Goal: Task Accomplishment & Management: Complete application form

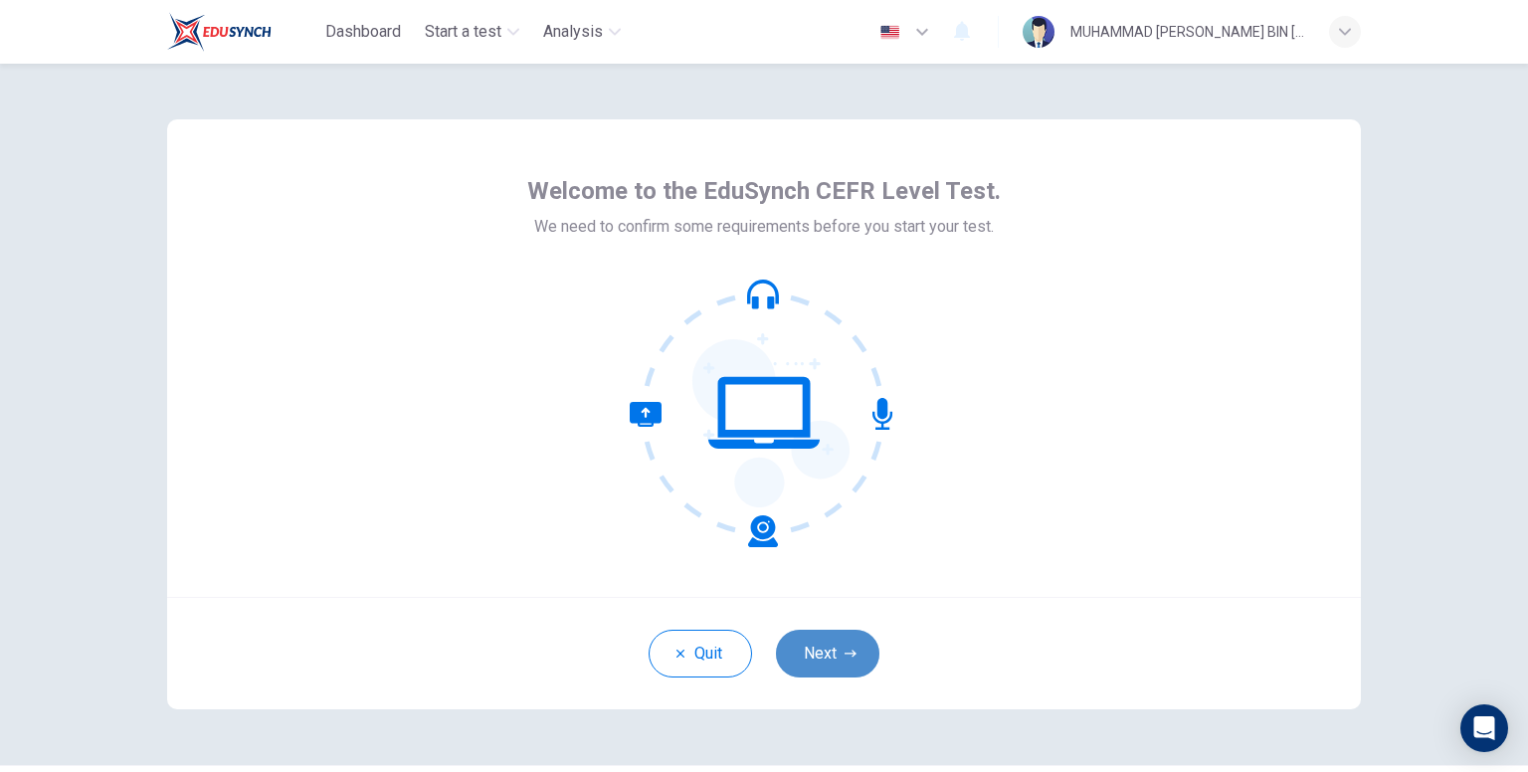
click at [824, 647] on button "Next" at bounding box center [827, 654] width 103 height 48
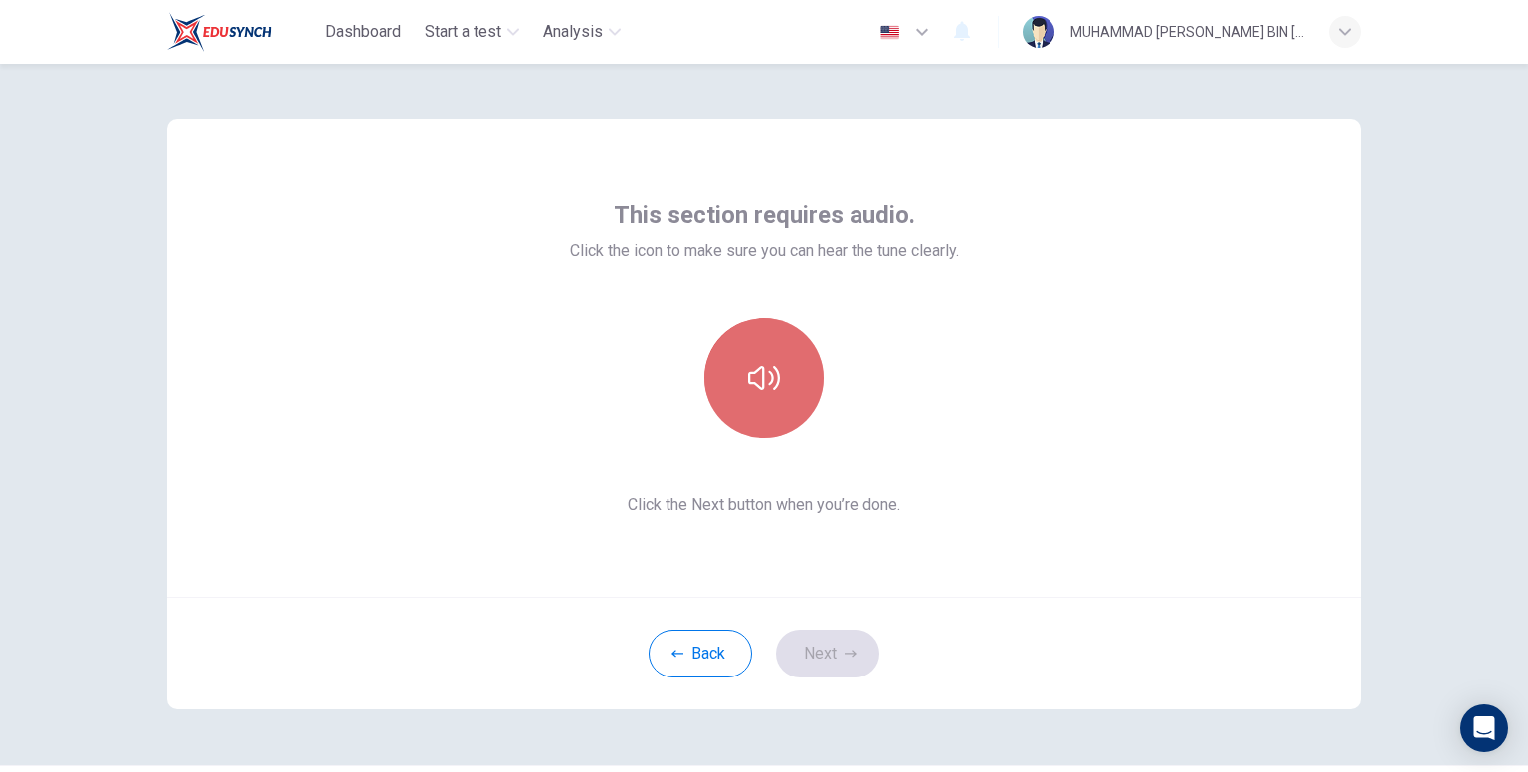
click at [754, 403] on button "button" at bounding box center [763, 377] width 119 height 119
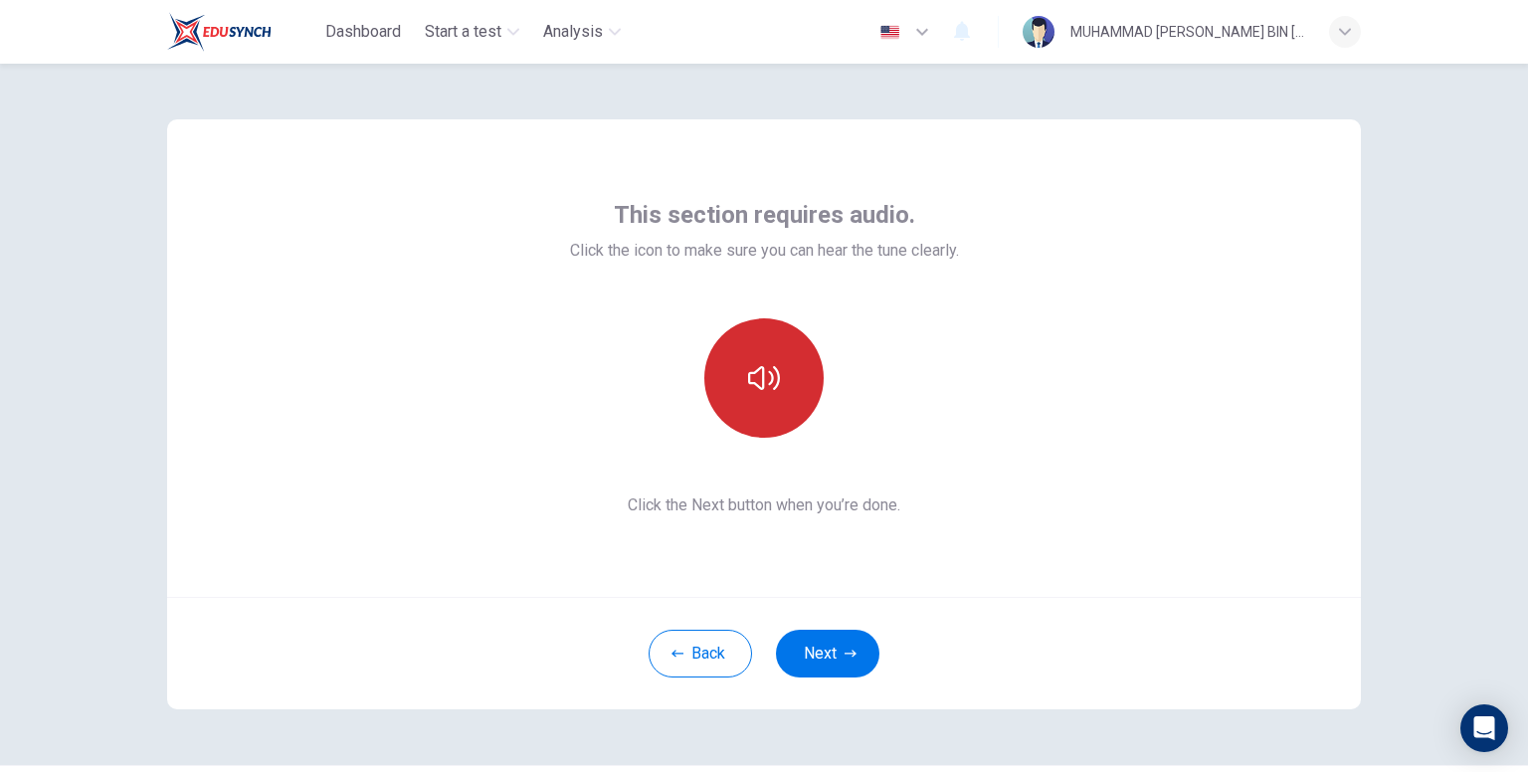
click at [754, 403] on button "button" at bounding box center [763, 377] width 119 height 119
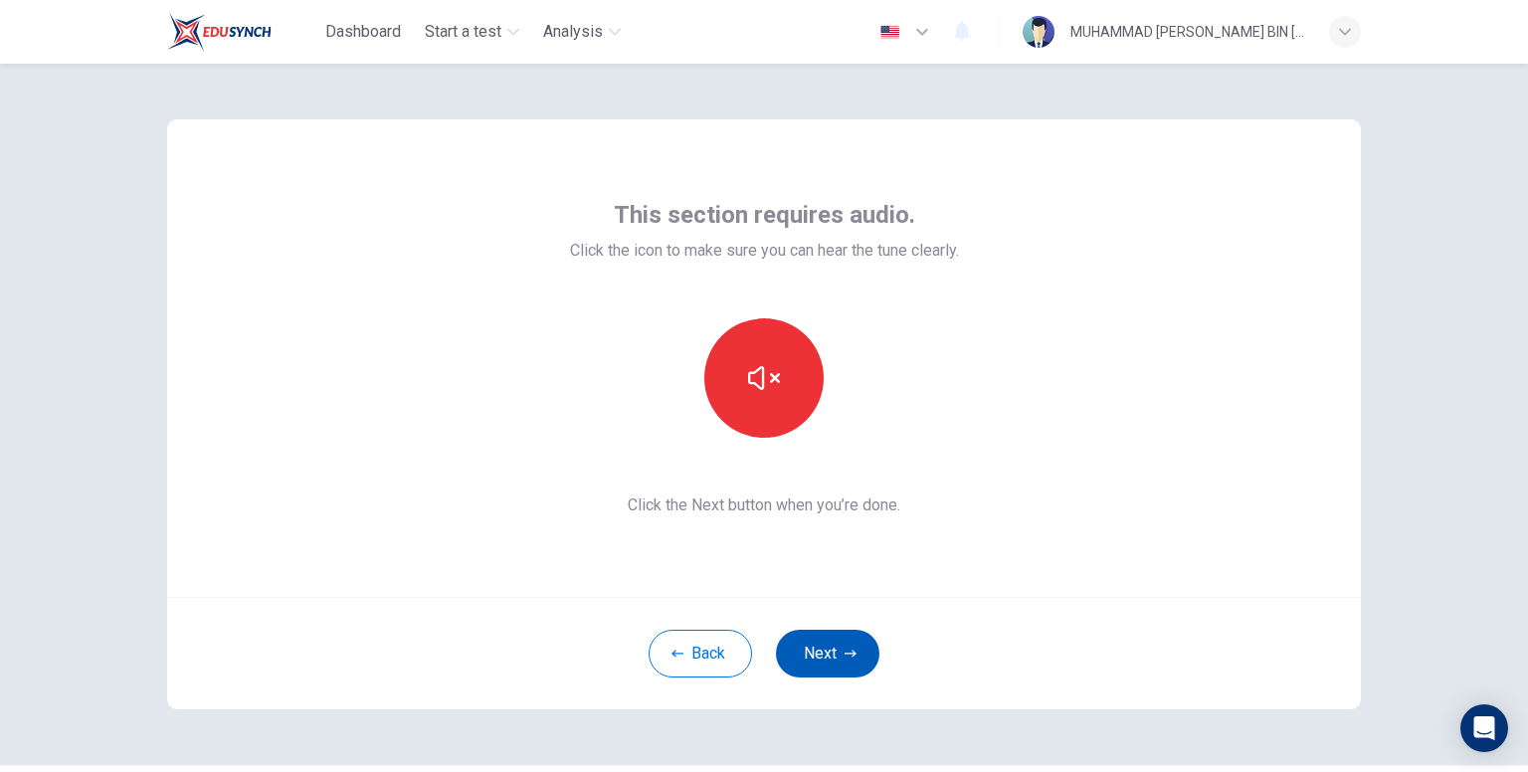
click at [816, 645] on button "Next" at bounding box center [827, 654] width 103 height 48
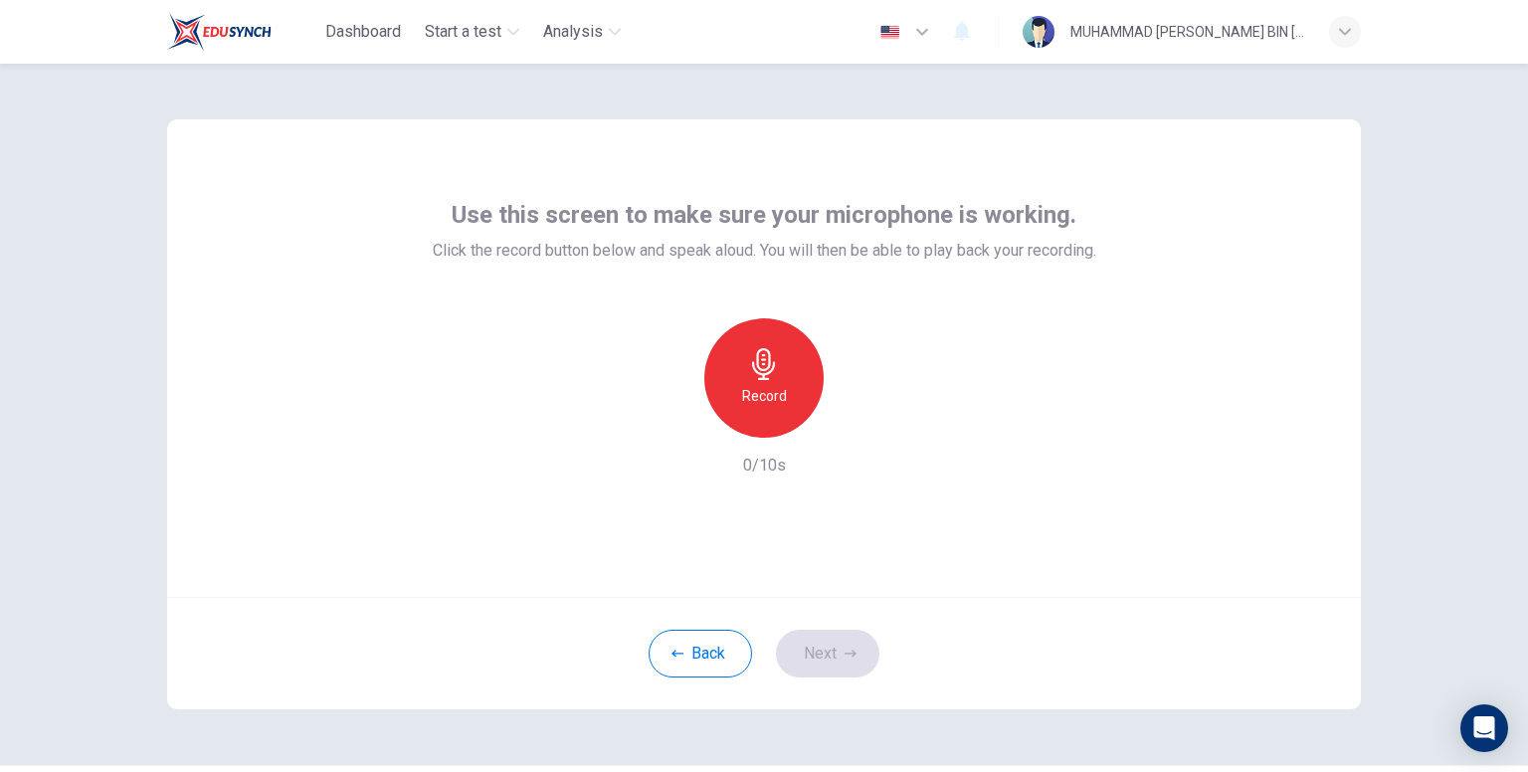
click at [759, 256] on span "Click the record button below and speak aloud. You will then be able to play ba…" at bounding box center [764, 251] width 663 height 24
click at [749, 375] on icon "button" at bounding box center [764, 364] width 32 height 32
click at [861, 430] on div "button" at bounding box center [856, 422] width 32 height 32
click at [816, 645] on button "Next" at bounding box center [827, 654] width 103 height 48
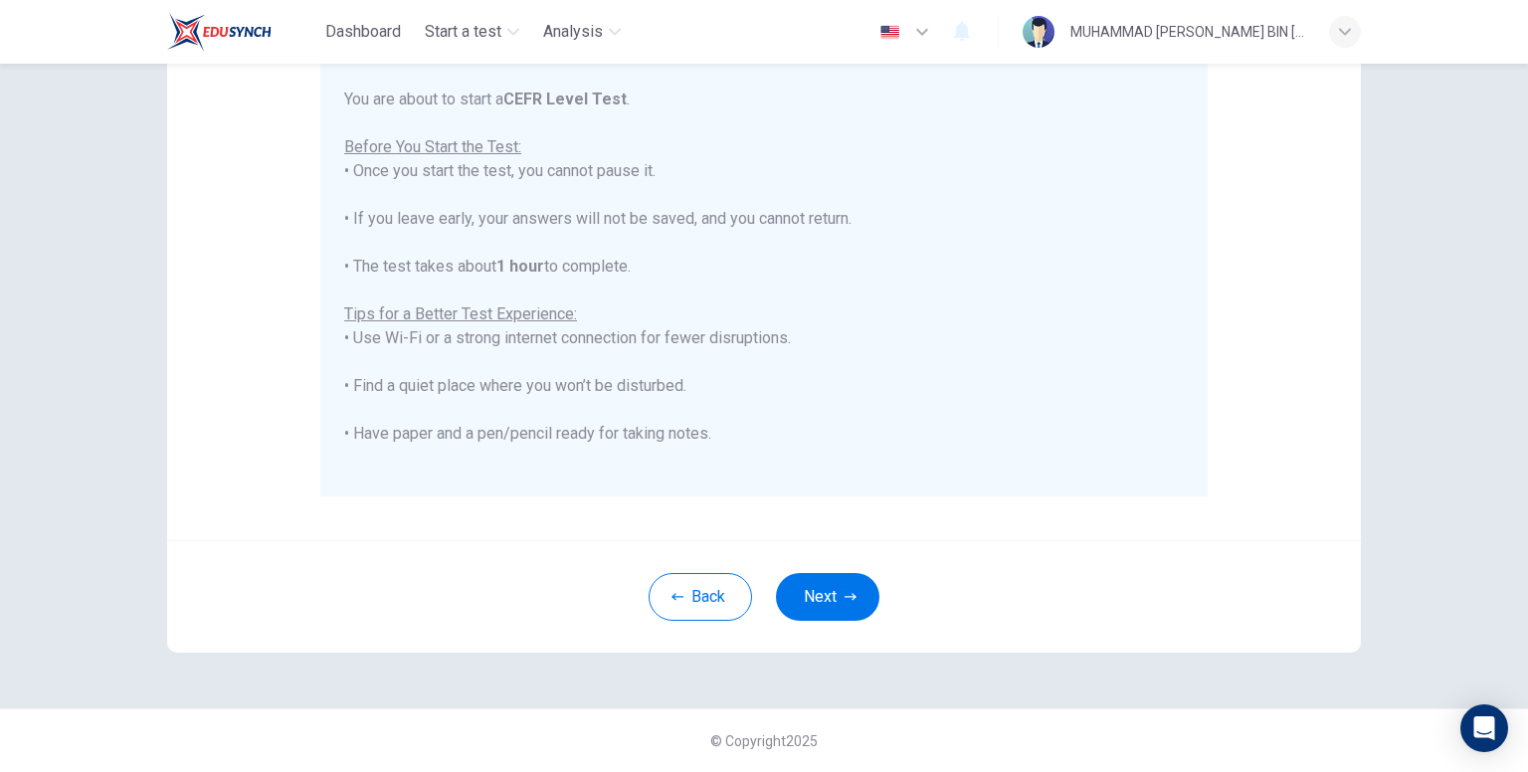
scroll to position [190, 0]
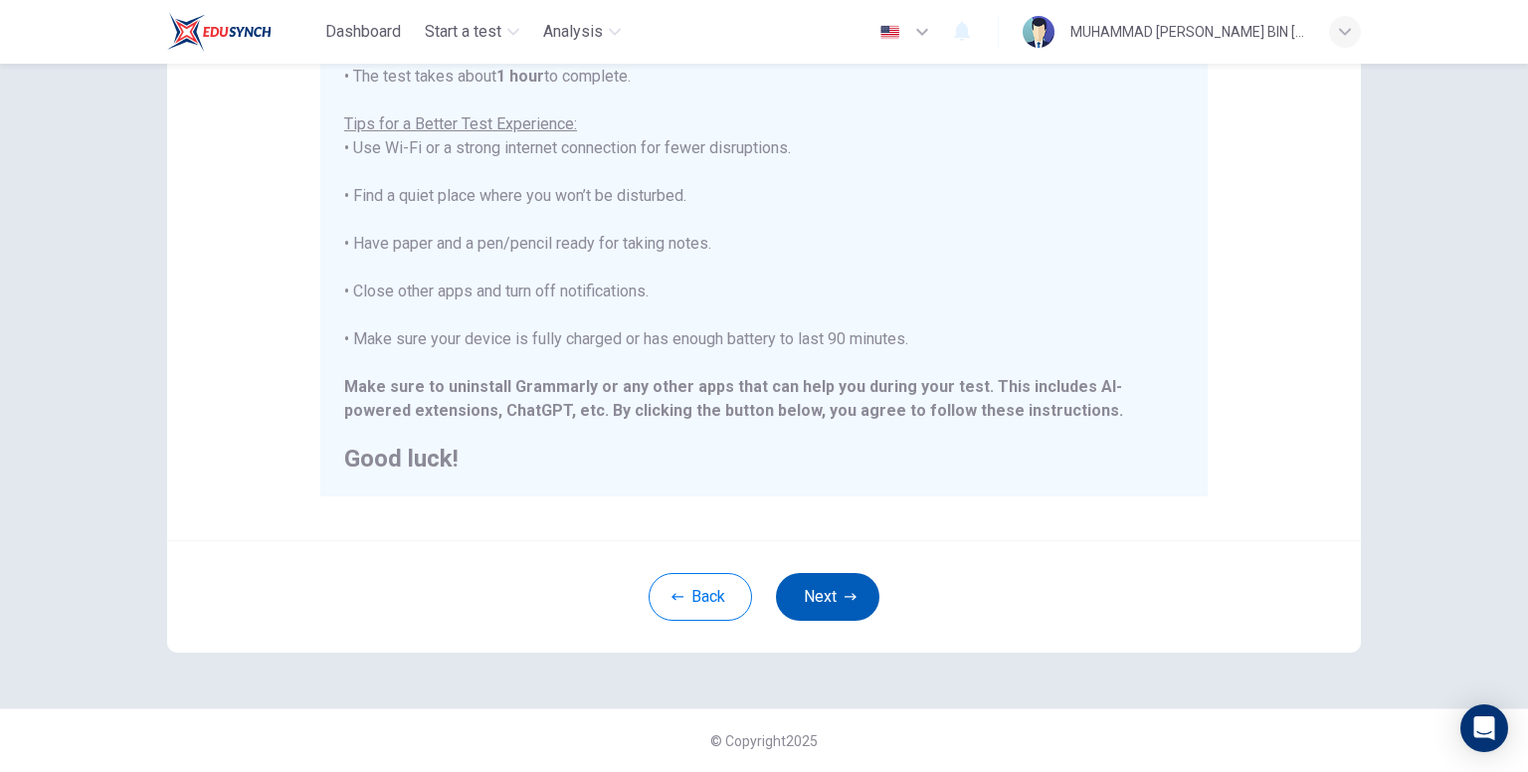
click at [827, 602] on button "Next" at bounding box center [827, 597] width 103 height 48
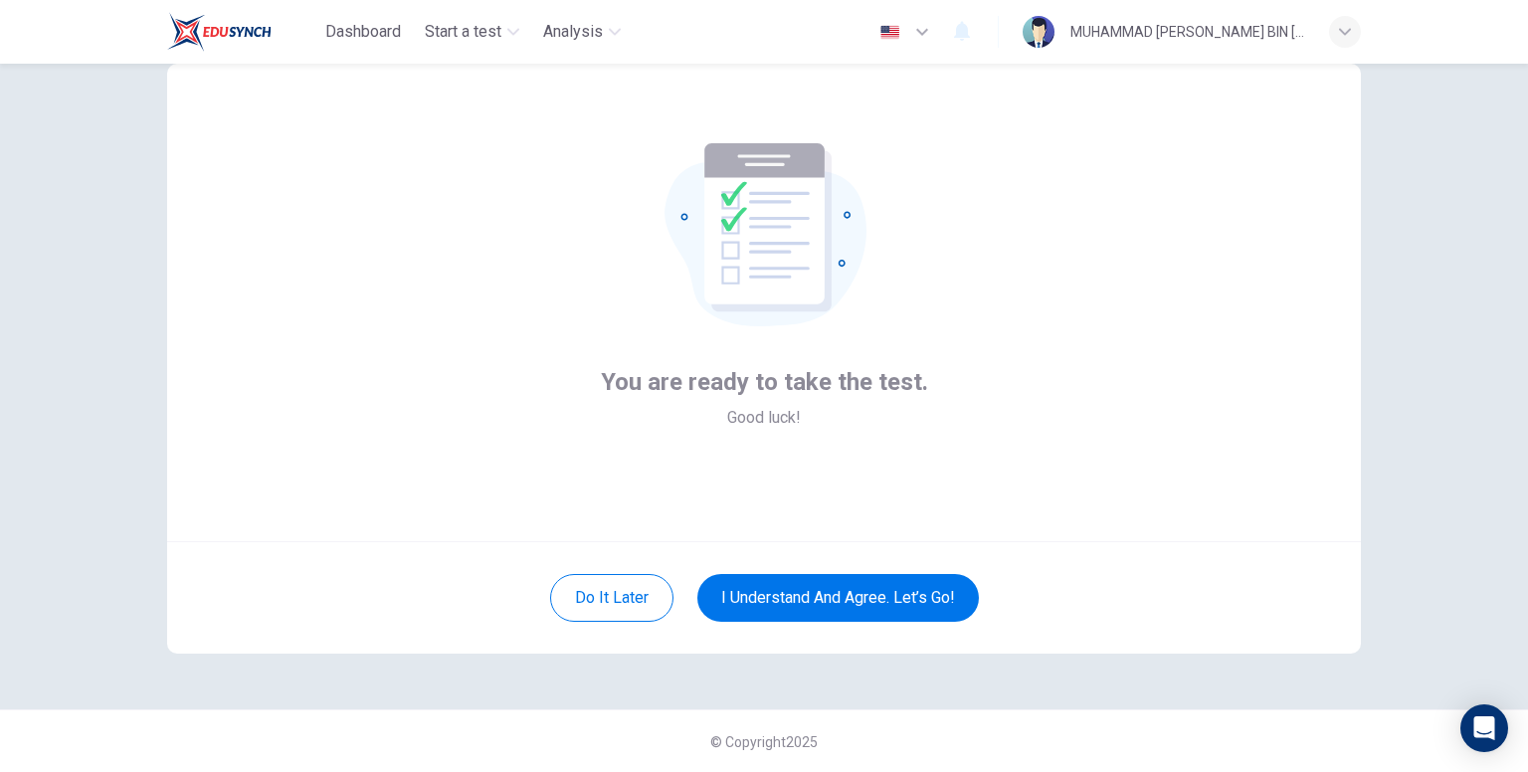
scroll to position [0, 0]
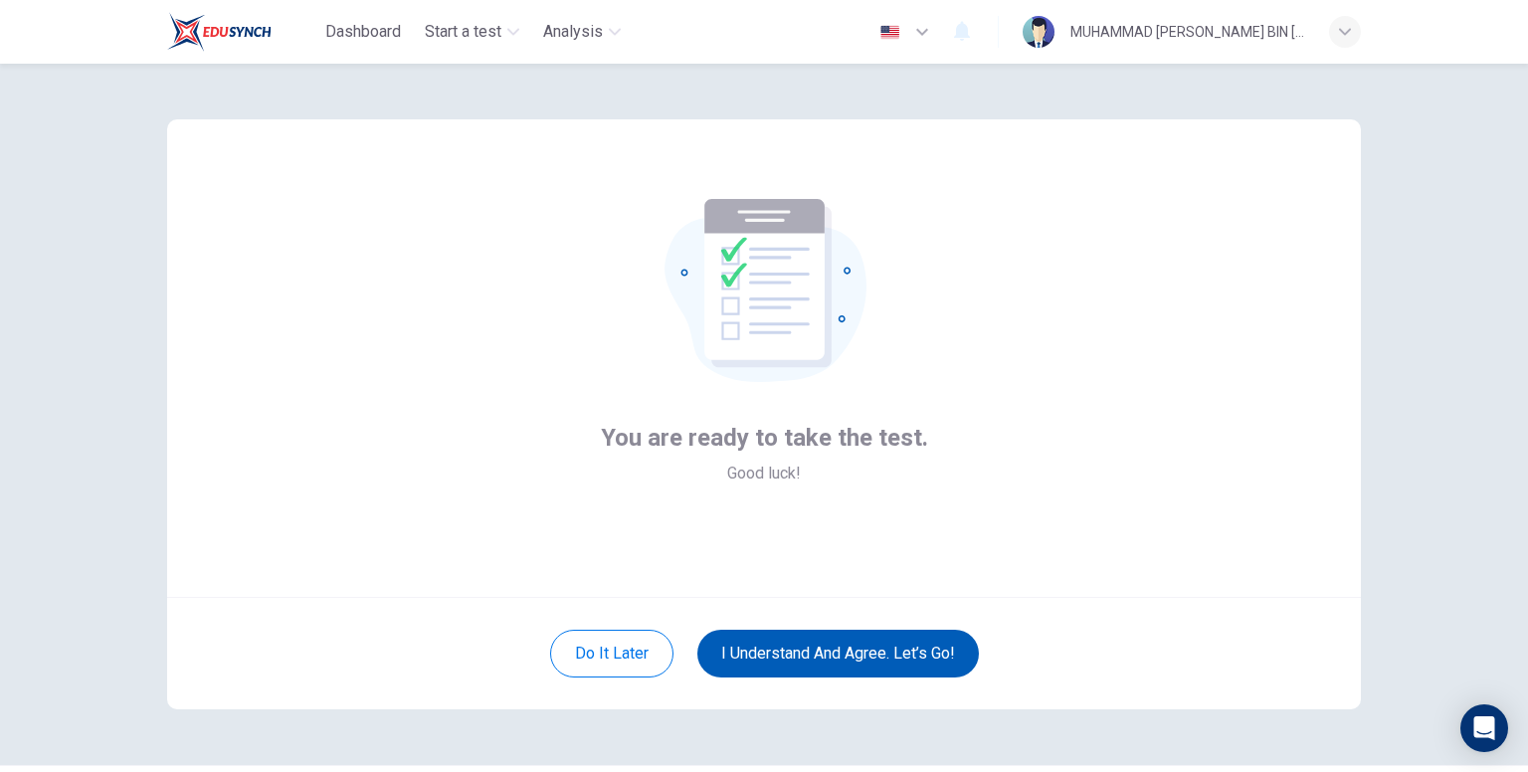
click at [794, 659] on button "I understand and agree. Let’s go!" at bounding box center [838, 654] width 282 height 48
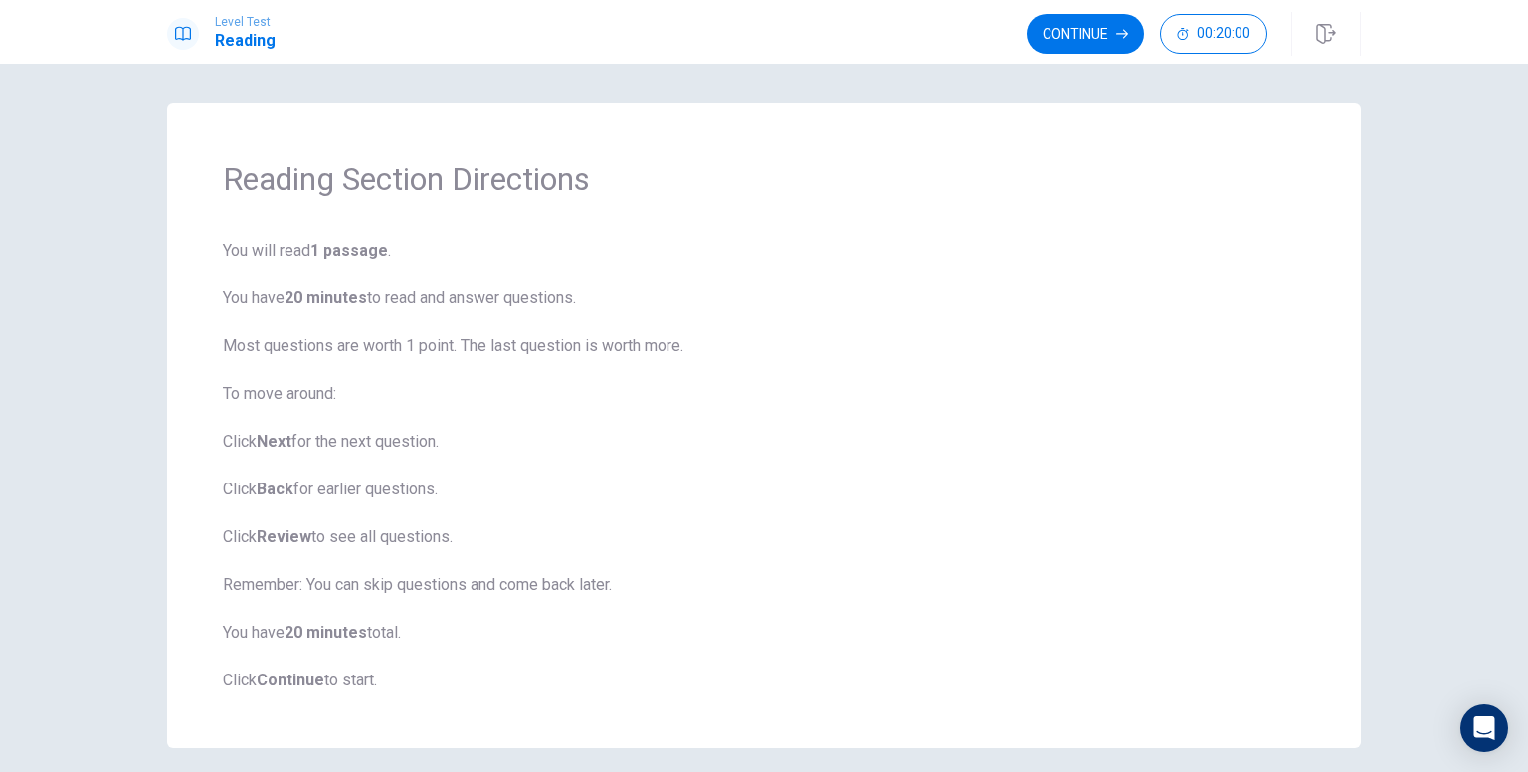
scroll to position [80, 0]
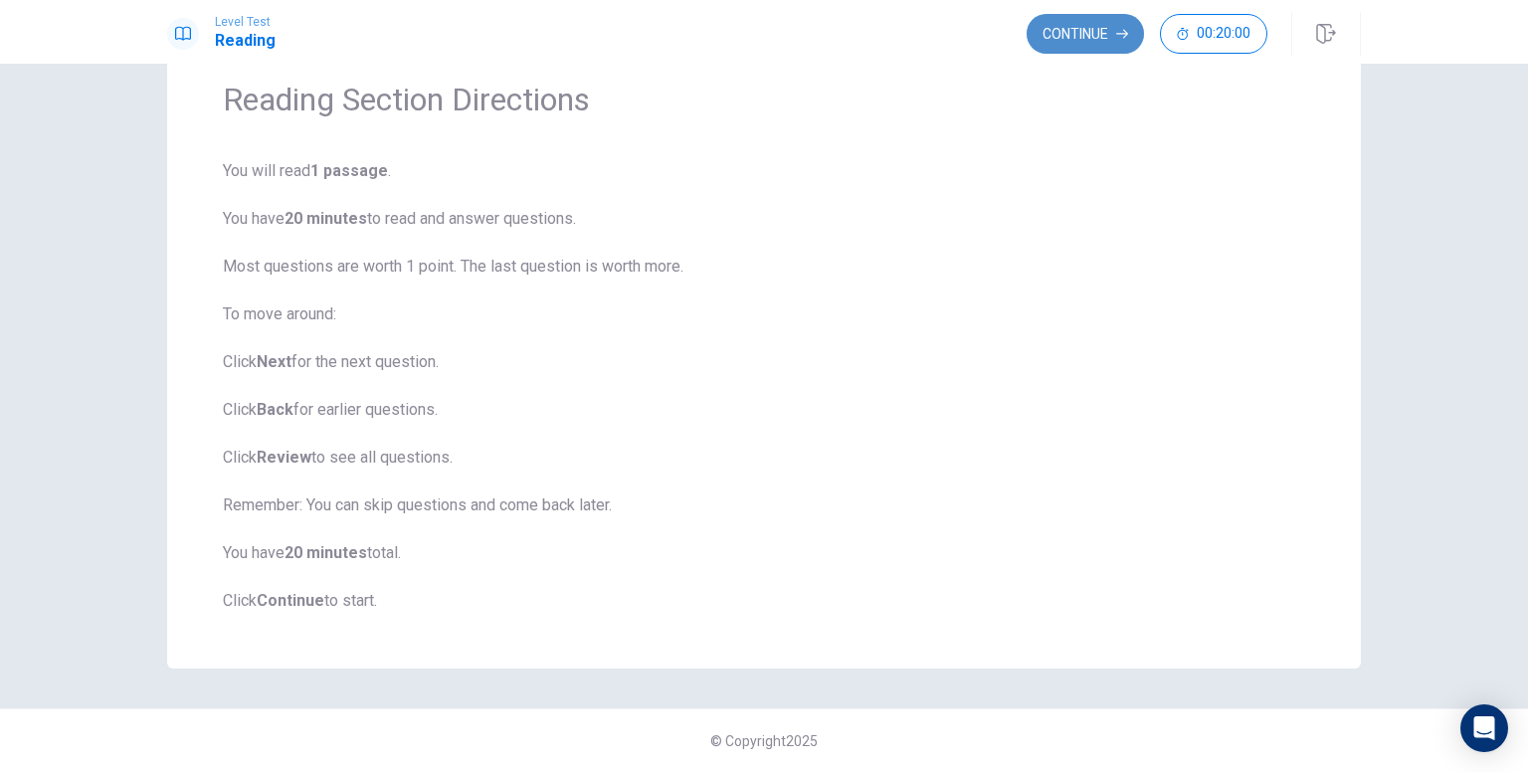
click at [1091, 45] on button "Continue" at bounding box center [1085, 34] width 117 height 40
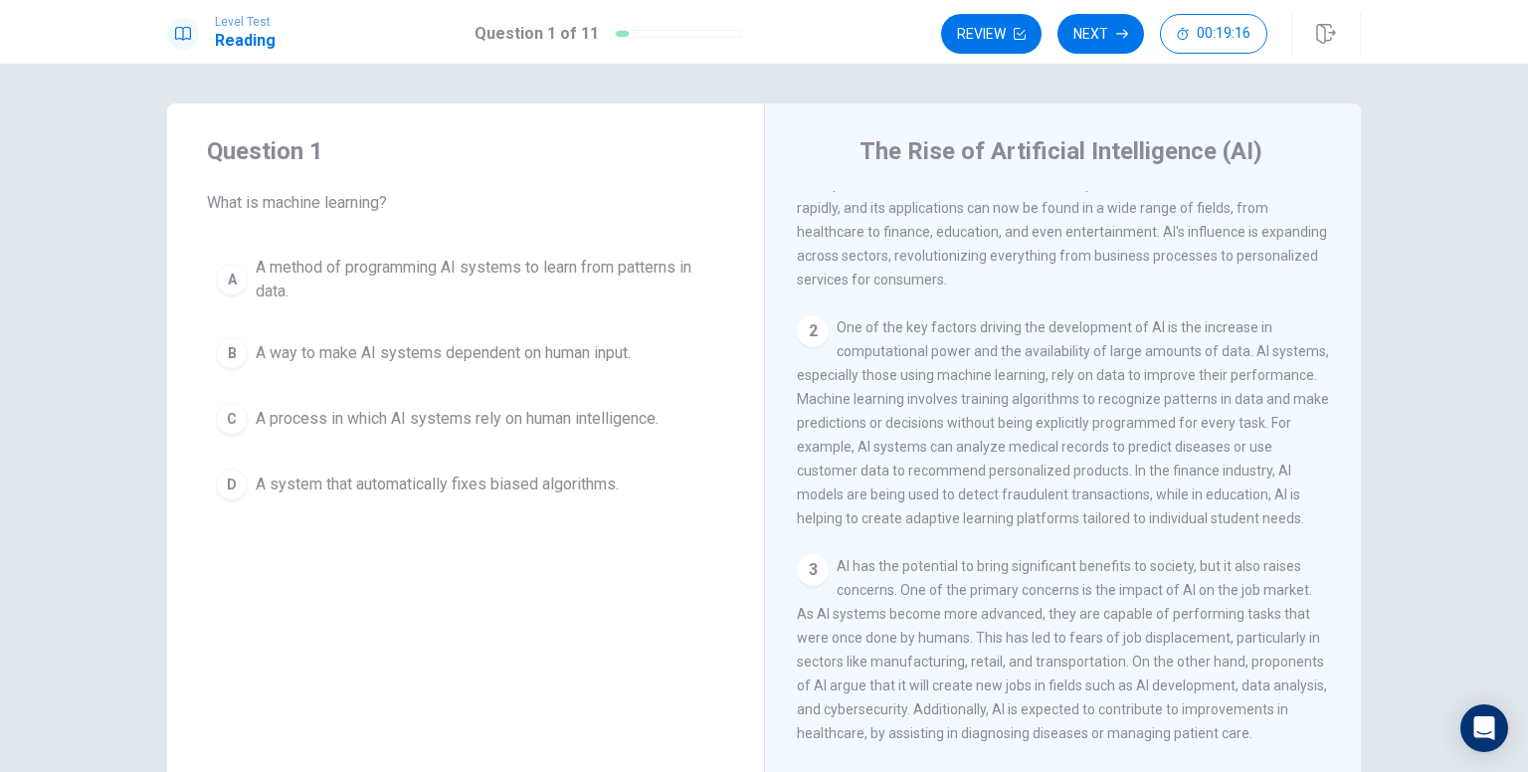
scroll to position [91, 0]
drag, startPoint x: 1105, startPoint y: 383, endPoint x: 1183, endPoint y: 383, distance: 77.6
click at [1183, 383] on span "One of the key factors driving the development of AI is the increase in computa…" at bounding box center [1063, 422] width 532 height 207
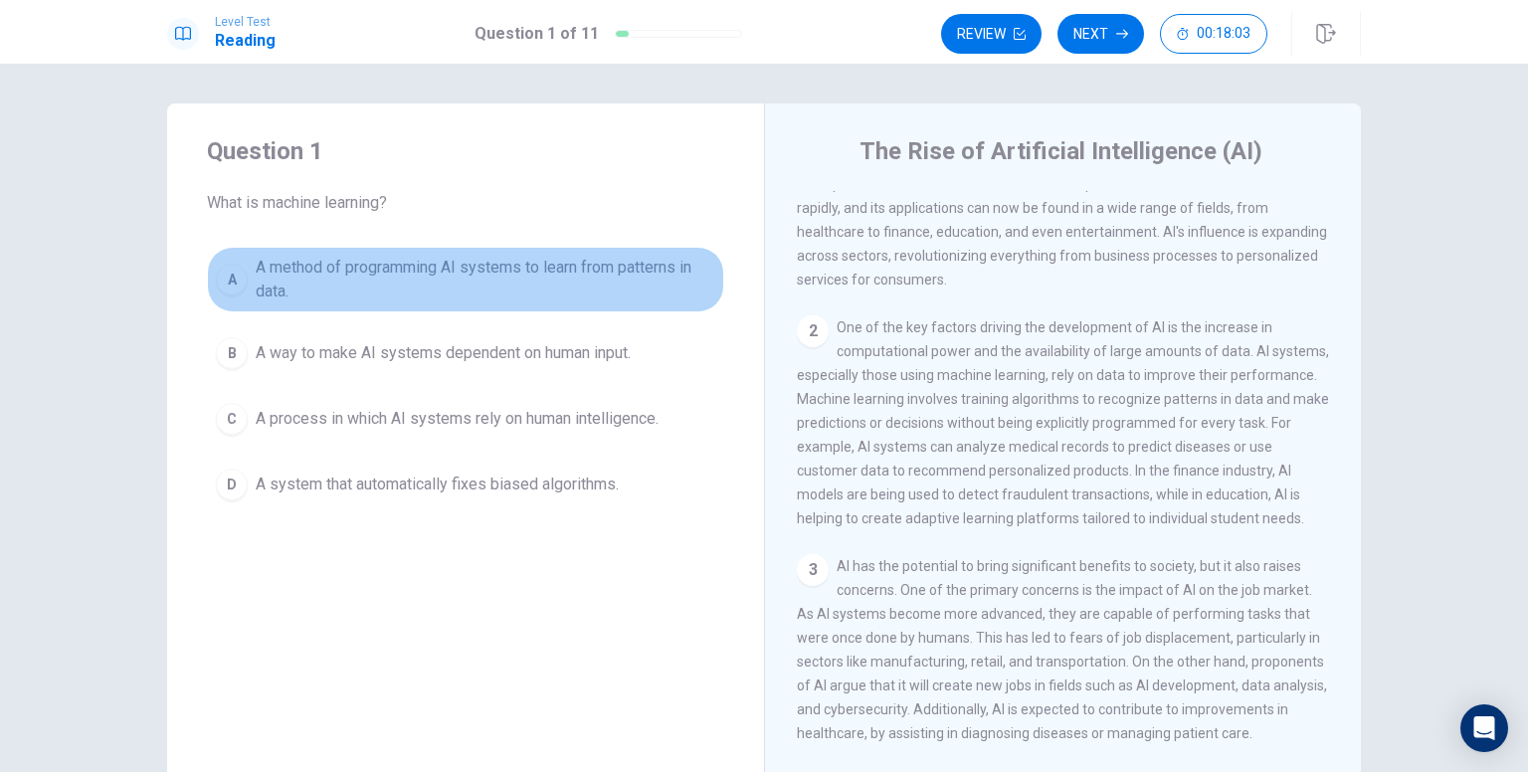
click at [216, 273] on div "A" at bounding box center [232, 280] width 32 height 32
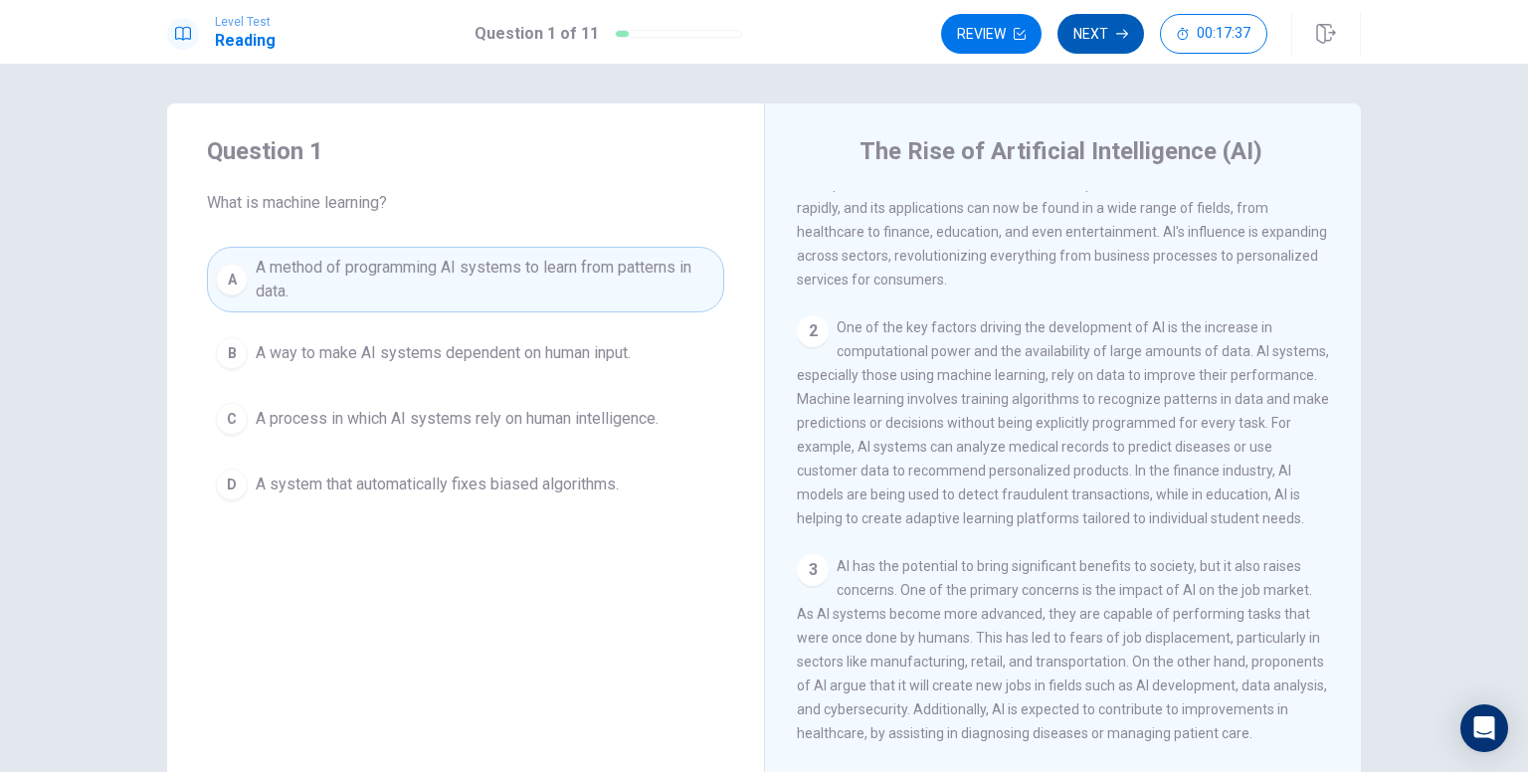
click at [1098, 38] on button "Next" at bounding box center [1100, 34] width 87 height 40
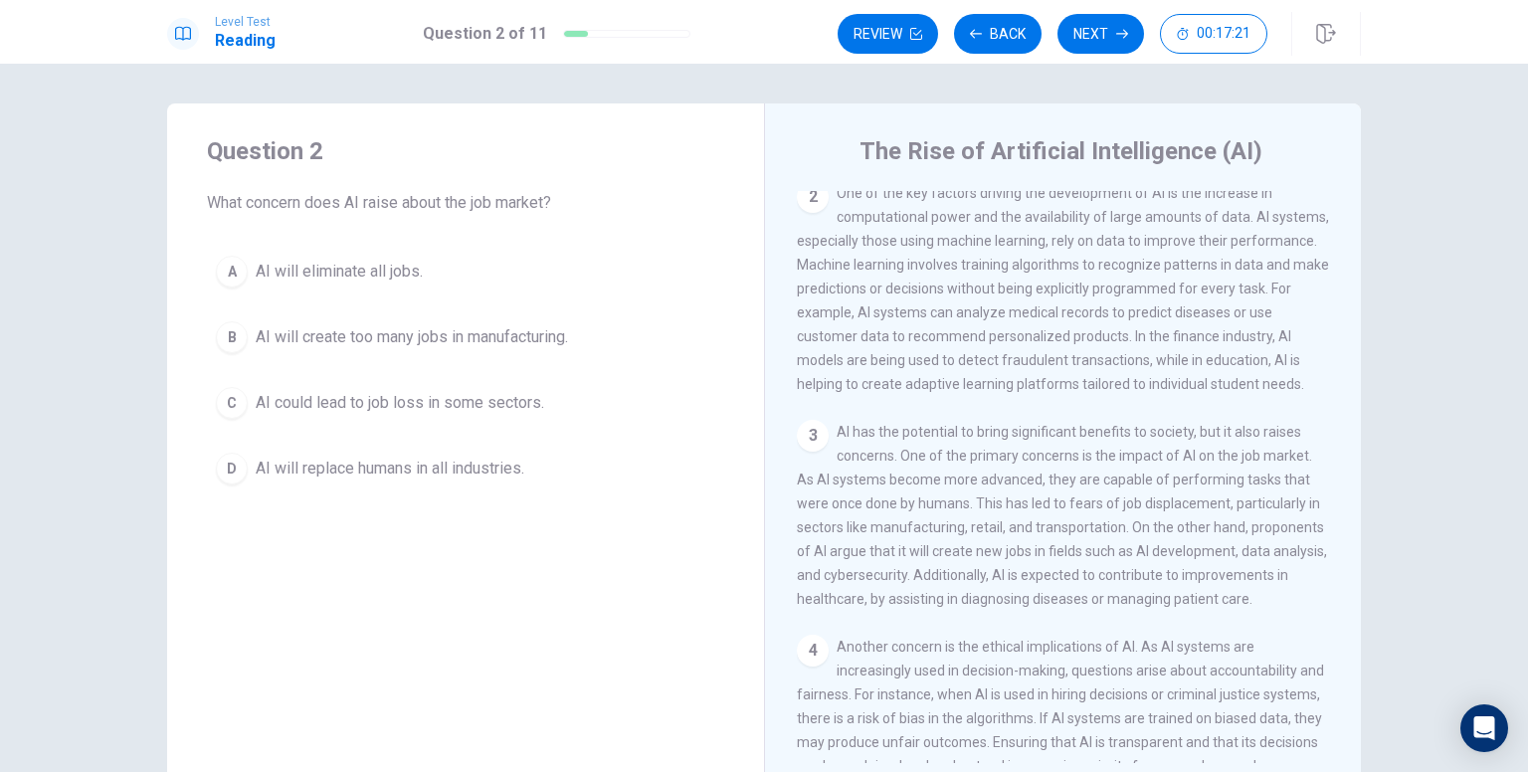
scroll to position [227, 0]
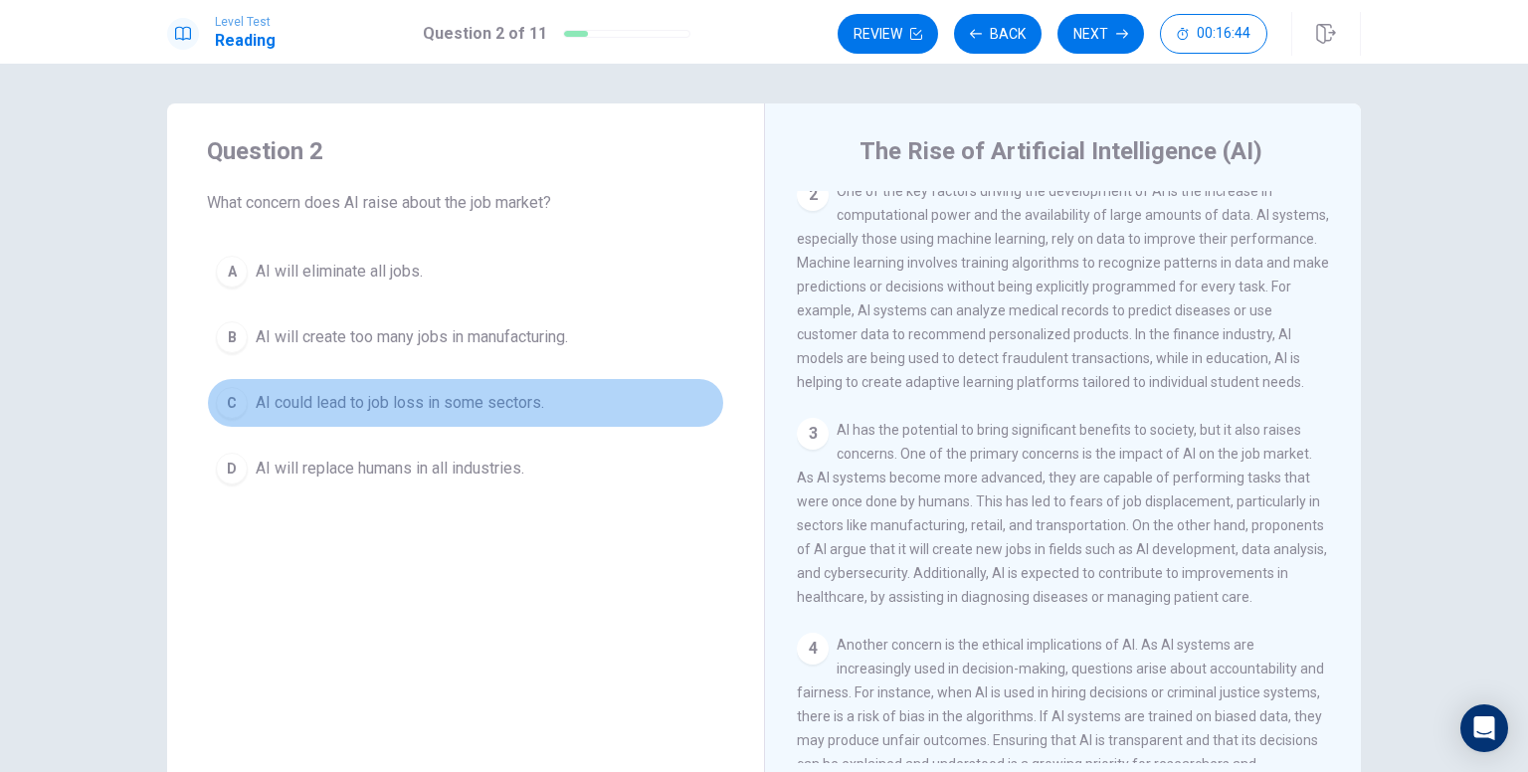
click at [321, 413] on span "AI could lead to job loss in some sectors." at bounding box center [400, 403] width 288 height 24
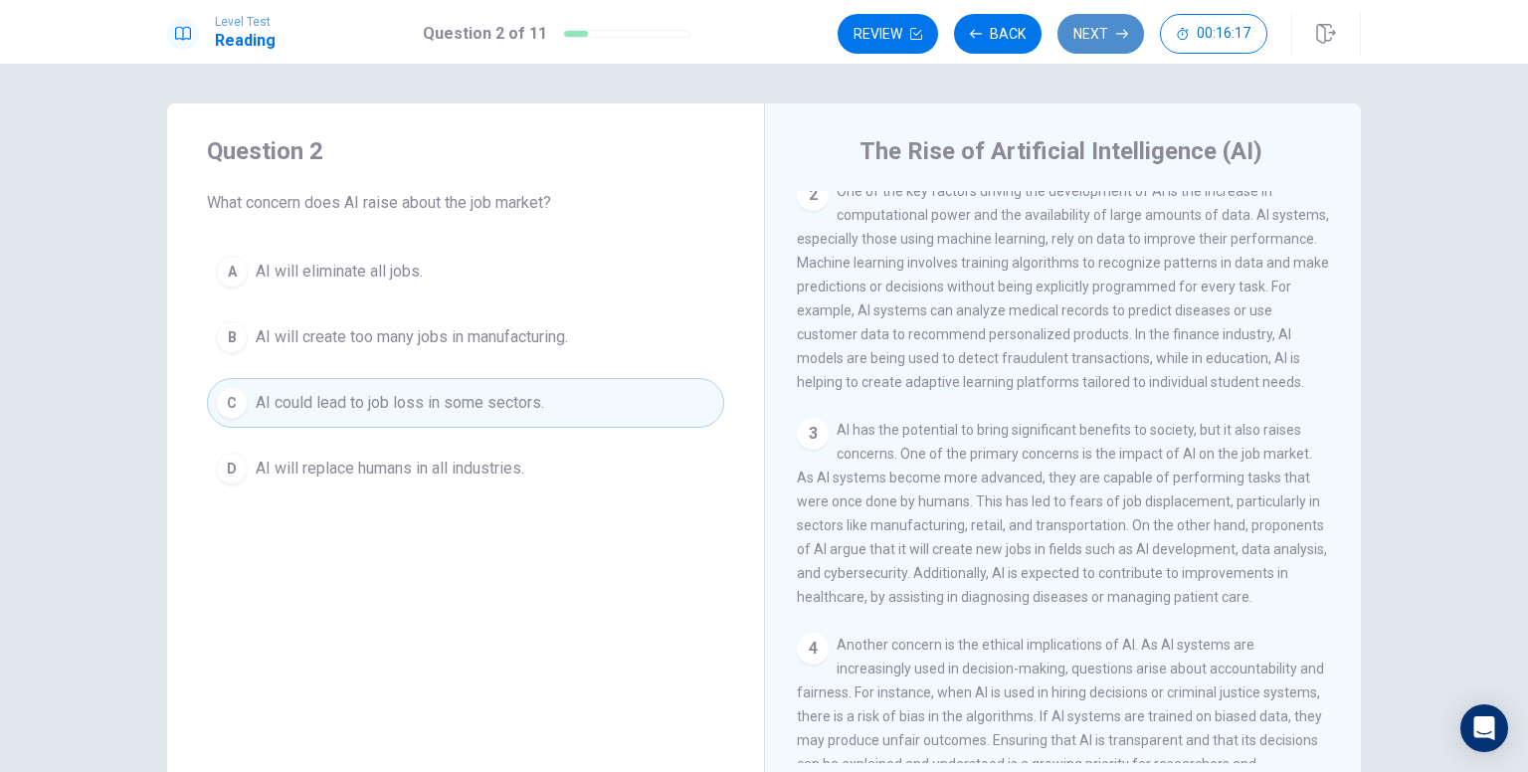
click at [1110, 45] on button "Next" at bounding box center [1100, 34] width 87 height 40
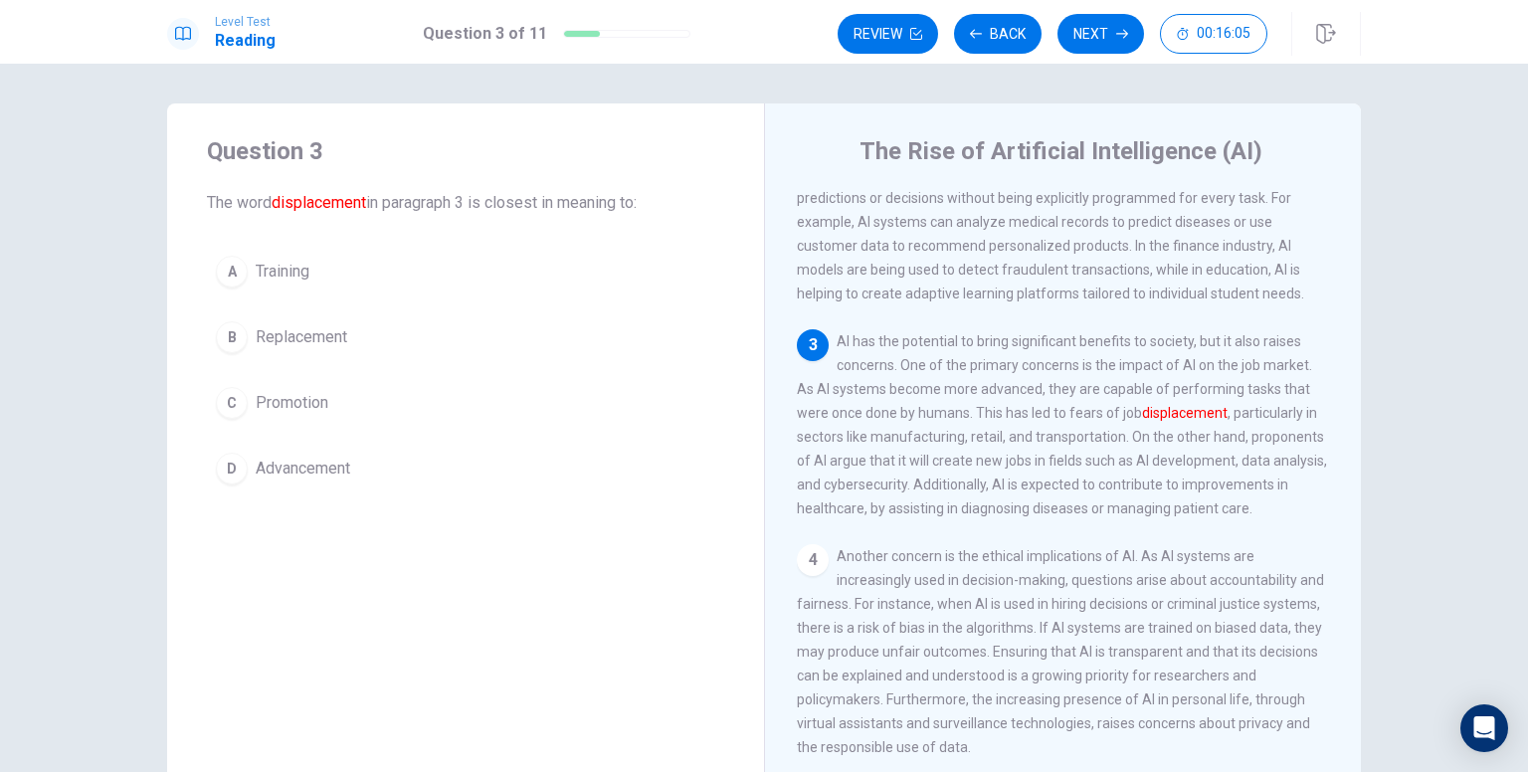
click at [278, 335] on span "Replacement" at bounding box center [302, 337] width 92 height 24
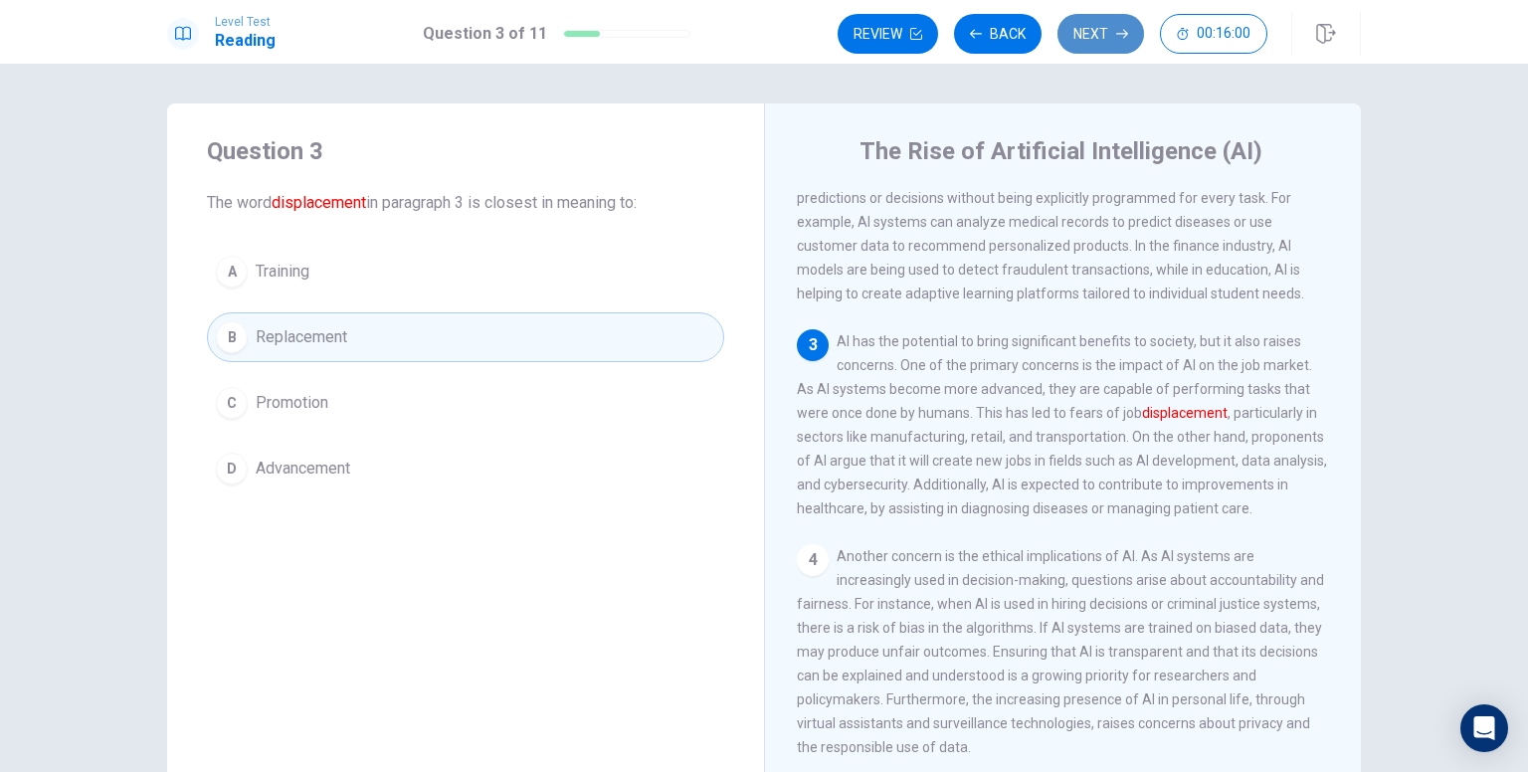
click at [1095, 31] on button "Next" at bounding box center [1100, 34] width 87 height 40
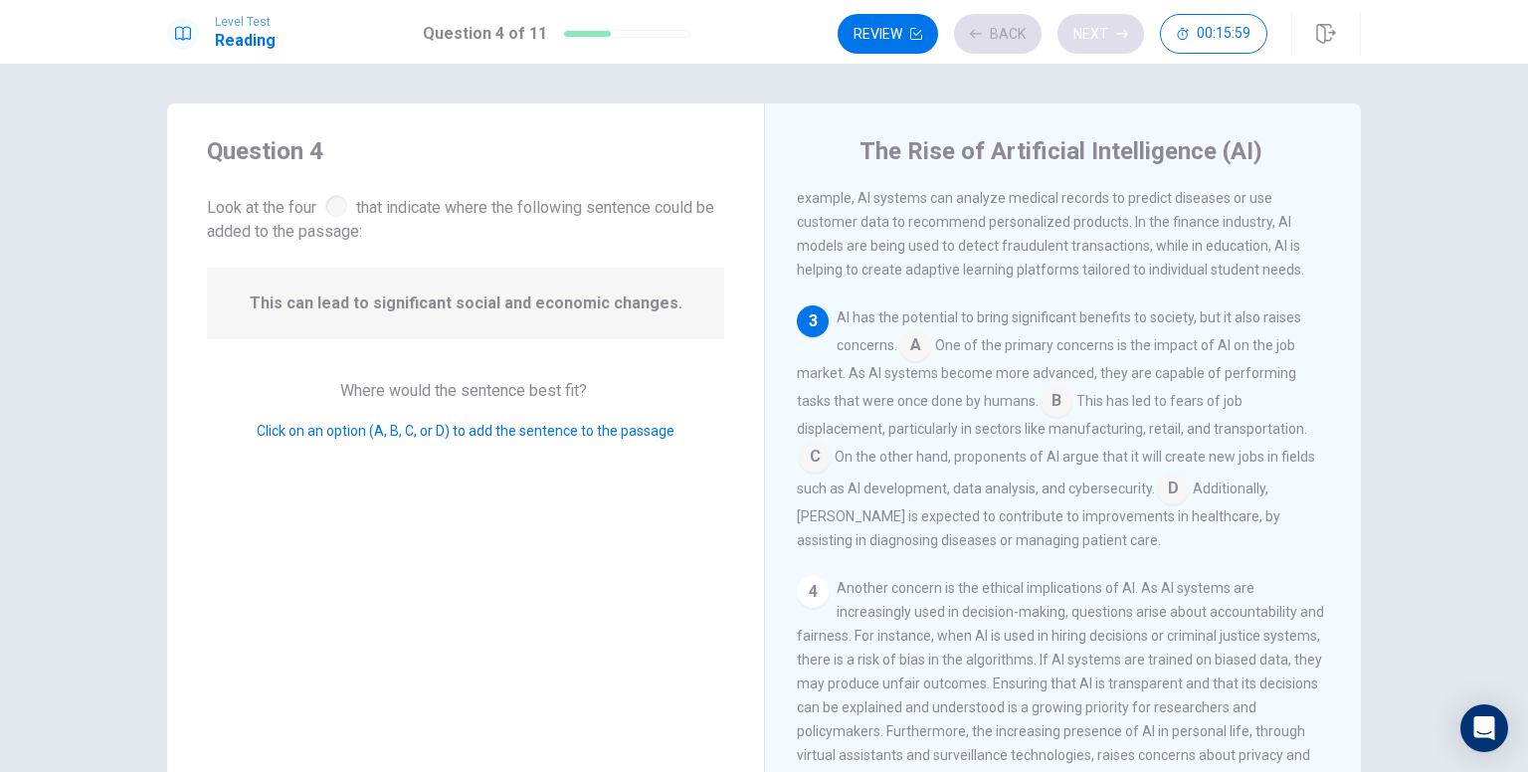
scroll to position [340, 0]
click at [1170, 502] on input at bounding box center [1173, 489] width 32 height 32
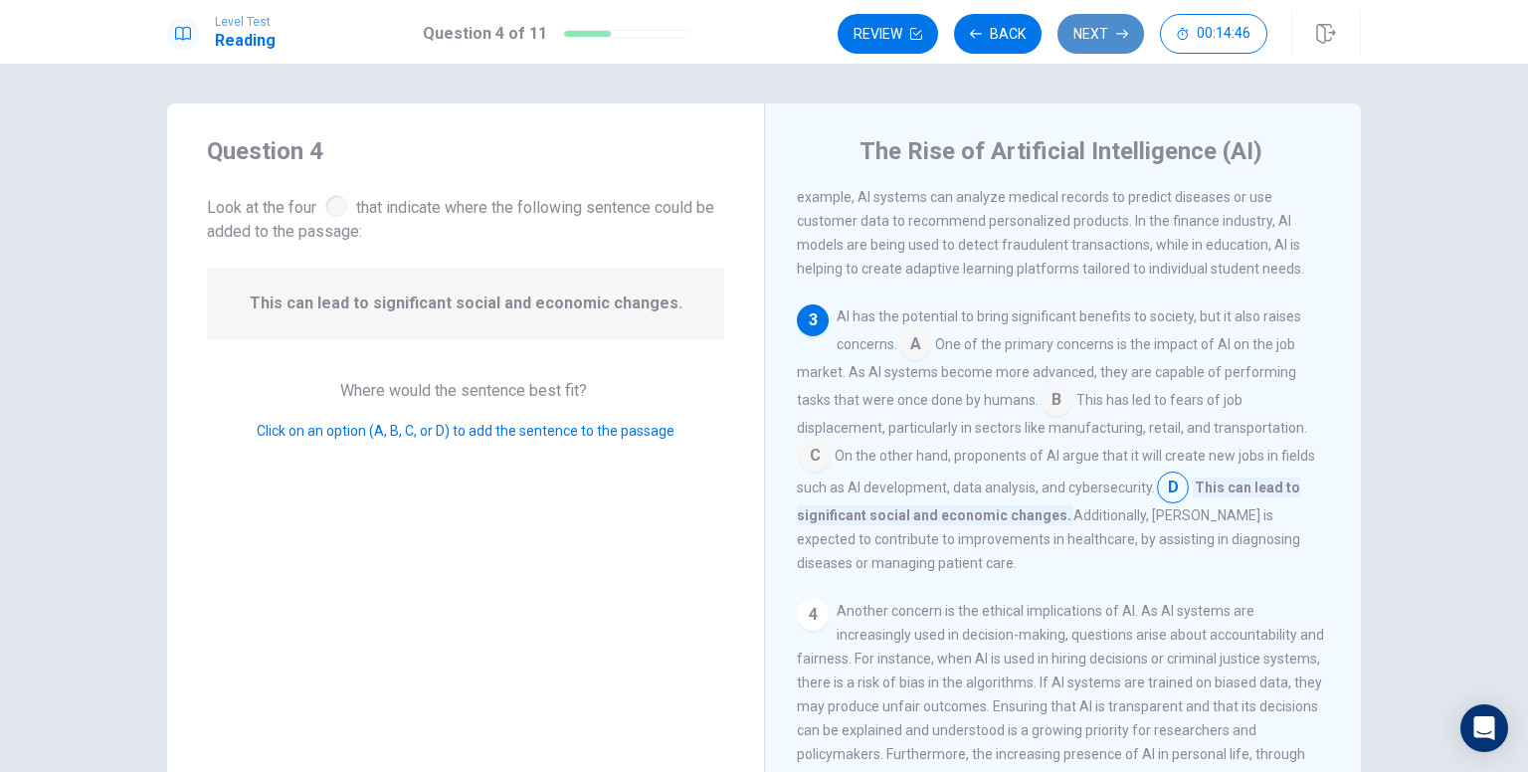
click at [1099, 47] on button "Next" at bounding box center [1100, 34] width 87 height 40
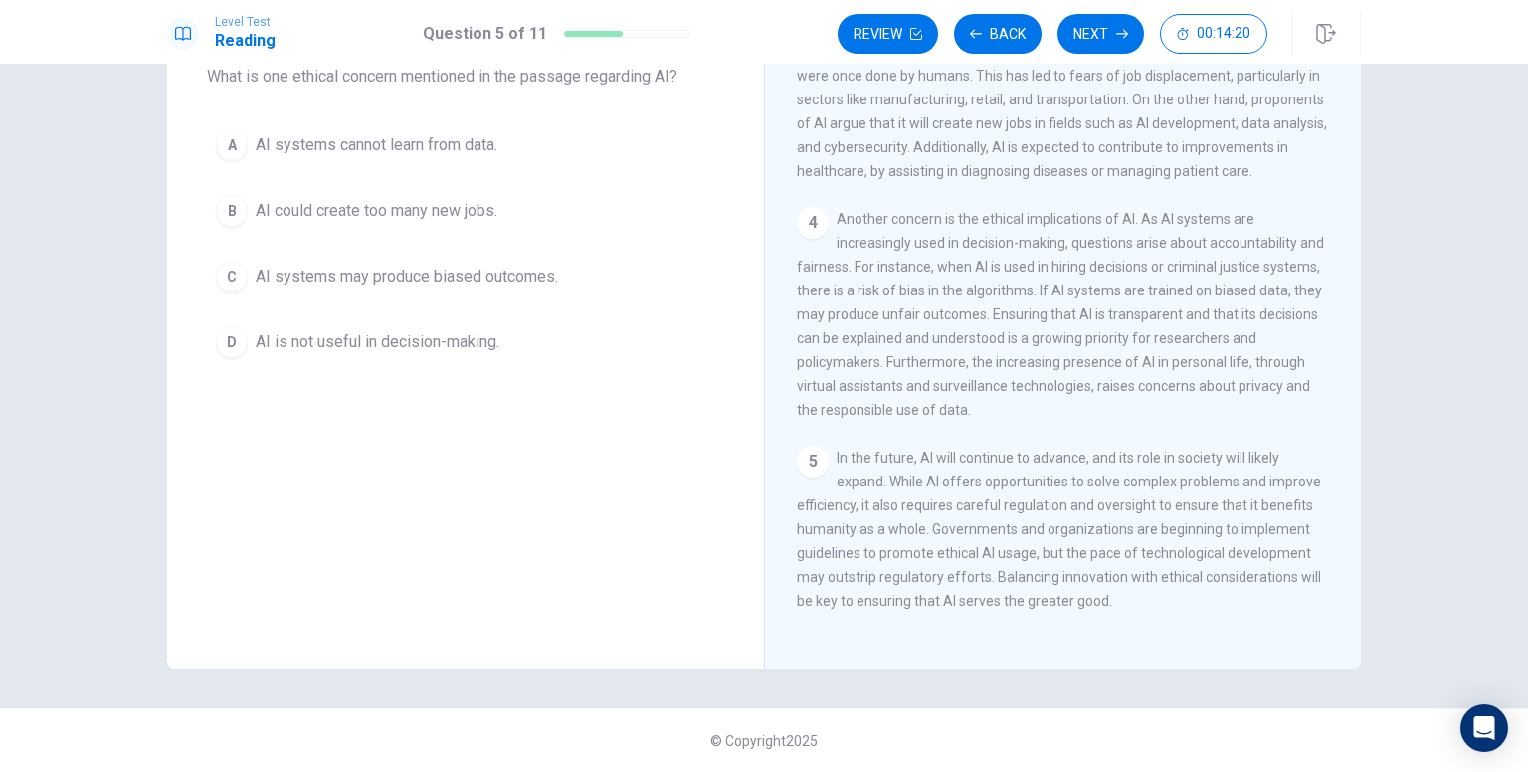
scroll to position [528, 0]
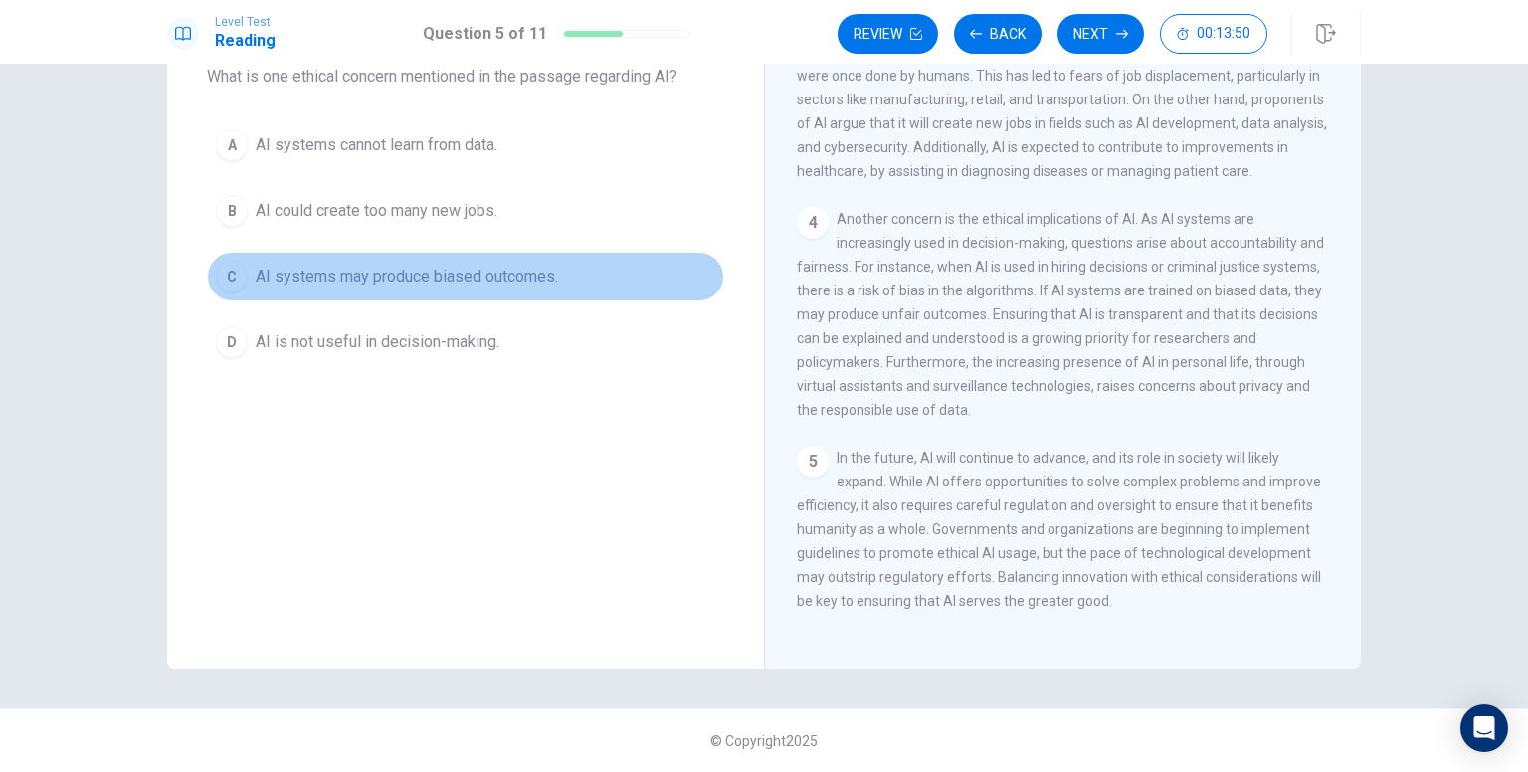
click at [228, 270] on div "C" at bounding box center [232, 277] width 32 height 32
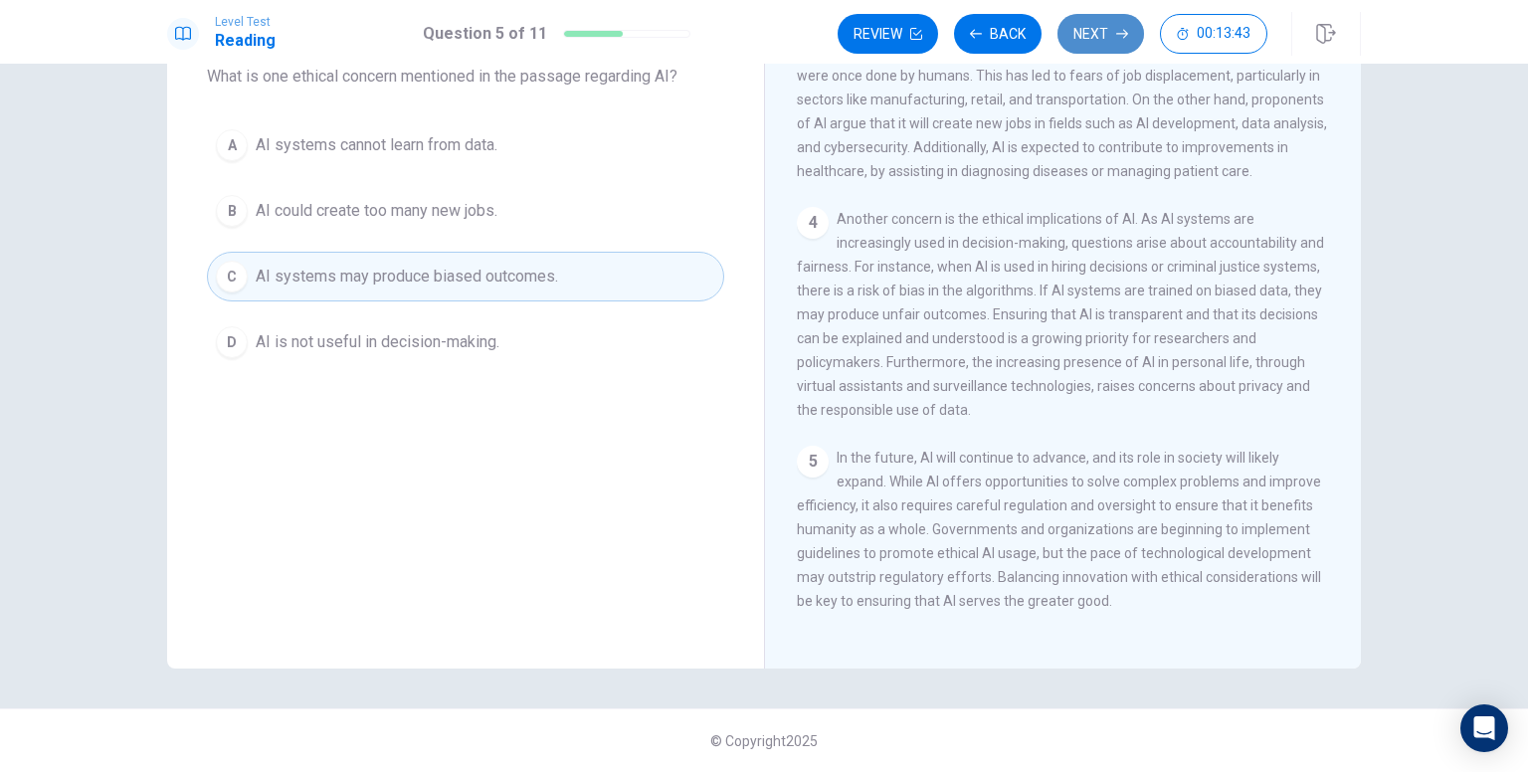
click at [1113, 34] on button "Next" at bounding box center [1100, 34] width 87 height 40
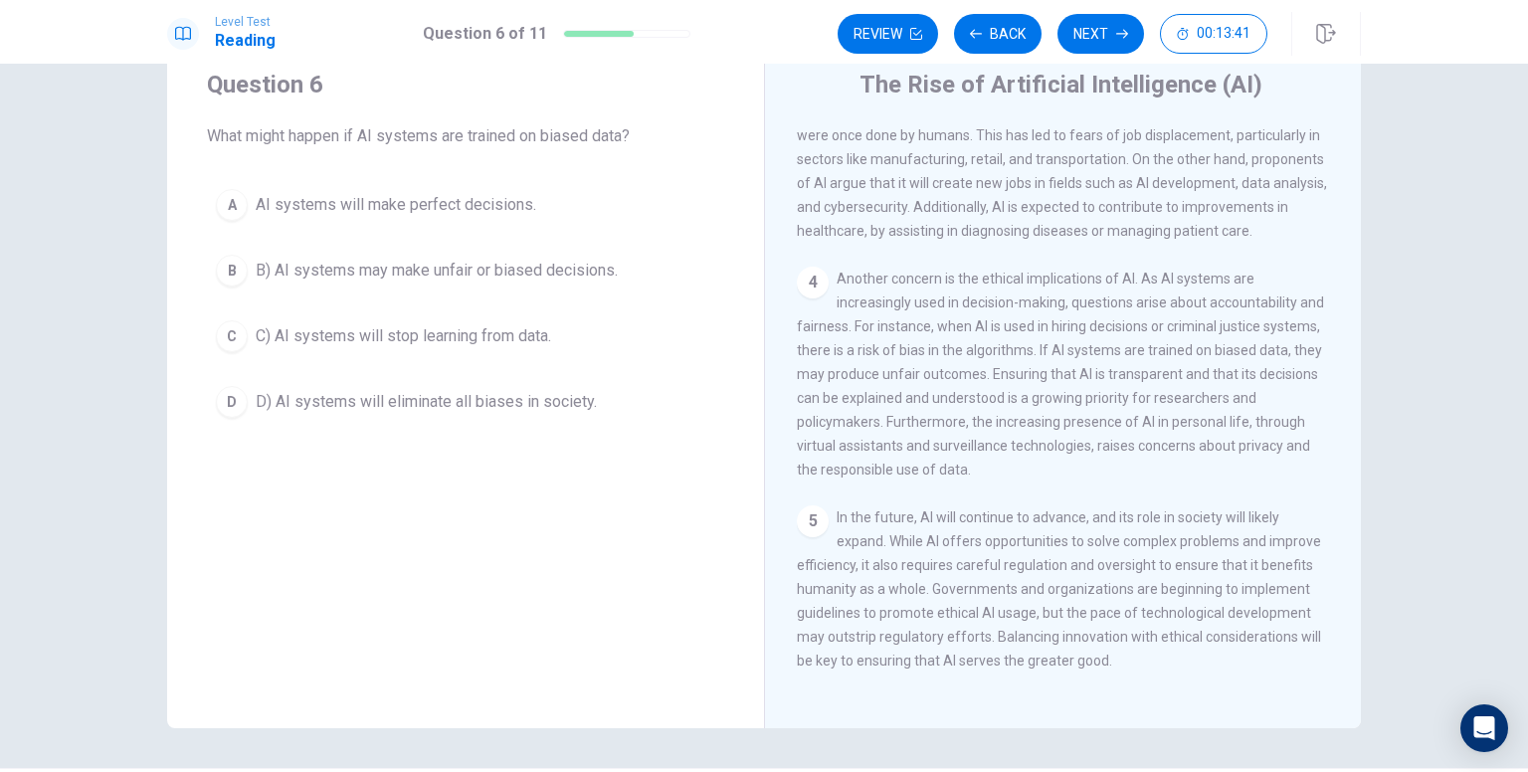
scroll to position [65, 0]
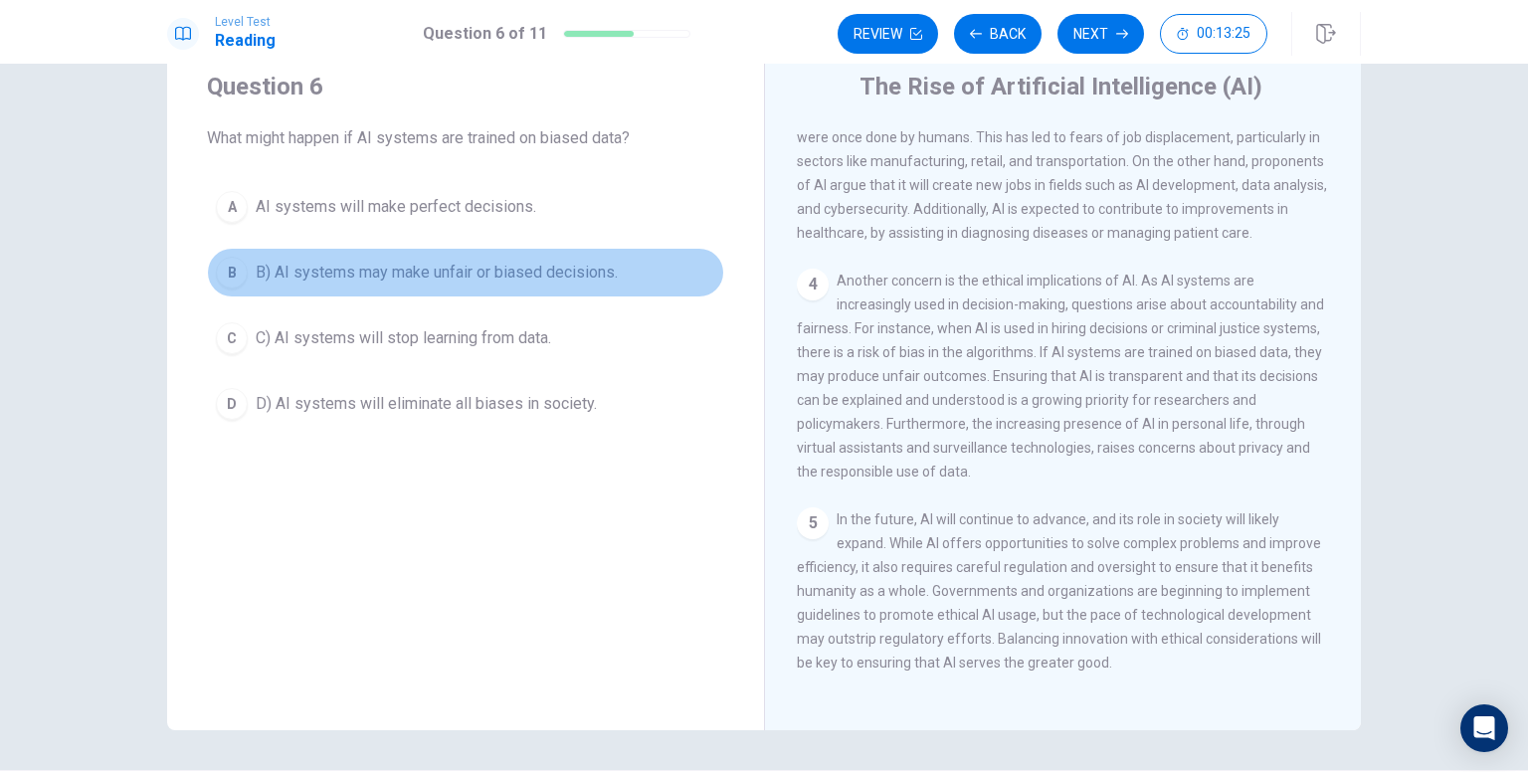
click at [434, 276] on span "B) AI systems may make unfair or biased decisions." at bounding box center [437, 273] width 362 height 24
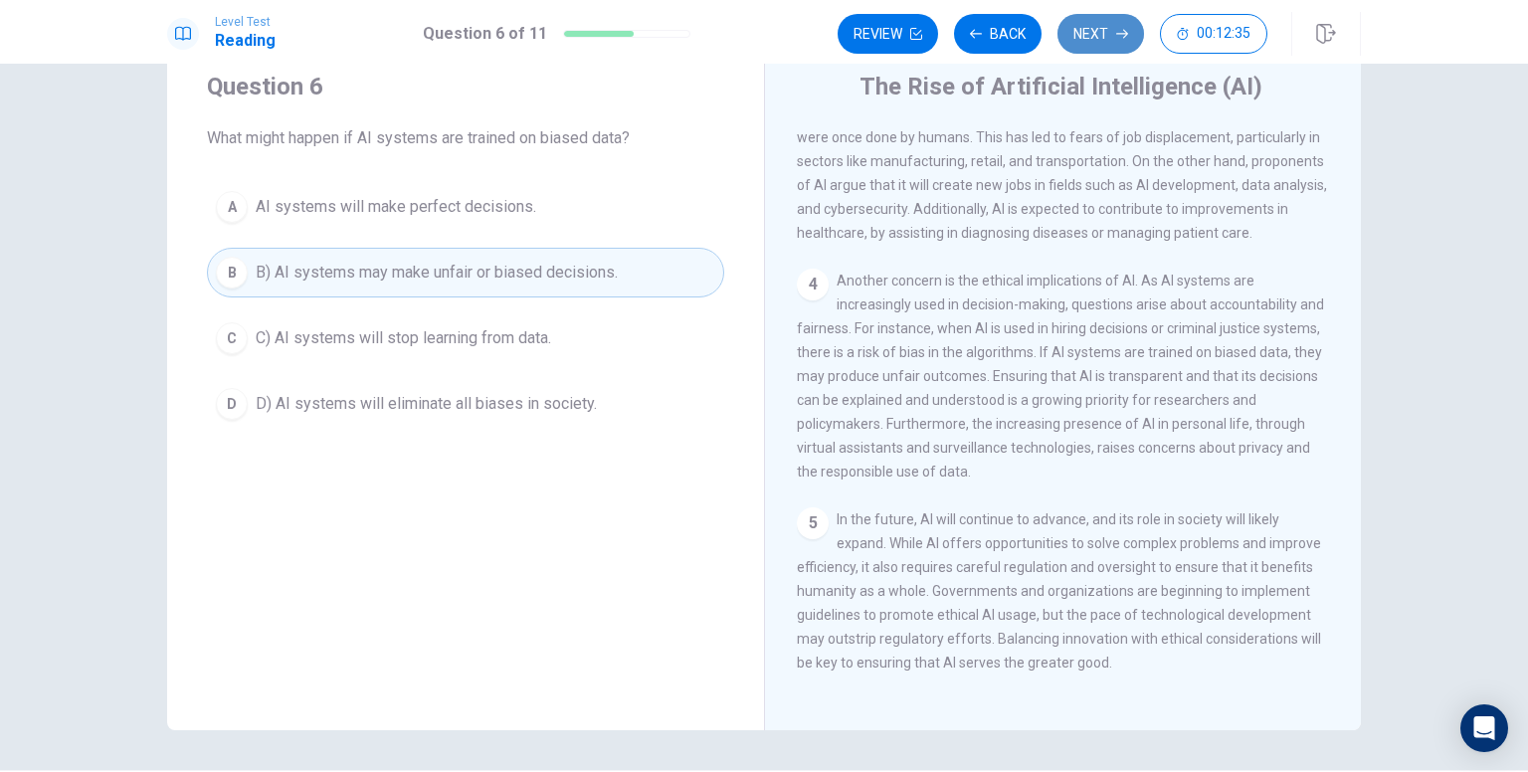
click at [1097, 43] on button "Next" at bounding box center [1100, 34] width 87 height 40
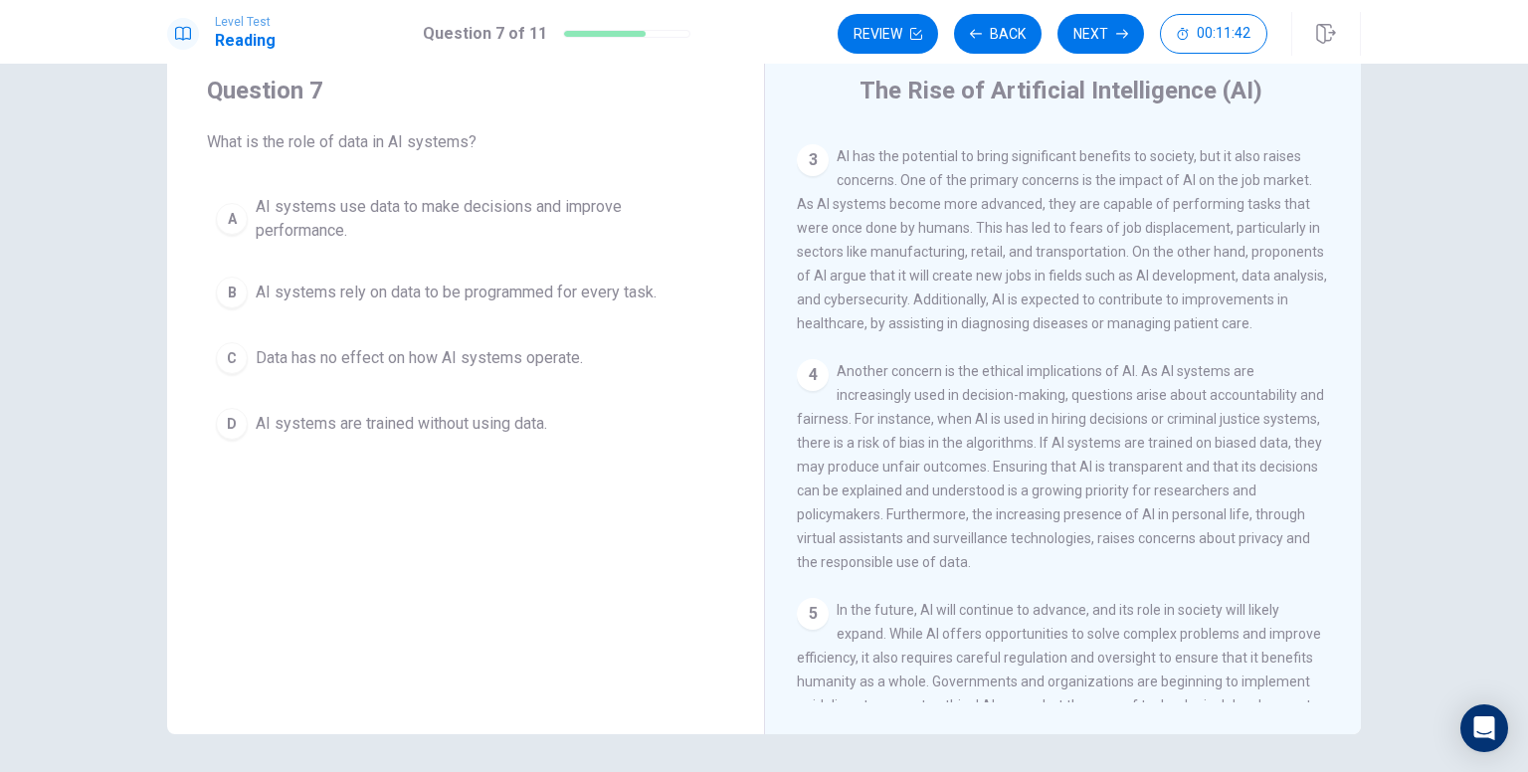
scroll to position [441, 0]
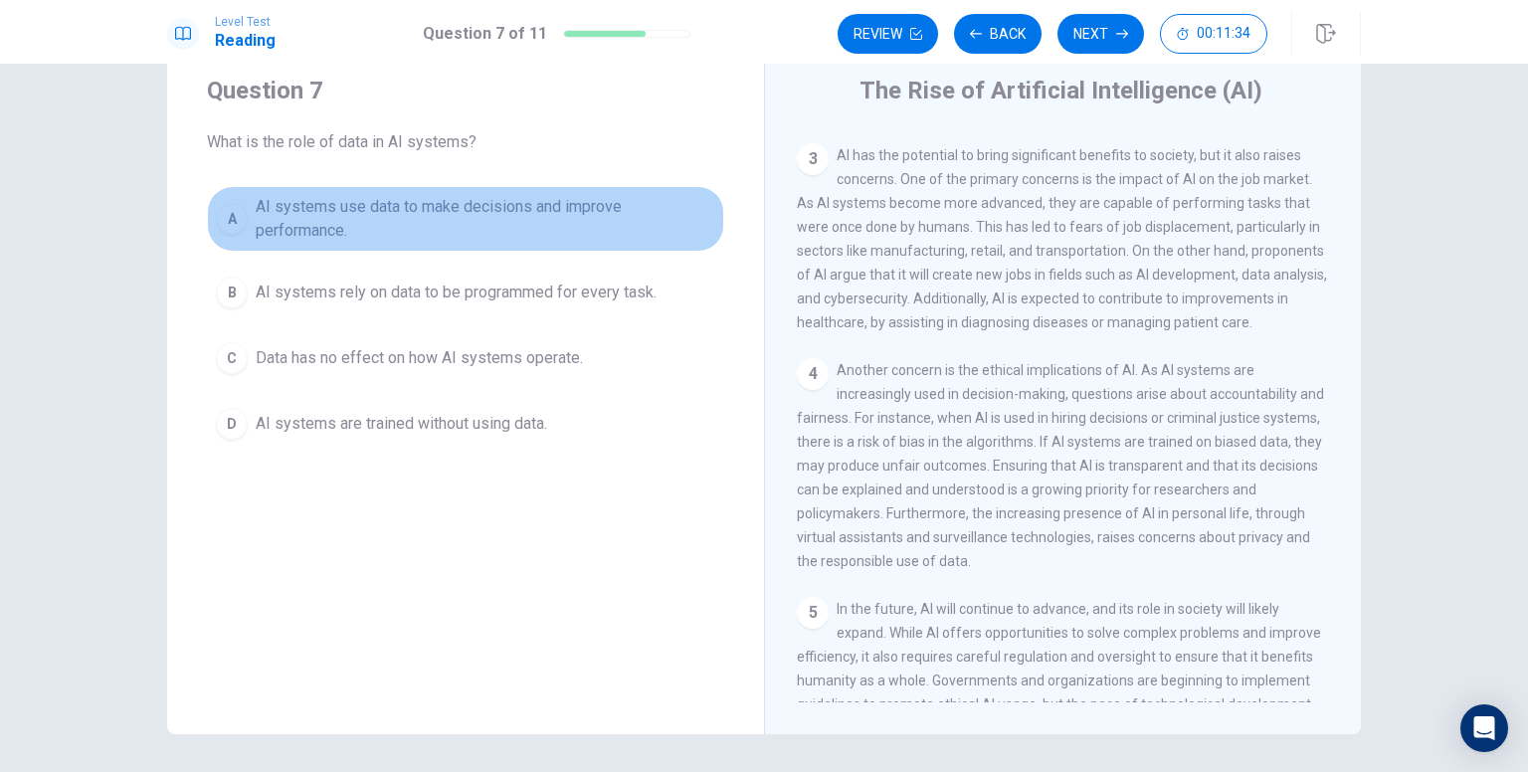
click at [227, 227] on div "A" at bounding box center [232, 219] width 32 height 32
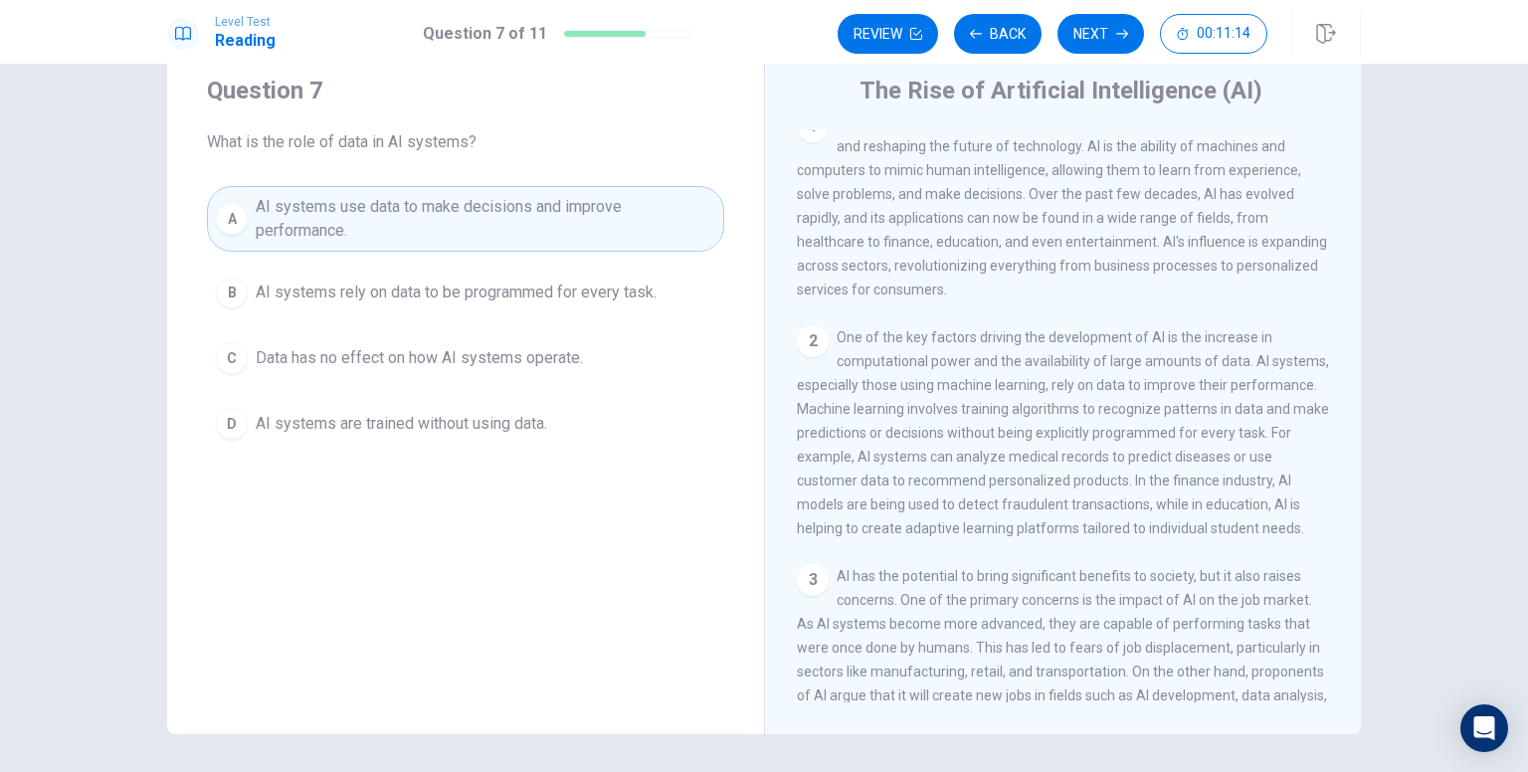
scroll to position [0, 0]
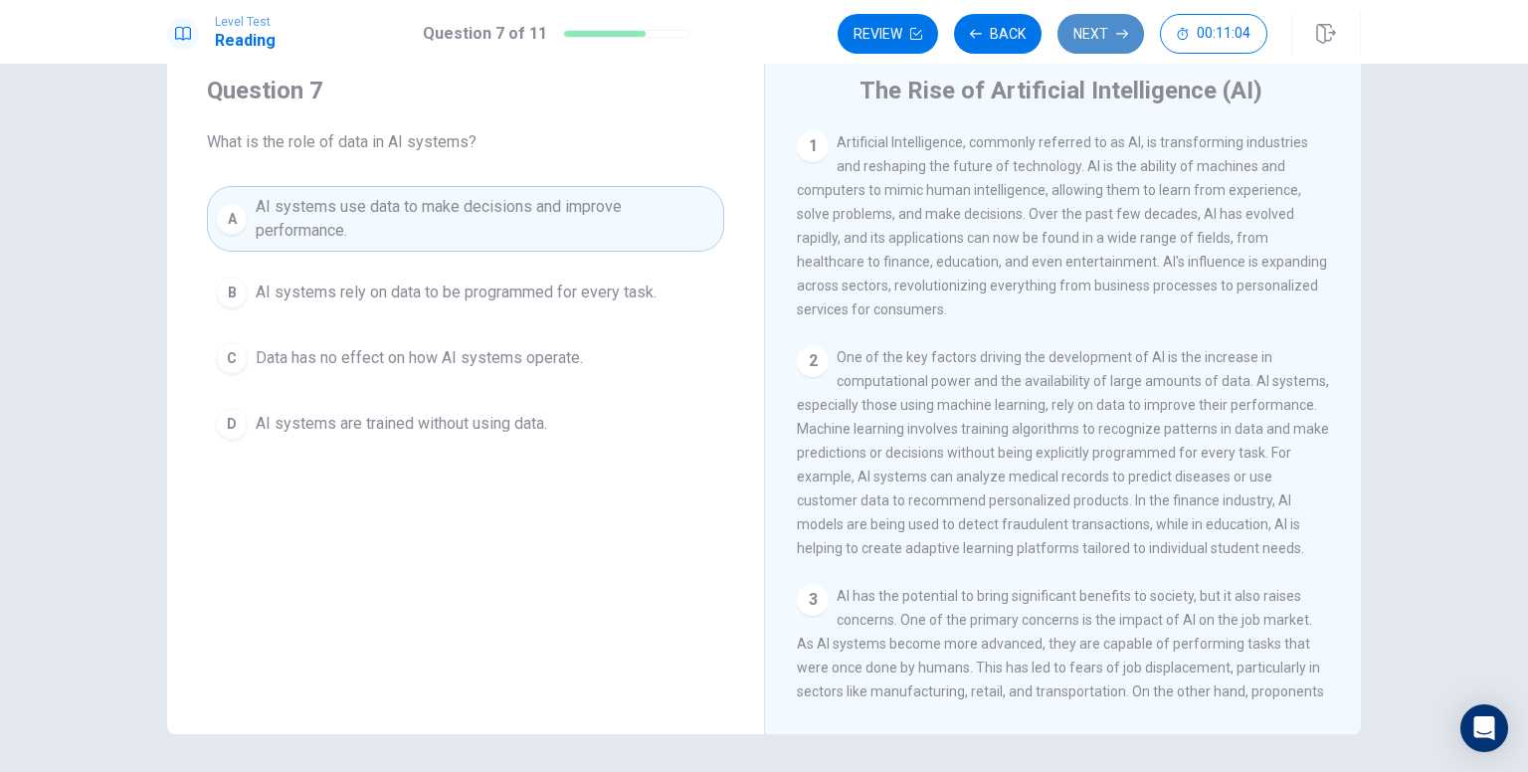
click at [1108, 27] on button "Next" at bounding box center [1100, 34] width 87 height 40
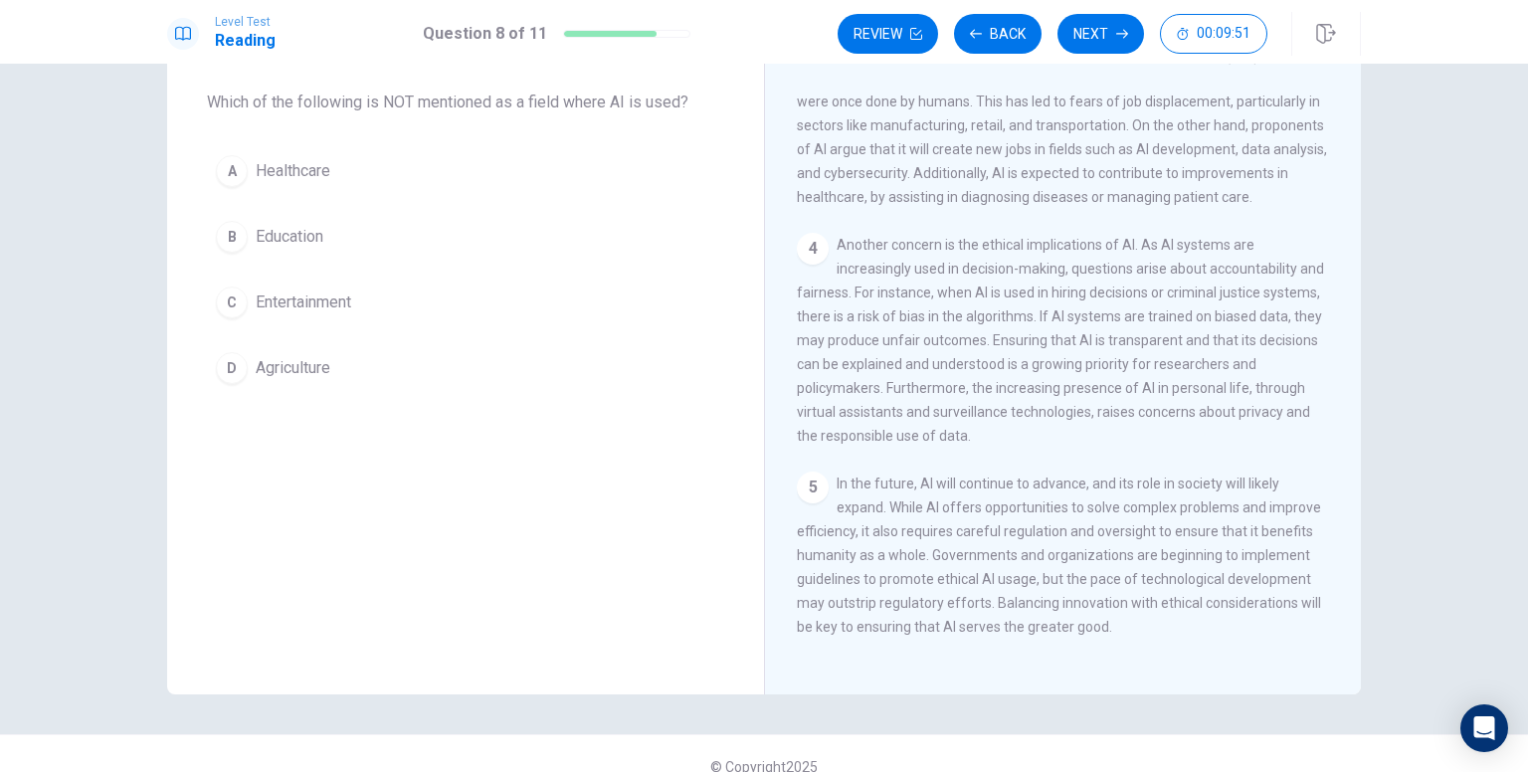
scroll to position [102, 0]
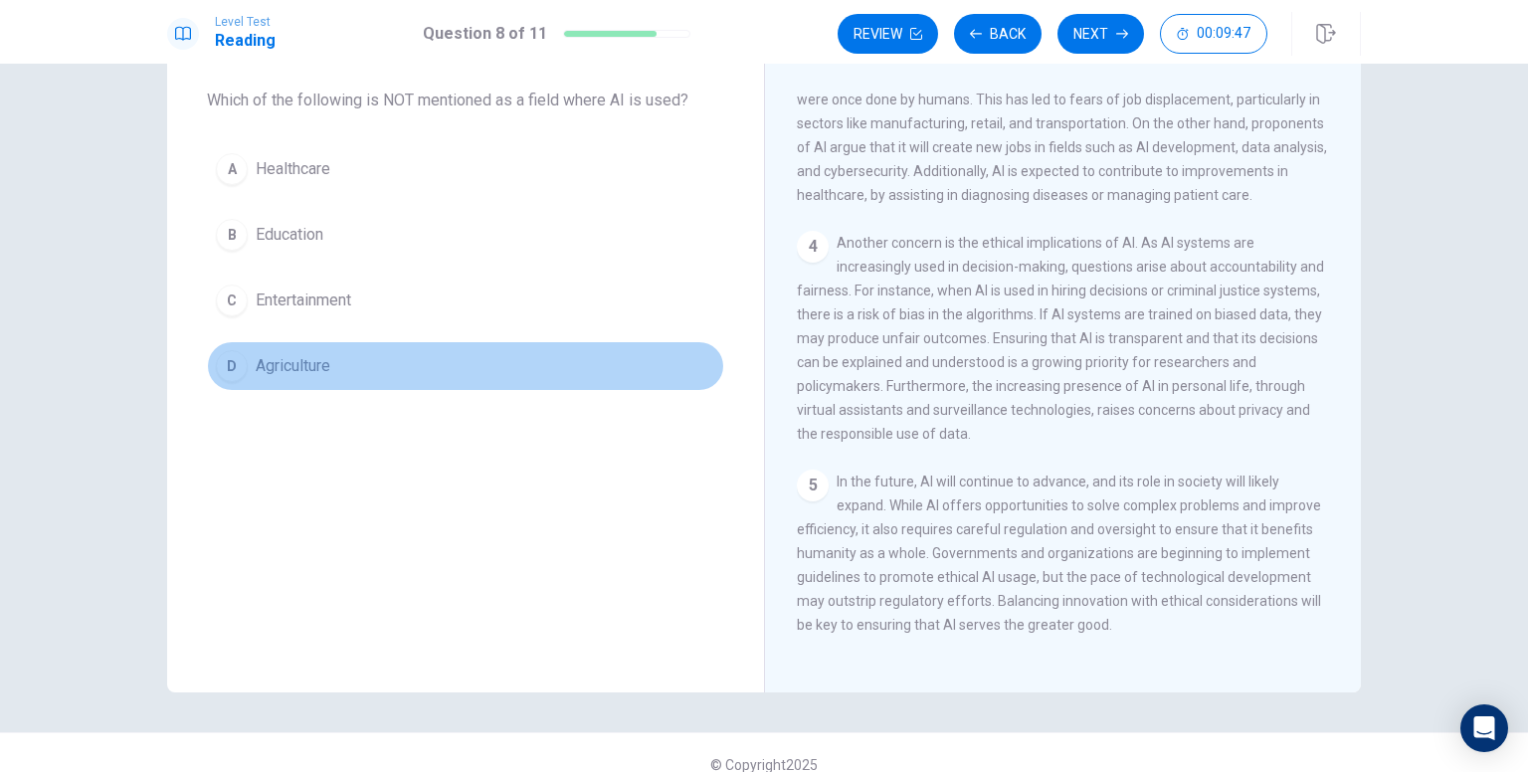
click at [231, 371] on div "D" at bounding box center [232, 366] width 32 height 32
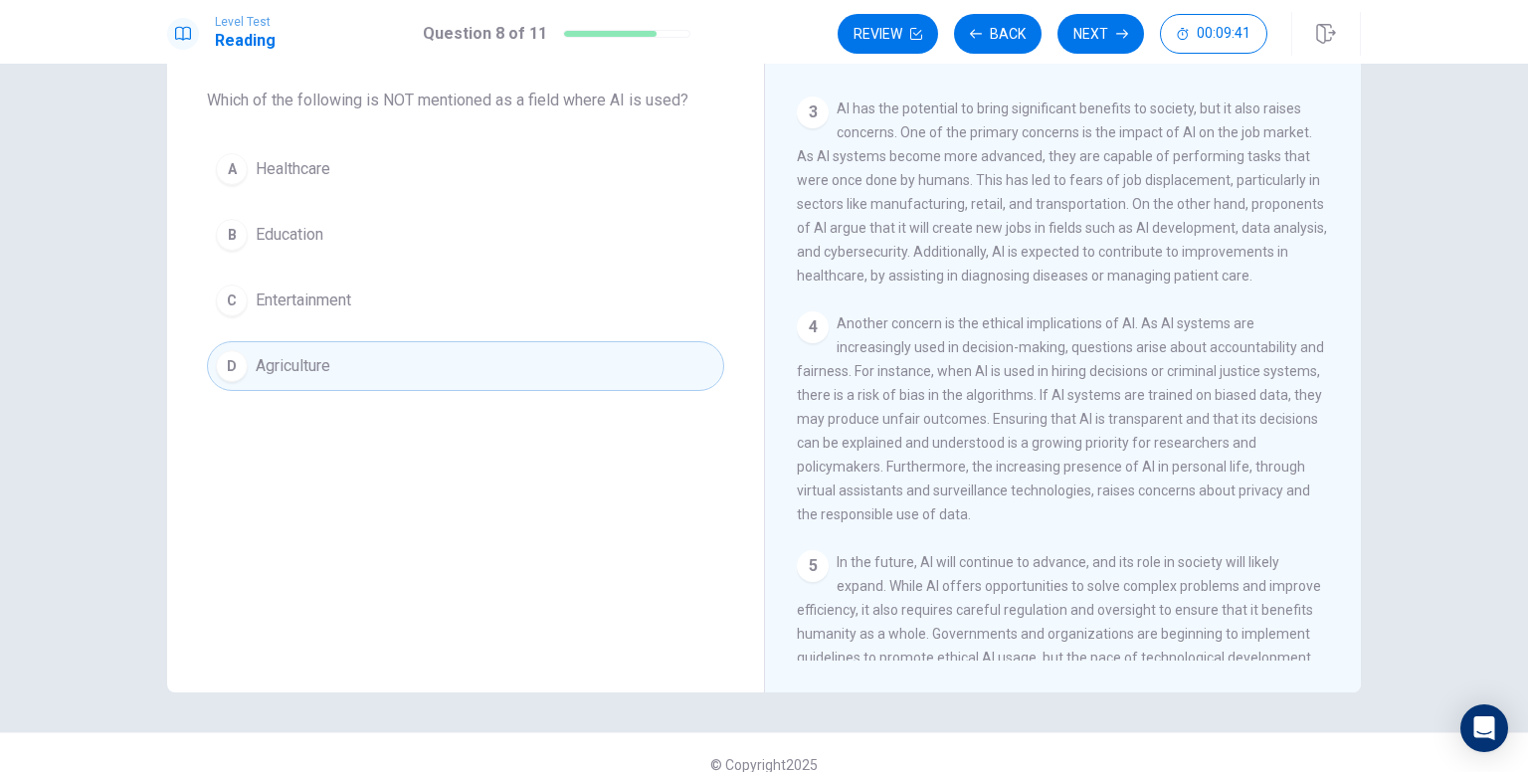
scroll to position [447, 0]
click at [1085, 31] on button "Next" at bounding box center [1100, 34] width 87 height 40
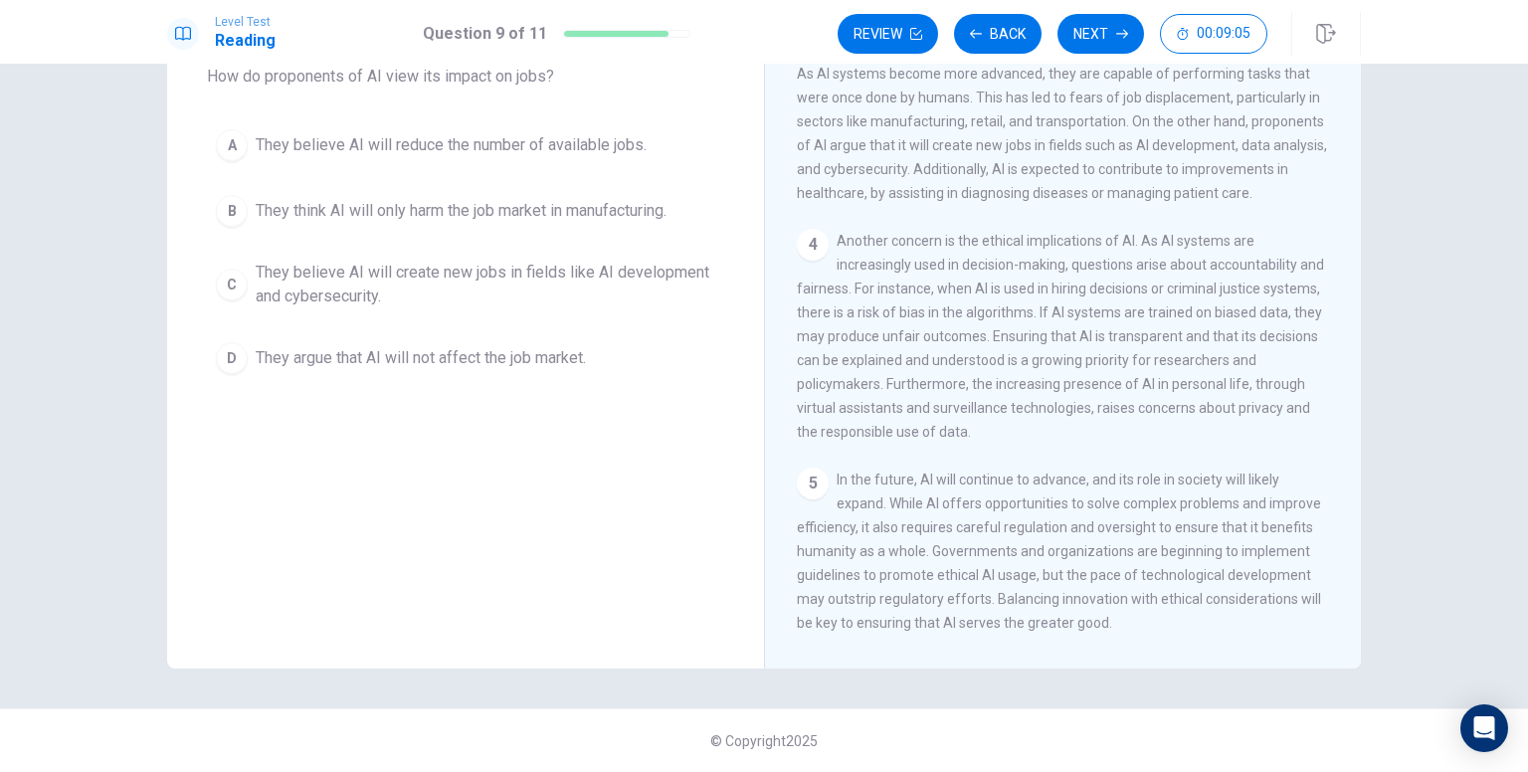
scroll to position [504, 0]
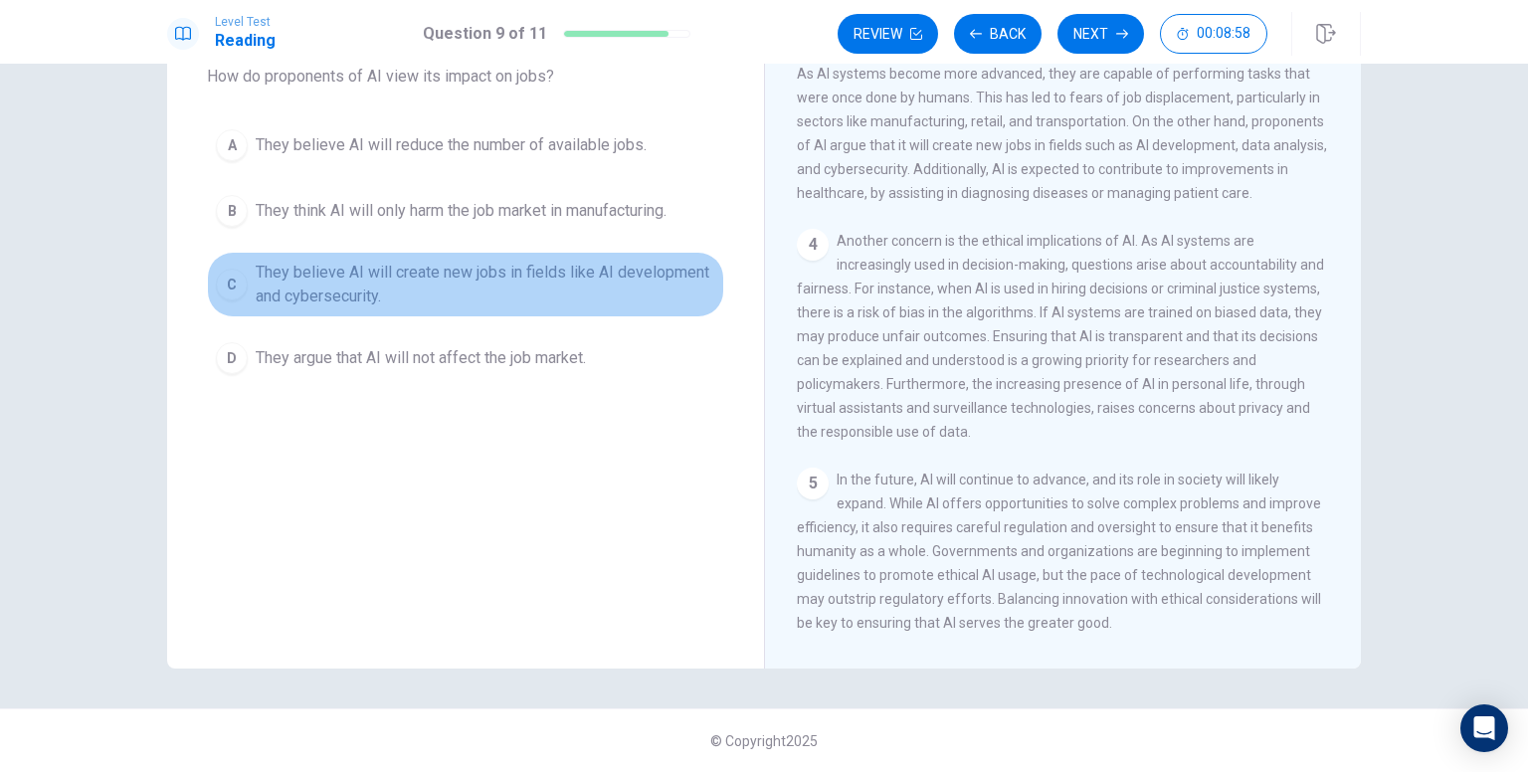
click at [305, 286] on span "They believe AI will create new jobs in fields like AI development and cybersec…" at bounding box center [486, 285] width 460 height 48
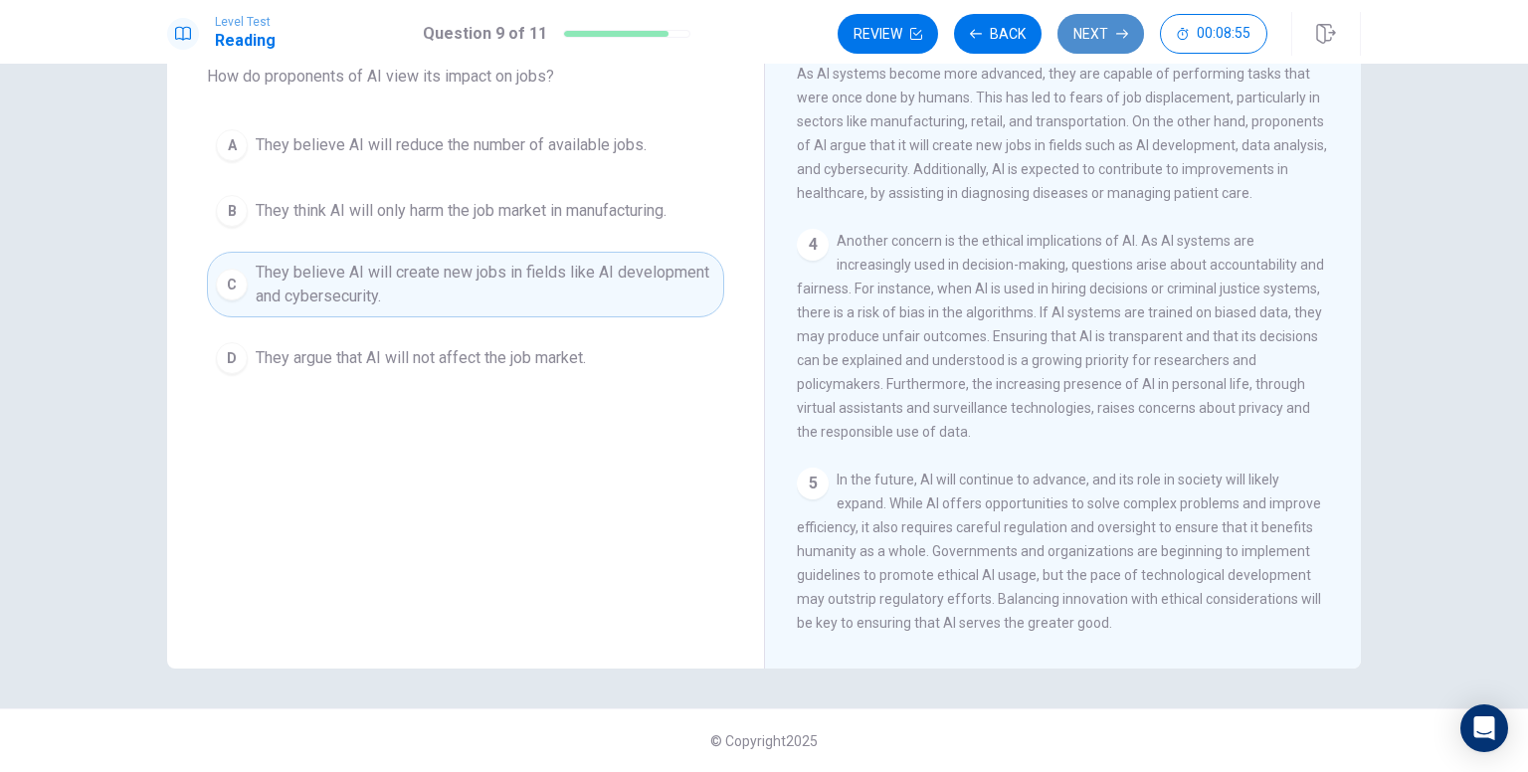
click at [1098, 32] on button "Next" at bounding box center [1100, 34] width 87 height 40
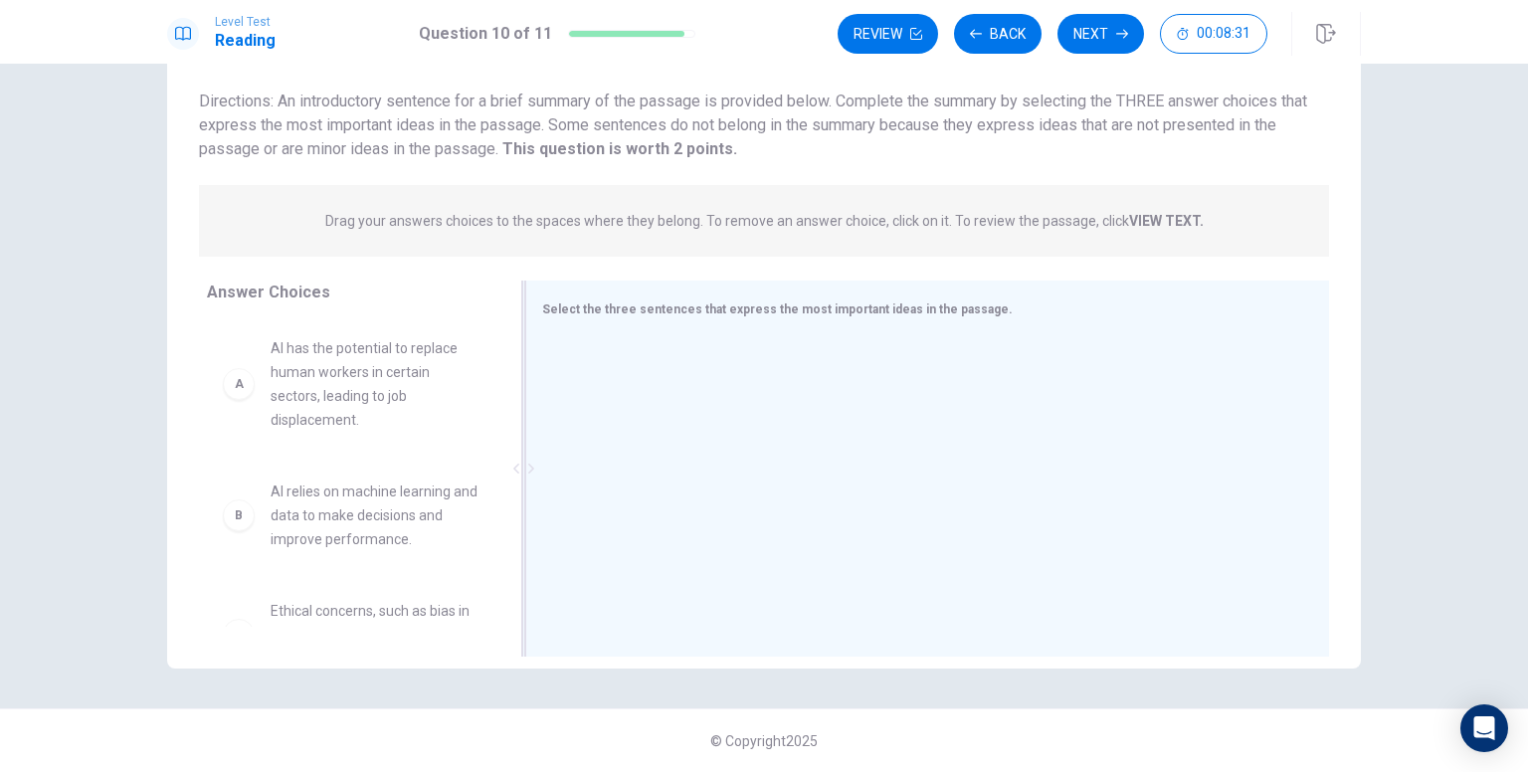
scroll to position [126, 0]
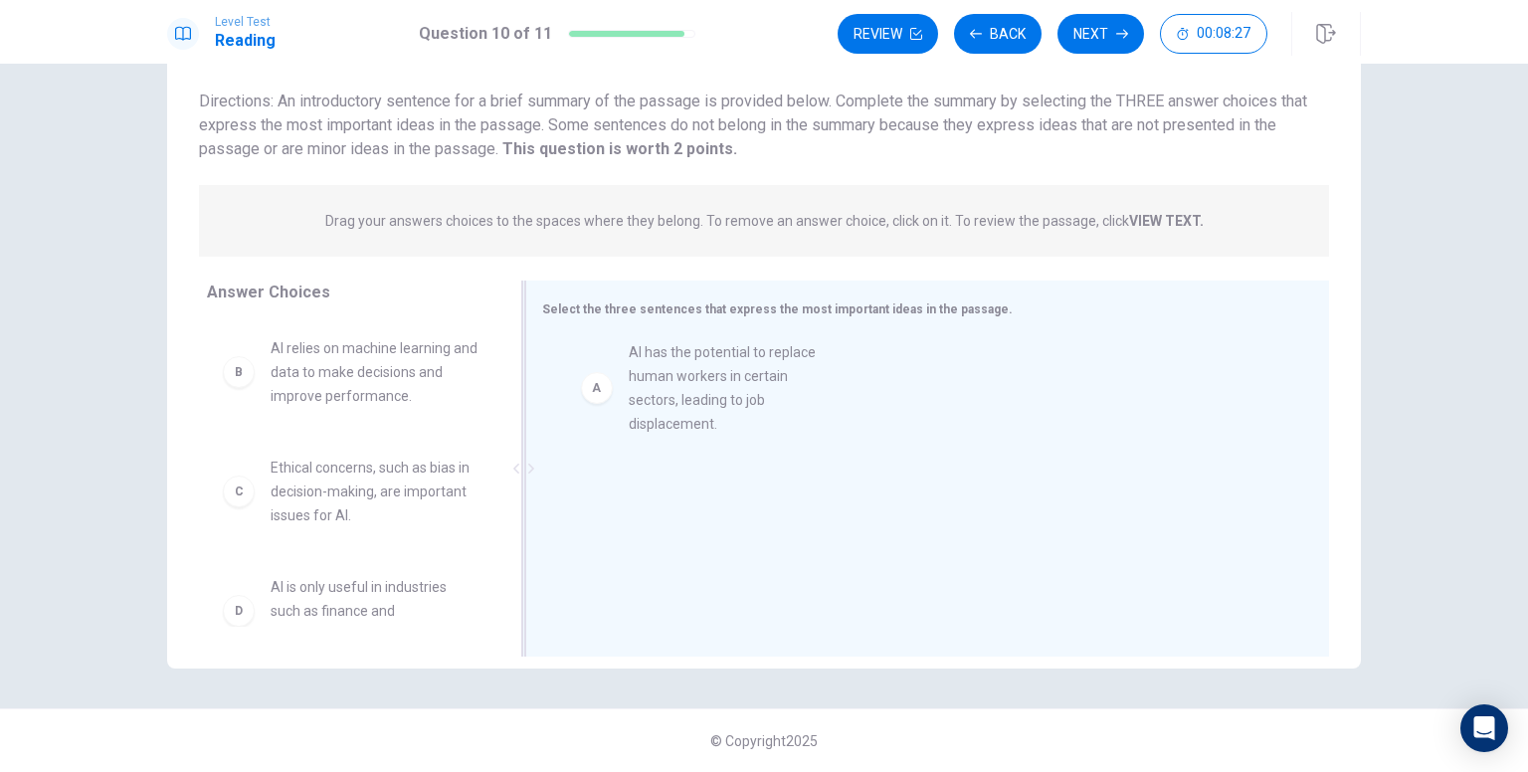
drag, startPoint x: 338, startPoint y: 407, endPoint x: 709, endPoint y: 411, distance: 371.1
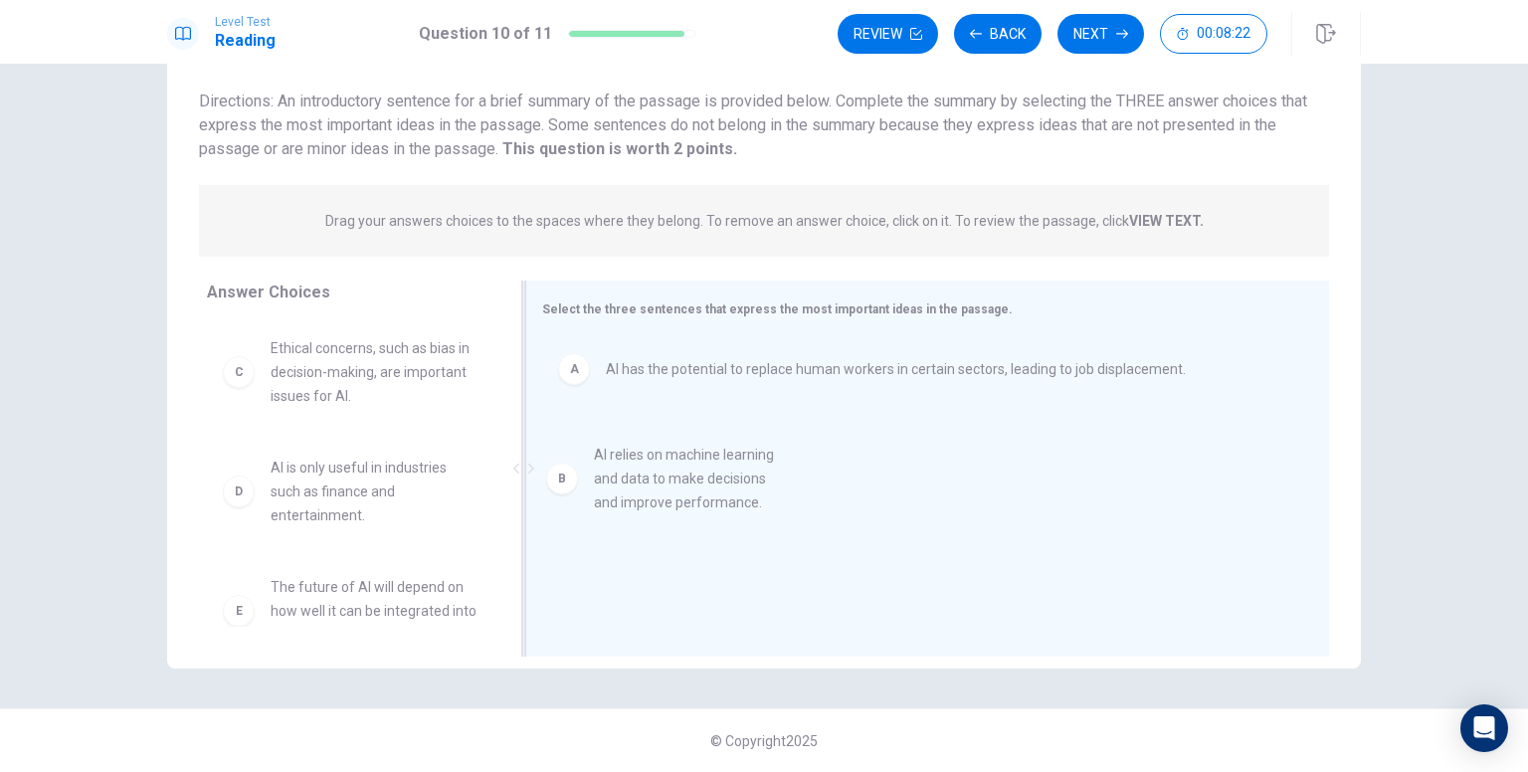
drag, startPoint x: 330, startPoint y: 377, endPoint x: 663, endPoint y: 485, distance: 350.4
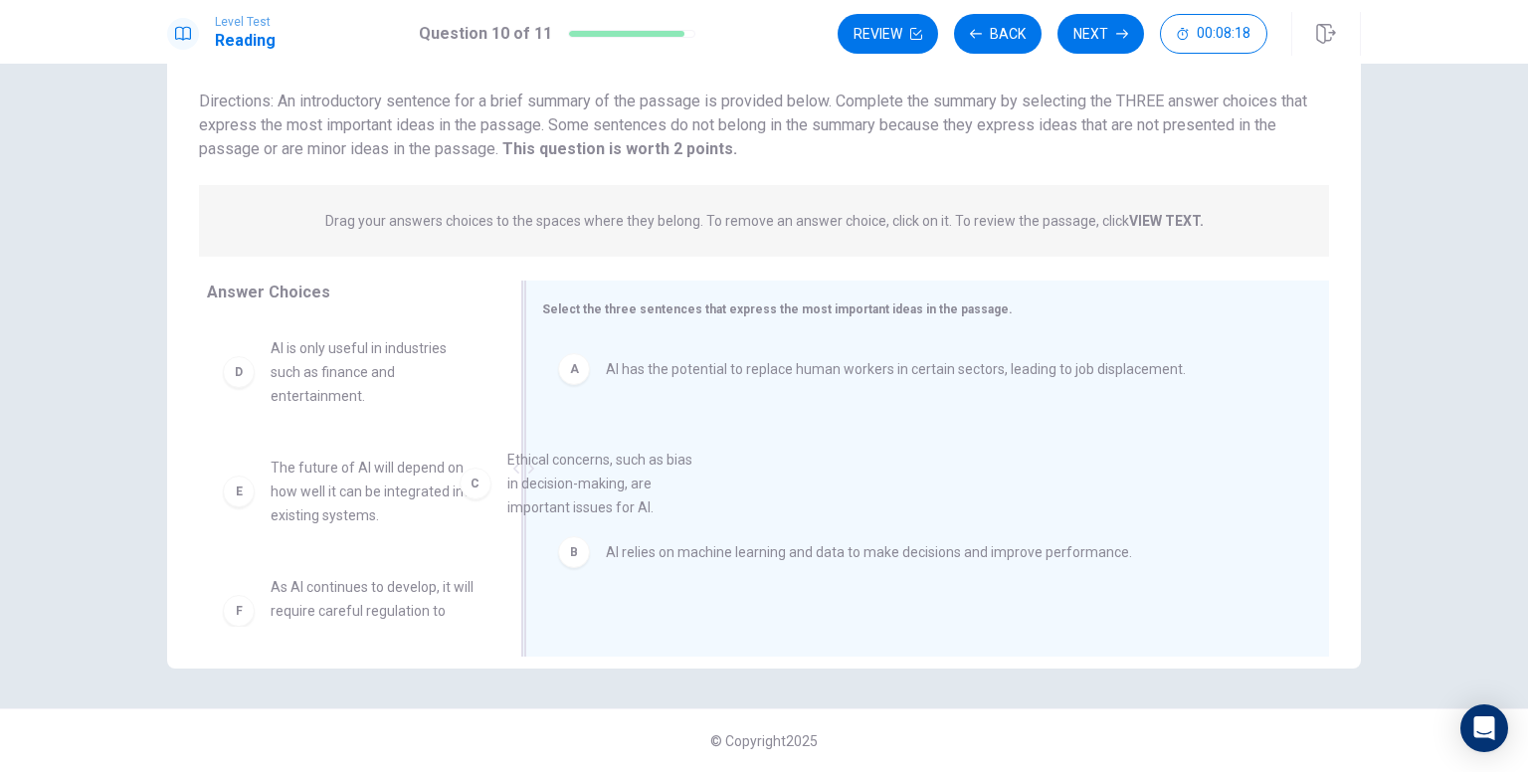
drag, startPoint x: 374, startPoint y: 384, endPoint x: 664, endPoint y: 517, distance: 319.6
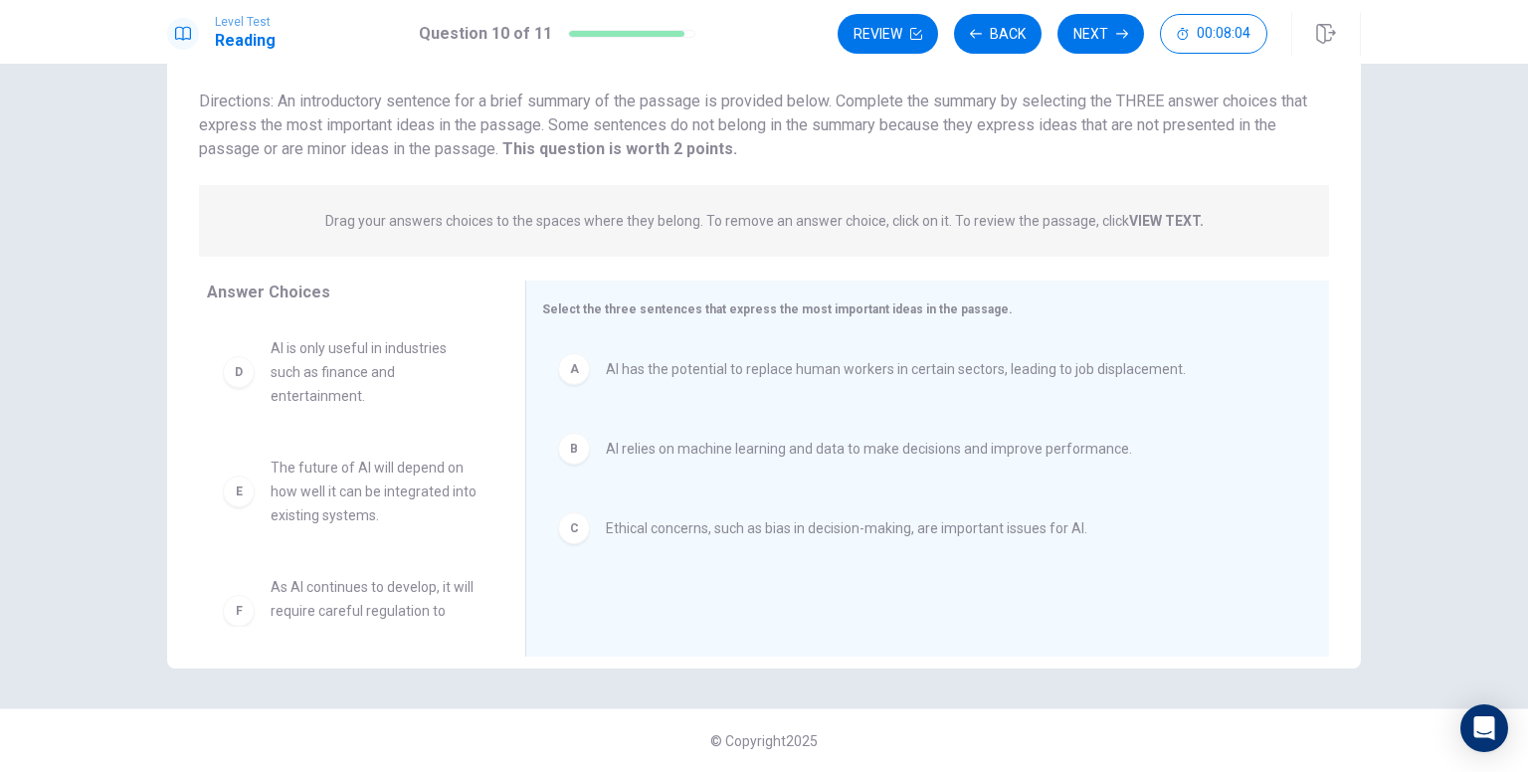
scroll to position [36, 0]
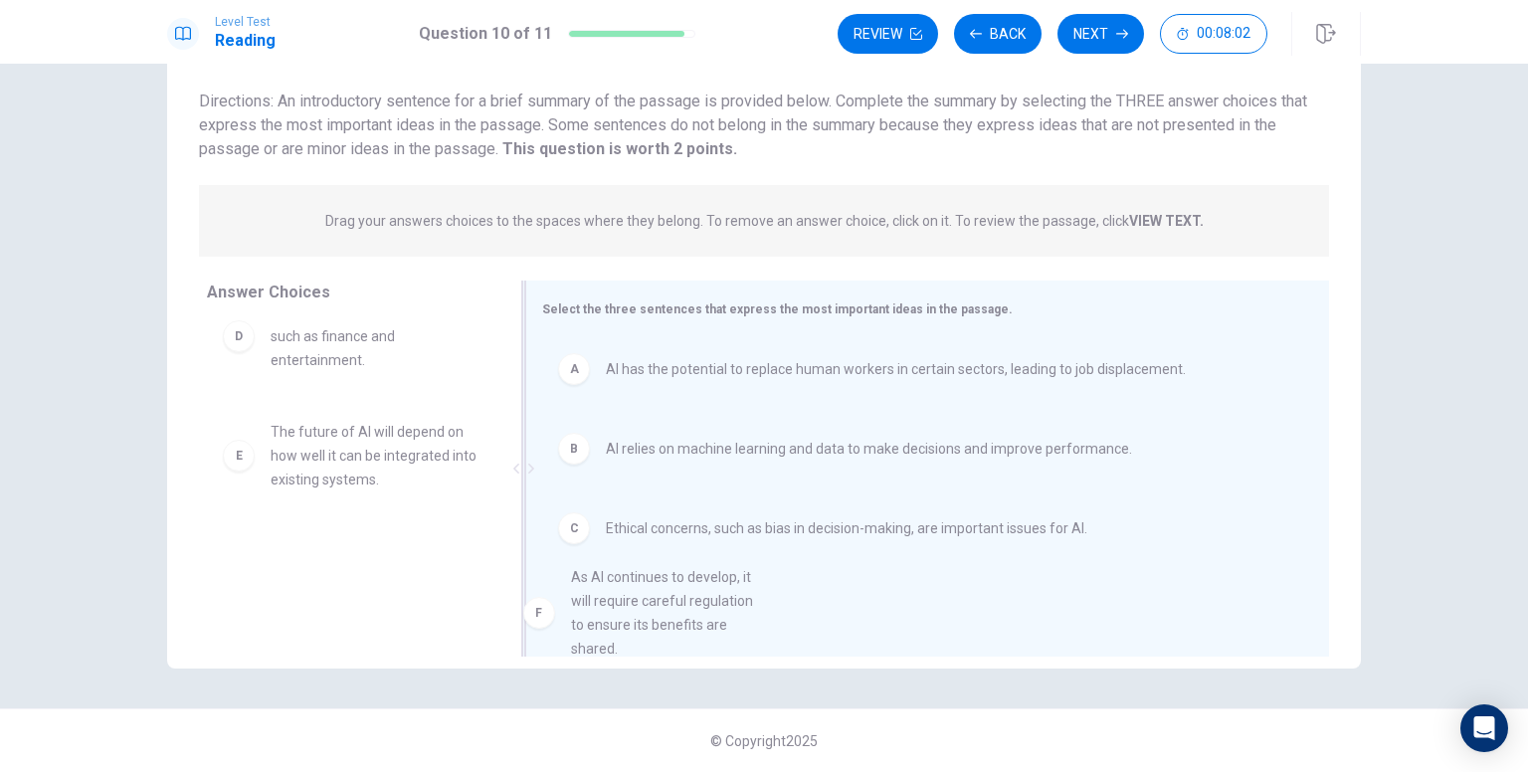
drag, startPoint x: 353, startPoint y: 574, endPoint x: 662, endPoint y: 598, distance: 310.3
drag, startPoint x: 377, startPoint y: 570, endPoint x: 681, endPoint y: 597, distance: 305.6
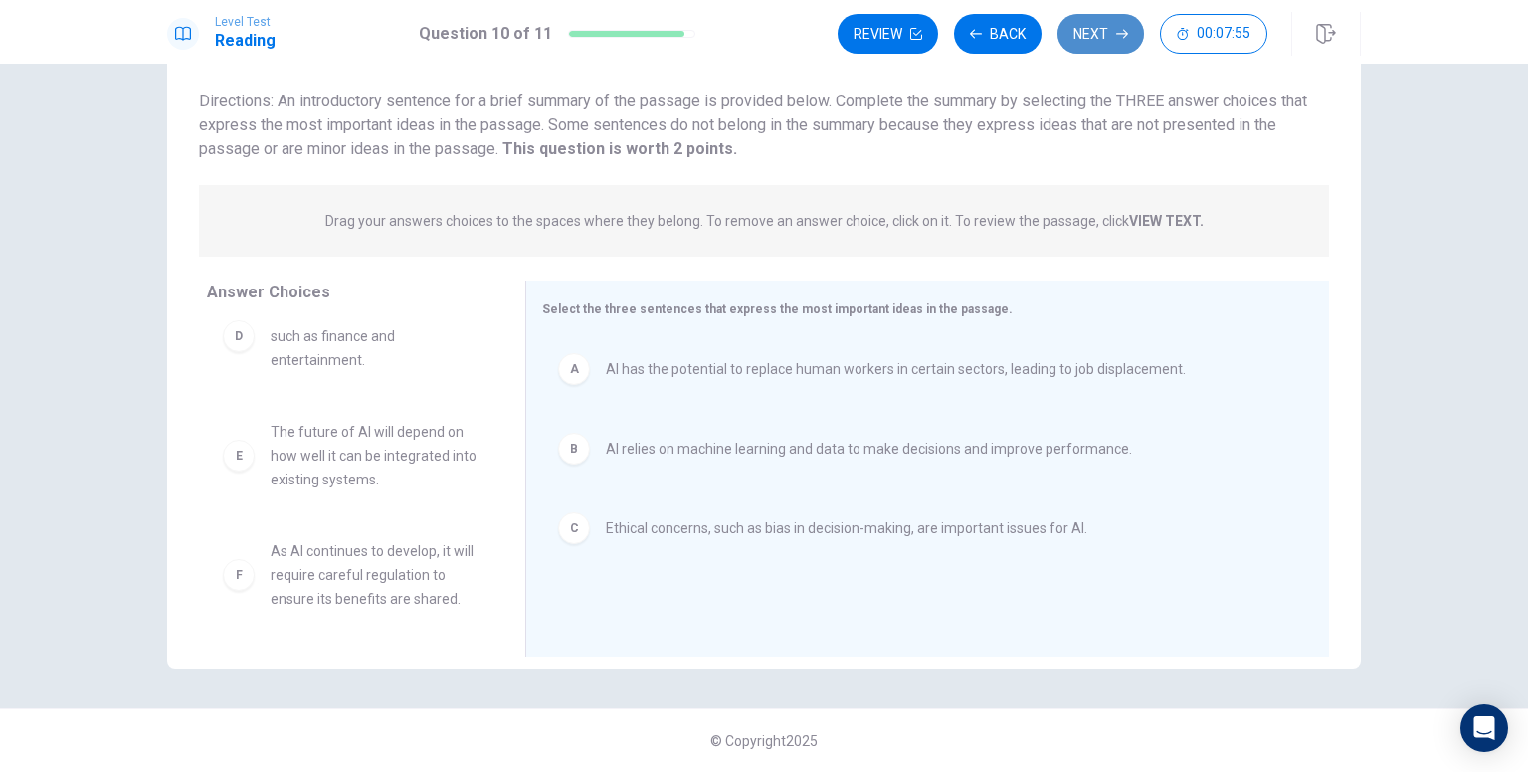
click at [1105, 38] on button "Next" at bounding box center [1100, 34] width 87 height 40
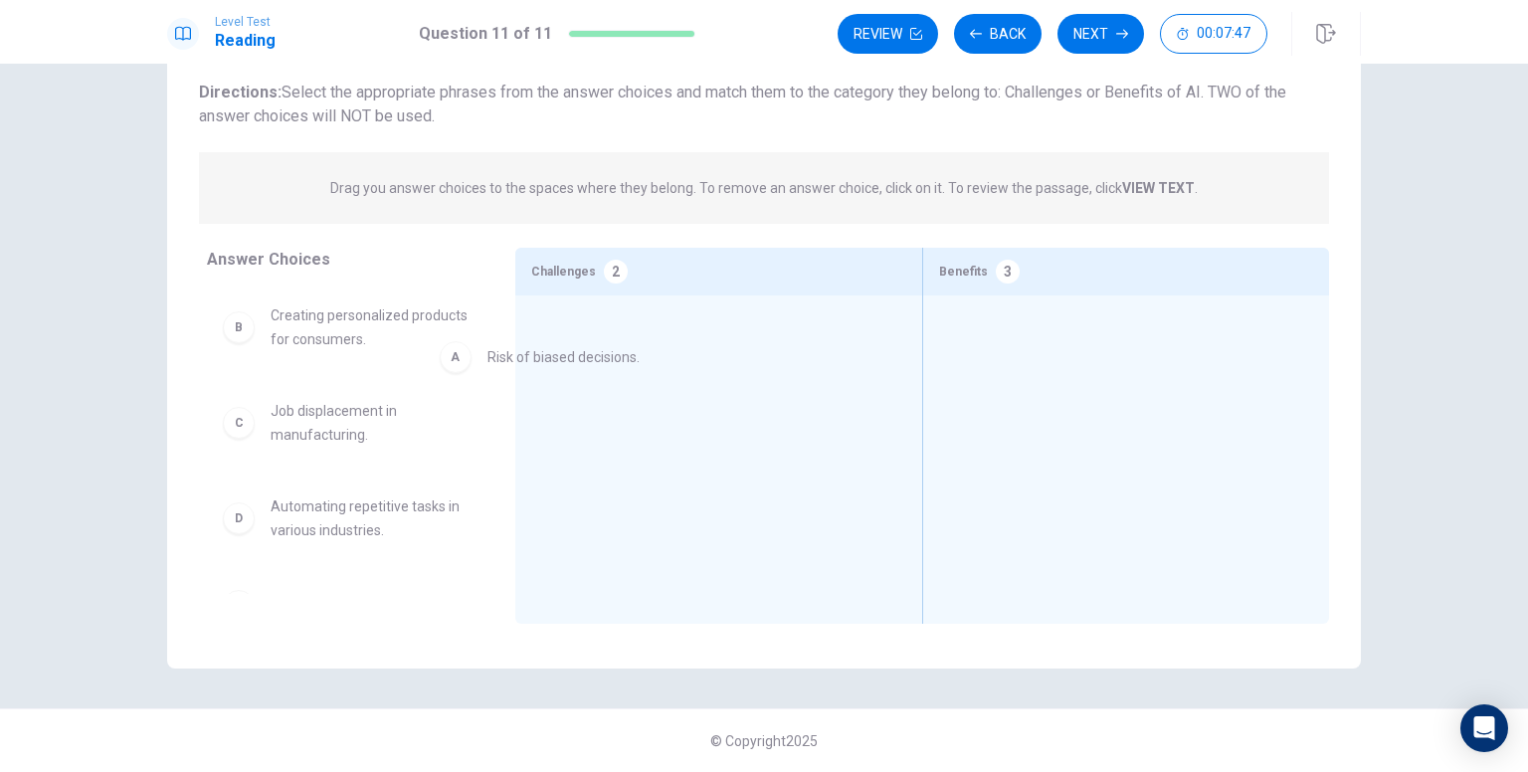
drag, startPoint x: 377, startPoint y: 328, endPoint x: 649, endPoint y: 358, distance: 273.2
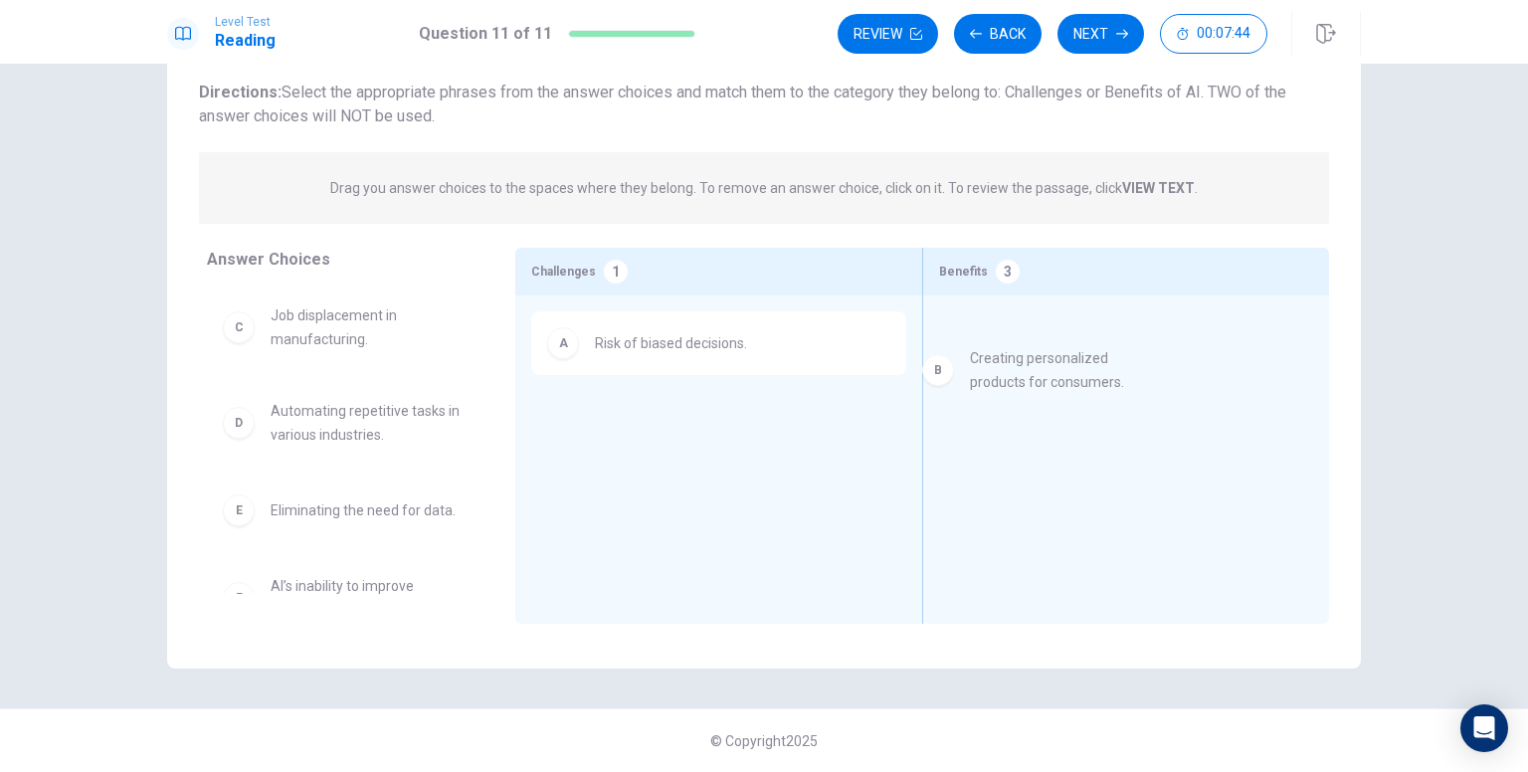
drag, startPoint x: 378, startPoint y: 317, endPoint x: 1090, endPoint y: 357, distance: 713.3
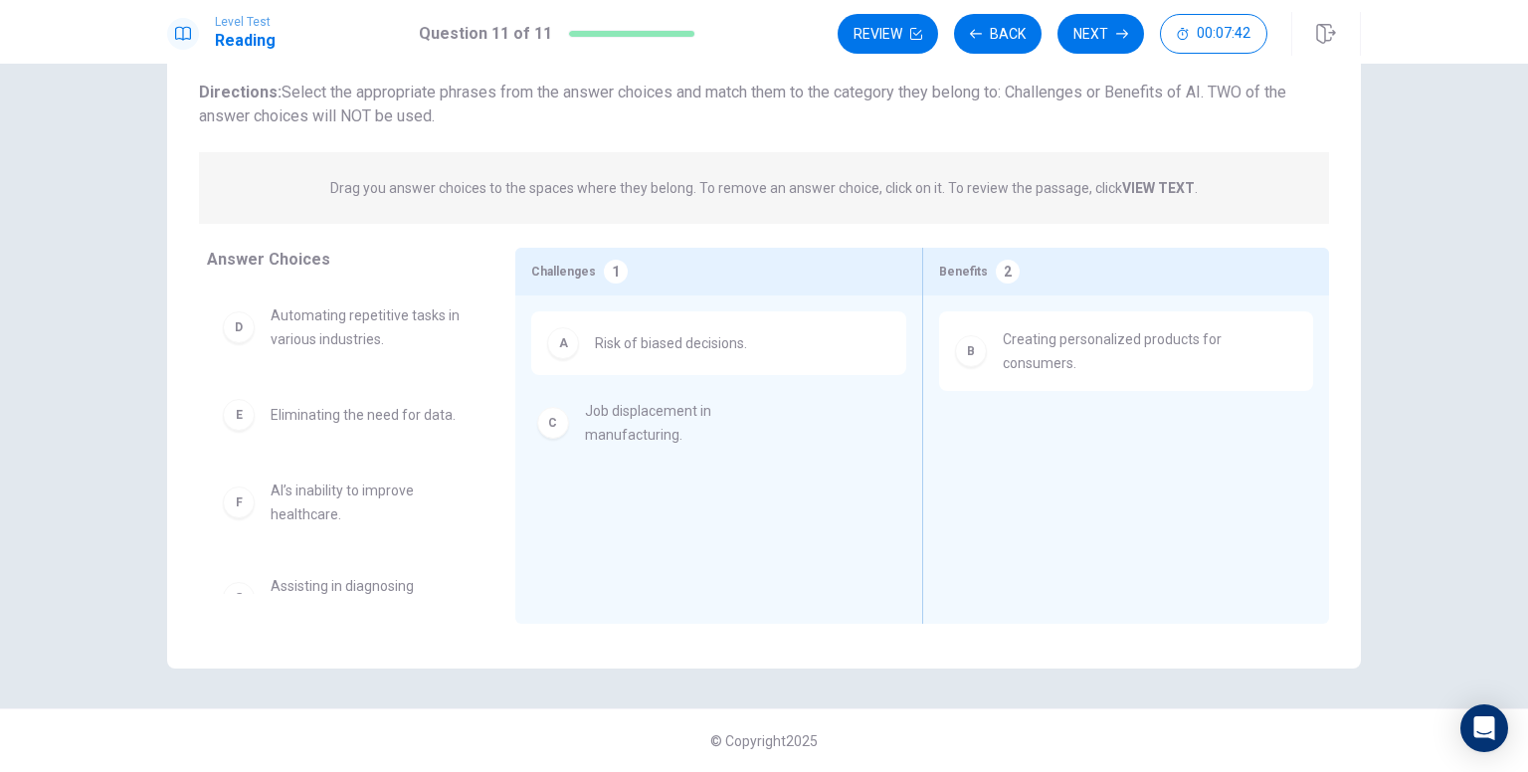
drag, startPoint x: 348, startPoint y: 339, endPoint x: 673, endPoint y: 433, distance: 338.4
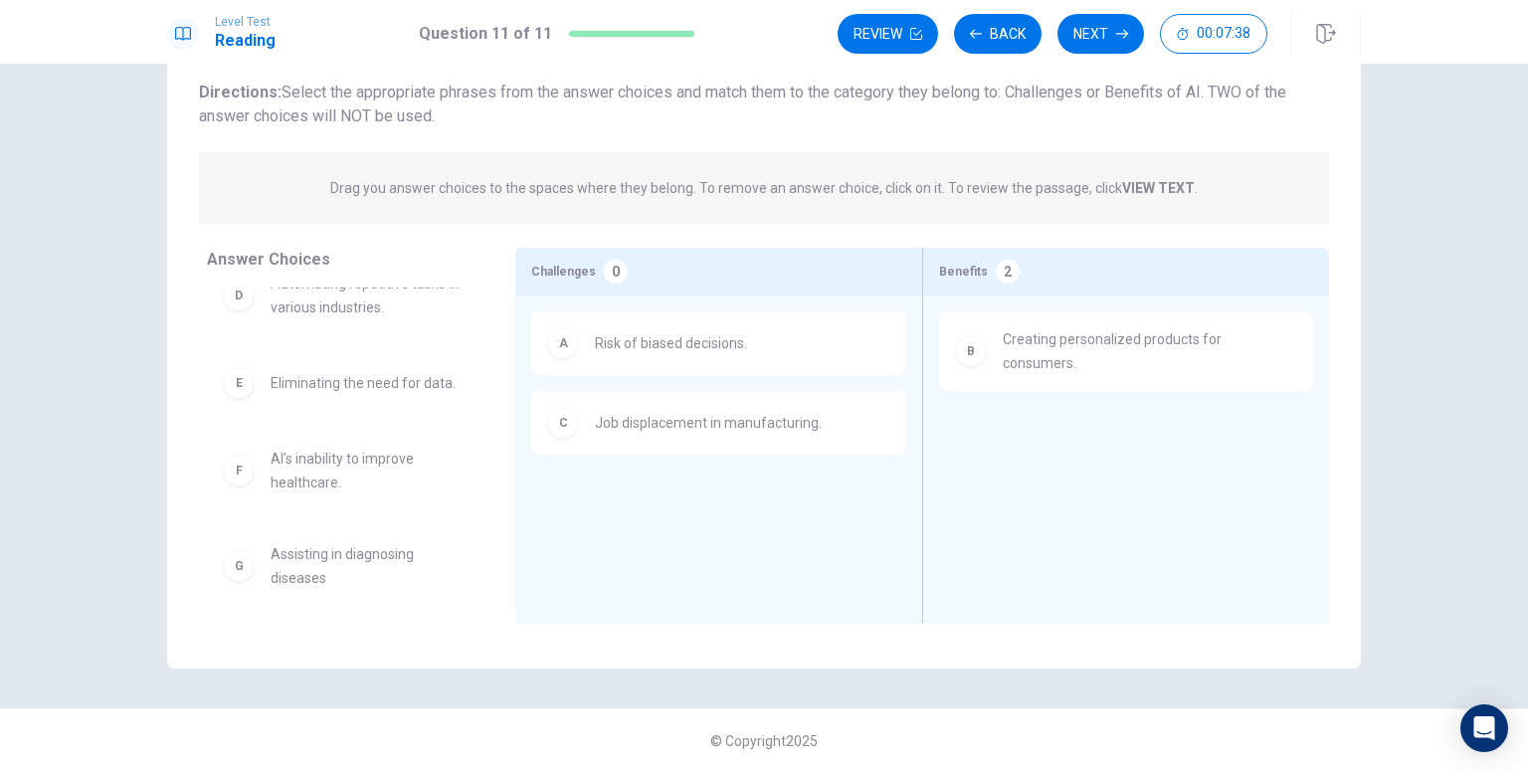
scroll to position [44, 0]
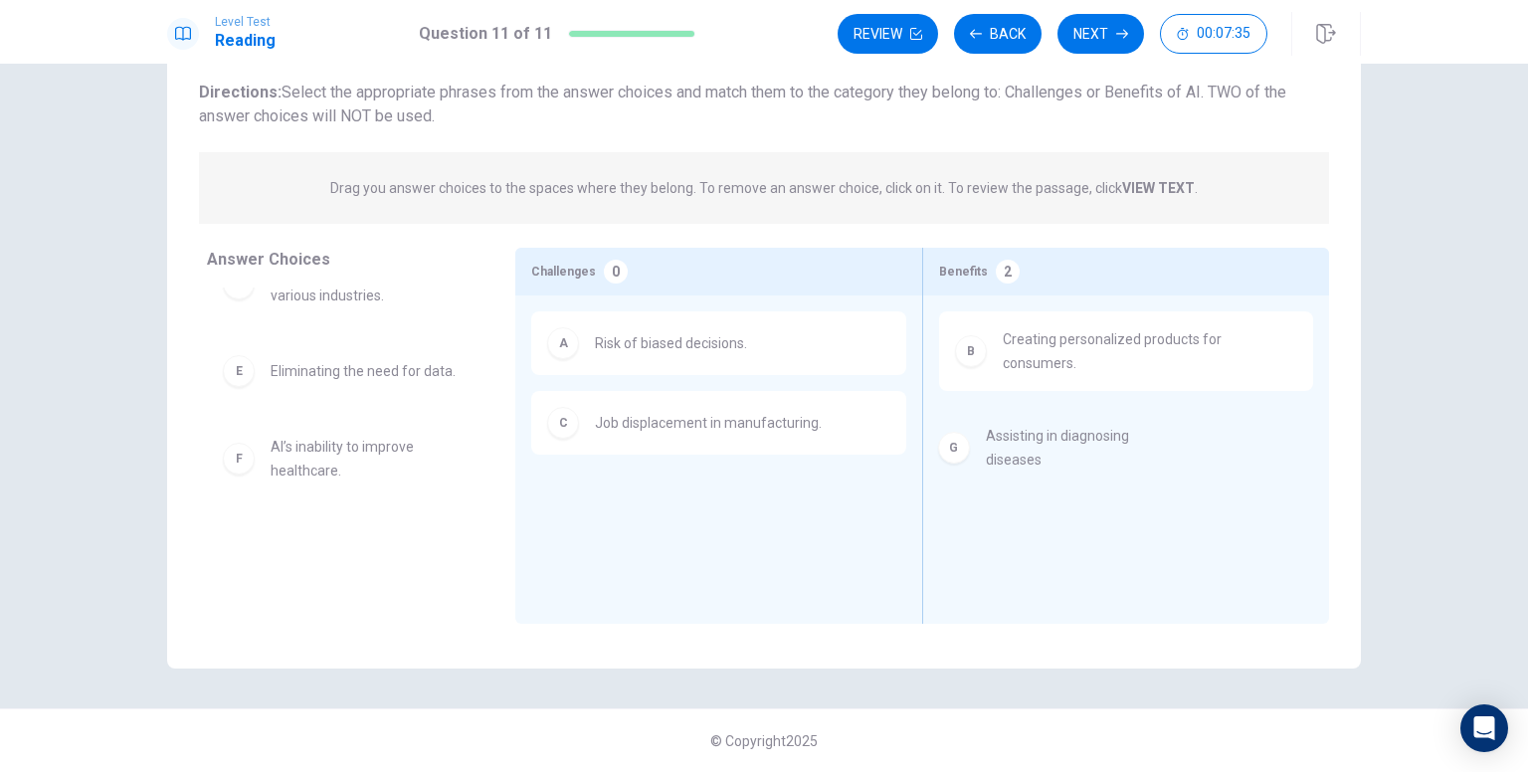
drag, startPoint x: 390, startPoint y: 541, endPoint x: 1136, endPoint y: 424, distance: 755.2
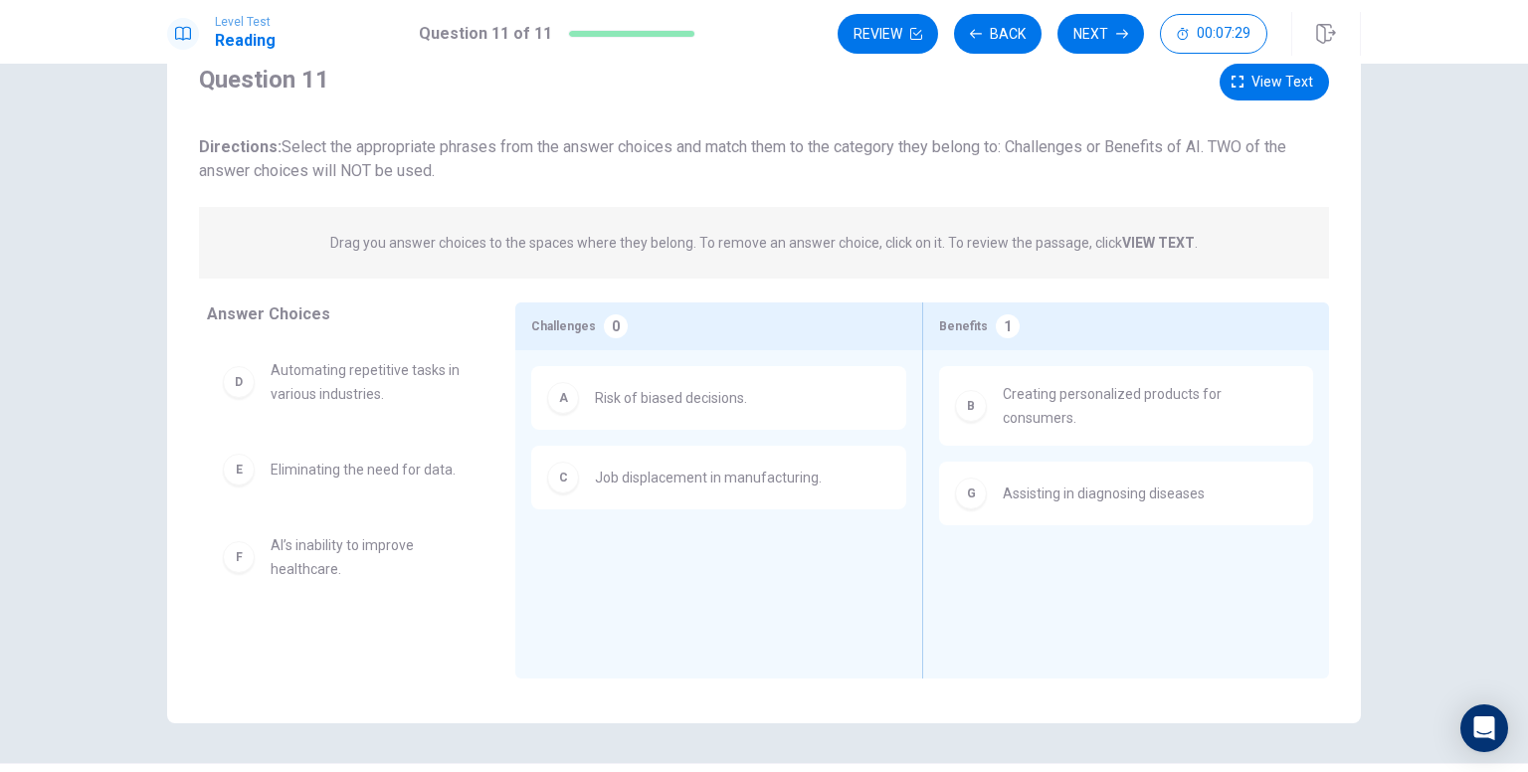
scroll to position [71, 0]
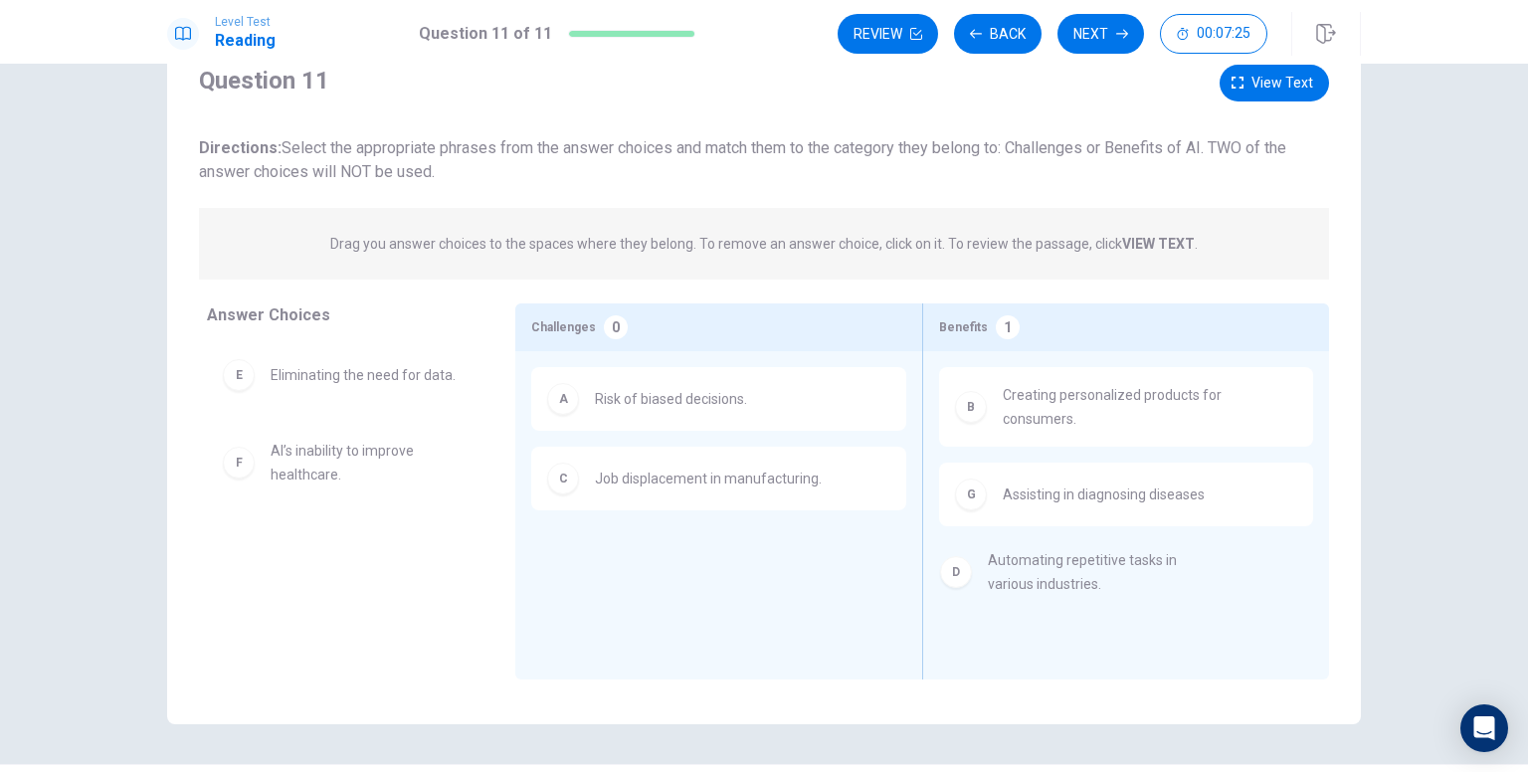
drag, startPoint x: 323, startPoint y: 400, endPoint x: 1056, endPoint y: 592, distance: 757.8
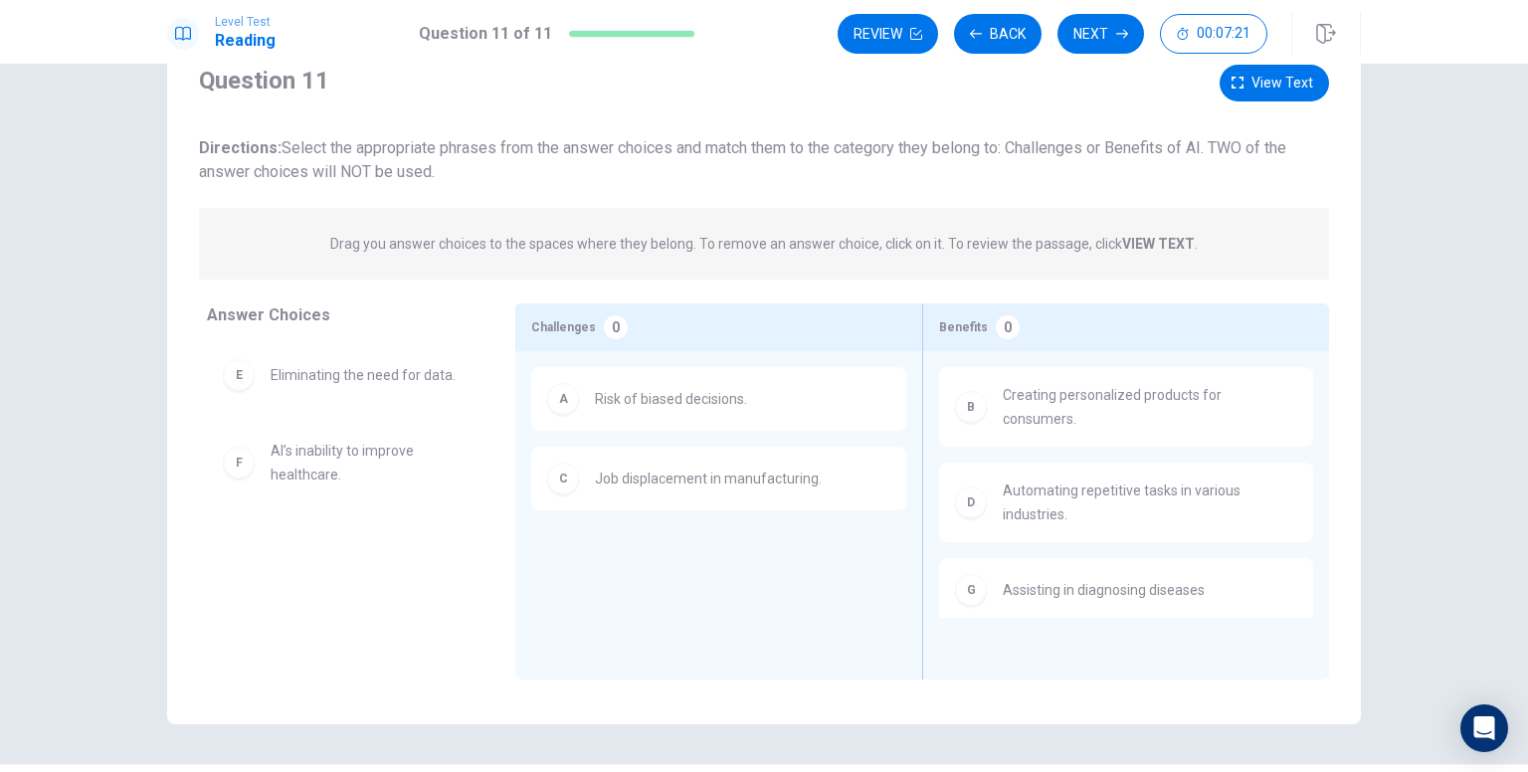
scroll to position [126, 0]
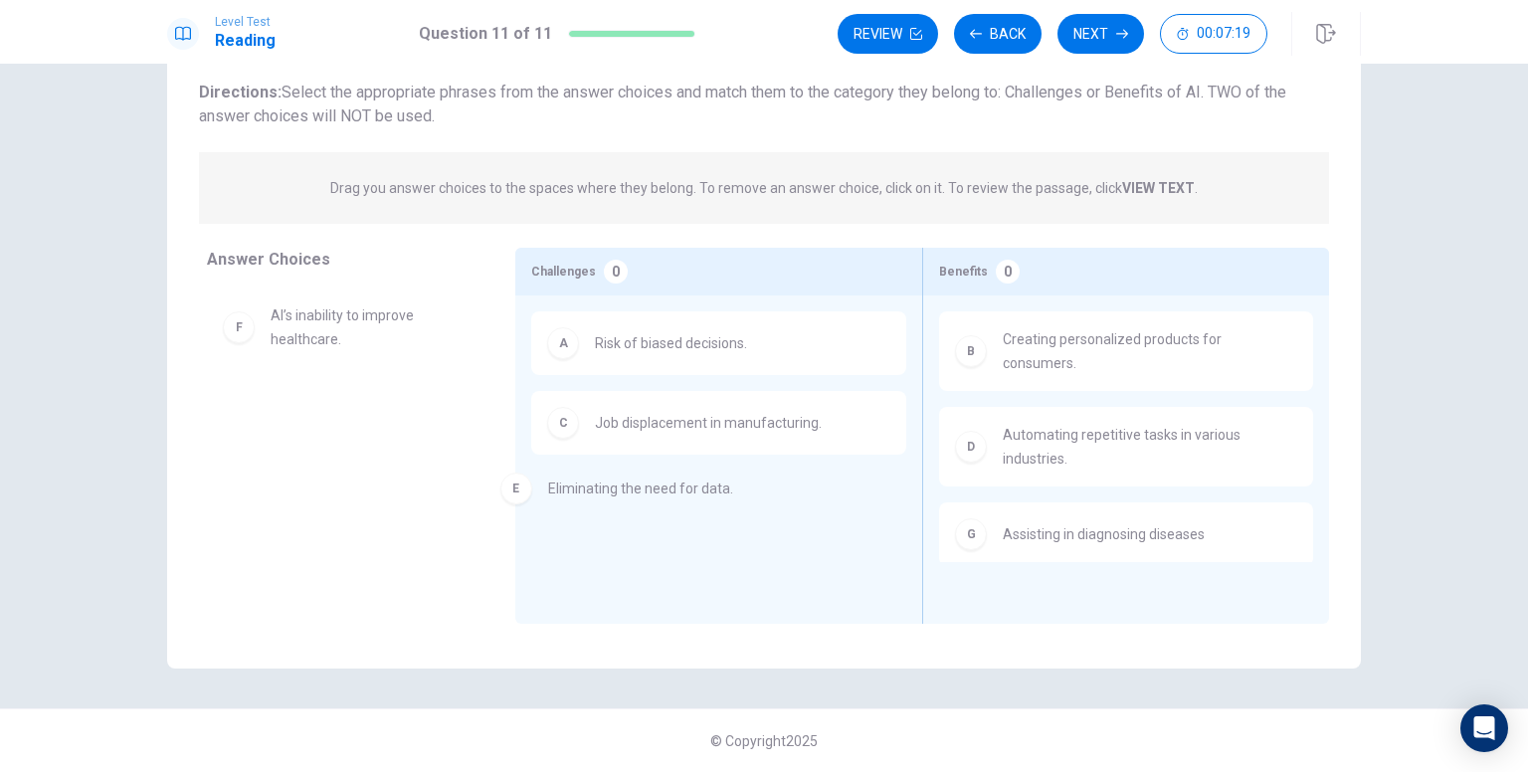
drag, startPoint x: 349, startPoint y: 315, endPoint x: 634, endPoint y: 479, distance: 328.4
drag, startPoint x: 378, startPoint y: 325, endPoint x: 1093, endPoint y: 598, distance: 765.4
click at [1108, 48] on button "Next" at bounding box center [1100, 34] width 87 height 40
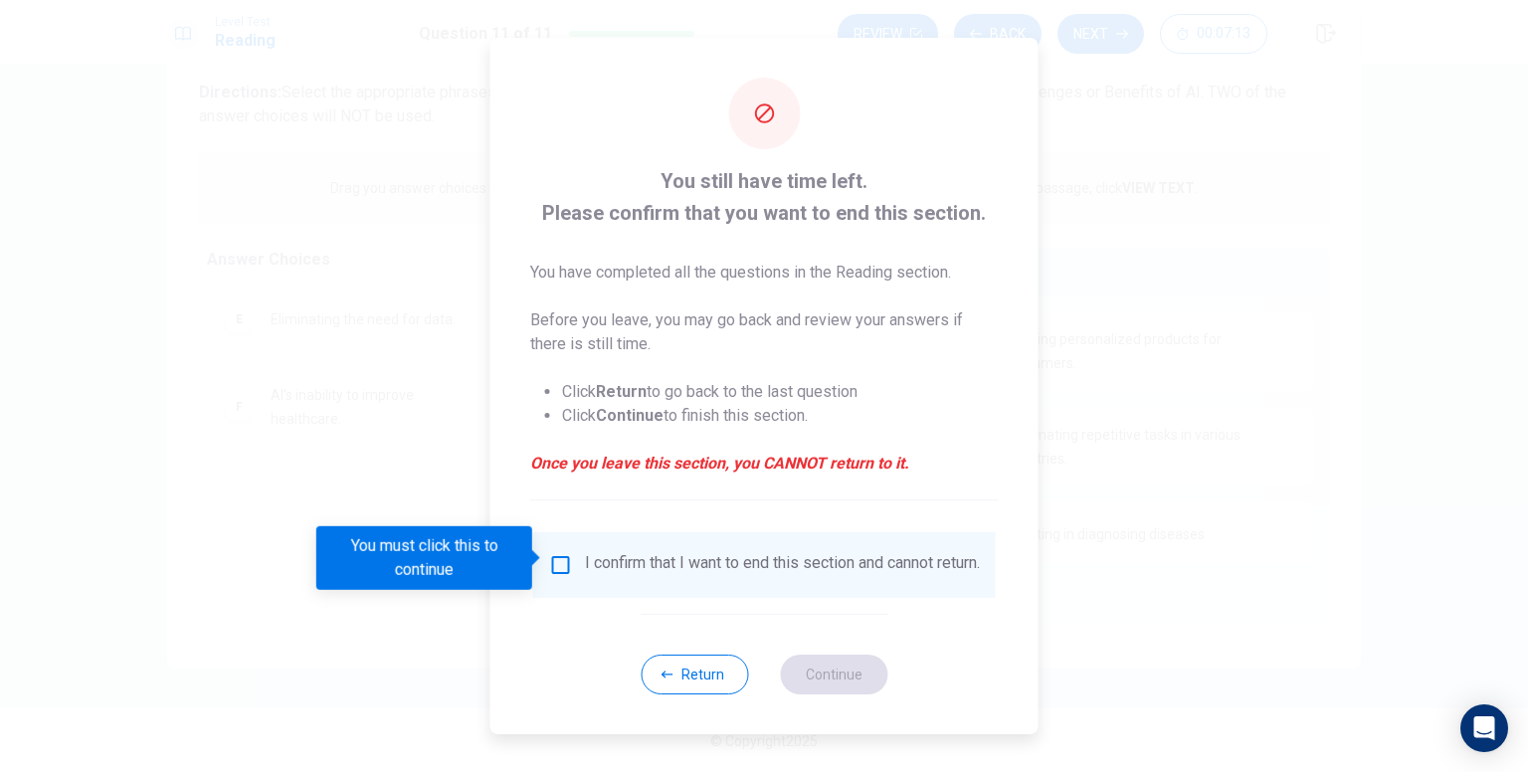
click at [563, 560] on input "You must click this to continue" at bounding box center [561, 565] width 24 height 24
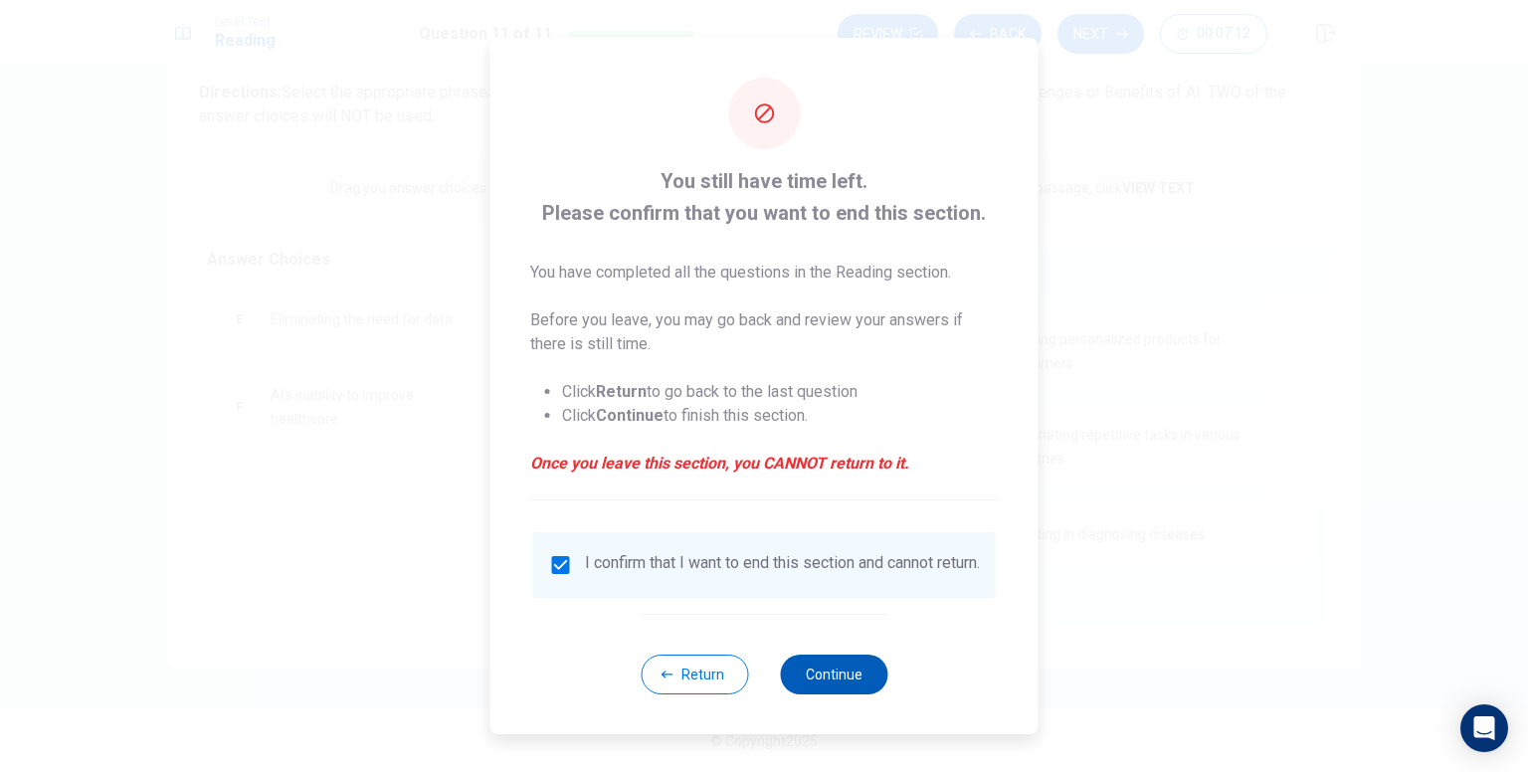
click at [825, 683] on button "Continue" at bounding box center [833, 675] width 107 height 40
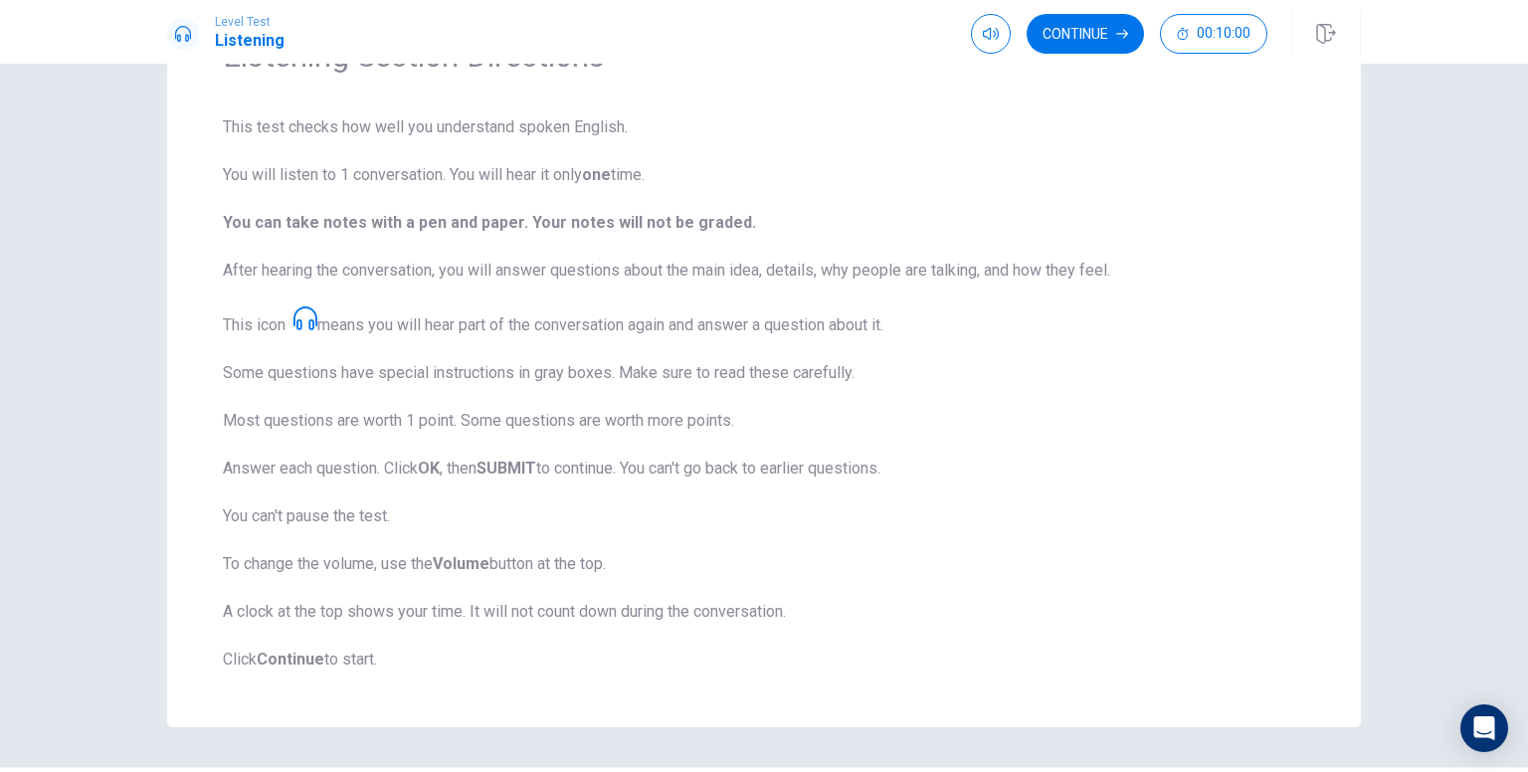
scroll to position [181, 0]
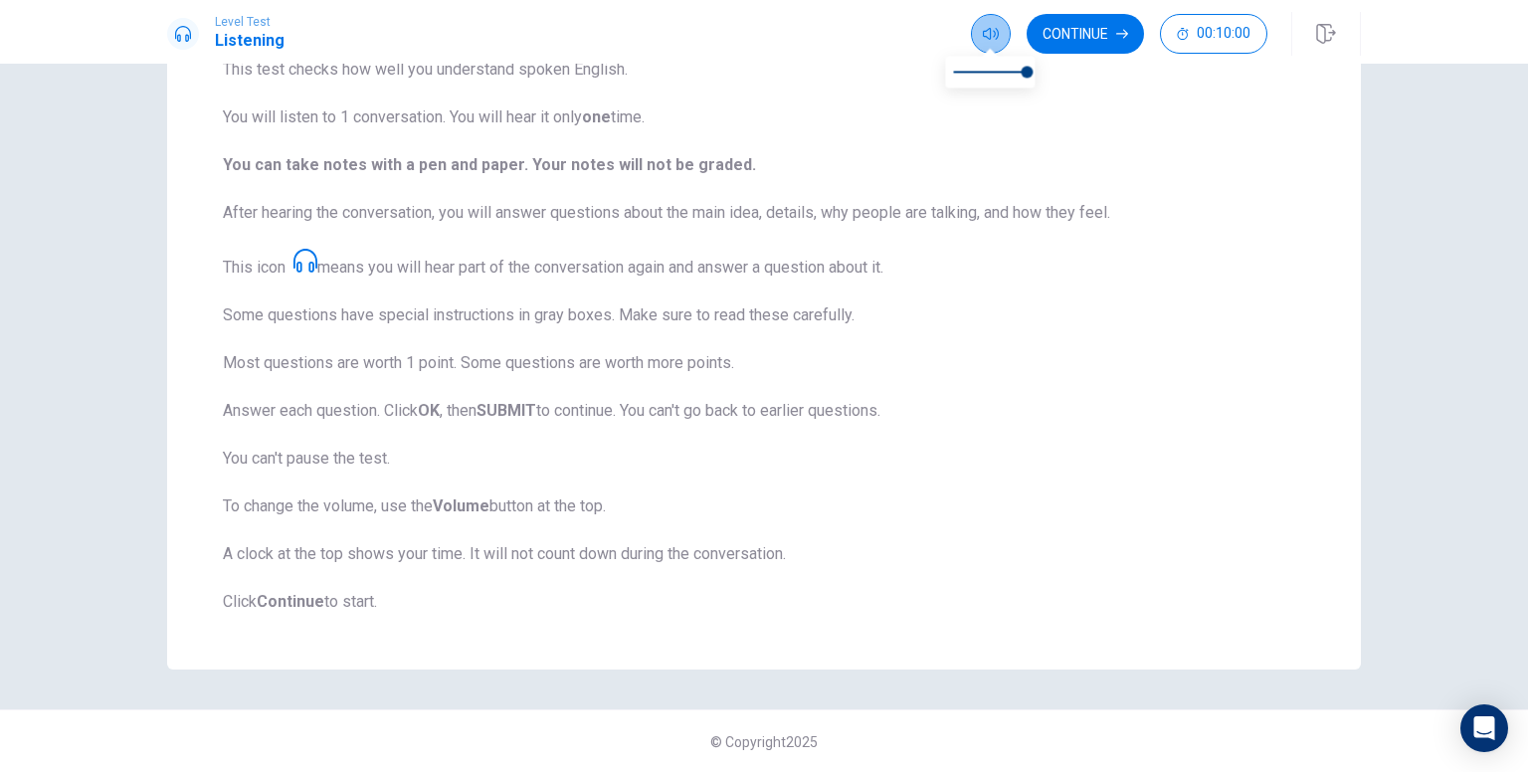
click at [983, 32] on icon "button" at bounding box center [991, 34] width 16 height 16
drag, startPoint x: 1037, startPoint y: 79, endPoint x: 1161, endPoint y: 95, distance: 125.5
click at [1161, 95] on body "Level Test Listening Continue 00:10:00 00:10:00 Continue Listening Section Dire…" at bounding box center [764, 386] width 1528 height 772
click at [1091, 33] on button "Continue" at bounding box center [1085, 34] width 117 height 40
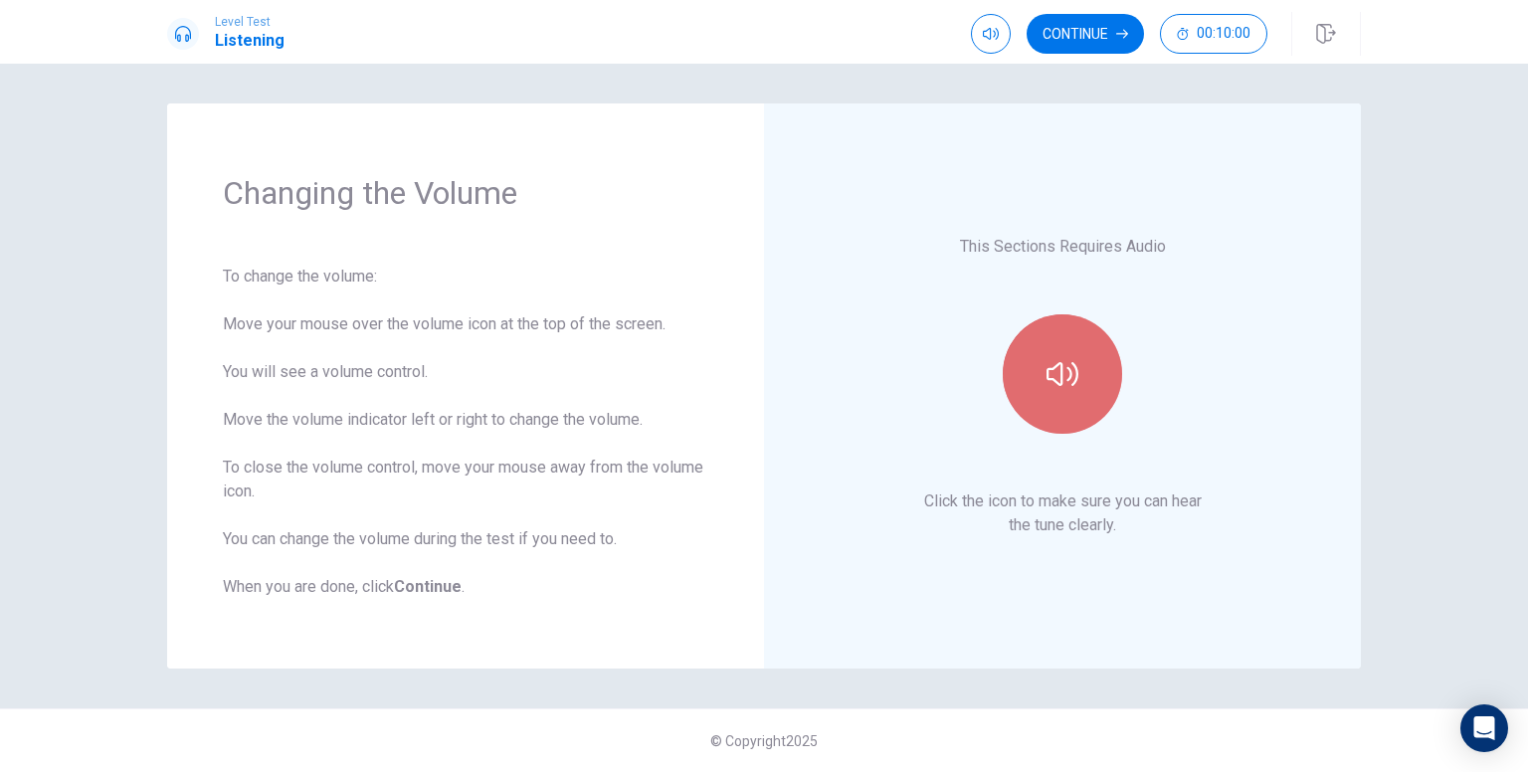
click at [1050, 326] on button "button" at bounding box center [1062, 373] width 119 height 119
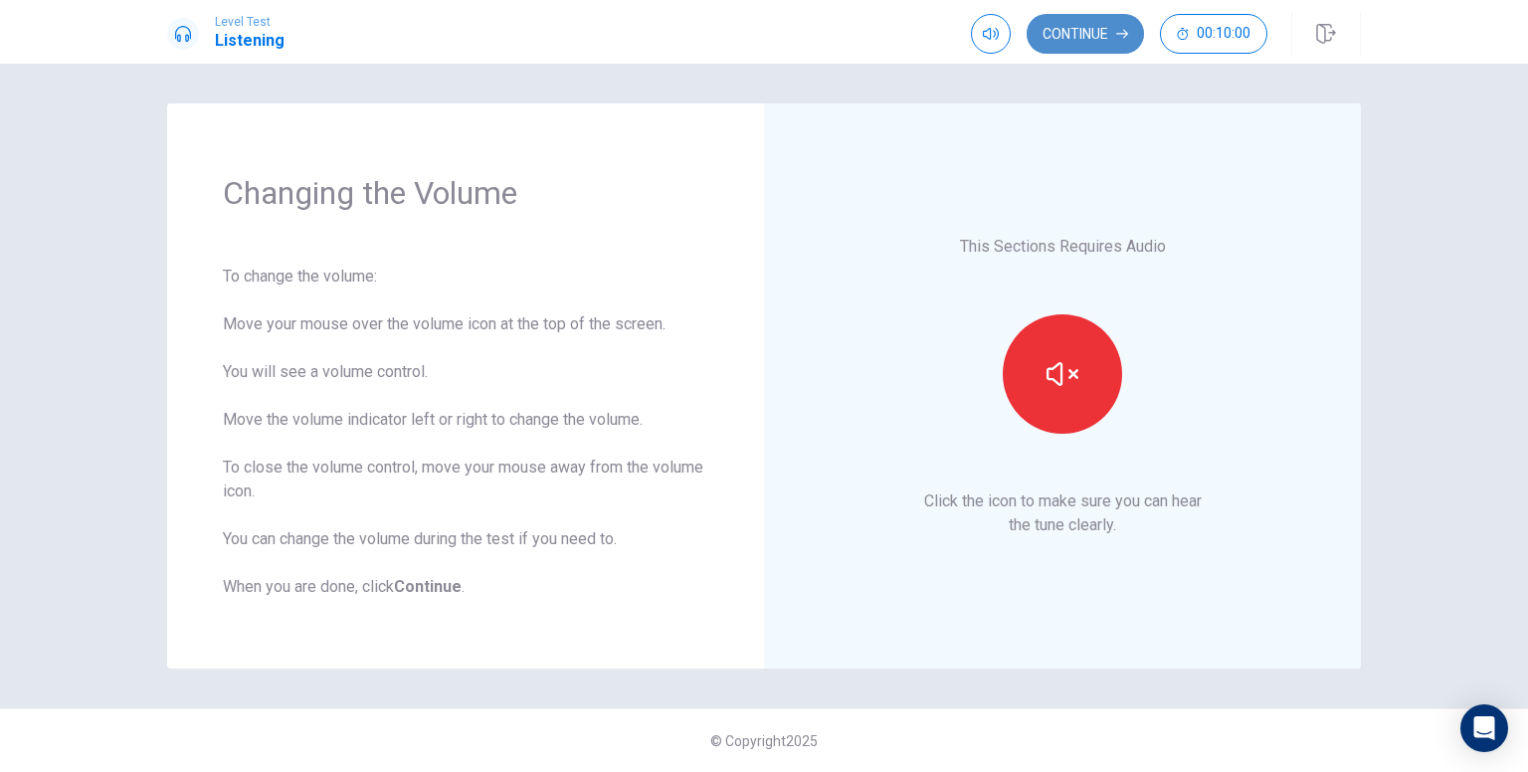
click at [1064, 26] on button "Continue" at bounding box center [1085, 34] width 117 height 40
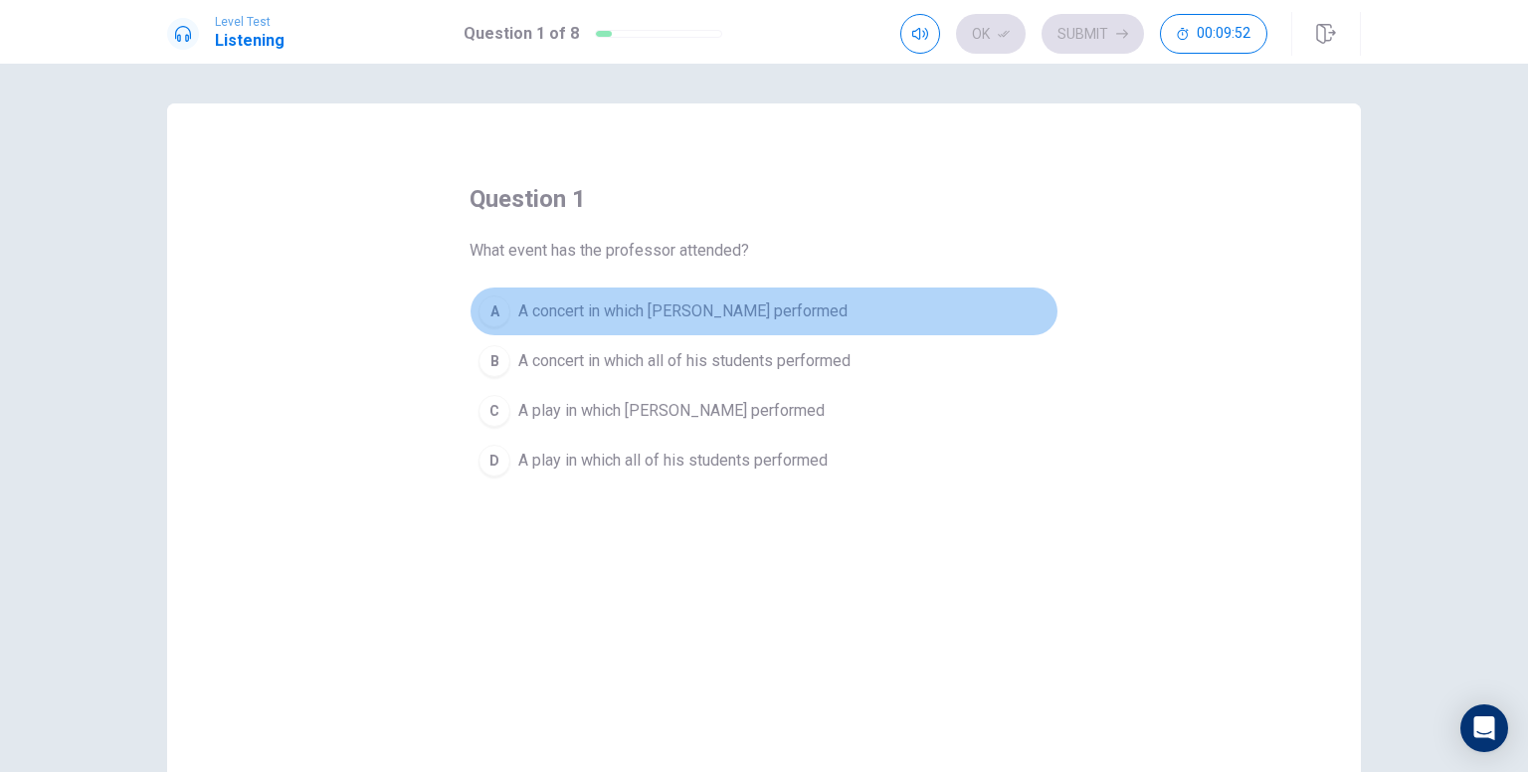
click at [487, 312] on div "A" at bounding box center [494, 311] width 32 height 32
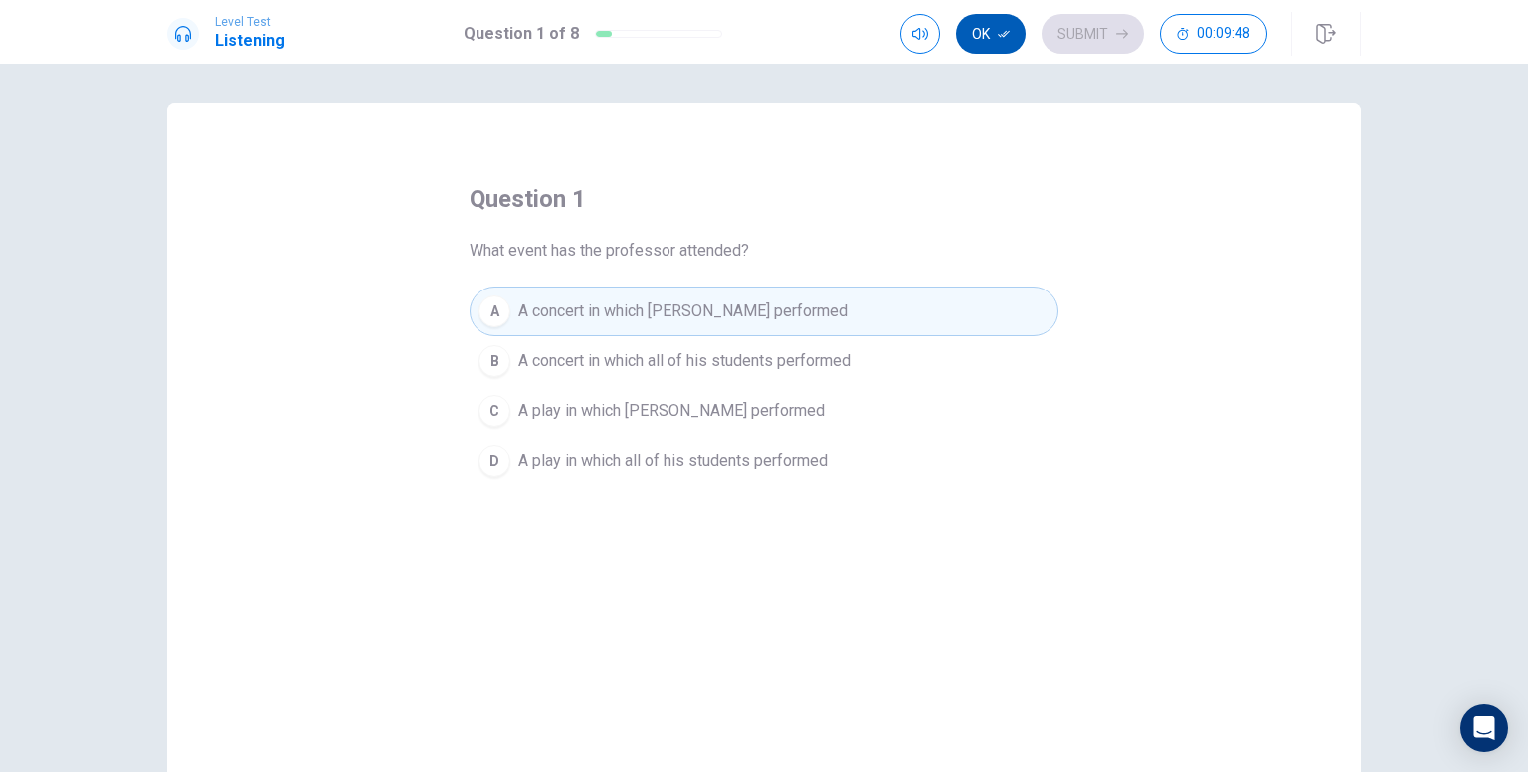
click at [987, 45] on button "Ok" at bounding box center [991, 34] width 70 height 40
click at [1105, 37] on button "Submit" at bounding box center [1092, 34] width 102 height 40
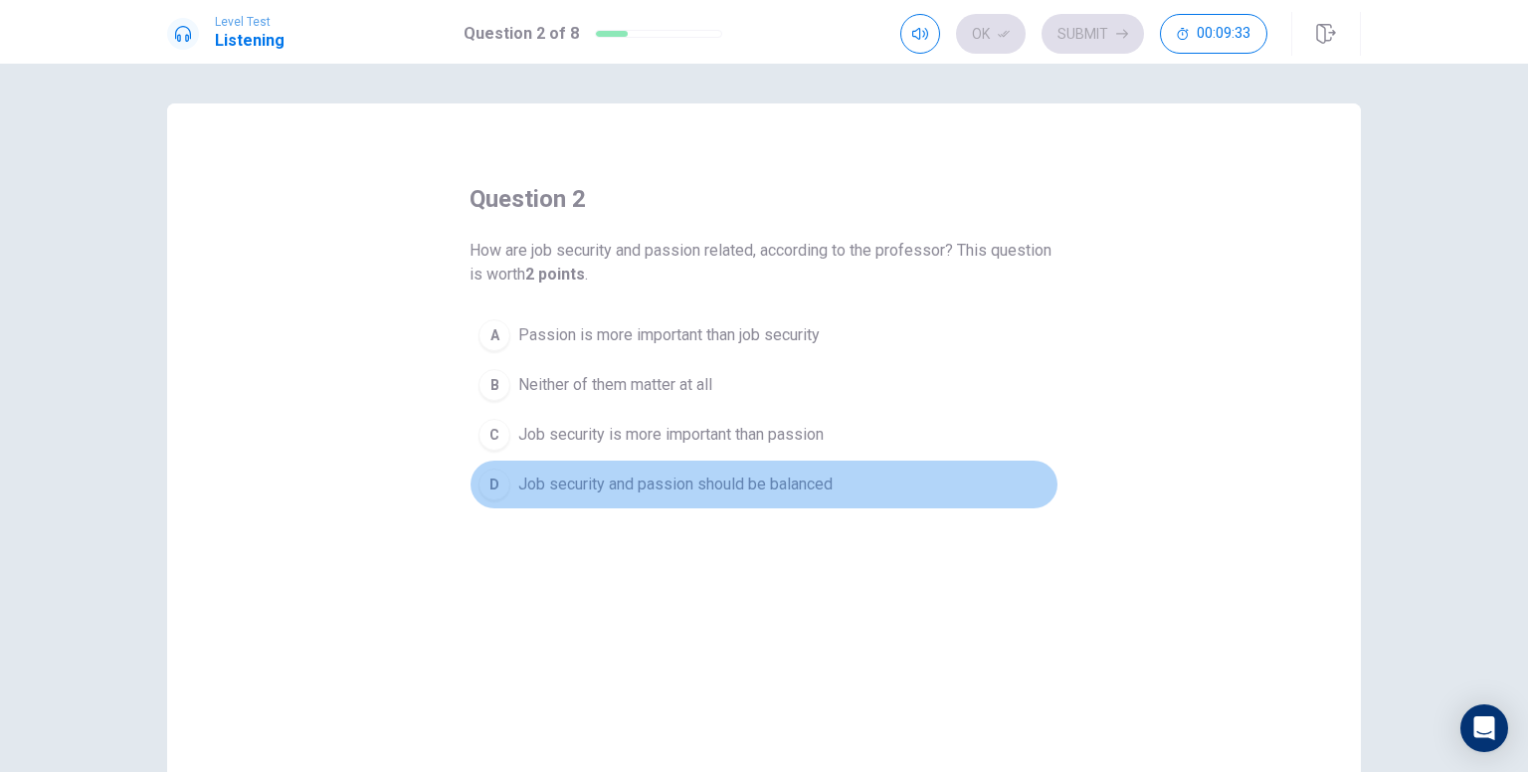
click at [492, 484] on div "D" at bounding box center [494, 485] width 32 height 32
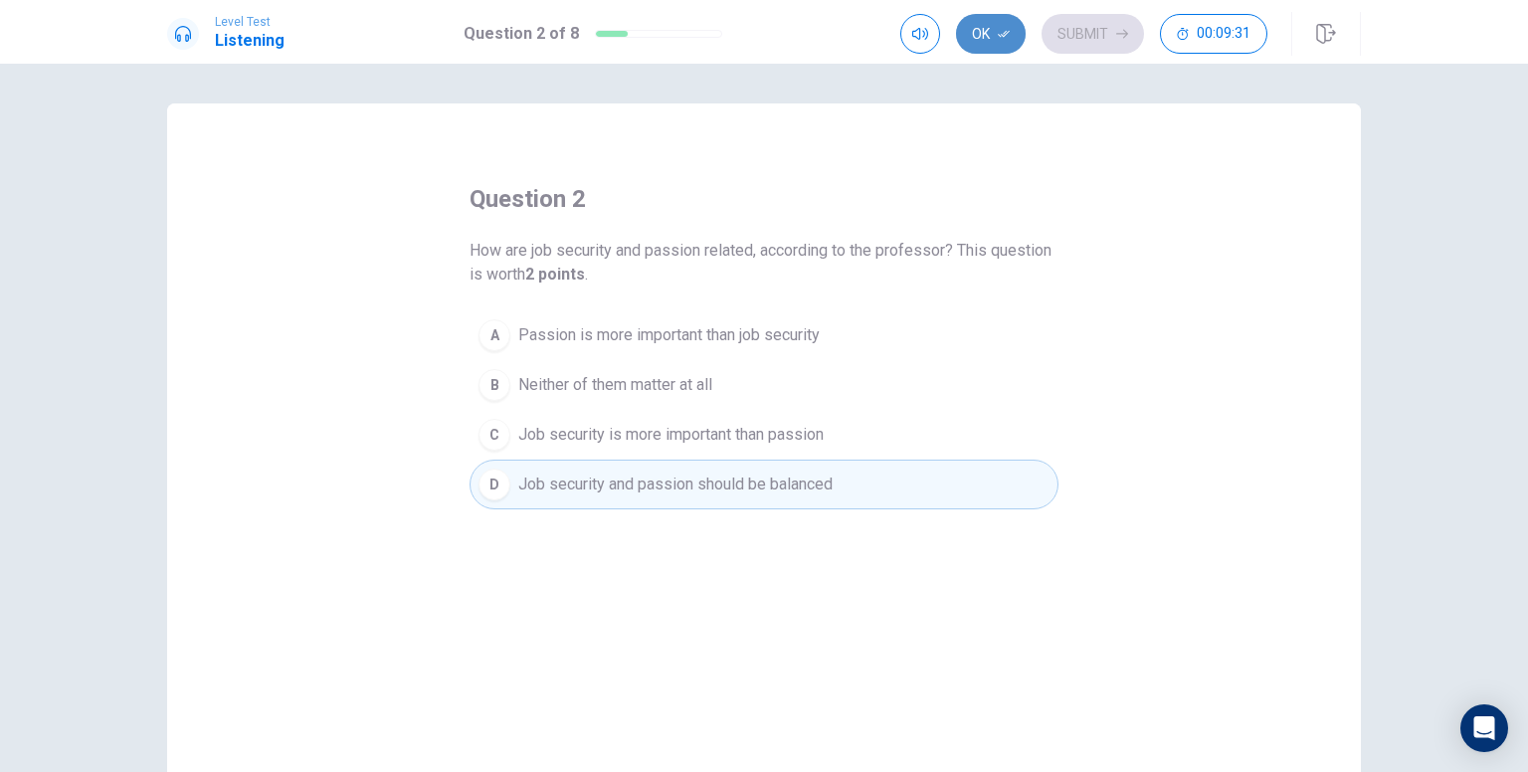
click at [1008, 45] on button "Ok" at bounding box center [991, 34] width 70 height 40
click at [1135, 27] on button "Submit" at bounding box center [1092, 34] width 102 height 40
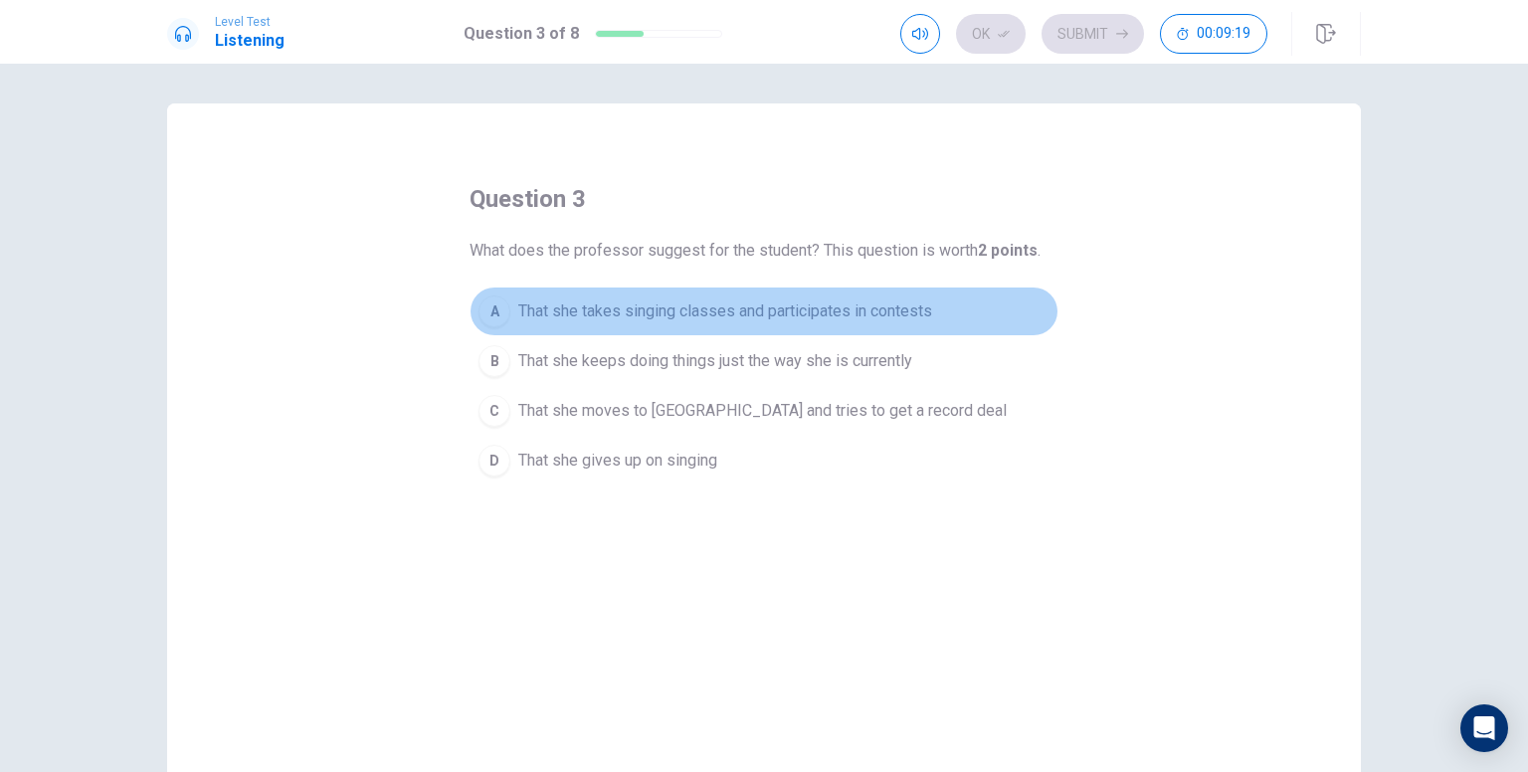
click at [492, 299] on div "A" at bounding box center [494, 311] width 32 height 32
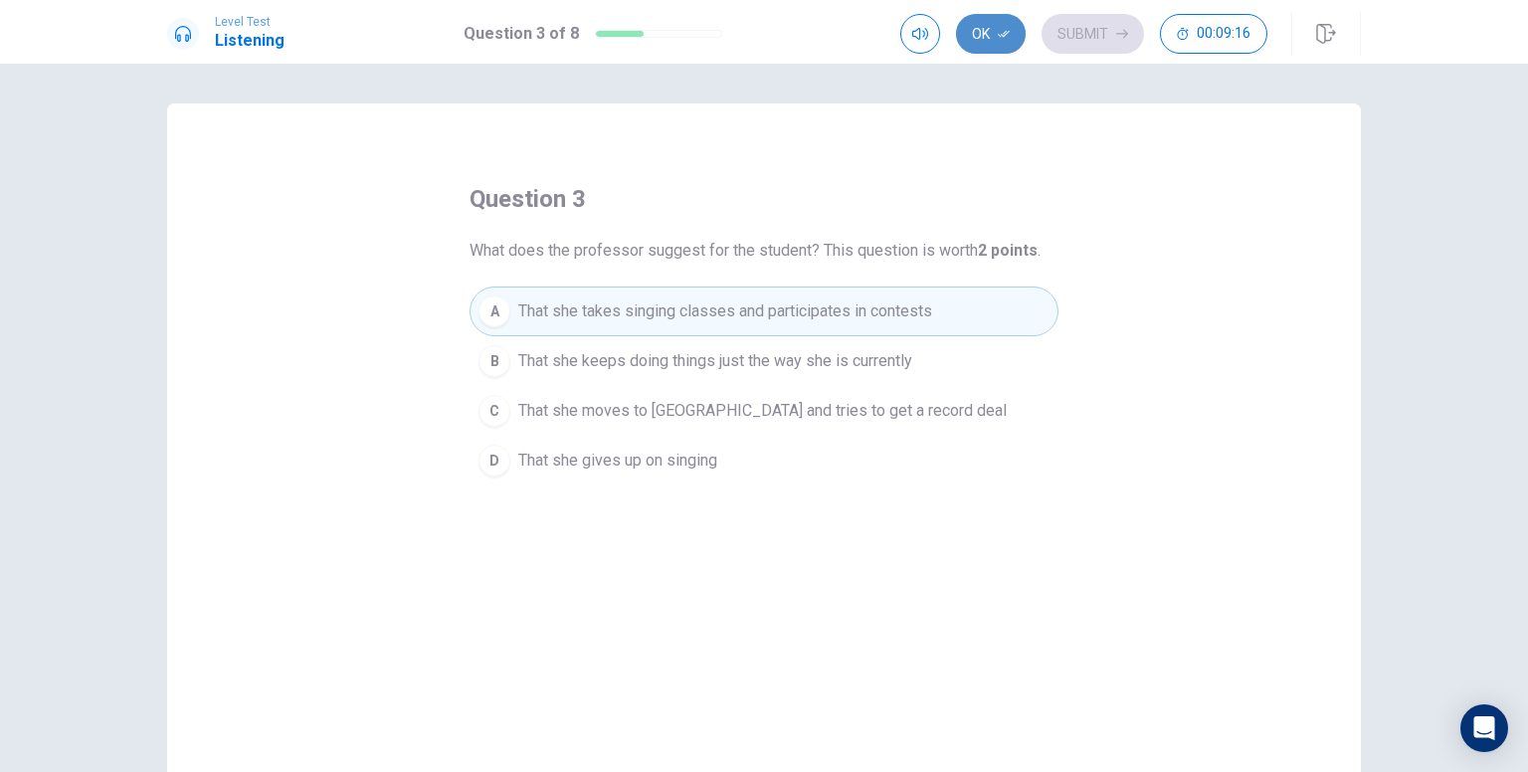
click at [995, 31] on button "Ok" at bounding box center [991, 34] width 70 height 40
click at [1102, 45] on button "Submit" at bounding box center [1092, 34] width 102 height 40
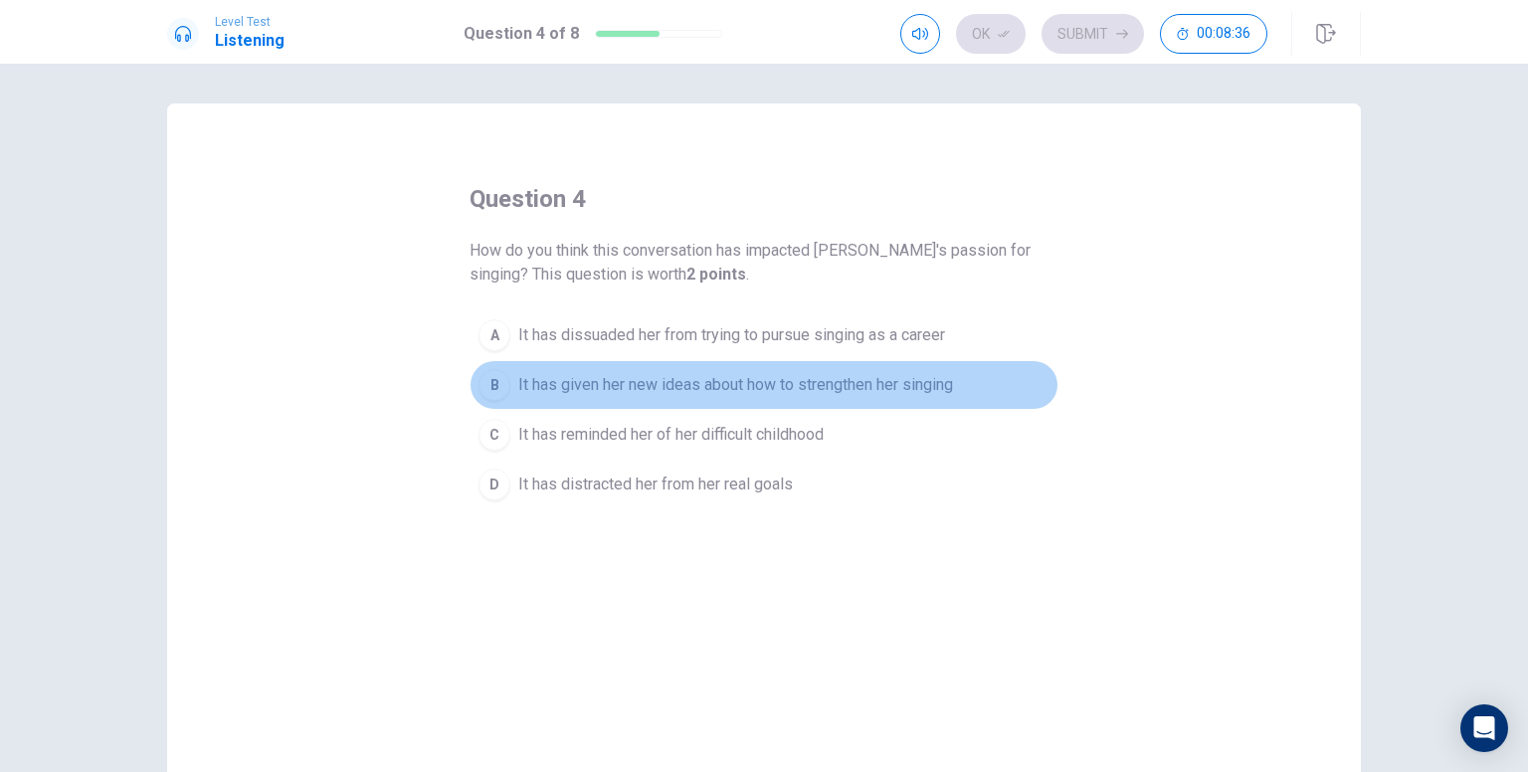
click at [717, 378] on span "It has given her new ideas about how to strengthen her singing" at bounding box center [735, 385] width 435 height 24
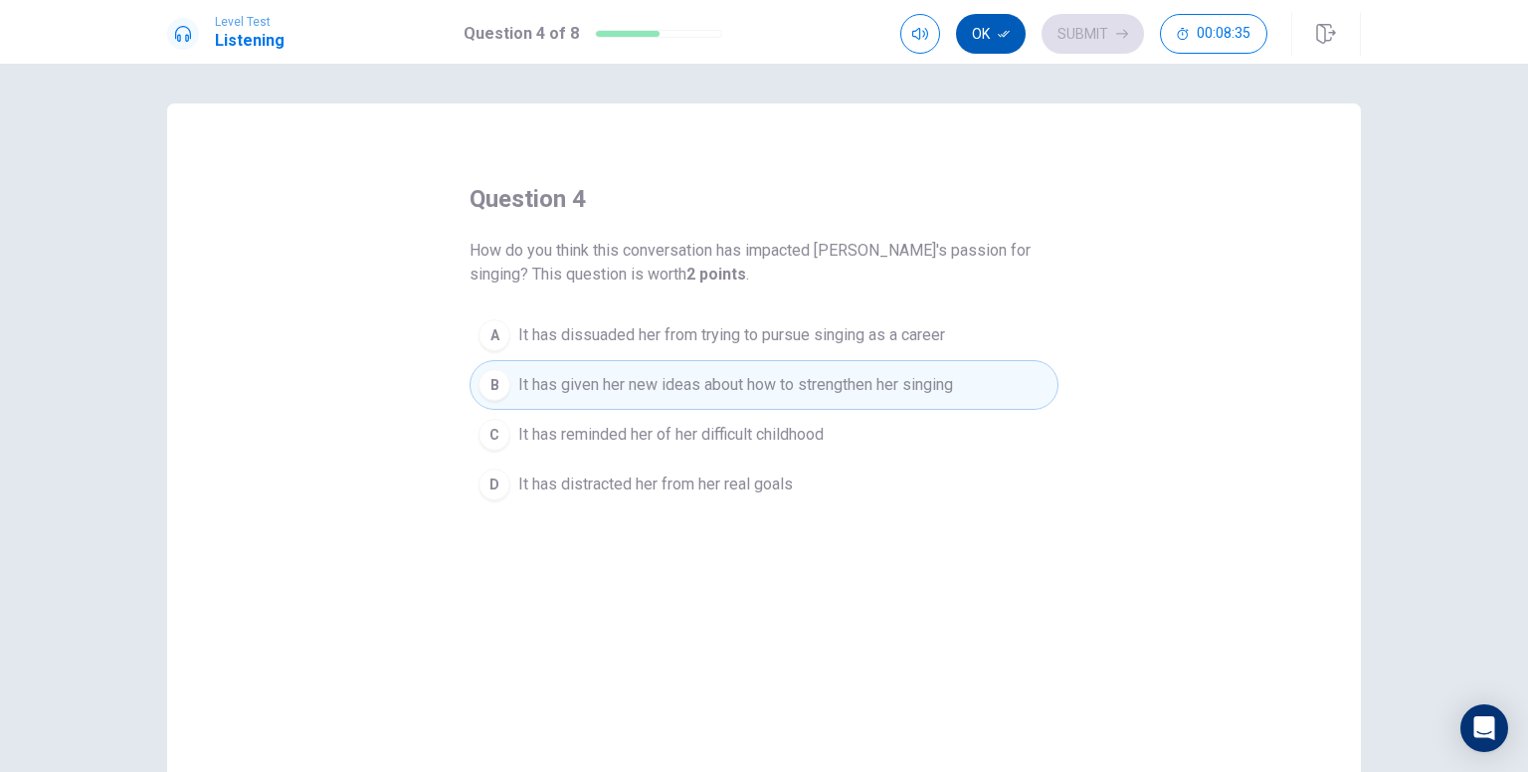
click at [989, 41] on button "Ok" at bounding box center [991, 34] width 70 height 40
click at [1088, 37] on button "Submit" at bounding box center [1092, 34] width 102 height 40
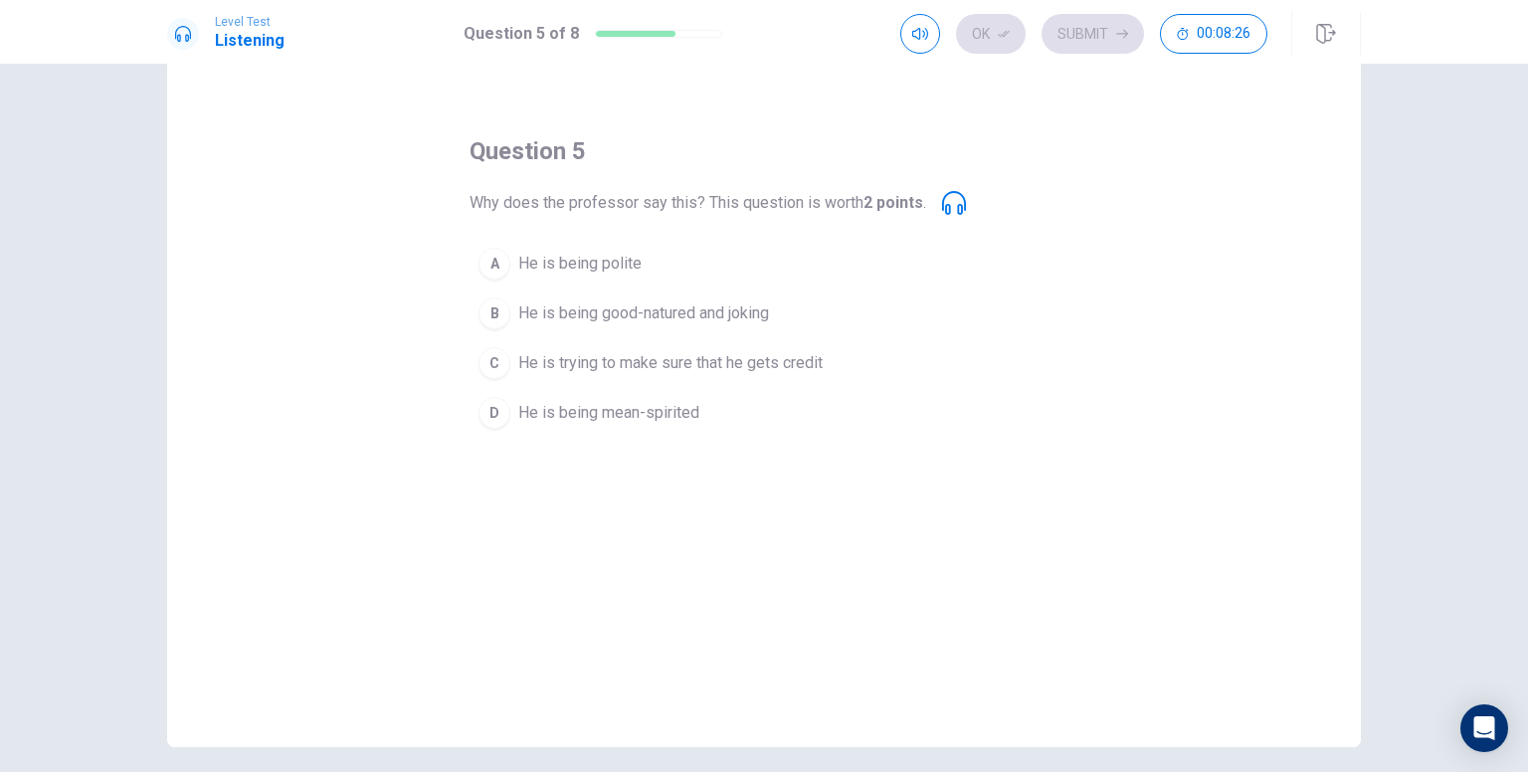
scroll to position [52, 0]
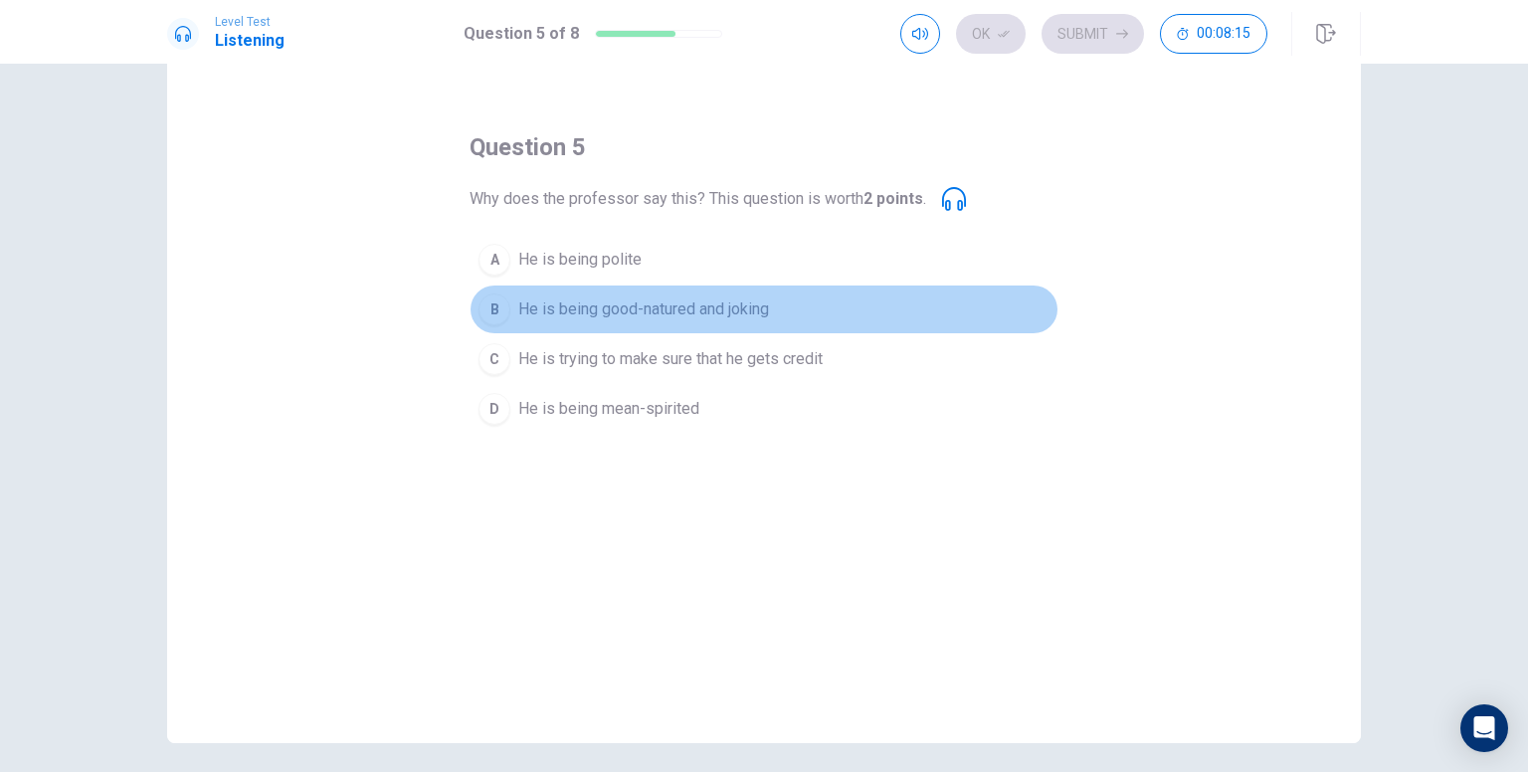
click at [486, 306] on div "B" at bounding box center [494, 309] width 32 height 32
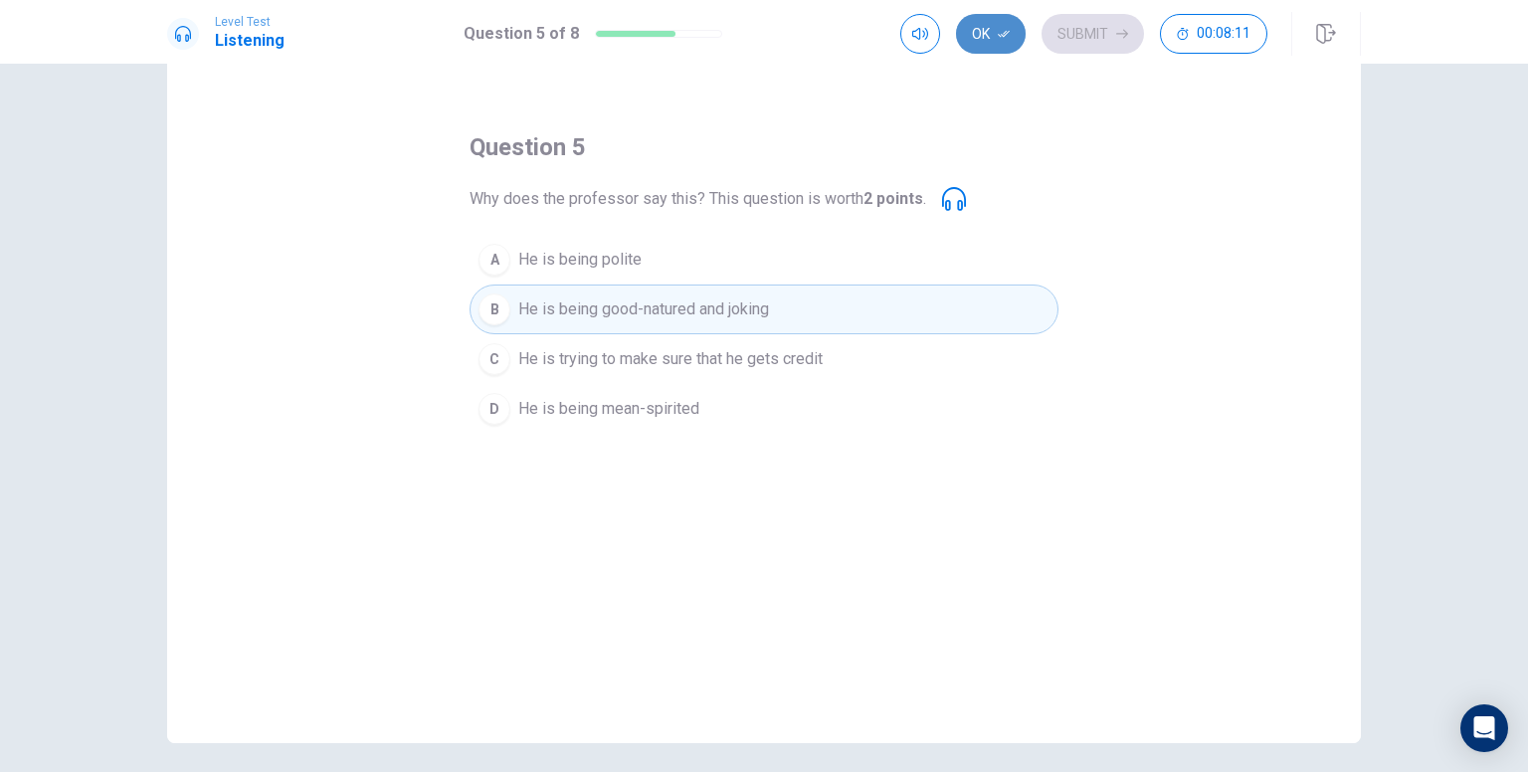
click at [1002, 37] on icon "button" at bounding box center [1004, 34] width 12 height 12
click at [1068, 40] on button "Submit" at bounding box center [1092, 34] width 102 height 40
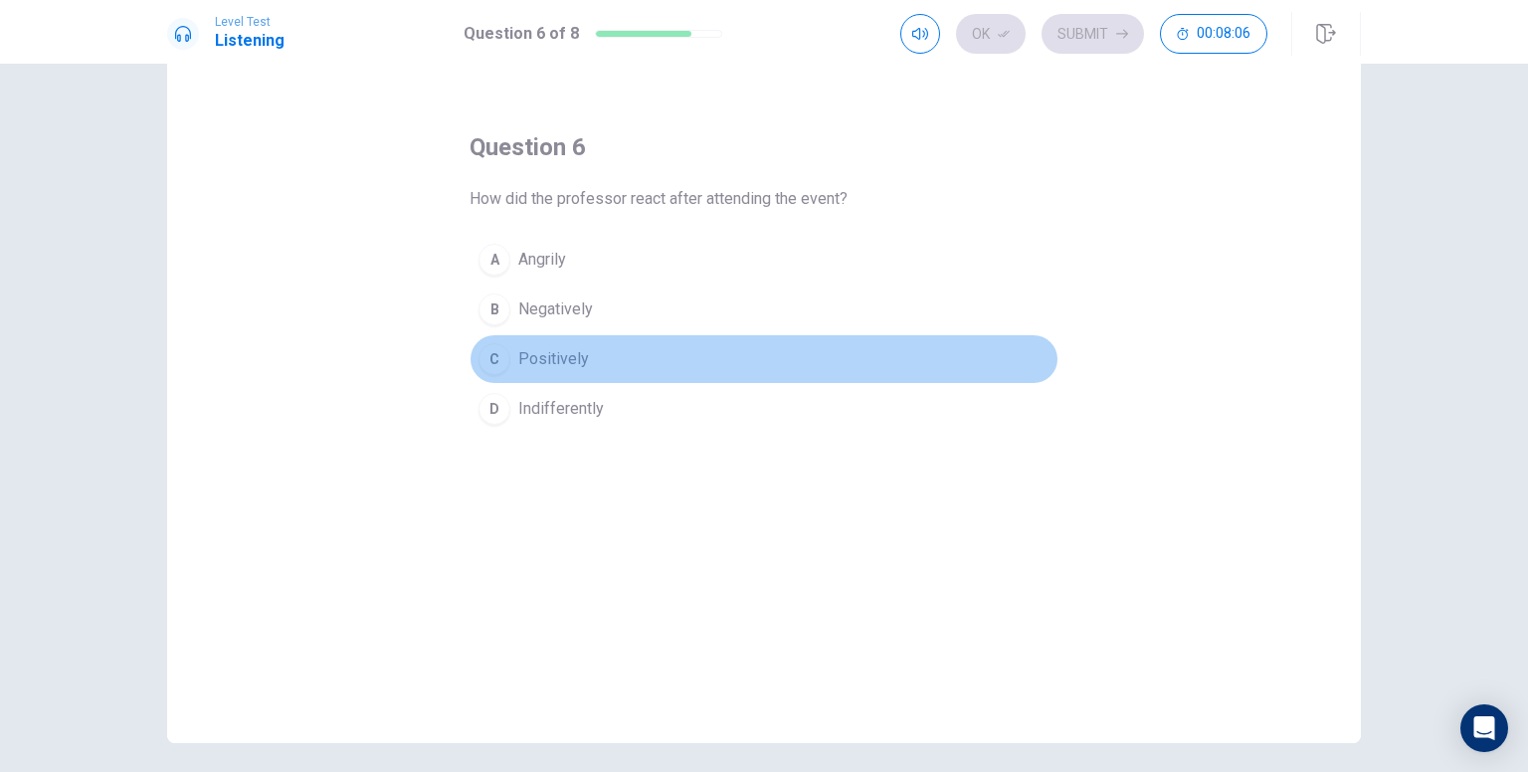
click at [511, 358] on button "C Positively" at bounding box center [764, 359] width 589 height 50
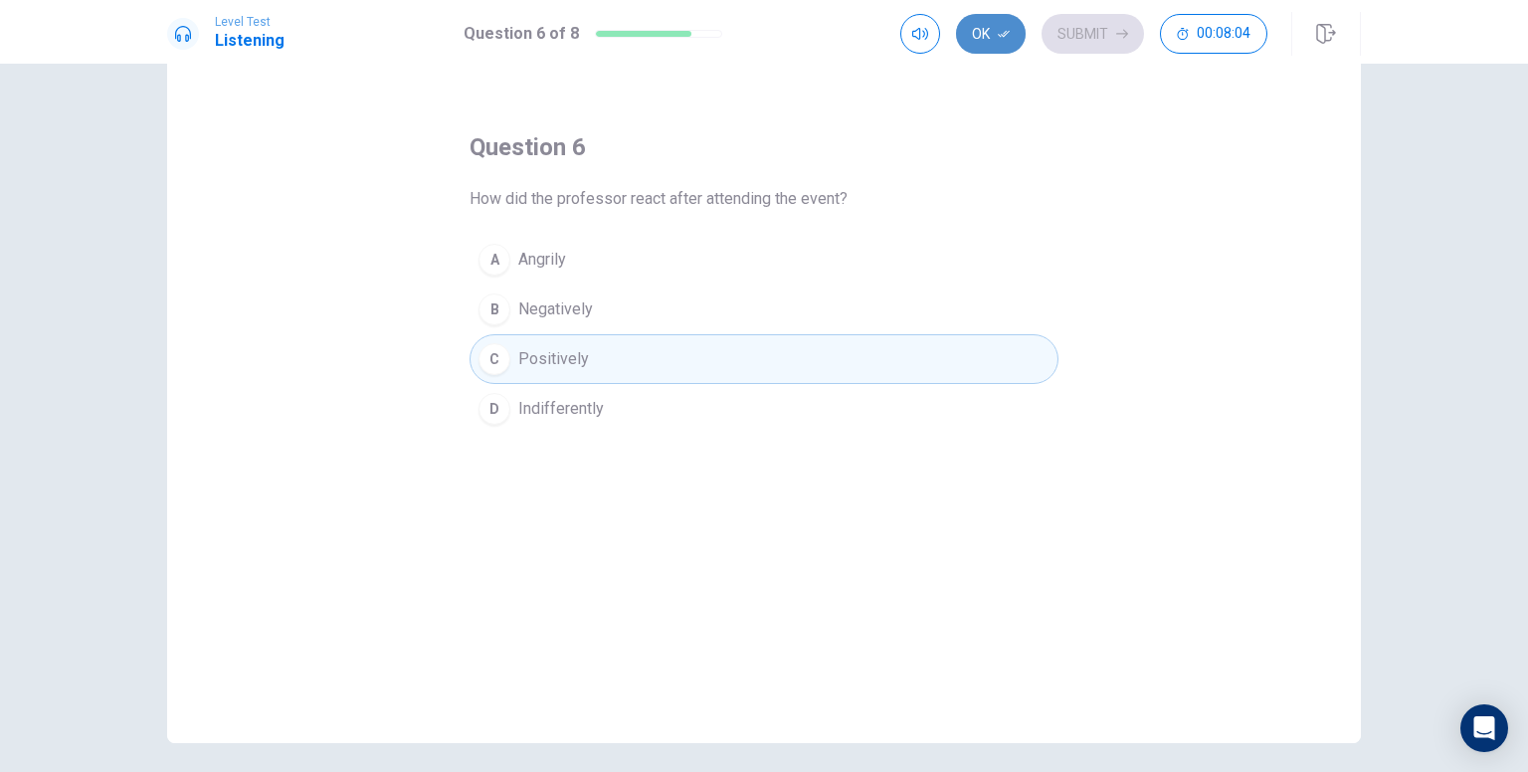
click at [976, 36] on button "Ok" at bounding box center [991, 34] width 70 height 40
click at [1086, 43] on button "Submit" at bounding box center [1092, 34] width 102 height 40
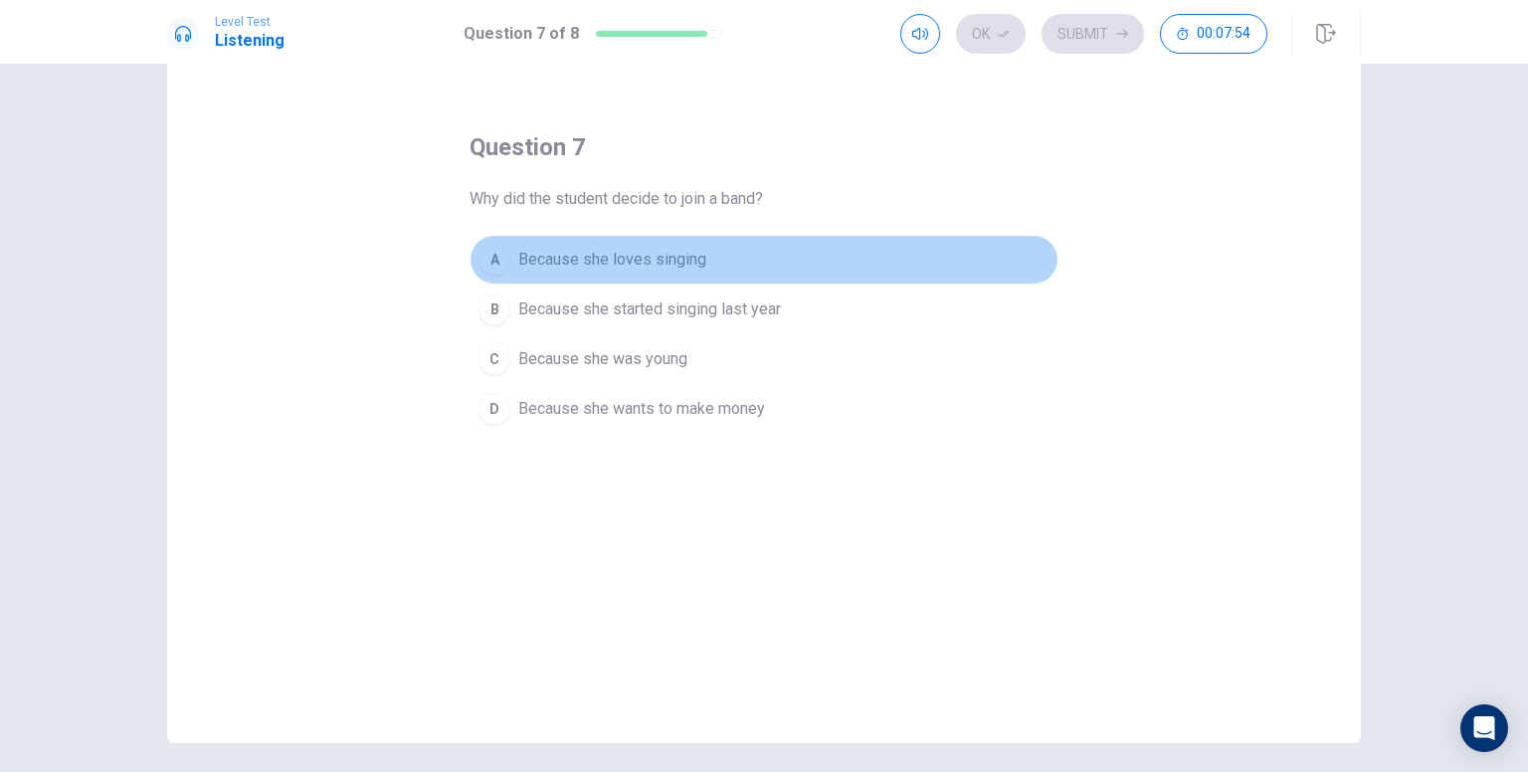
click at [487, 263] on div "A" at bounding box center [494, 260] width 32 height 32
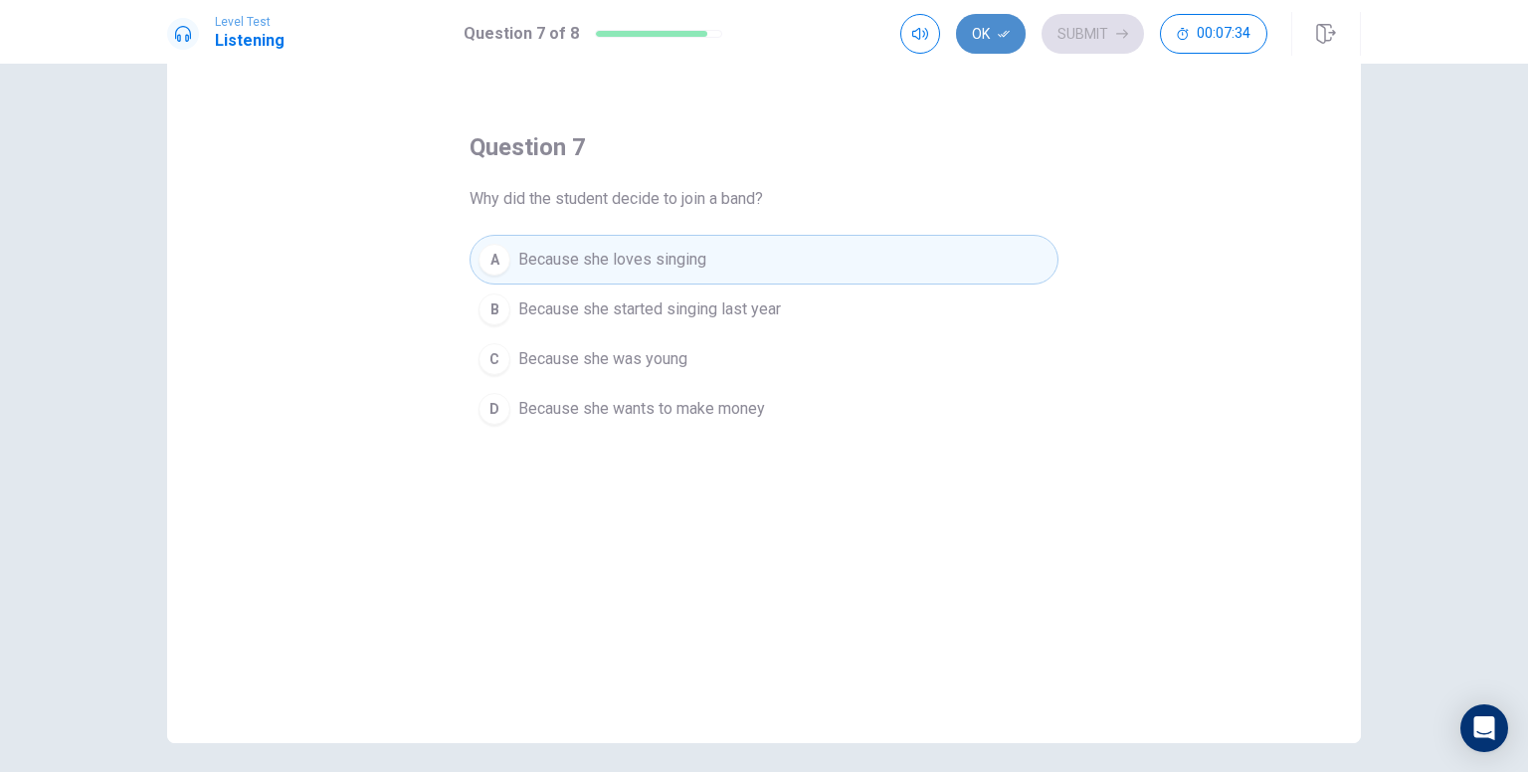
click at [983, 23] on button "Ok" at bounding box center [991, 34] width 70 height 40
click at [1064, 36] on button "Submit" at bounding box center [1092, 34] width 102 height 40
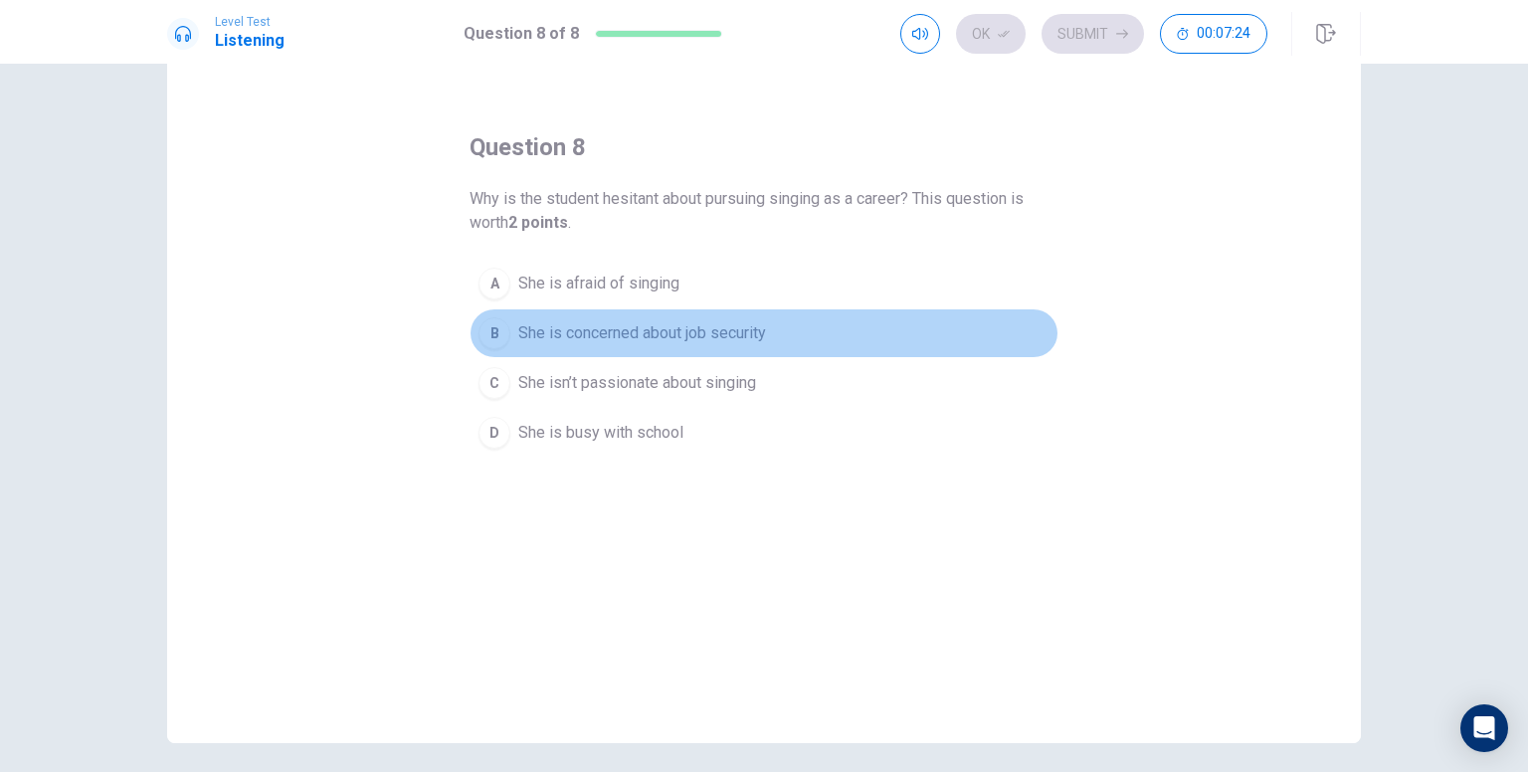
click at [629, 339] on span "She is concerned about job security" at bounding box center [642, 333] width 248 height 24
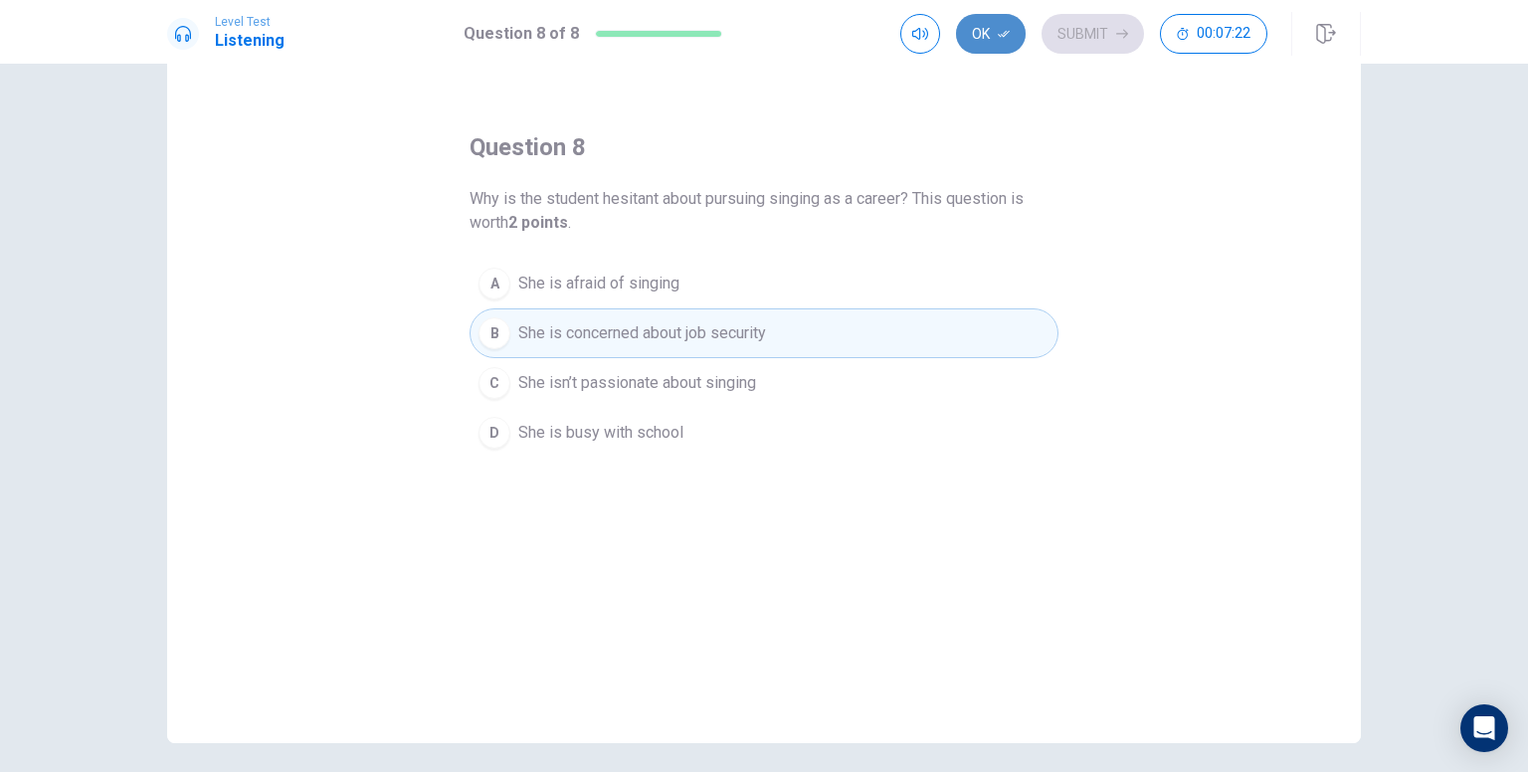
click at [994, 21] on button "Ok" at bounding box center [991, 34] width 70 height 40
click at [1067, 29] on button "Submit" at bounding box center [1092, 34] width 102 height 40
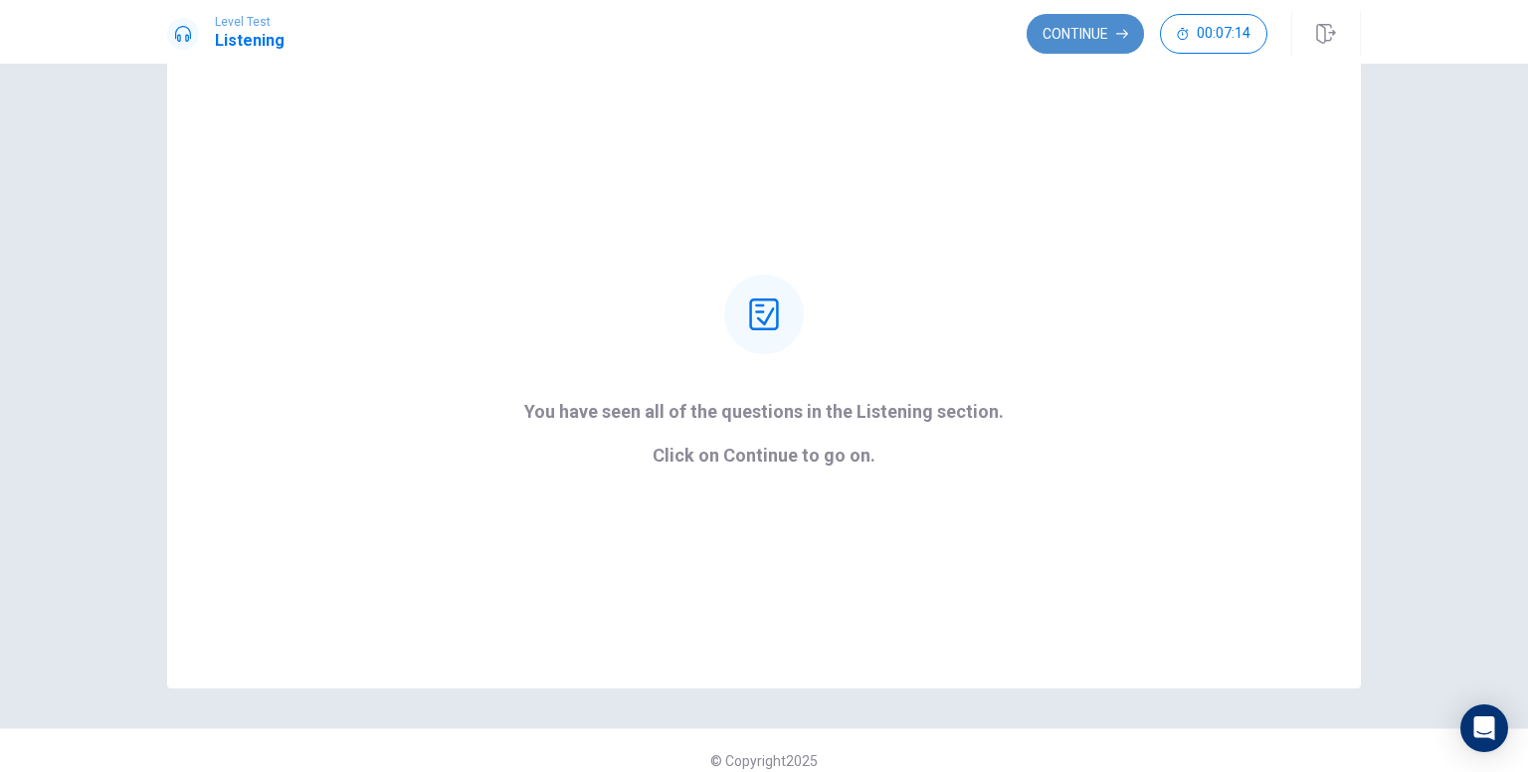
click at [1092, 34] on button "Continue" at bounding box center [1085, 34] width 117 height 40
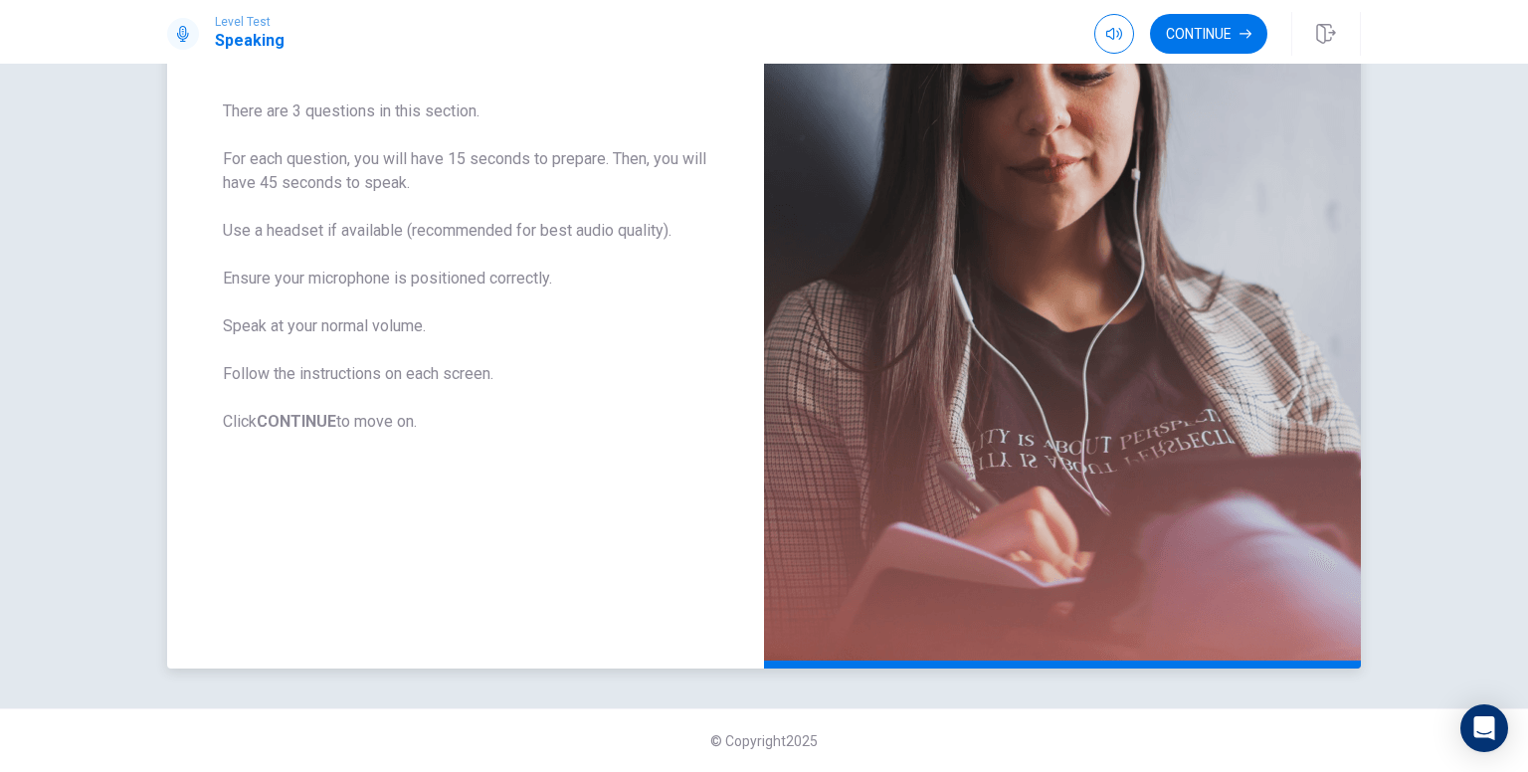
scroll to position [0, 0]
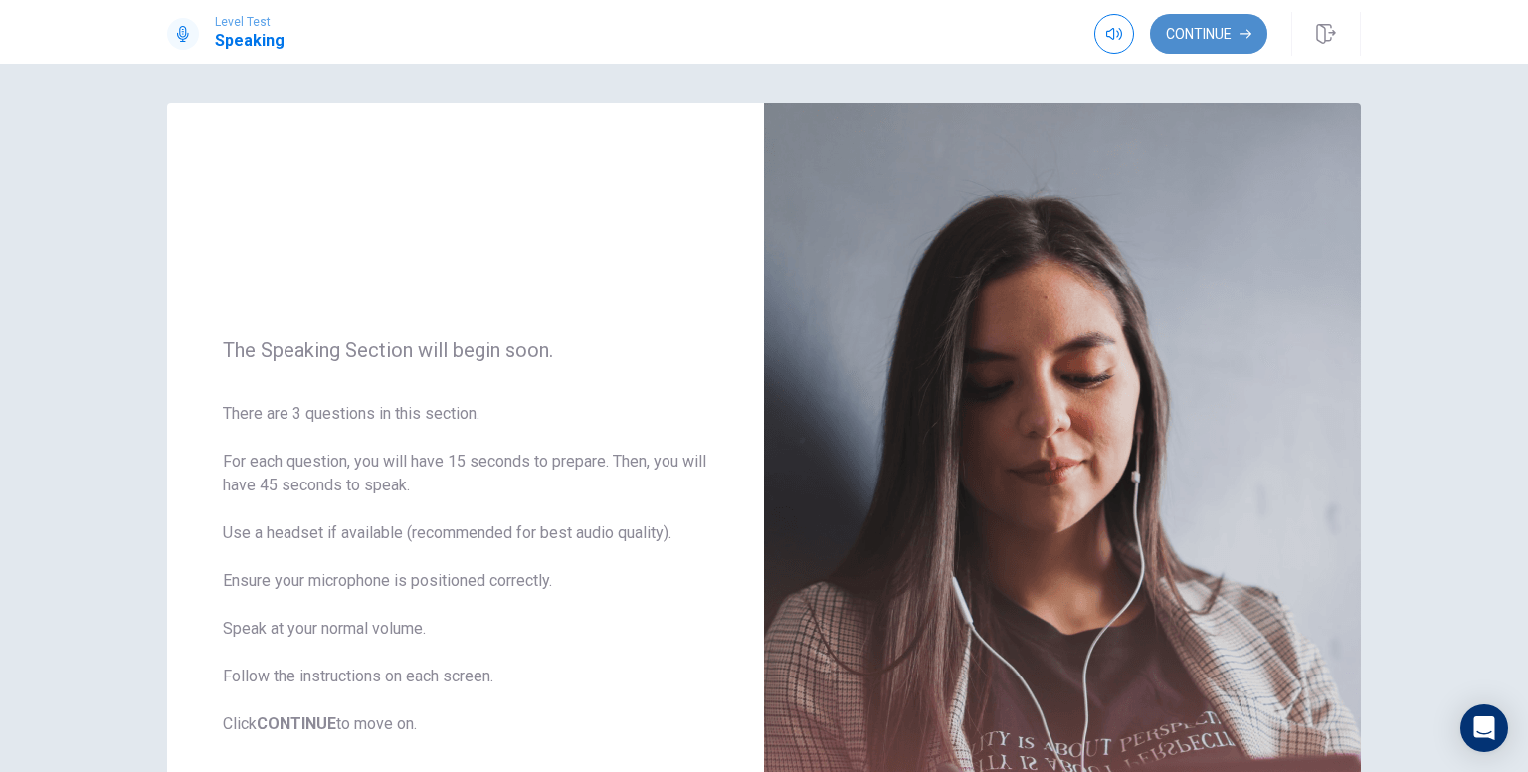
click at [1236, 28] on button "Continue" at bounding box center [1208, 34] width 117 height 40
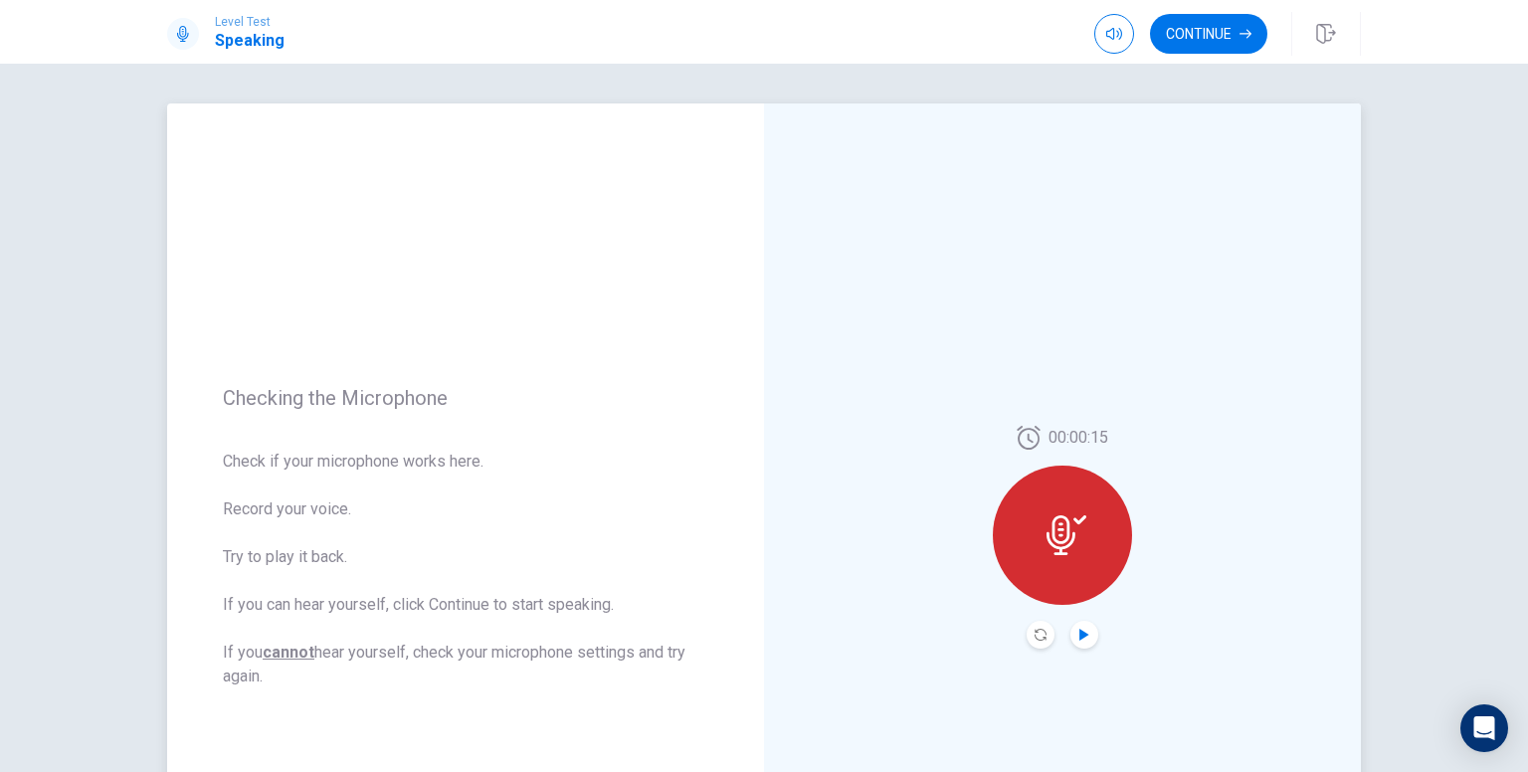
drag, startPoint x: 1080, startPoint y: 650, endPoint x: 1082, endPoint y: 640, distance: 10.1
click at [1082, 640] on div "00:00:15" at bounding box center [1062, 536] width 597 height 867
click at [1082, 640] on icon "Play Audio" at bounding box center [1084, 635] width 12 height 12
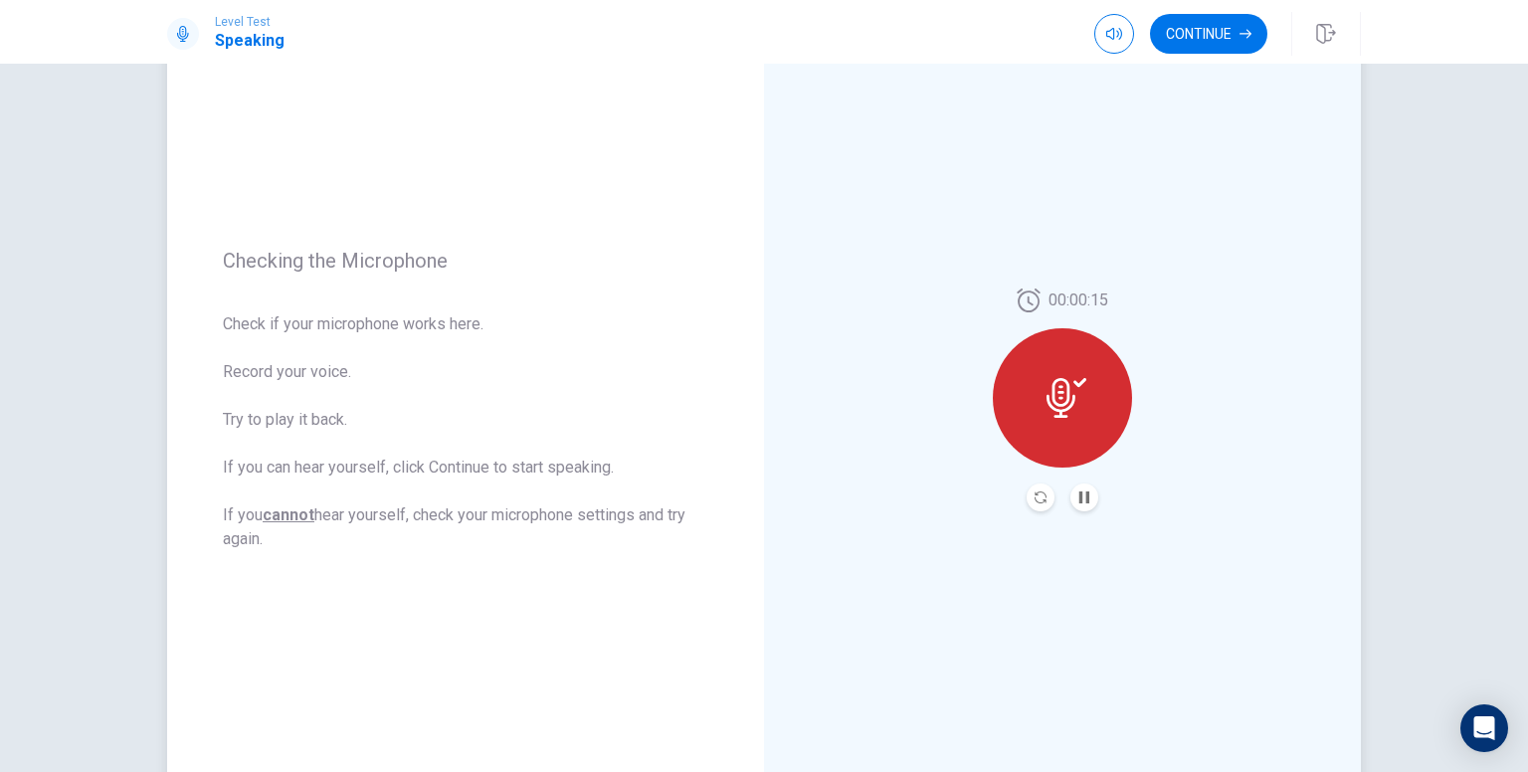
scroll to position [157, 0]
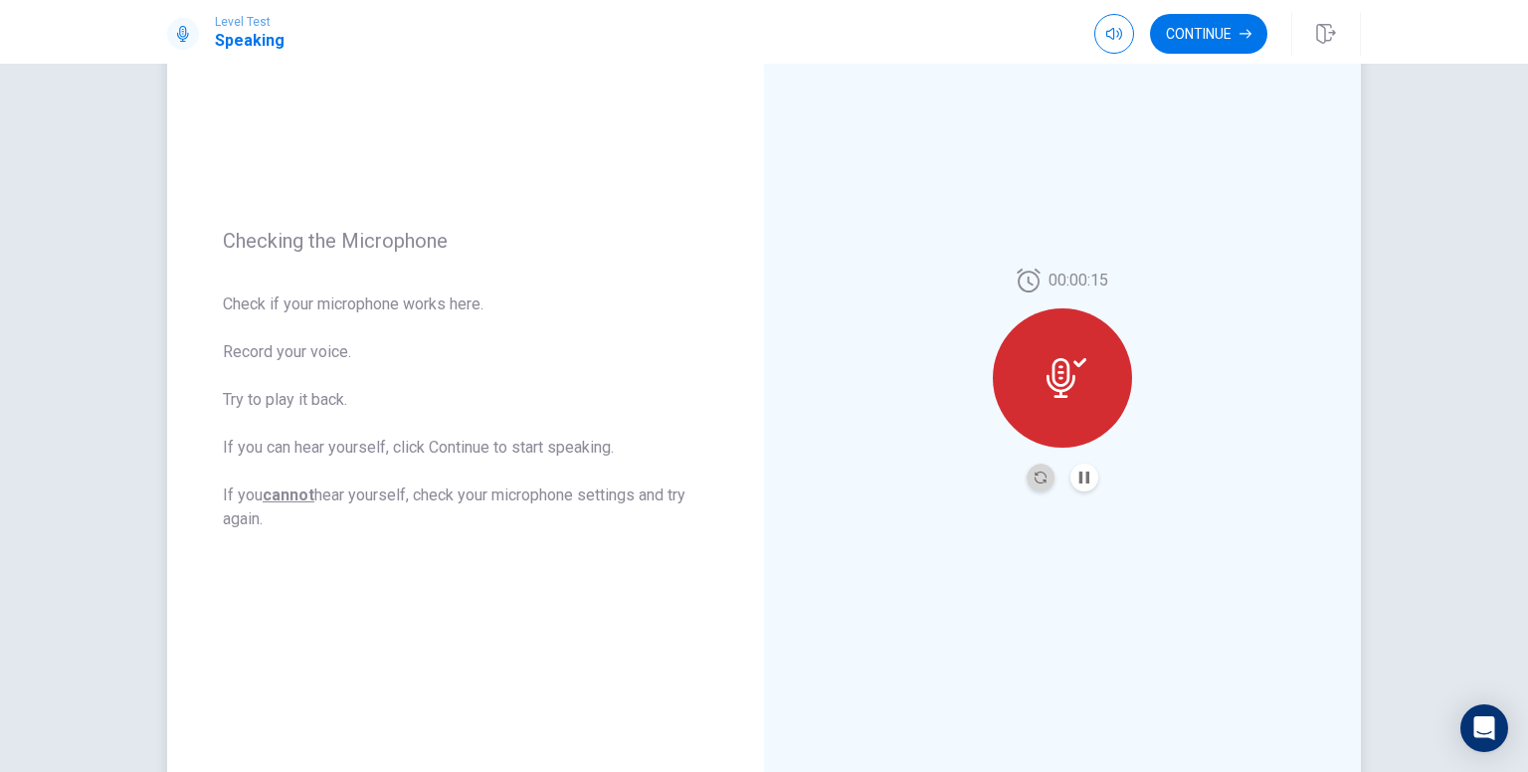
click at [1027, 471] on button "Record Again" at bounding box center [1041, 478] width 28 height 28
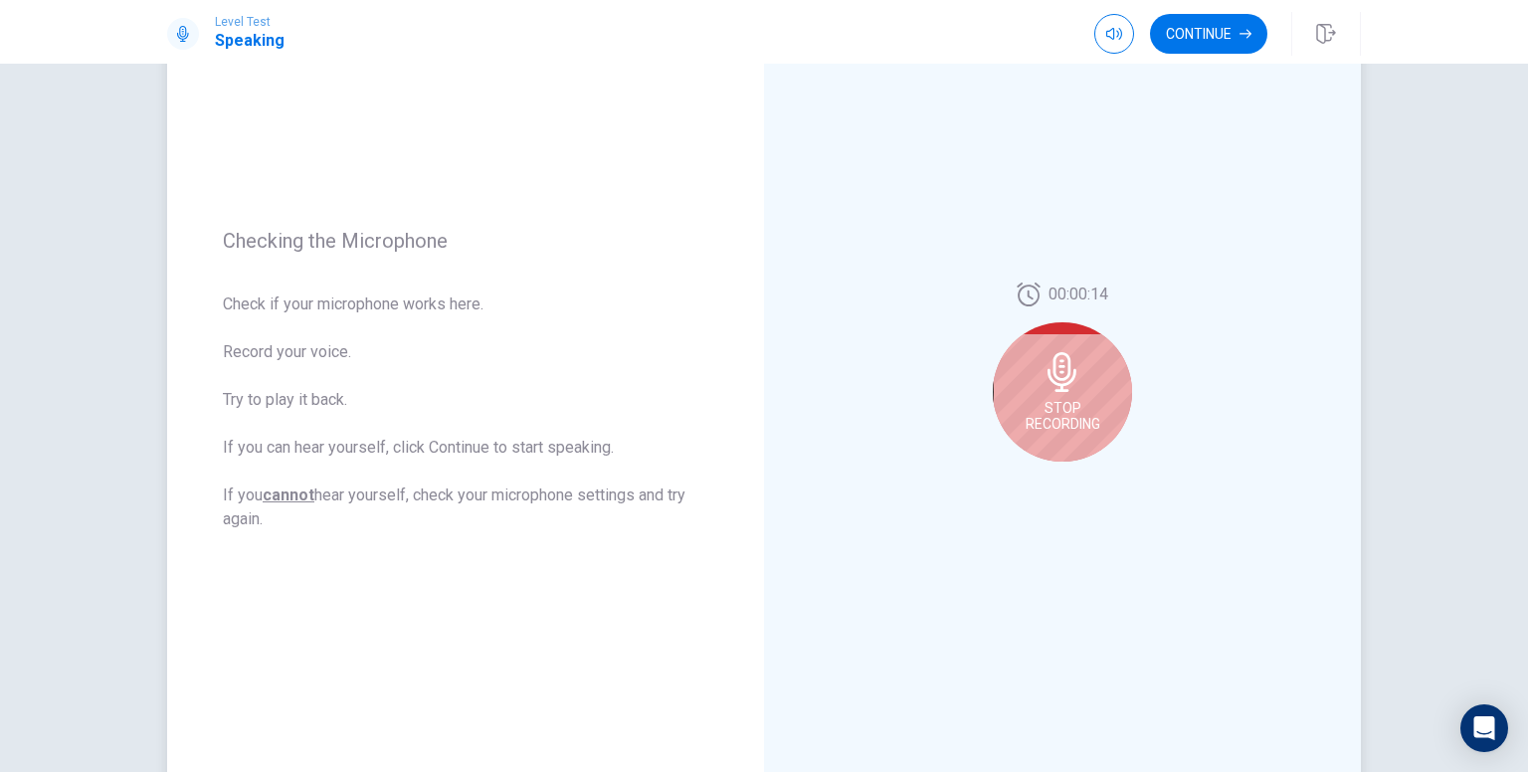
click at [1068, 400] on span "Stop Recording" at bounding box center [1063, 416] width 75 height 32
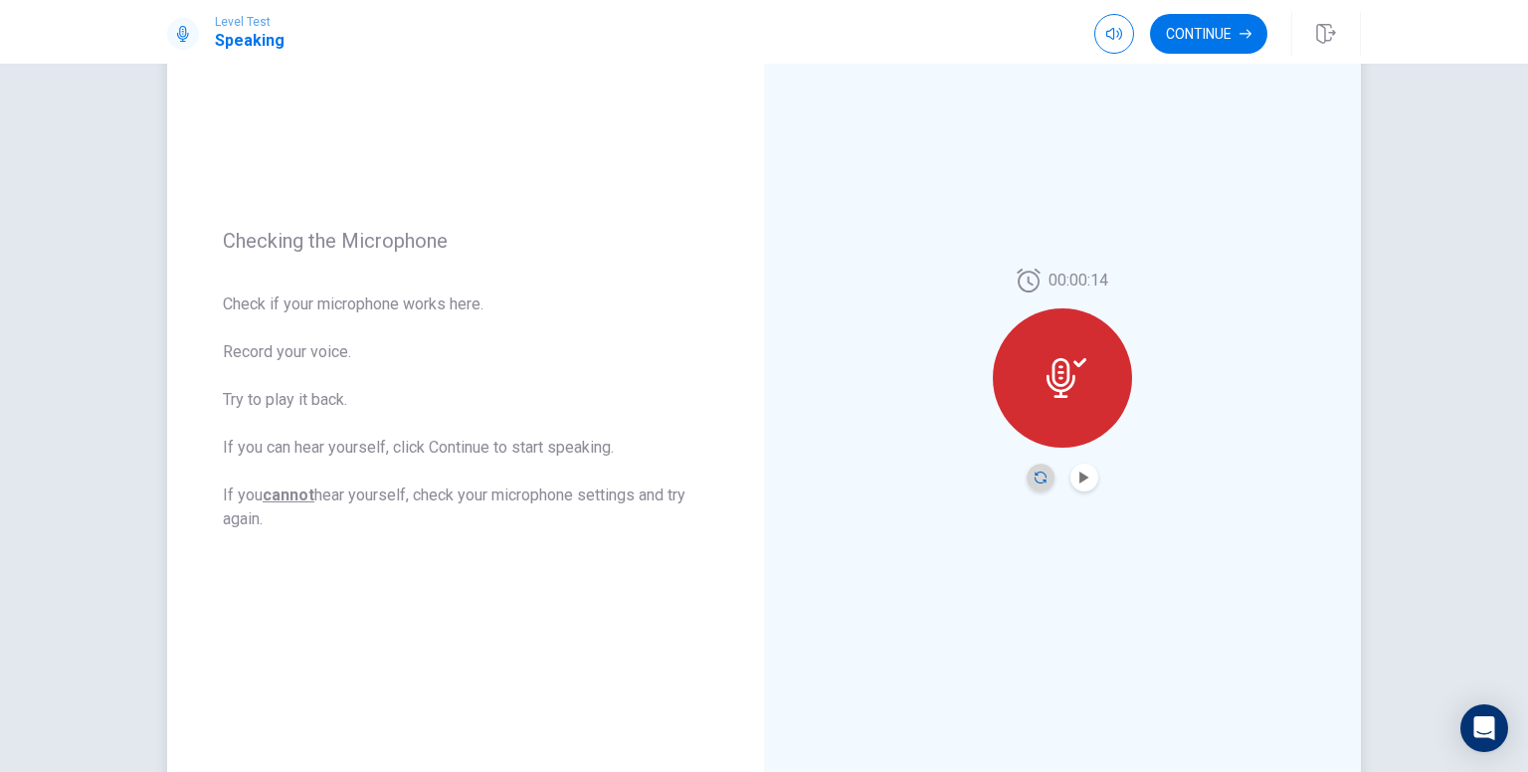
click at [1040, 475] on icon "Record Again" at bounding box center [1041, 477] width 12 height 12
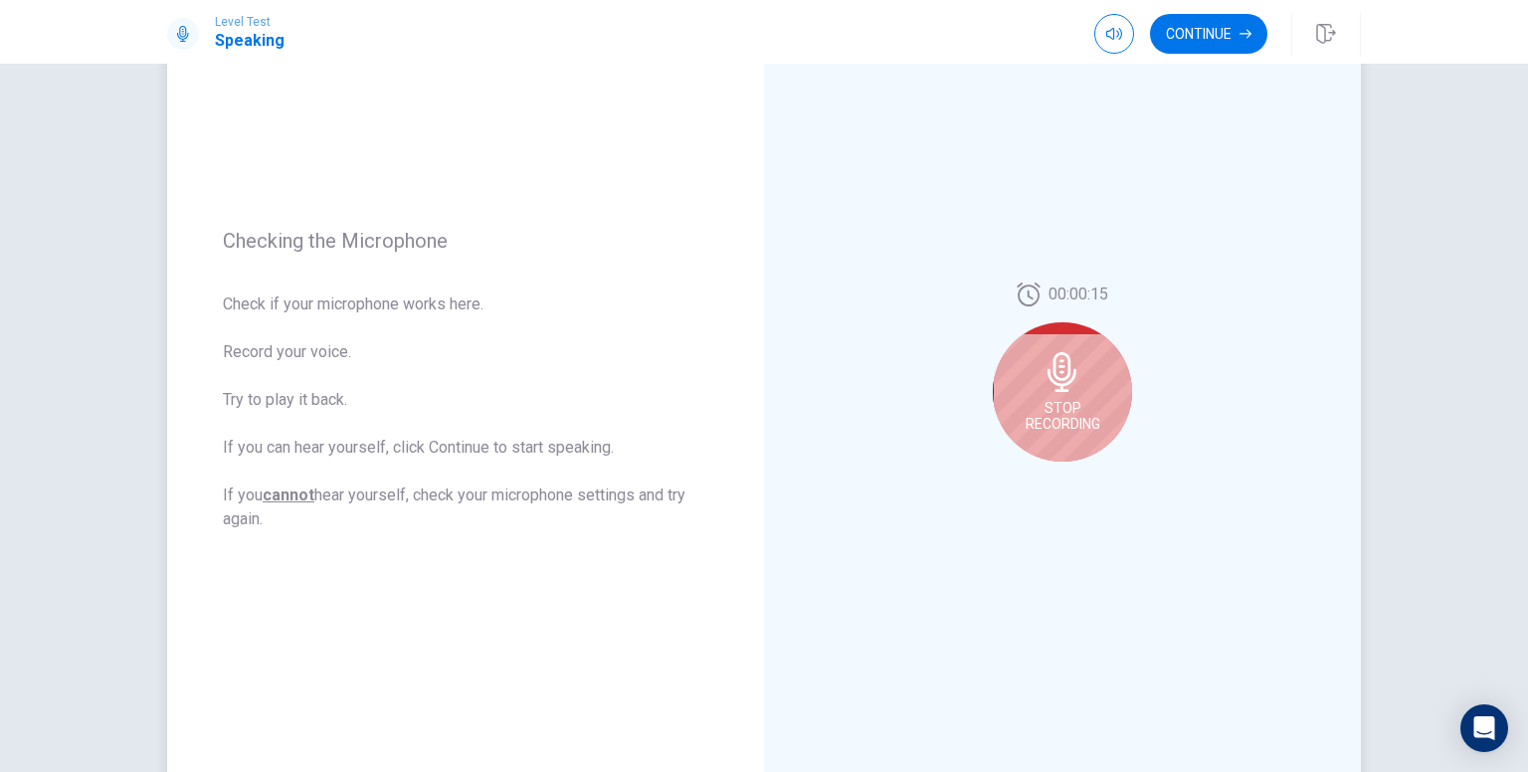
click at [1055, 430] on span "Stop Recording" at bounding box center [1063, 416] width 75 height 32
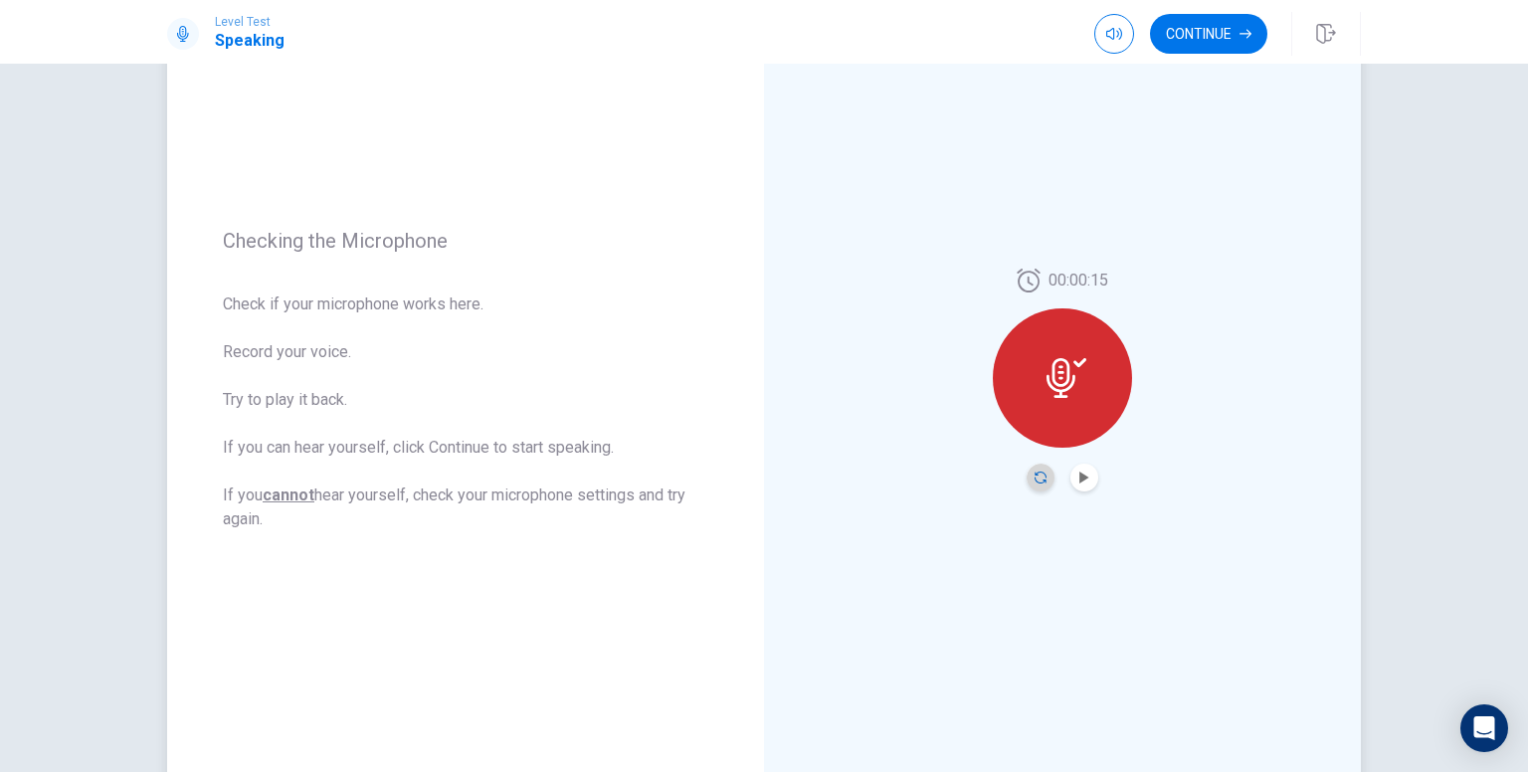
click at [1035, 479] on icon "Record Again" at bounding box center [1041, 477] width 12 height 12
click at [1074, 482] on button "Play Audio" at bounding box center [1084, 478] width 28 height 28
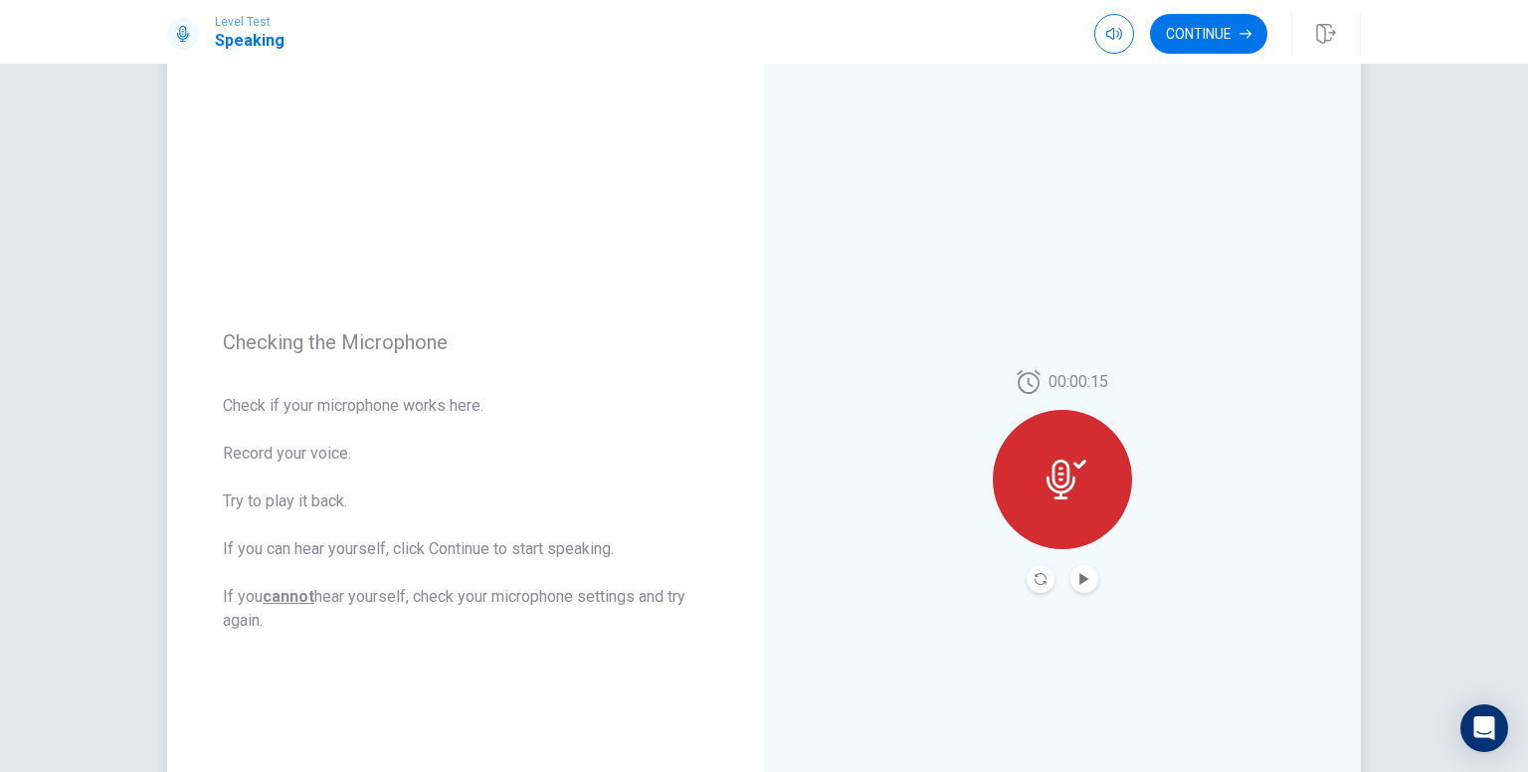
scroll to position [0, 0]
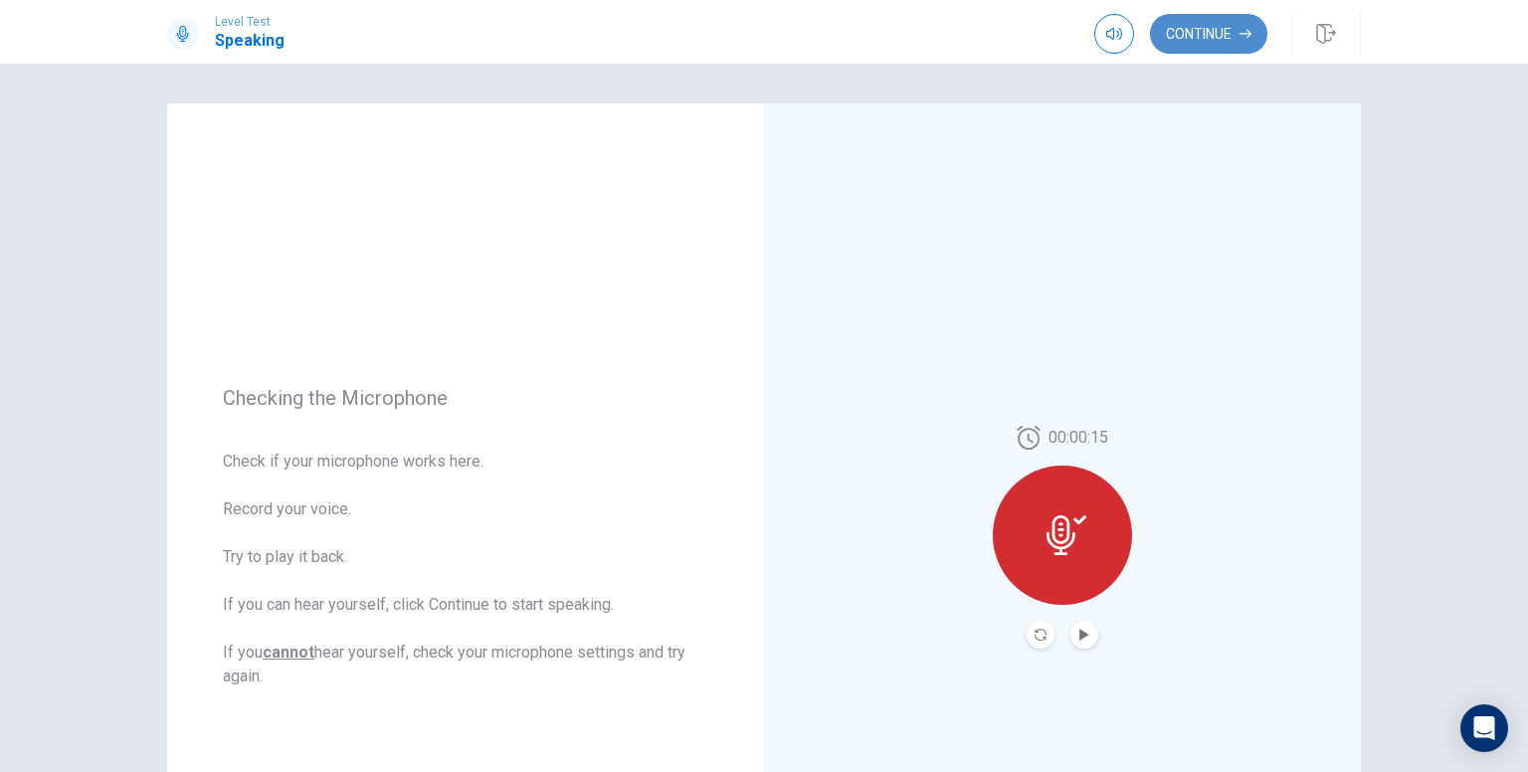
click at [1202, 47] on button "Continue" at bounding box center [1208, 34] width 117 height 40
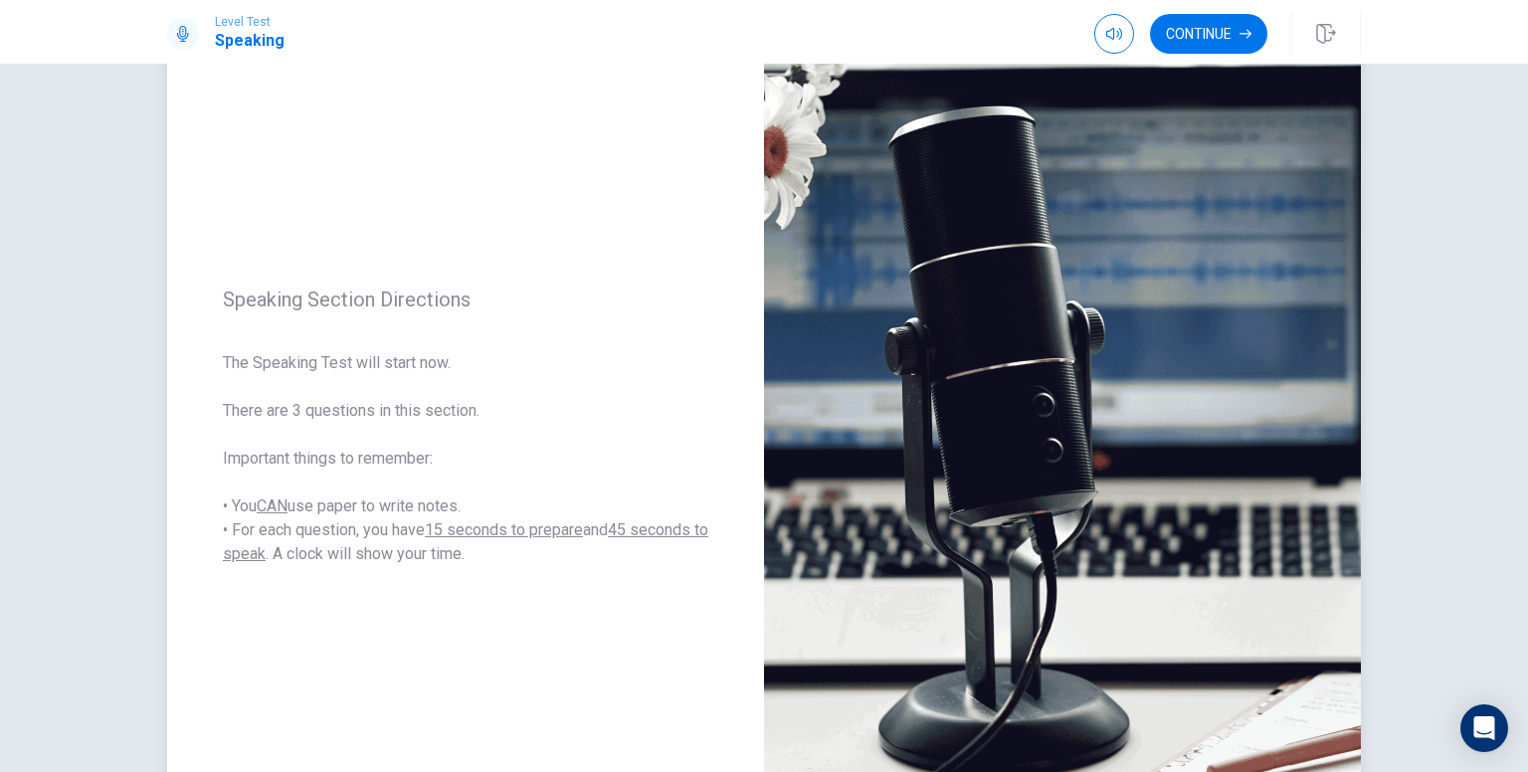
scroll to position [107, 0]
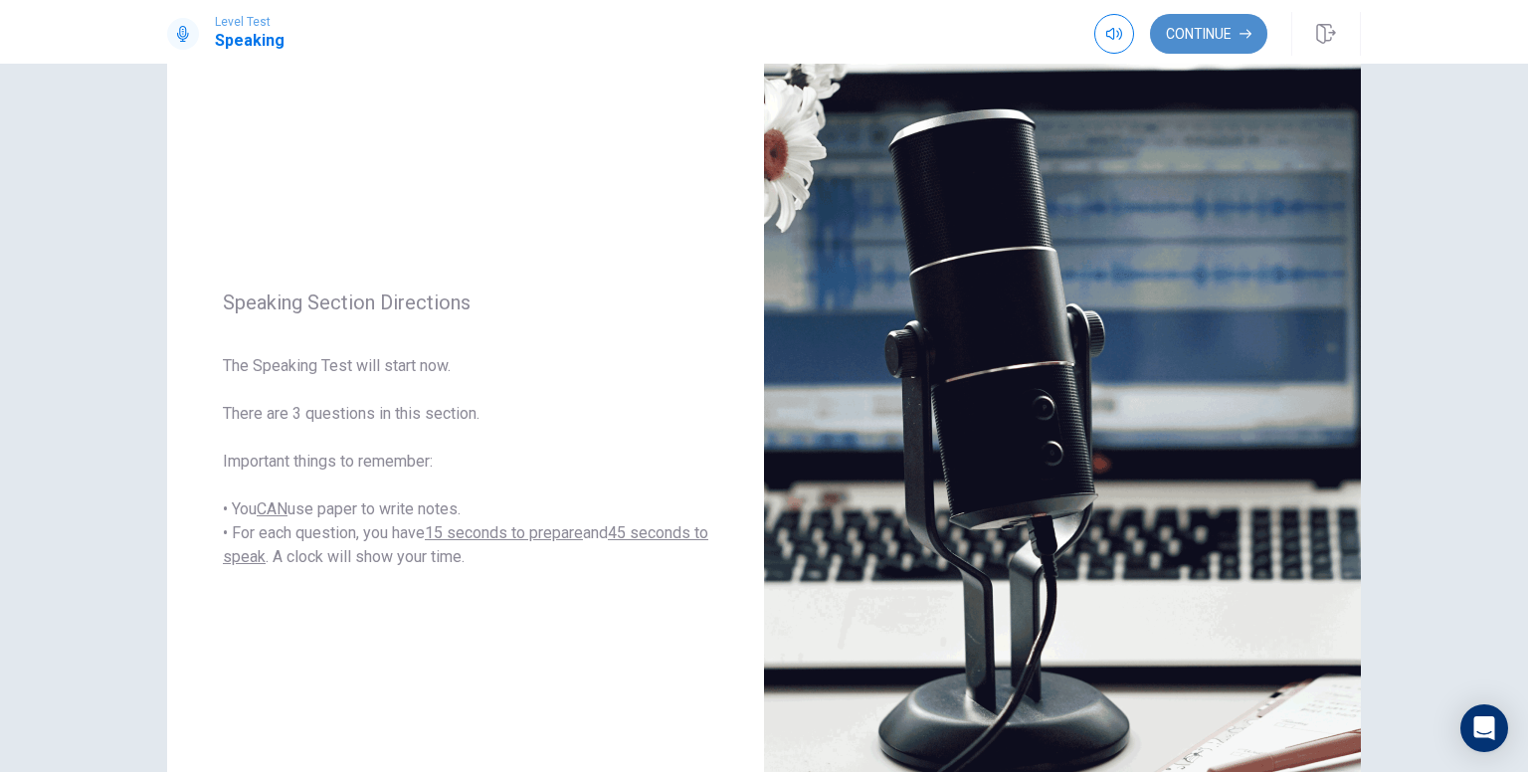
click at [1216, 21] on button "Continue" at bounding box center [1208, 34] width 117 height 40
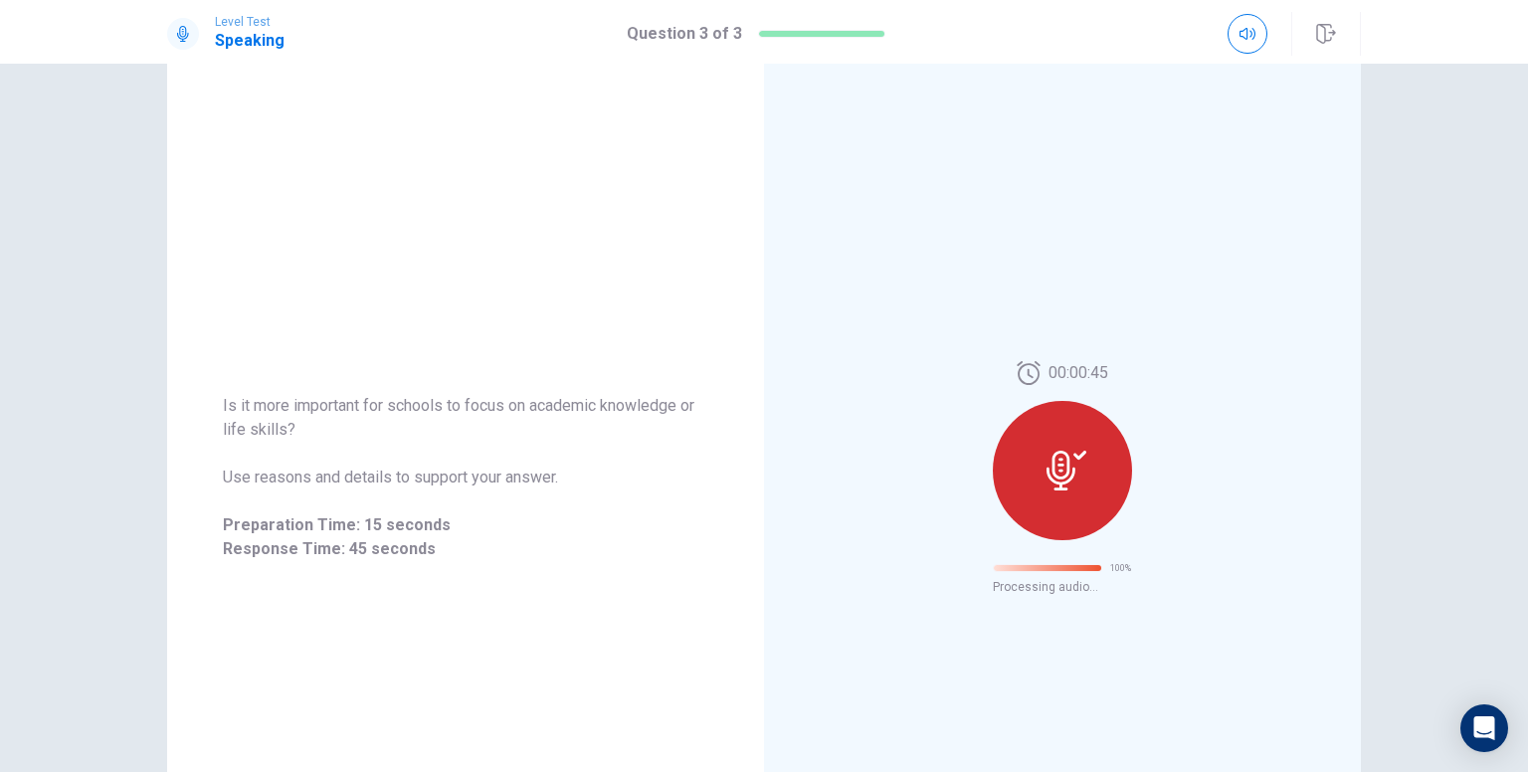
scroll to position [0, 0]
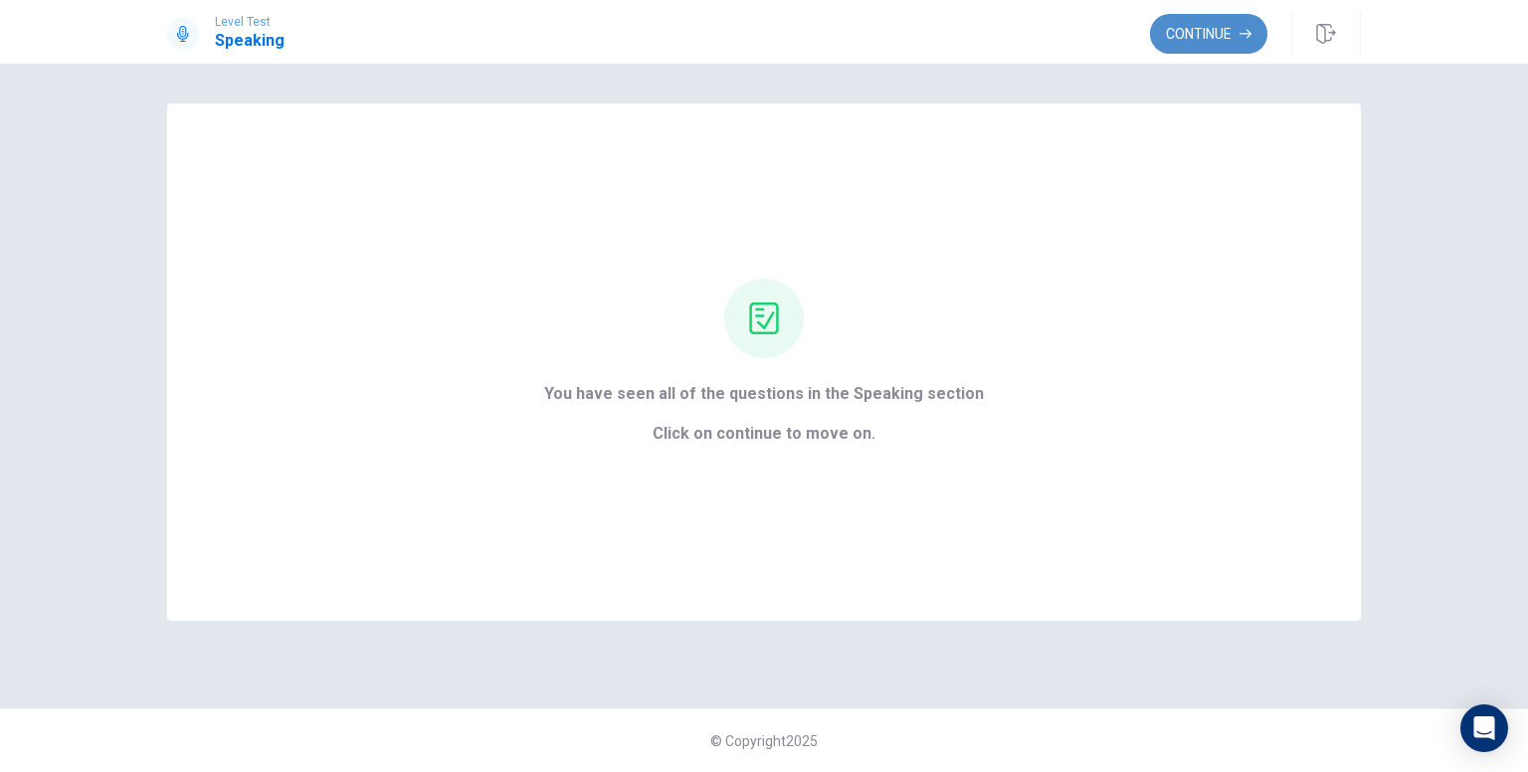
click at [1198, 21] on button "Continue" at bounding box center [1208, 34] width 117 height 40
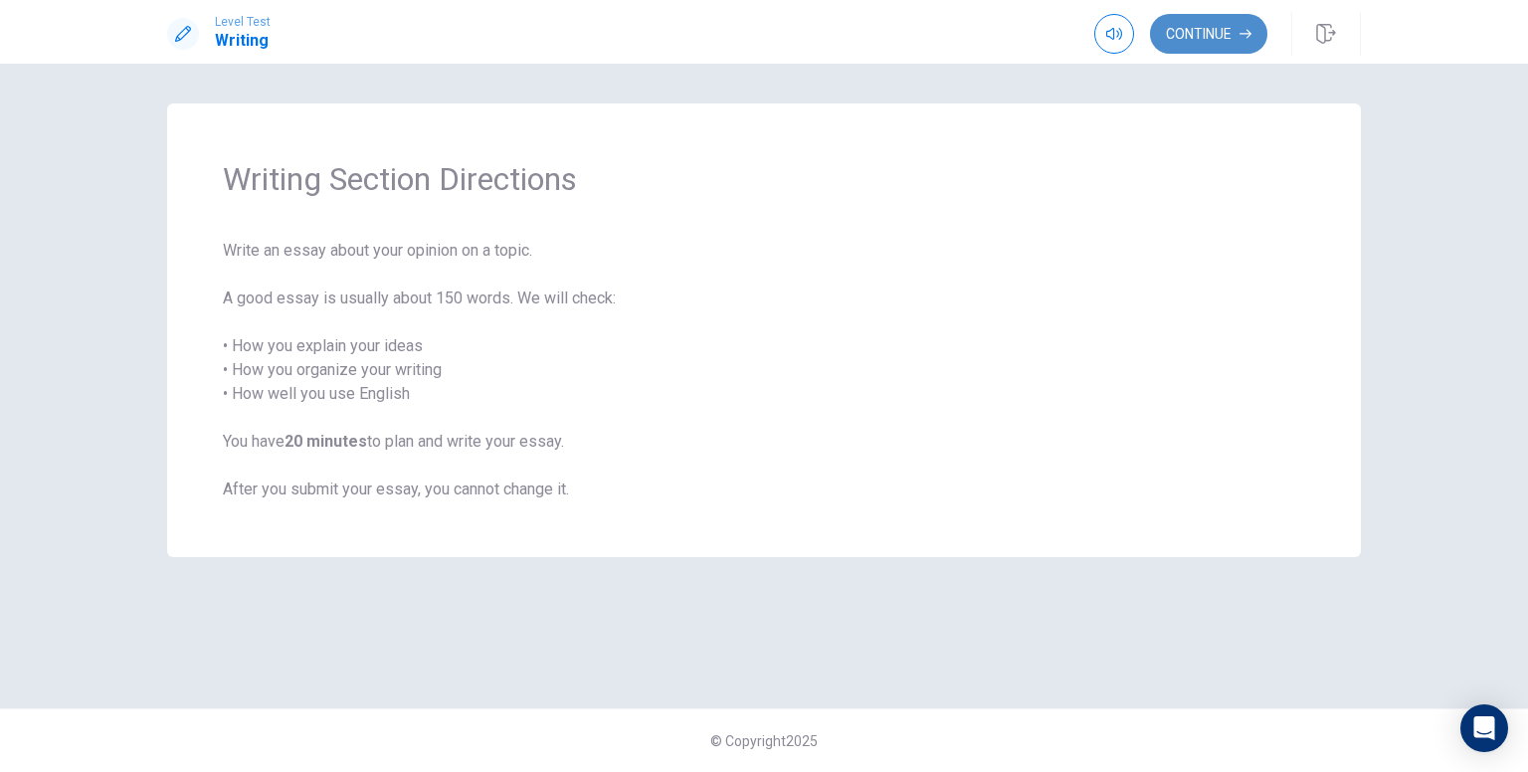
click at [1241, 35] on icon "button" at bounding box center [1245, 34] width 12 height 12
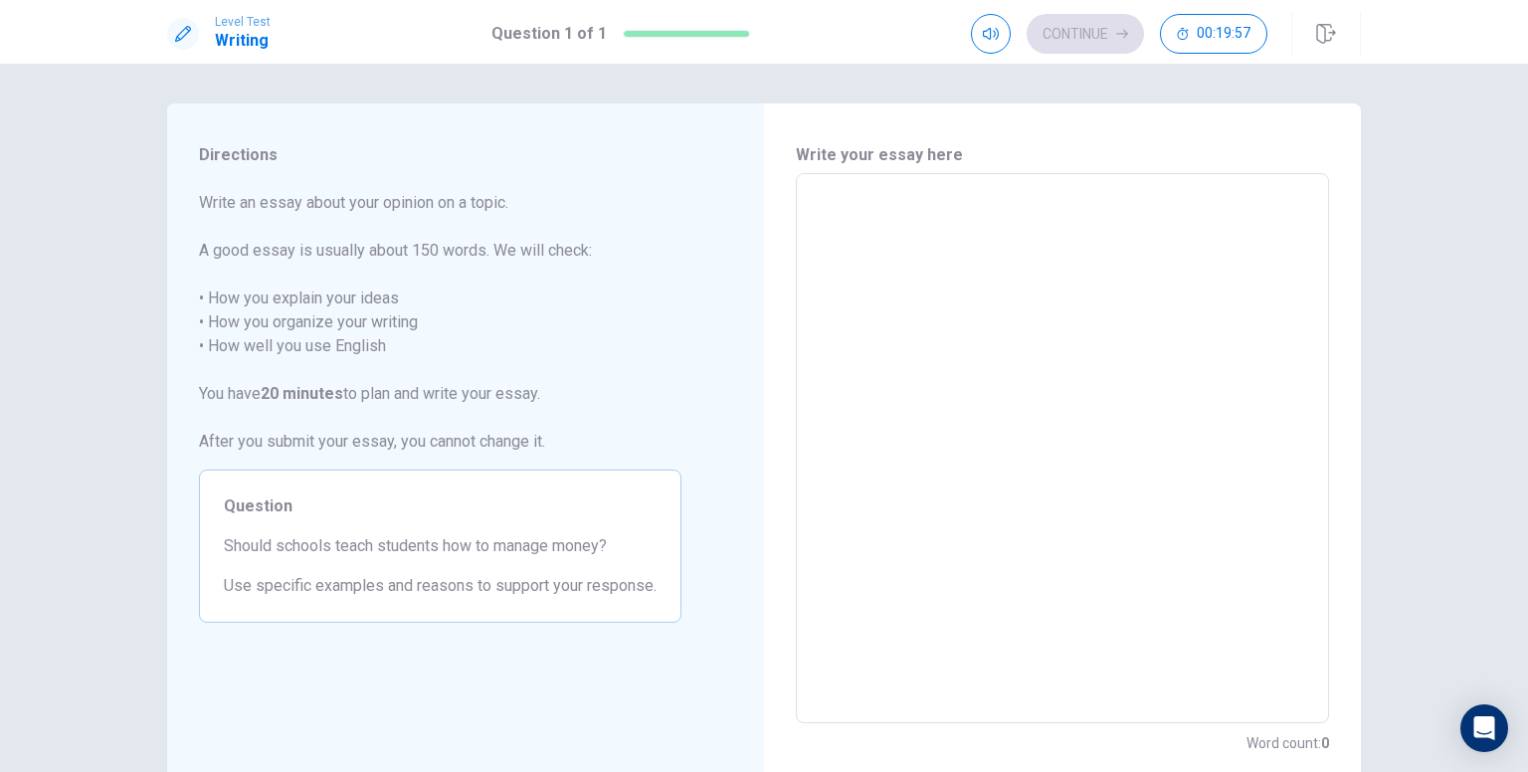
click at [919, 212] on textarea at bounding box center [1062, 448] width 505 height 517
type textarea "I"
type textarea "x"
type textarea "In"
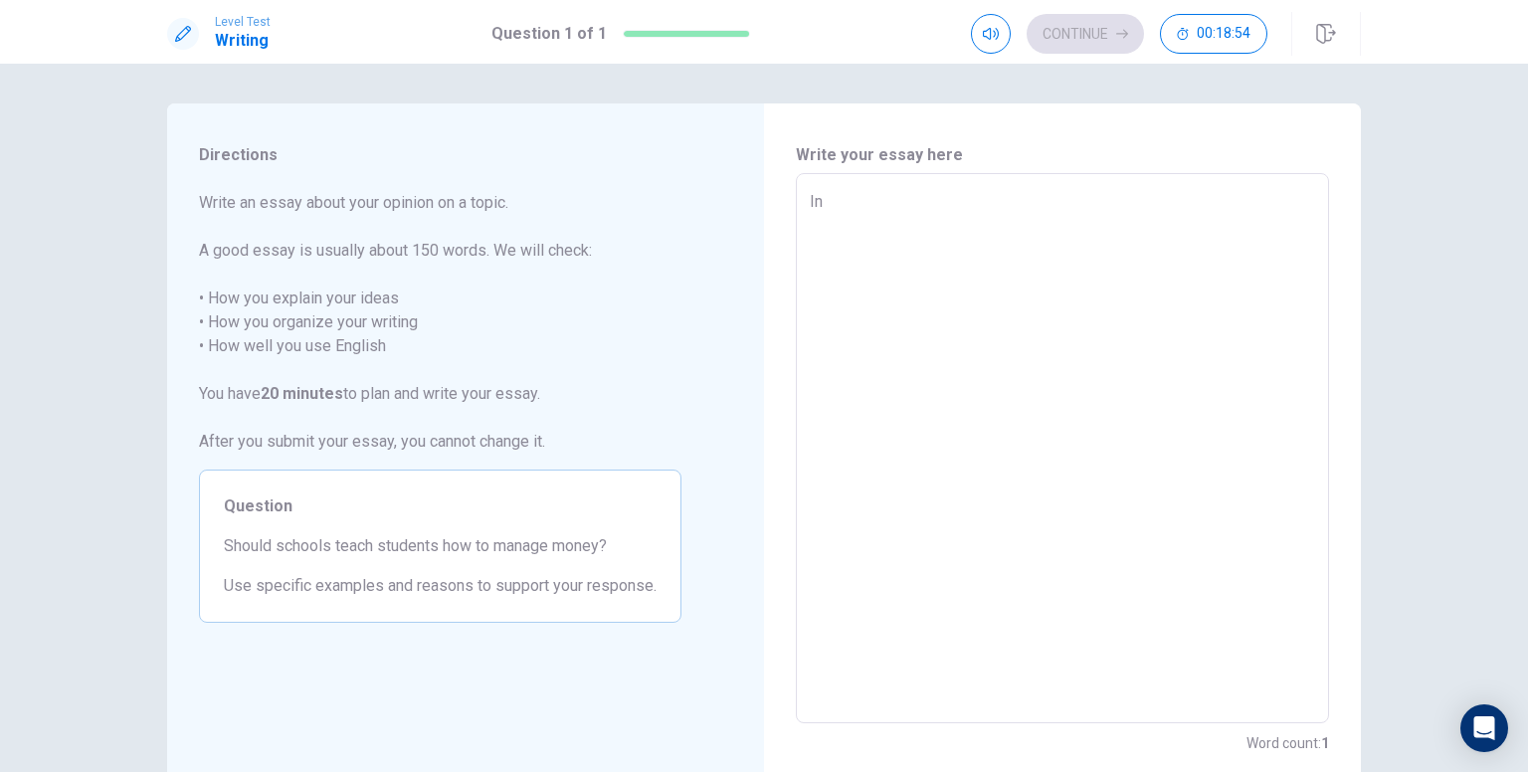
type textarea "x"
type textarea "In"
type textarea "x"
type textarea "In m"
type textarea "x"
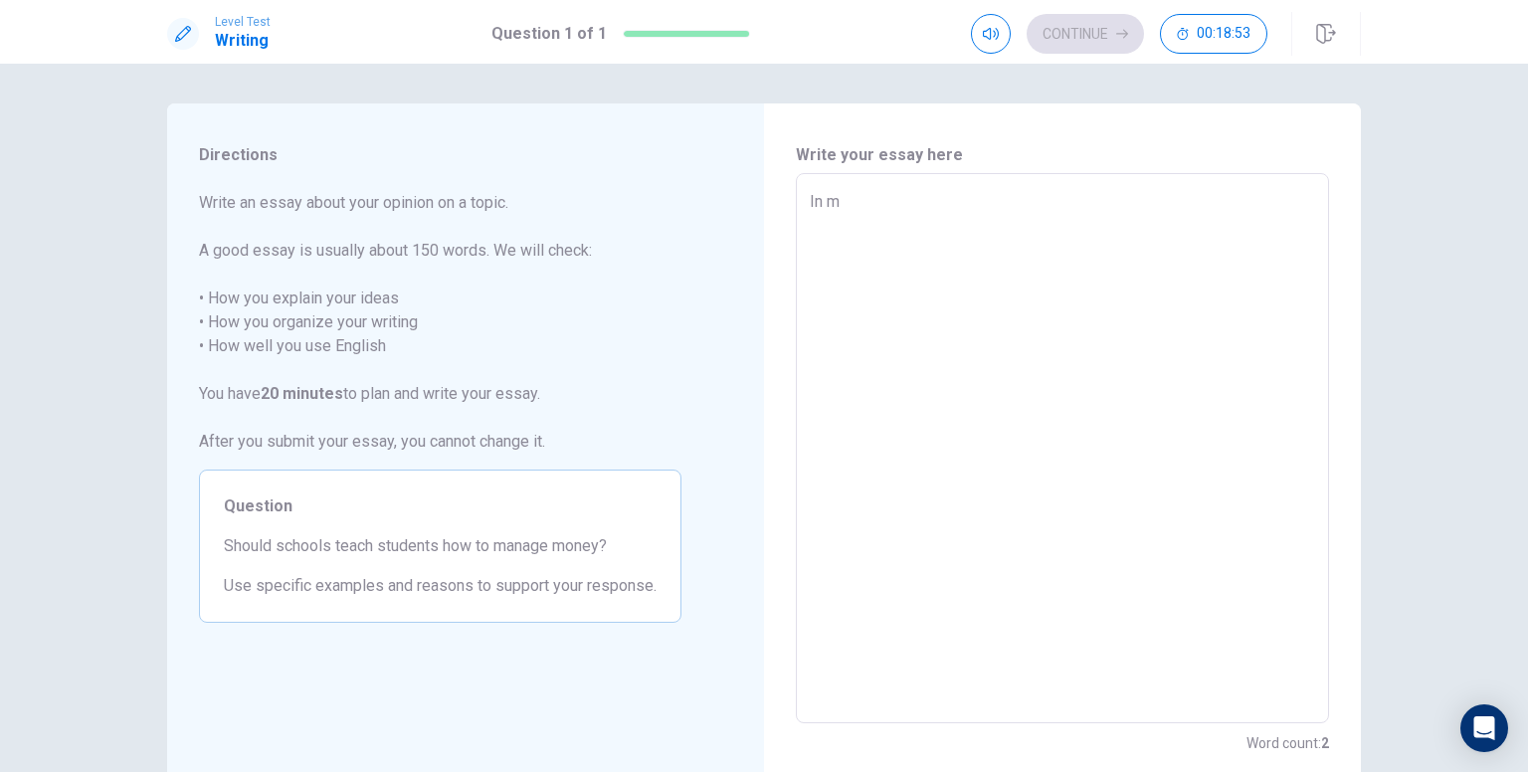
type textarea "In my"
type textarea "x"
type textarea "In my"
type textarea "x"
type textarea "In my o"
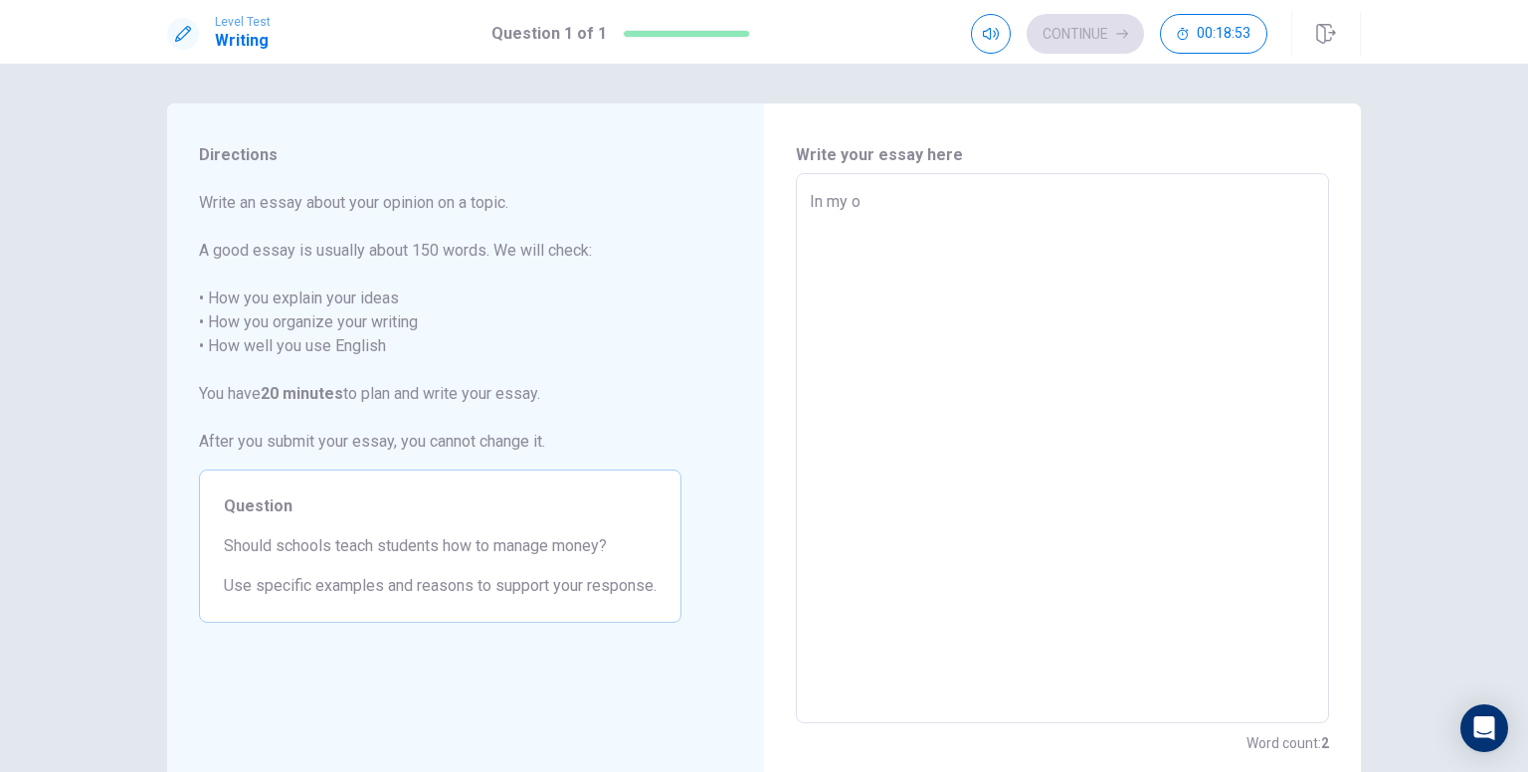
type textarea "x"
type textarea "In my op"
type textarea "x"
type textarea "In my opi"
type textarea "x"
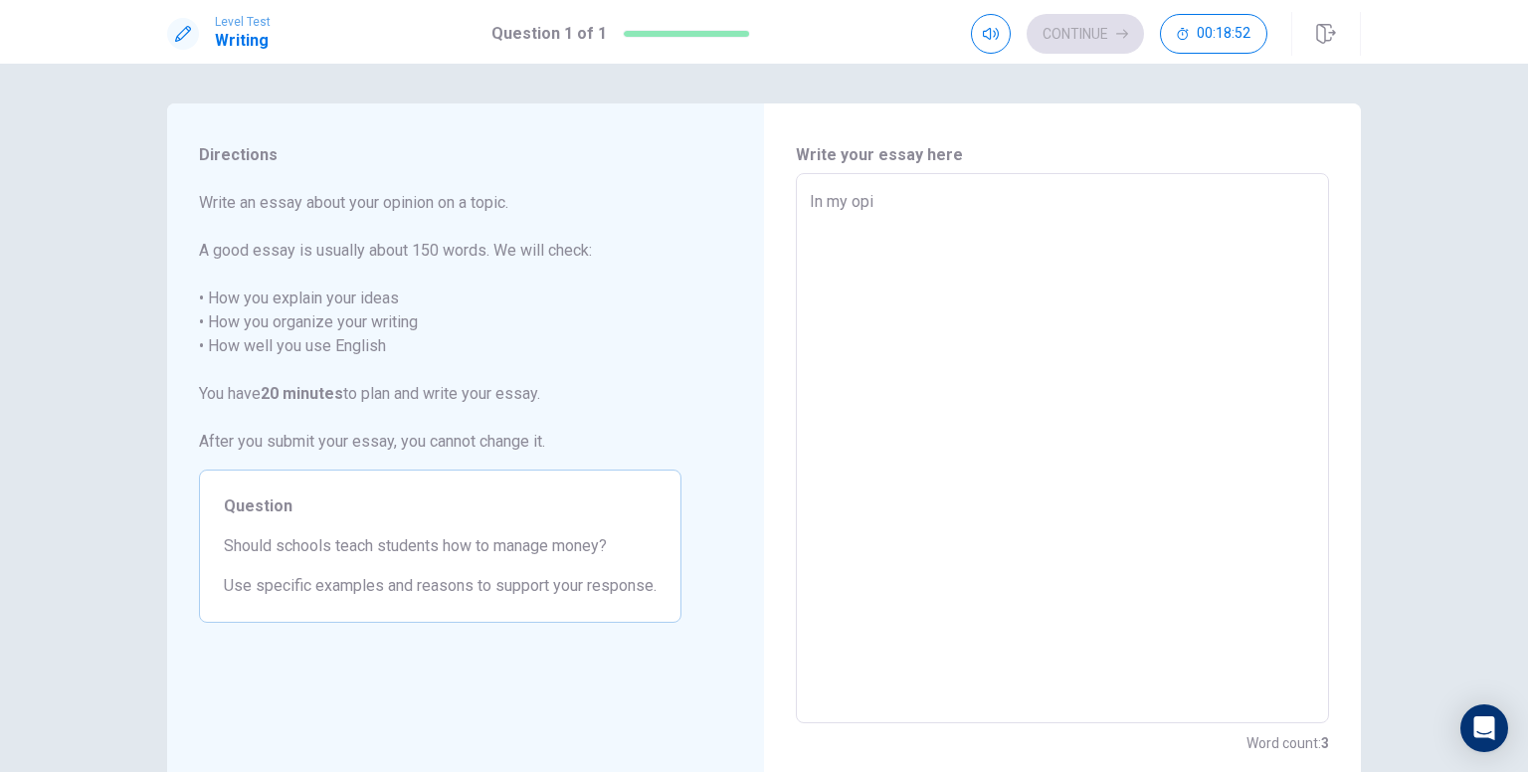
type textarea "In my opin"
type textarea "x"
type textarea "In my opini"
type textarea "x"
type textarea "In my opinio"
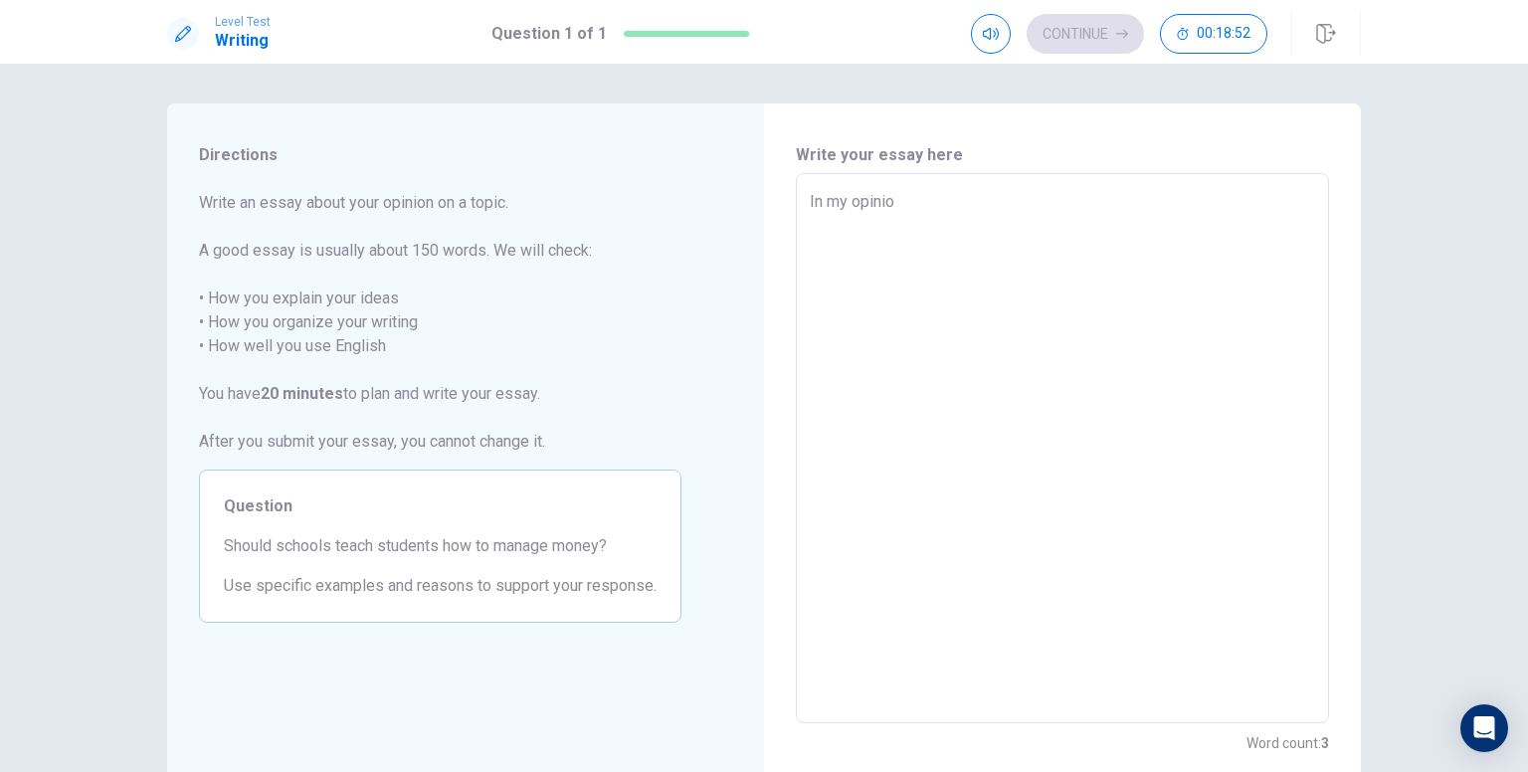
type textarea "x"
type textarea "In my opinion"
type textarea "x"
type textarea "In my opinion"
type textarea "x"
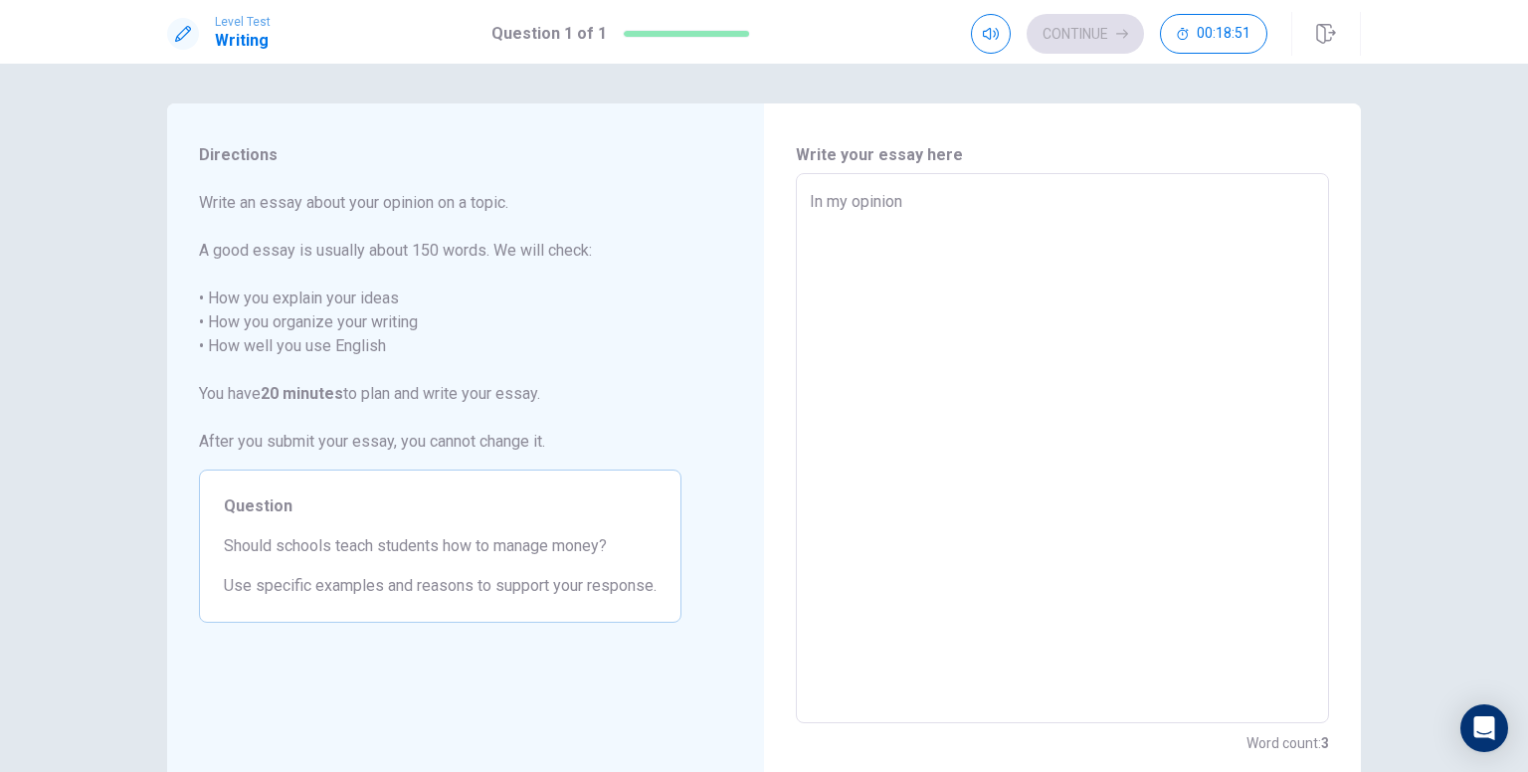
type textarea "In my opinion"
type textarea "x"
type textarea "In my opinion,"
type textarea "x"
type textarea "In my opinion,"
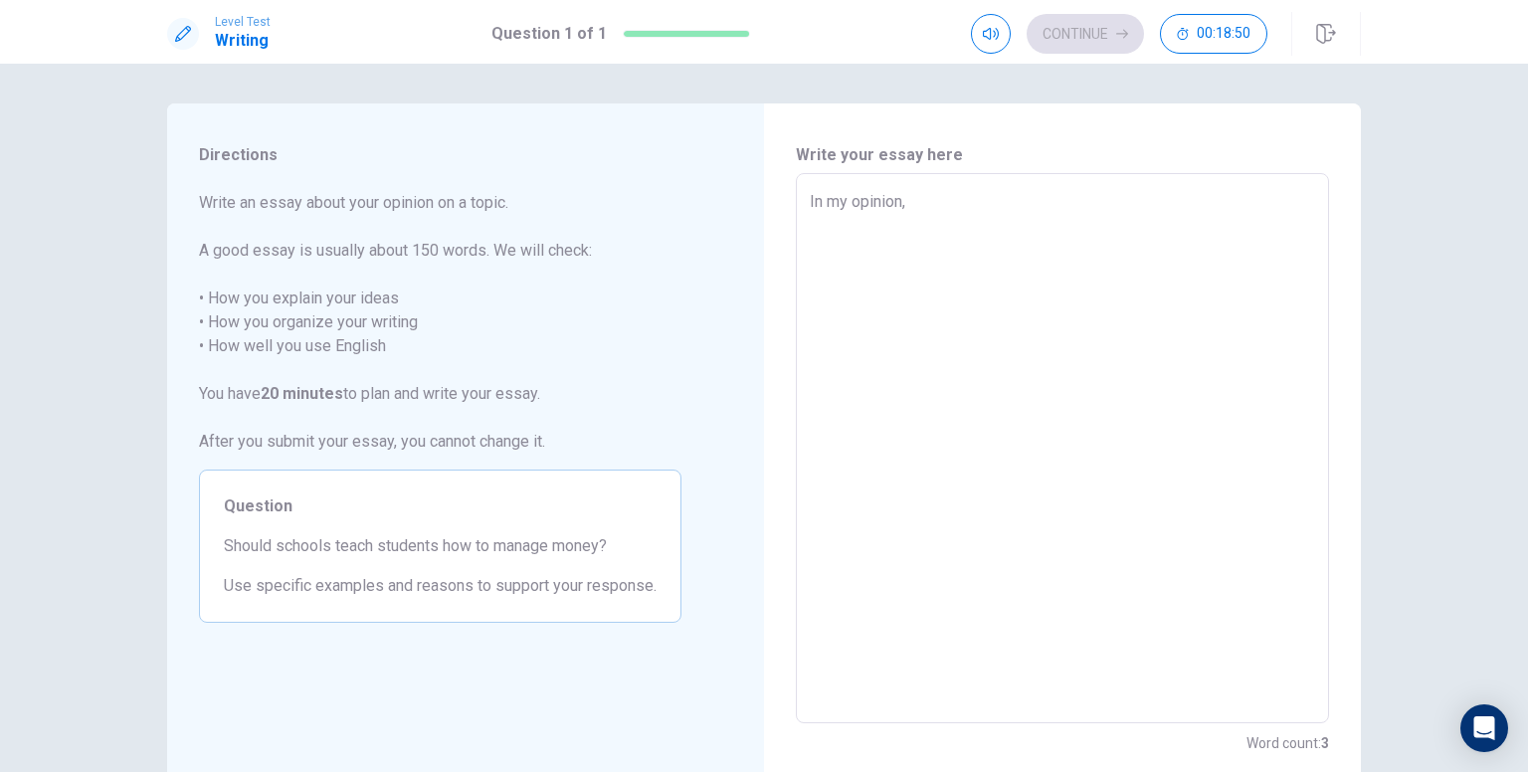
type textarea "x"
type textarea "In my opinion, s"
type textarea "x"
type textarea "In my opinion, sc"
type textarea "x"
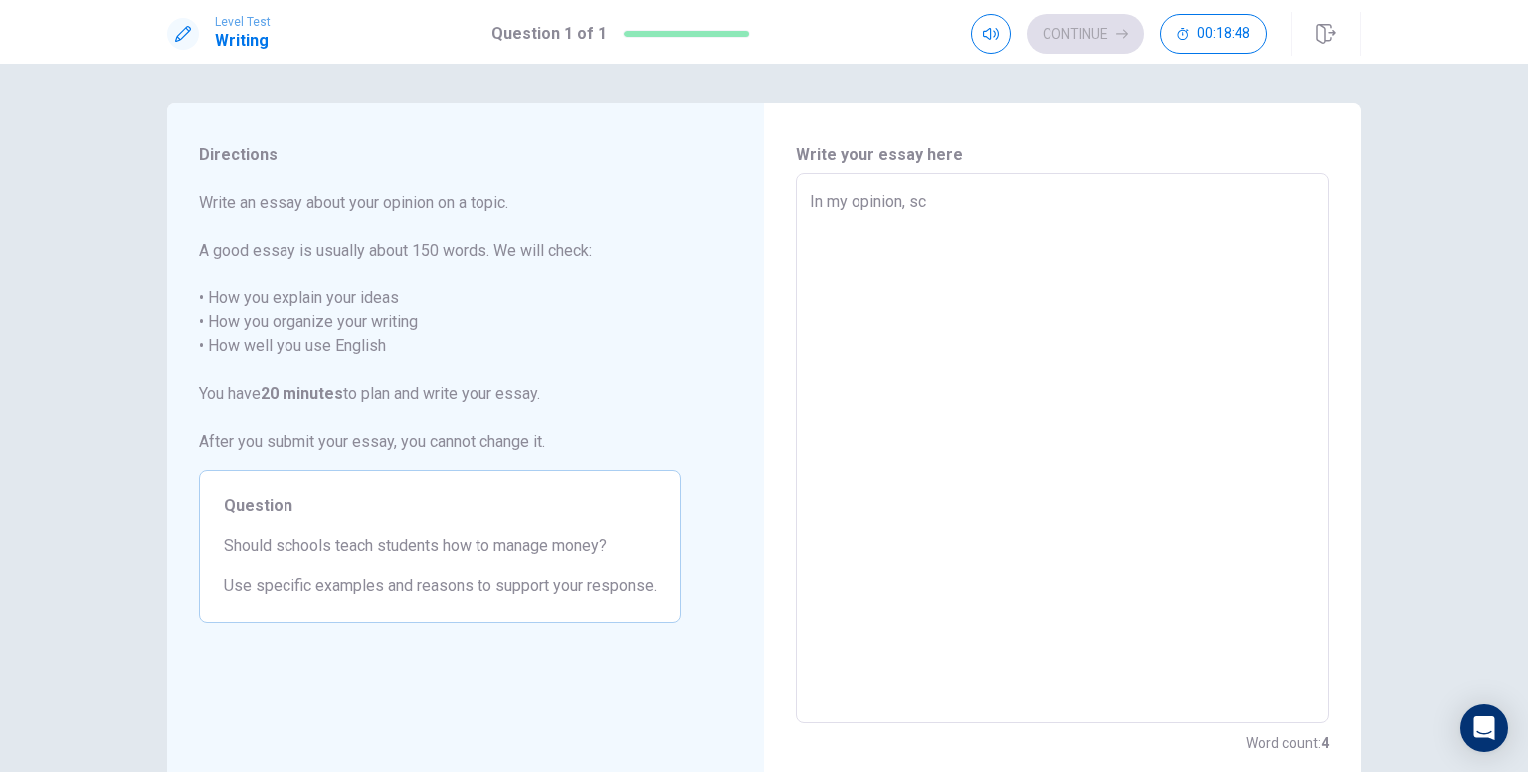
type textarea "In my opinion, sch"
type textarea "x"
type textarea "In my opinion, scho"
type textarea "x"
type textarea "In my opinion, schoo"
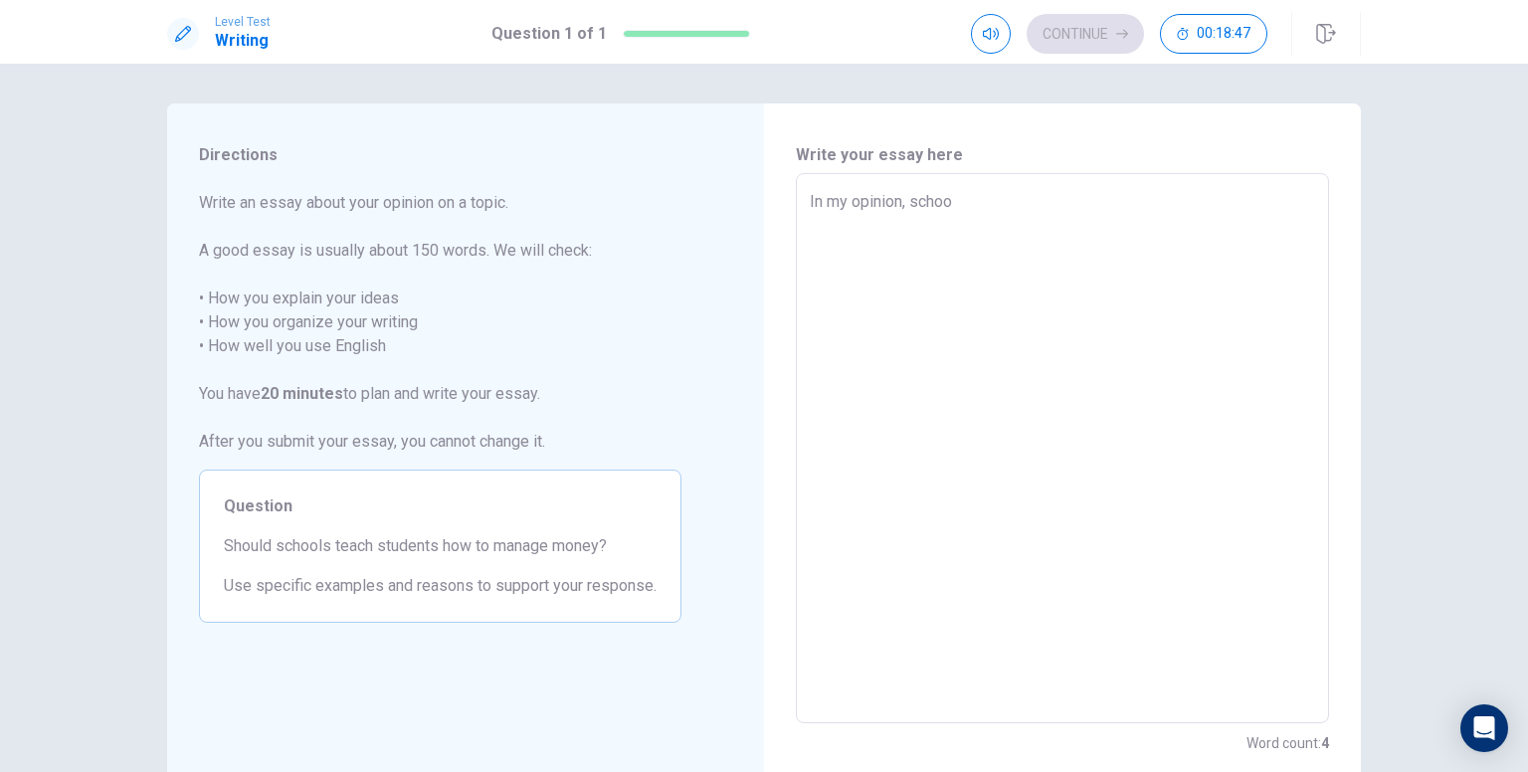
type textarea "x"
type textarea "In my opinion, school"
type textarea "x"
type textarea "In my opinion, schools"
type textarea "x"
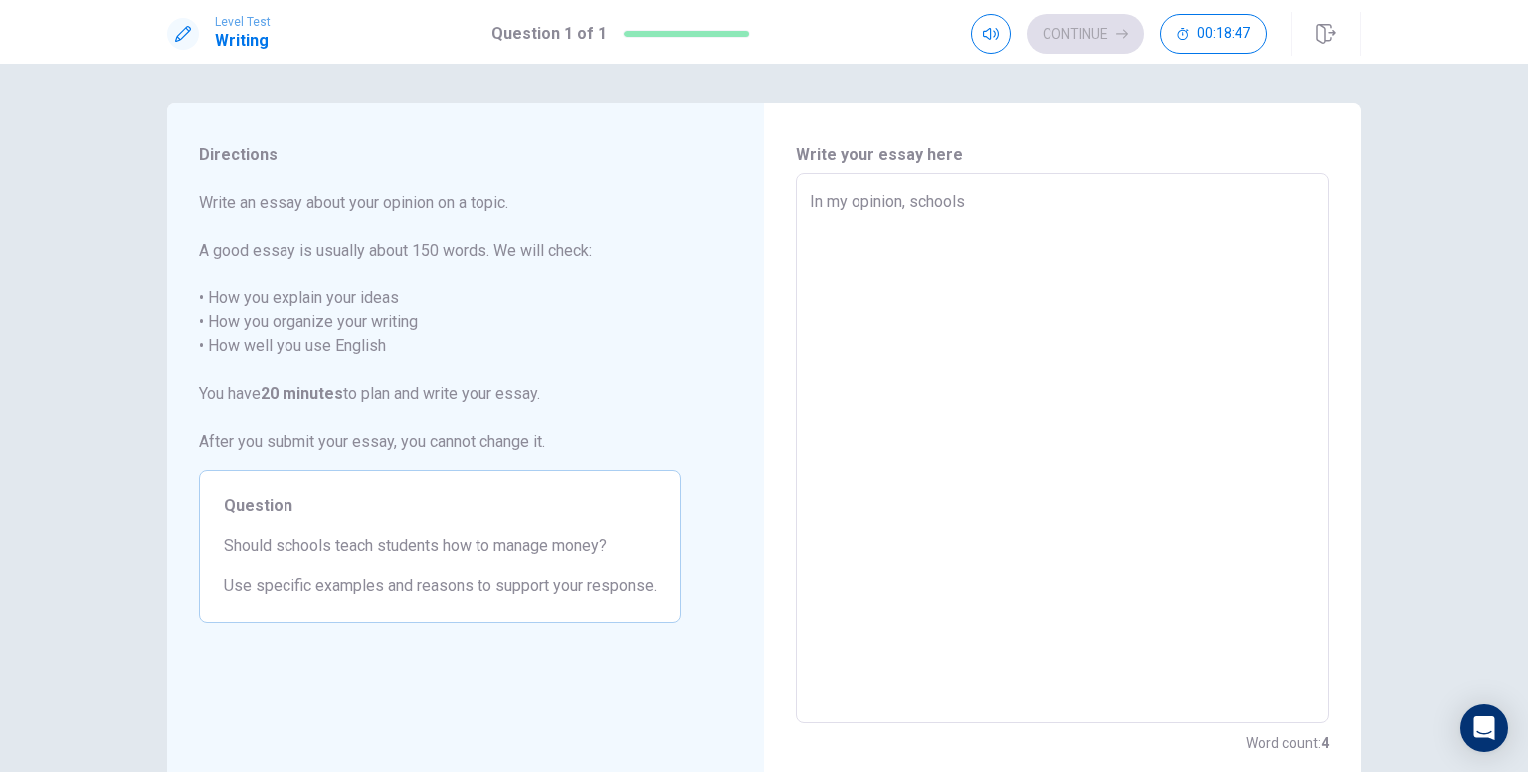
type textarea "In my opinion, schools"
type textarea "x"
type textarea "In my opinion, schools s"
type textarea "x"
type textarea "In my opinion, schools sh"
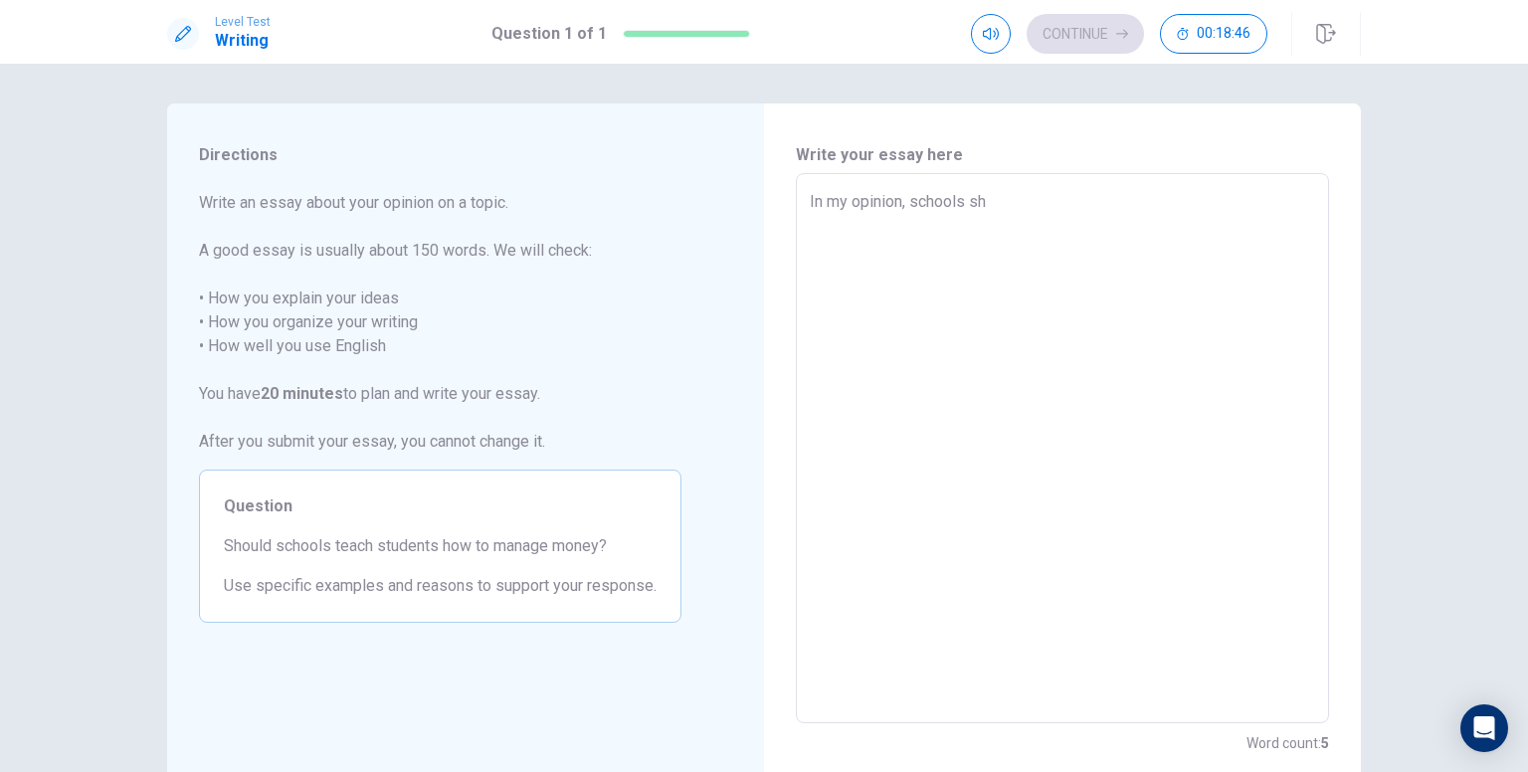
type textarea "x"
type textarea "In my opinion, schools sho"
type textarea "x"
type textarea "In my opinion, schools shou"
type textarea "x"
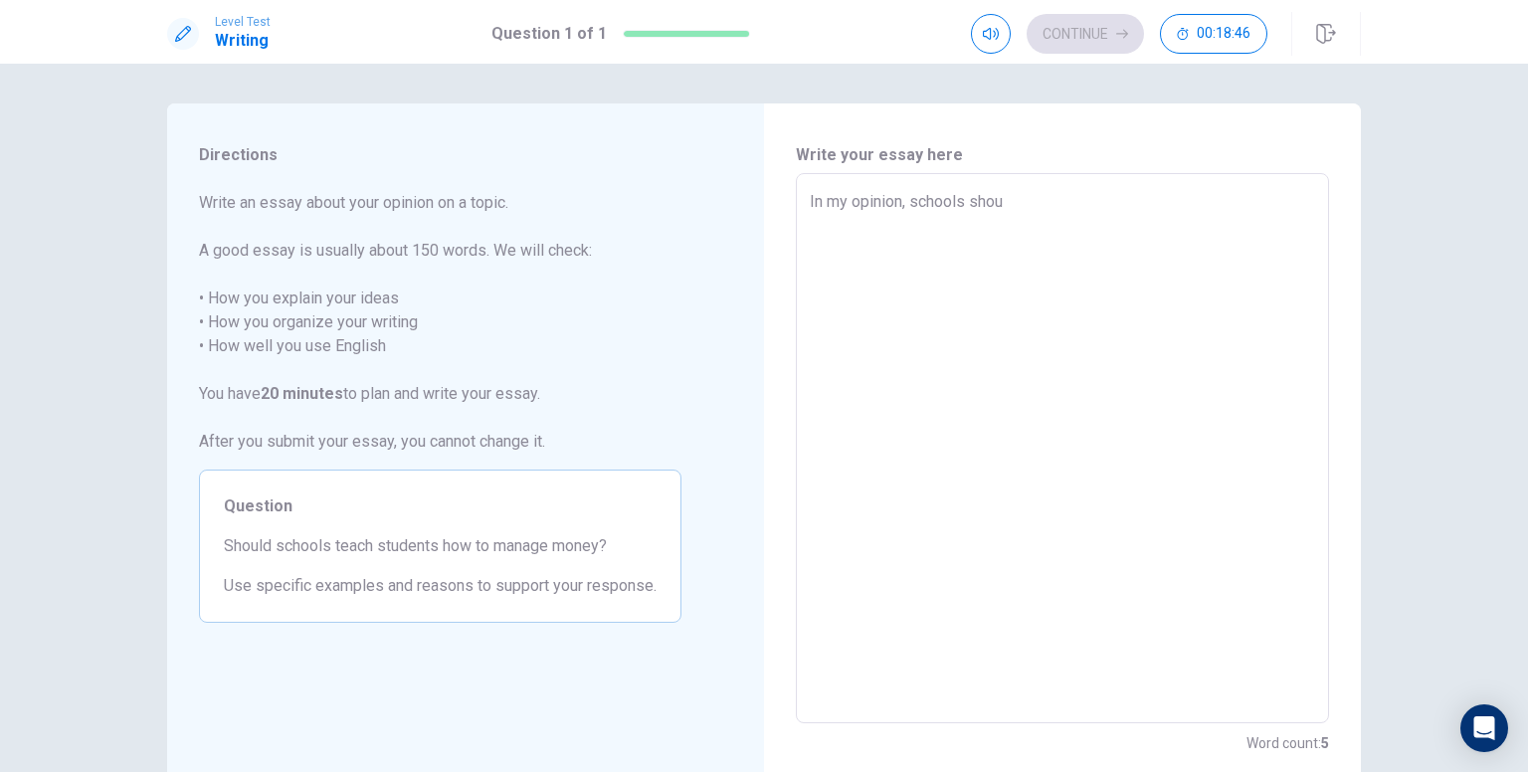
type textarea "In my opinion, schools shoul"
type textarea "x"
type textarea "In my opinion, schools should"
type textarea "x"
type textarea "In my opinion, schools should"
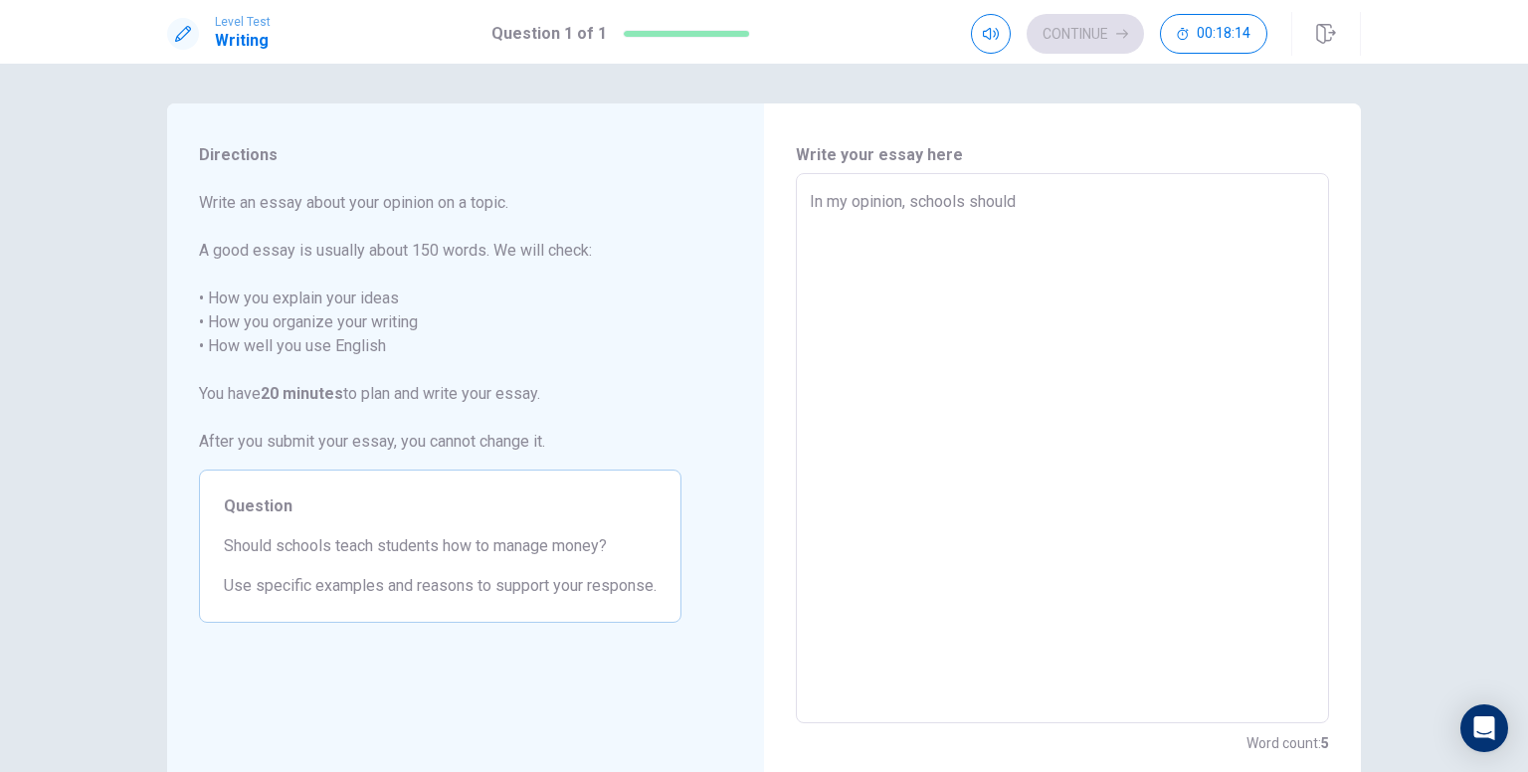
type textarea "x"
type textarea "In my opinion, schools should t"
type textarea "x"
type textarea "In my opinion, schools should te"
type textarea "x"
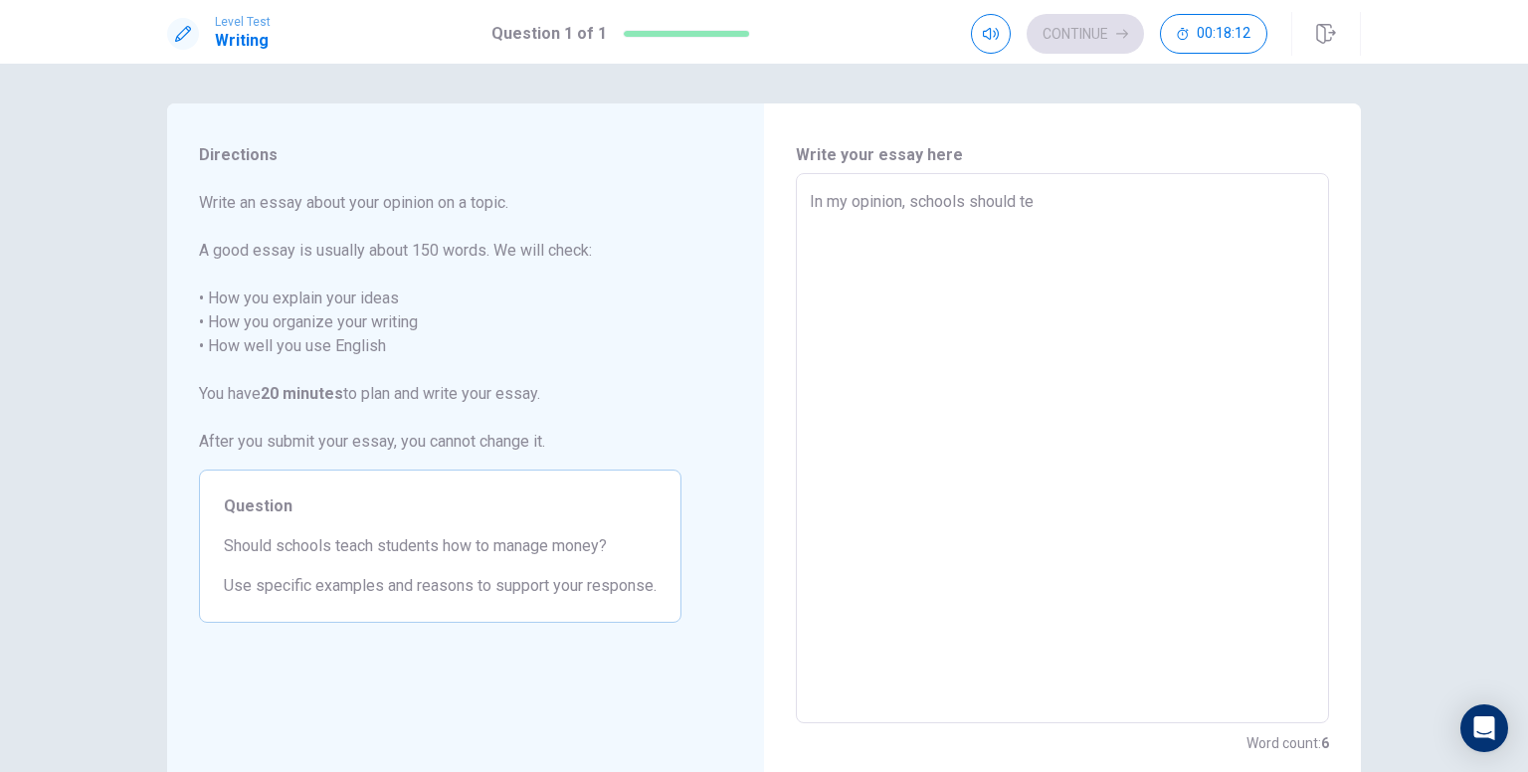
type textarea "In my opinion, schools should tea"
type textarea "x"
type textarea "In my opinion, schools should teac"
type textarea "x"
type textarea "In my opinion, schools should teach"
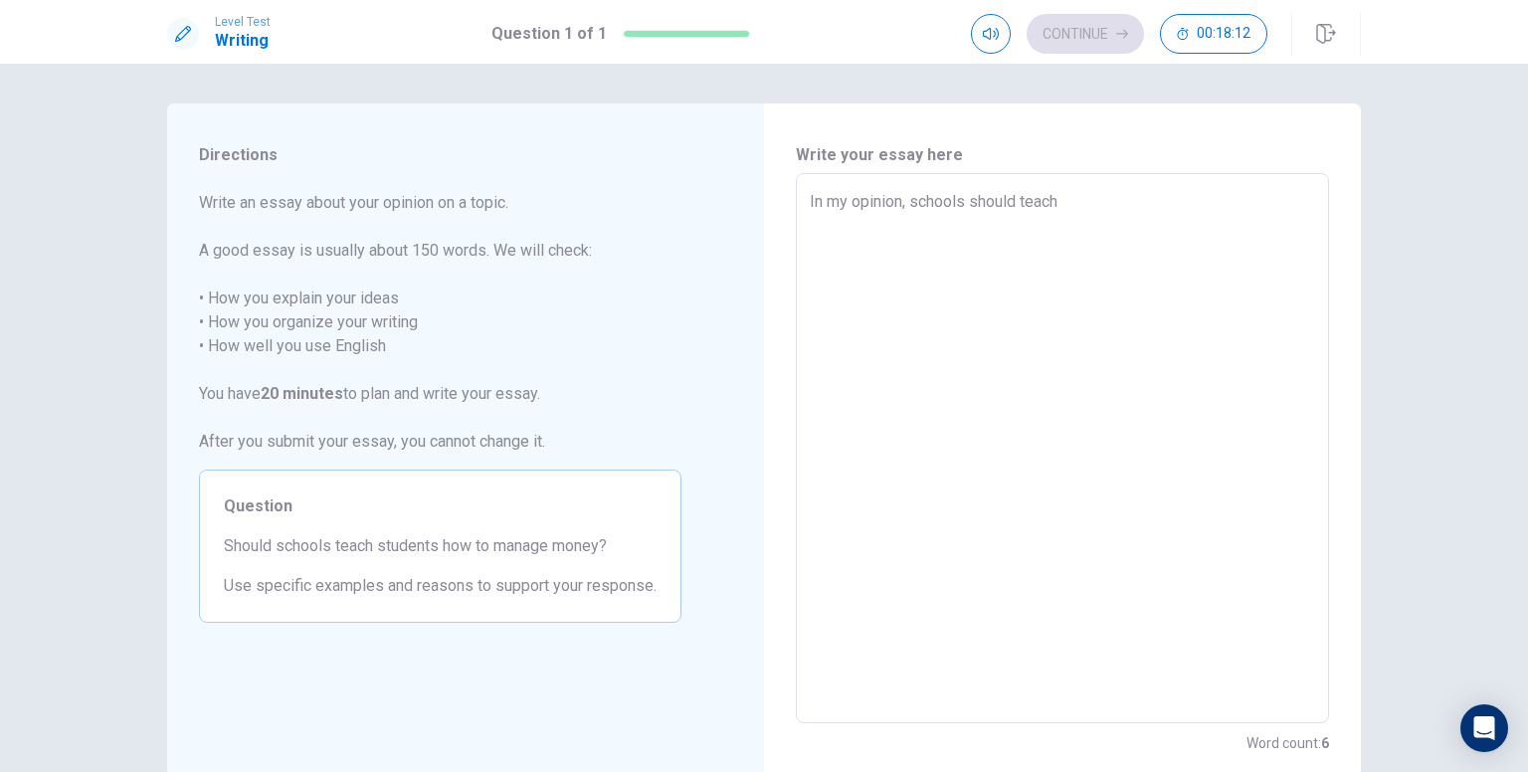
type textarea "x"
type textarea "In my opinion, schools should teach"
type textarea "x"
type textarea "In my opinion, schools should teach s"
type textarea "x"
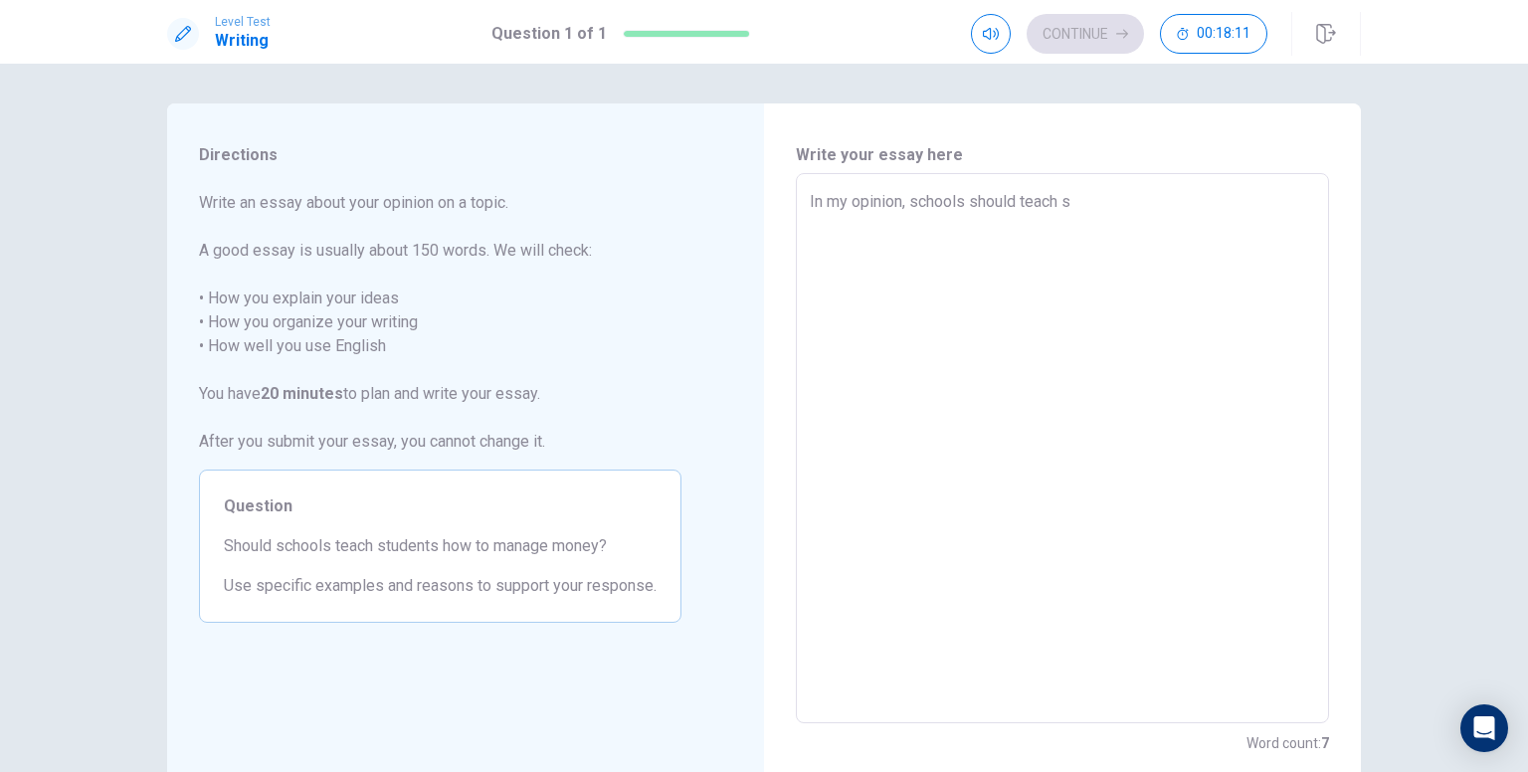
type textarea "In my opinion, schools should teach st"
type textarea "x"
type textarea "In my opinion, schools should teach stu"
type textarea "x"
type textarea "In my opinion, schools should teach stud"
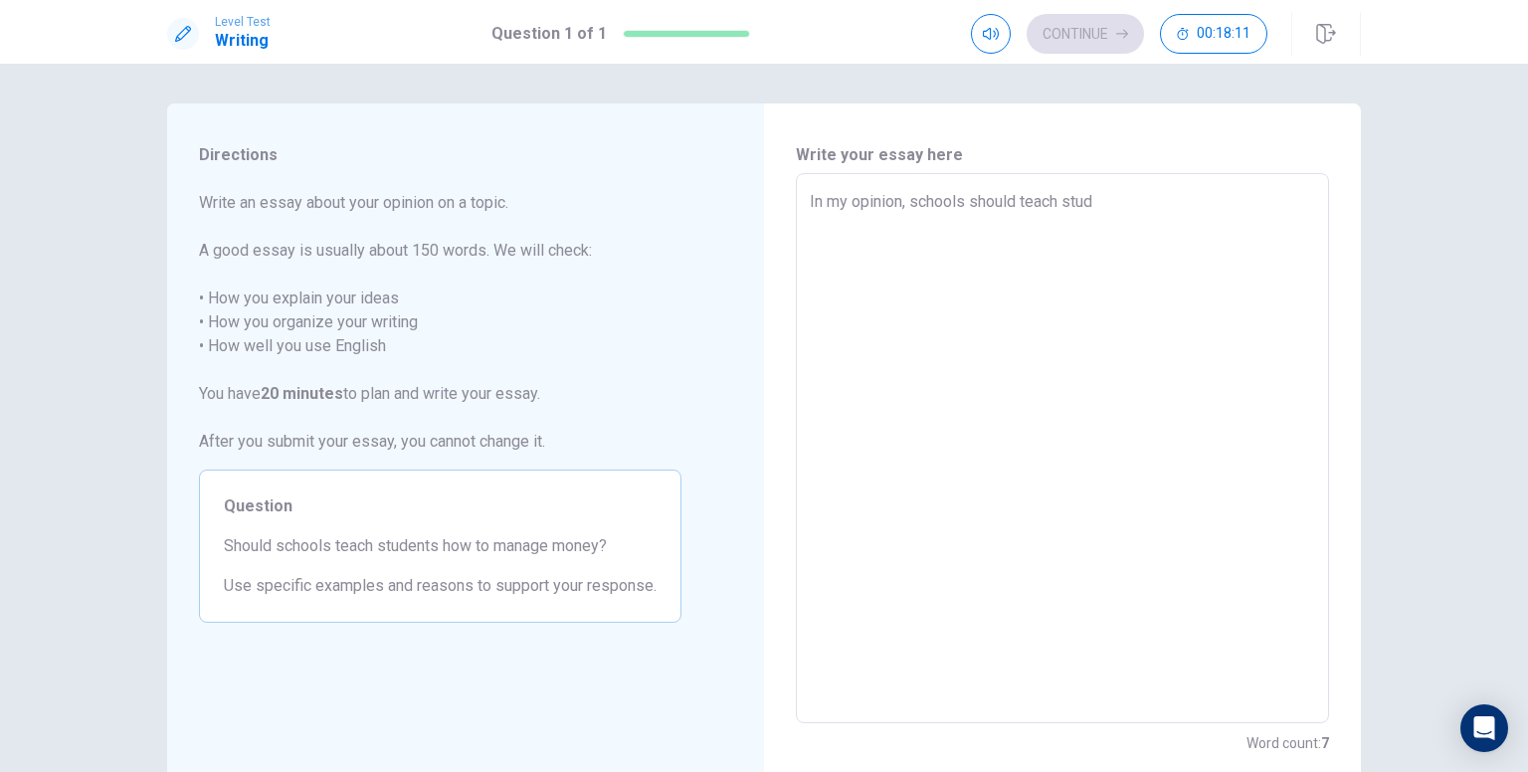
type textarea "x"
type textarea "In my opinion, schools should teach stude"
type textarea "x"
type textarea "In my opinion, schools should teach studen"
type textarea "x"
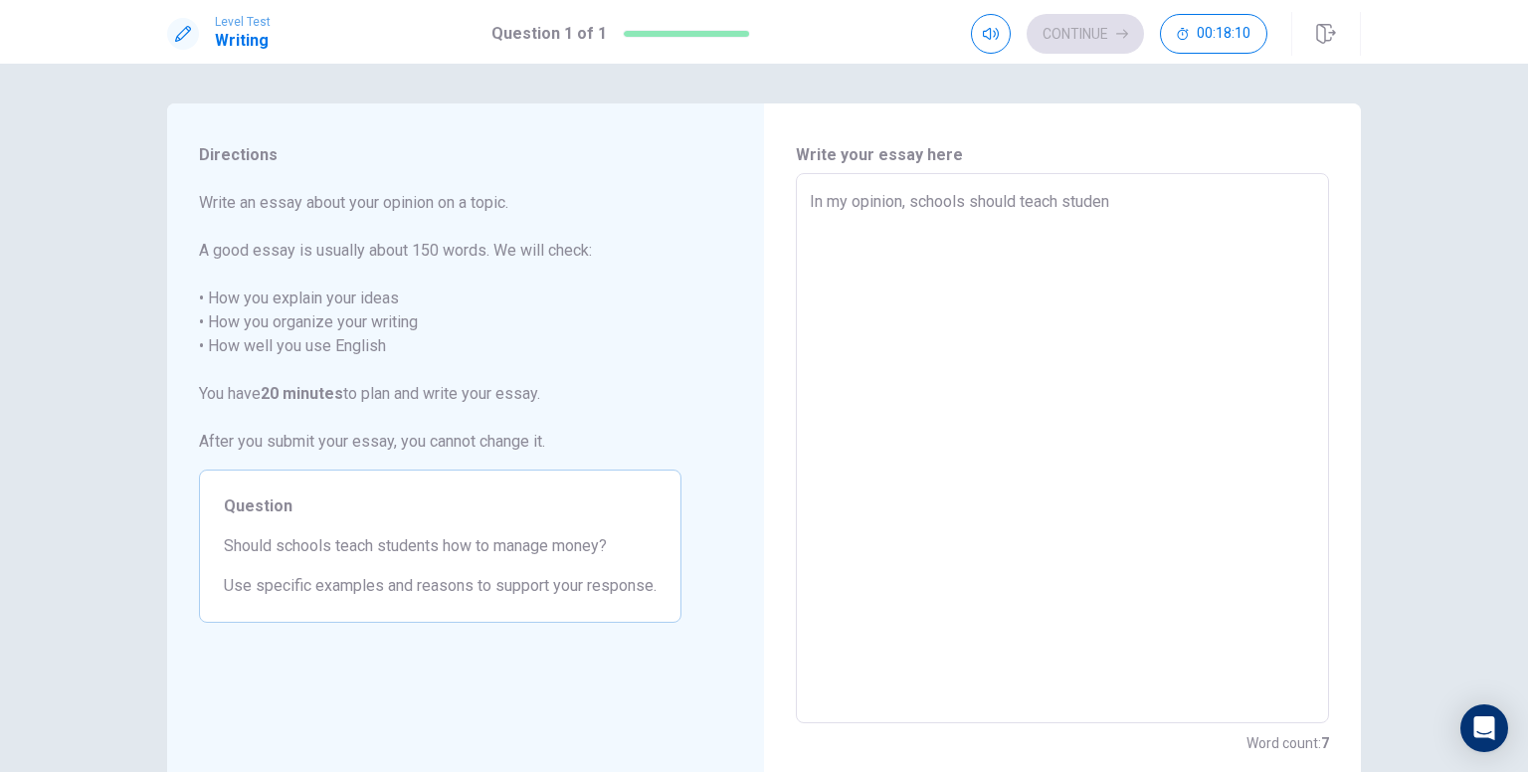
type textarea "In my opinion, schools should teach student"
type textarea "x"
type textarea "In my opinion, schools should teach students"
type textarea "x"
type textarea "In my opinion, schools should teach students"
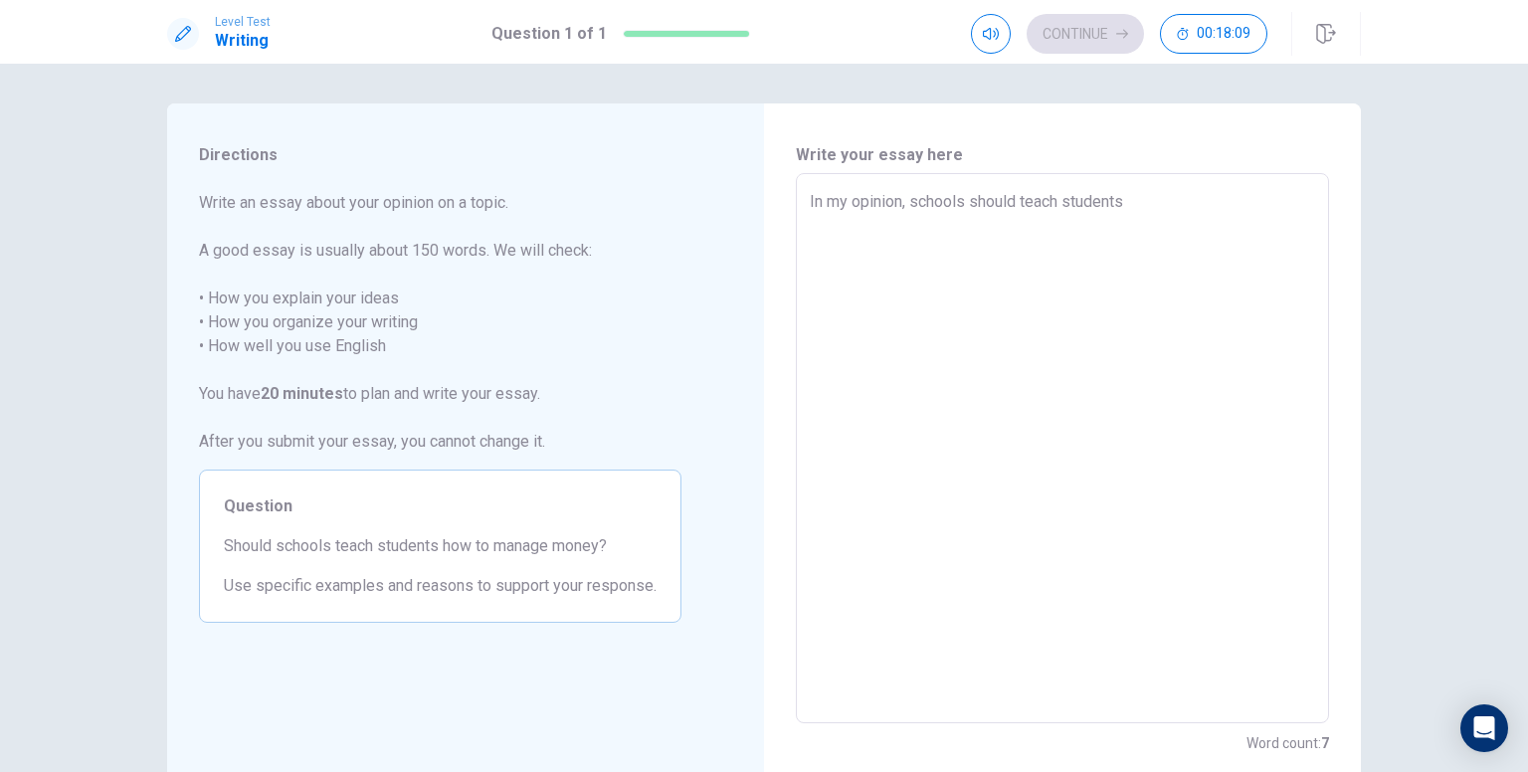
type textarea "x"
type textarea "In my opinion, schools should teach students h"
type textarea "x"
type textarea "In my opinion, schools should teach students ho"
type textarea "x"
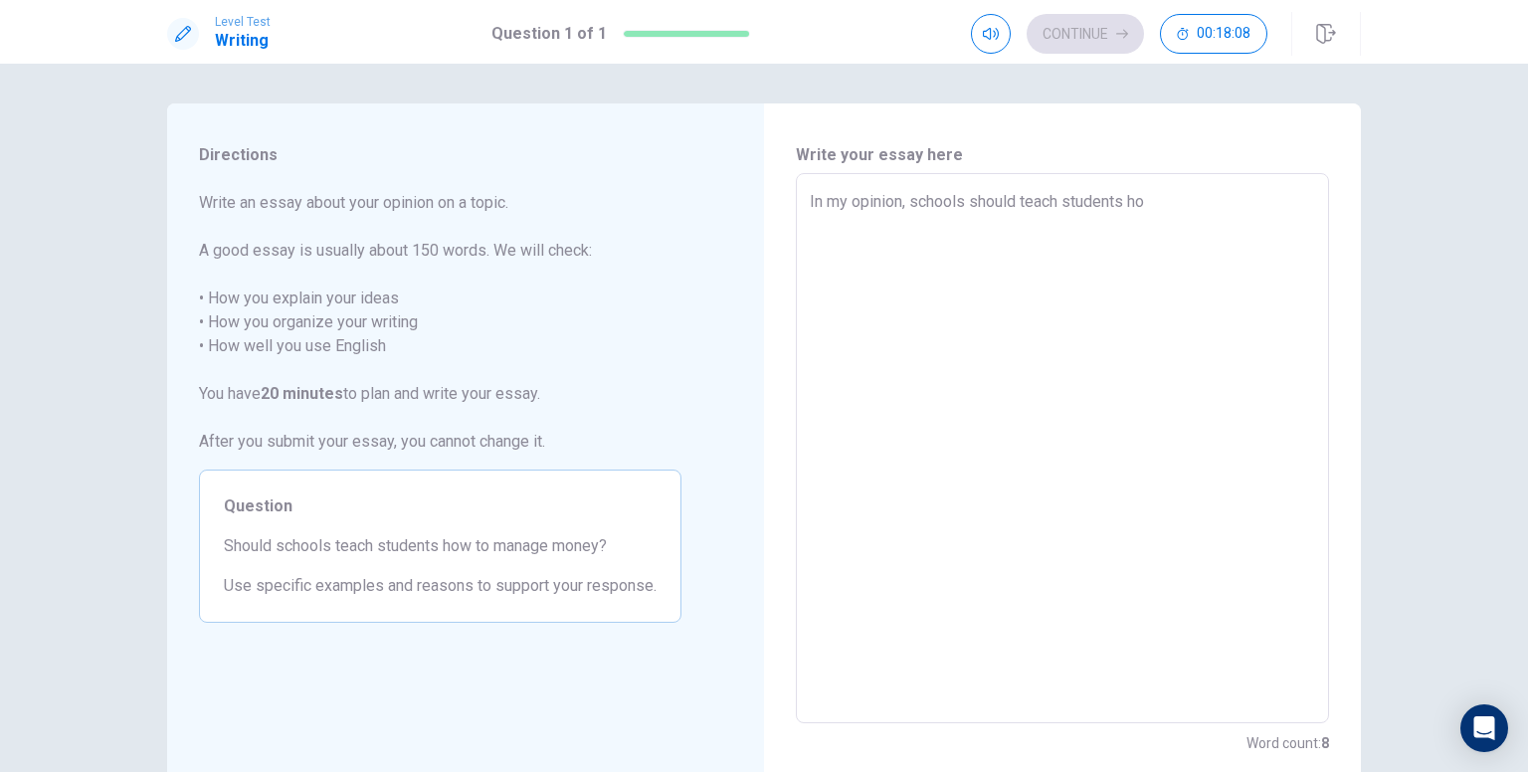
type textarea "In my opinion, schools should teach students how"
type textarea "x"
type textarea "In my opinion, schools should teach students how"
type textarea "x"
type textarea "In my opinion, schools should teach students how t"
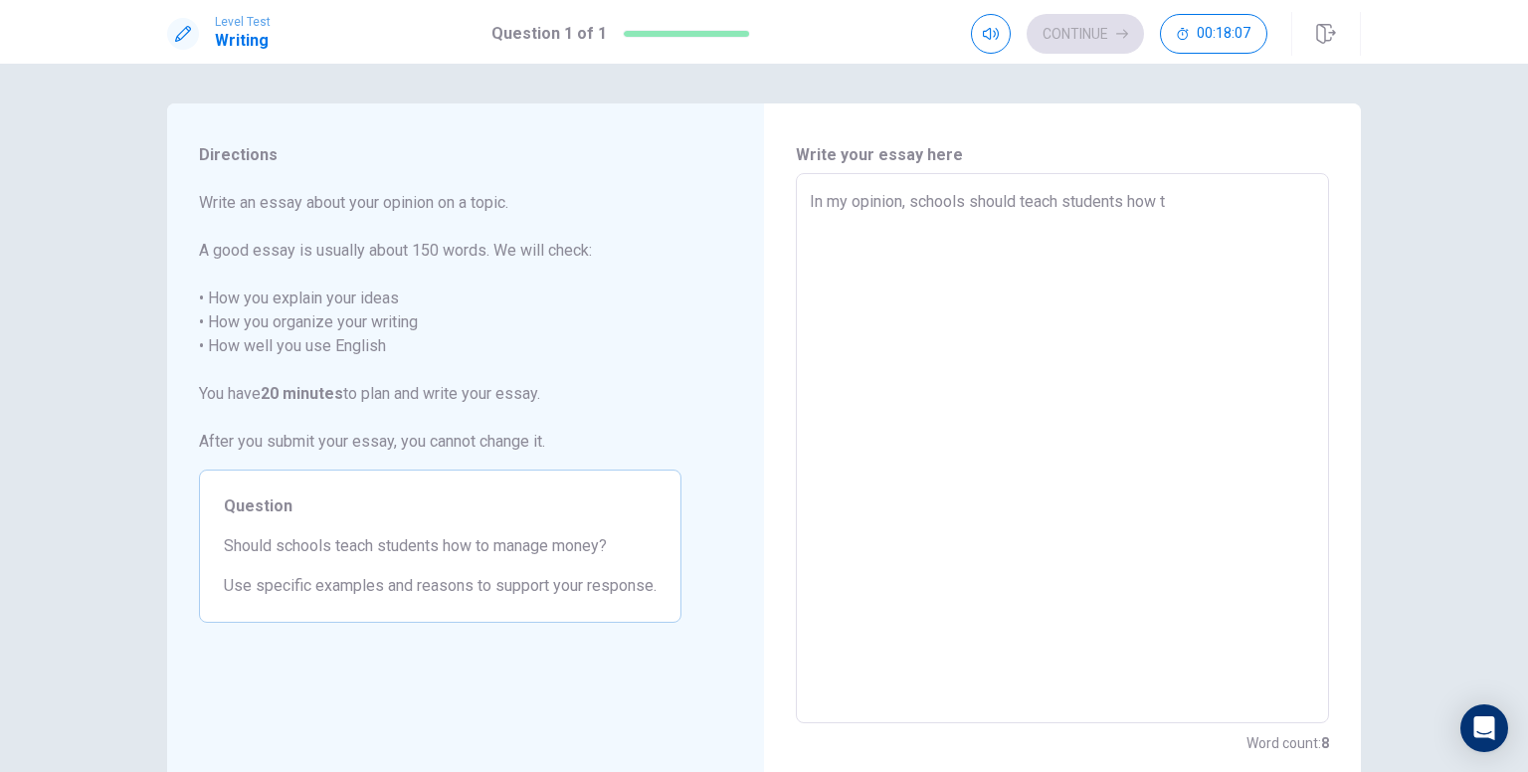
type textarea "x"
type textarea "In my opinion, schools should teach students how to"
type textarea "x"
type textarea "In my opinion, schools should teach students how to"
type textarea "x"
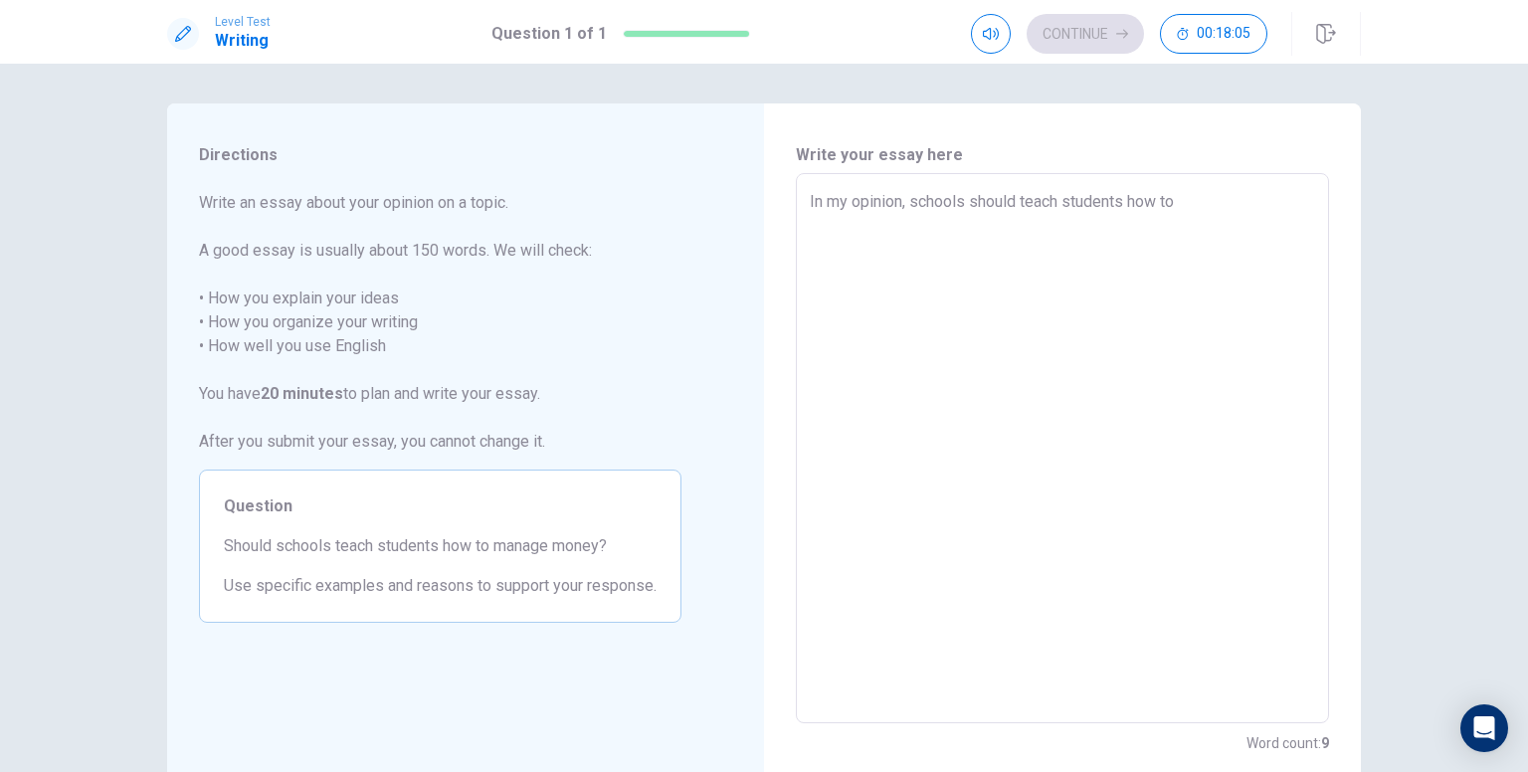
type textarea "In my opinion, schools should teach students how to m"
type textarea "x"
type textarea "In my opinion, schools should teach students how to ma"
type textarea "x"
type textarea "In my opinion, schools should teach students how to man"
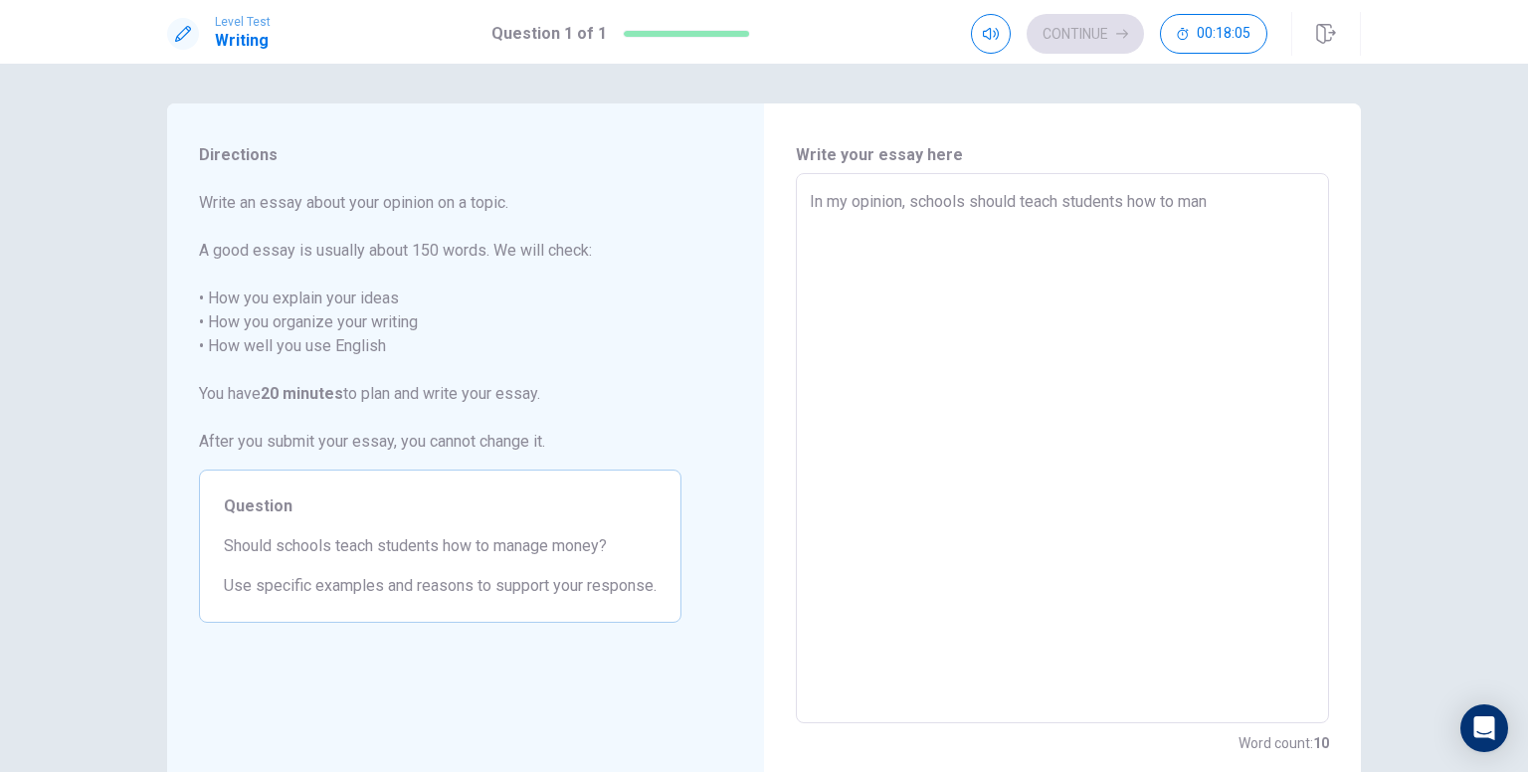
type textarea "x"
type textarea "In my opinion, schools should teach students how to mana"
type textarea "x"
type textarea "In my opinion, schools should teach students how to [GEOGRAPHIC_DATA]"
type textarea "x"
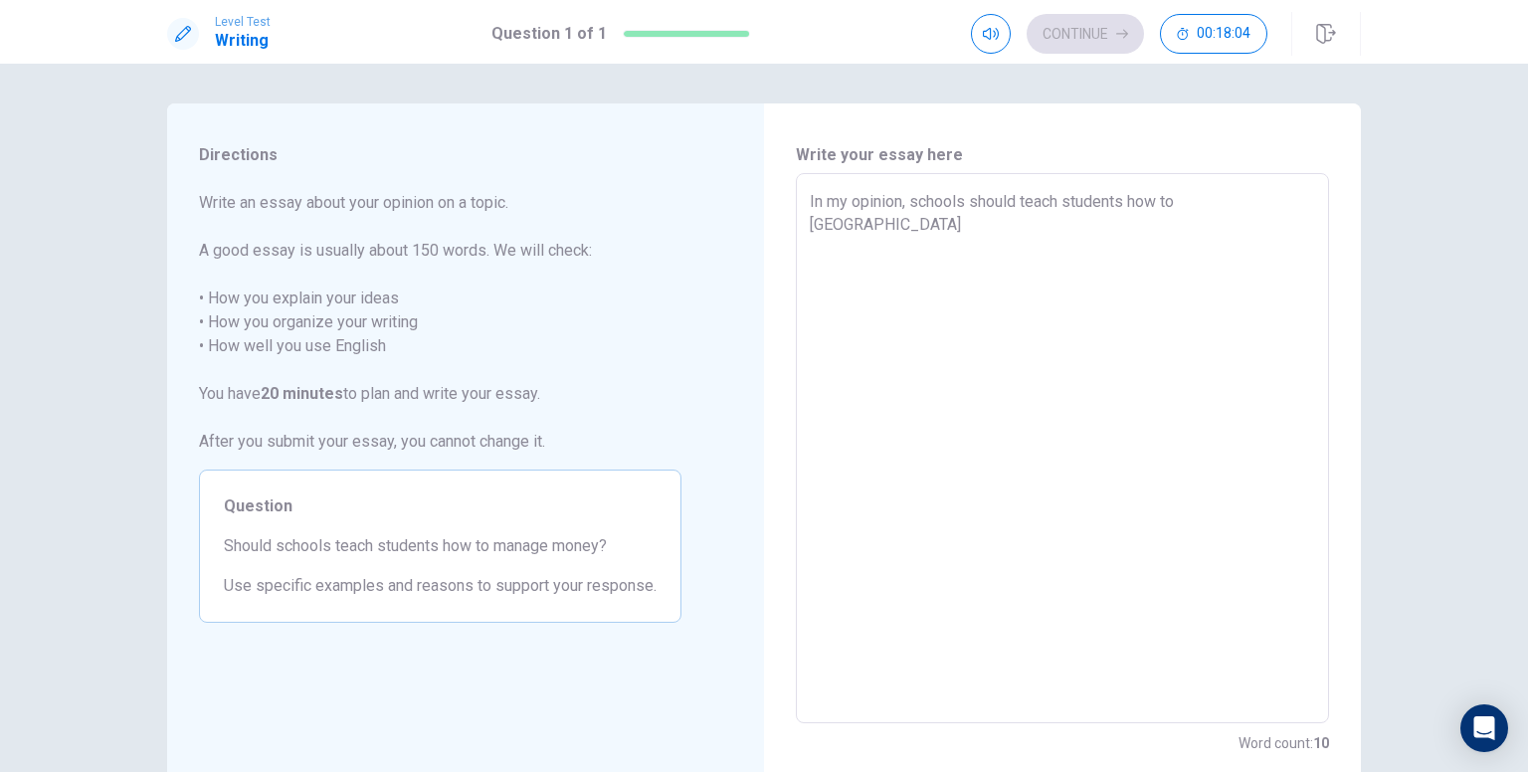
type textarea "In my opinion, schools should teach students how to manage"
type textarea "x"
type textarea "In my opinion, schools should teach students how to manage"
type textarea "x"
type textarea "In my opinion, schools should teach students how to manage m"
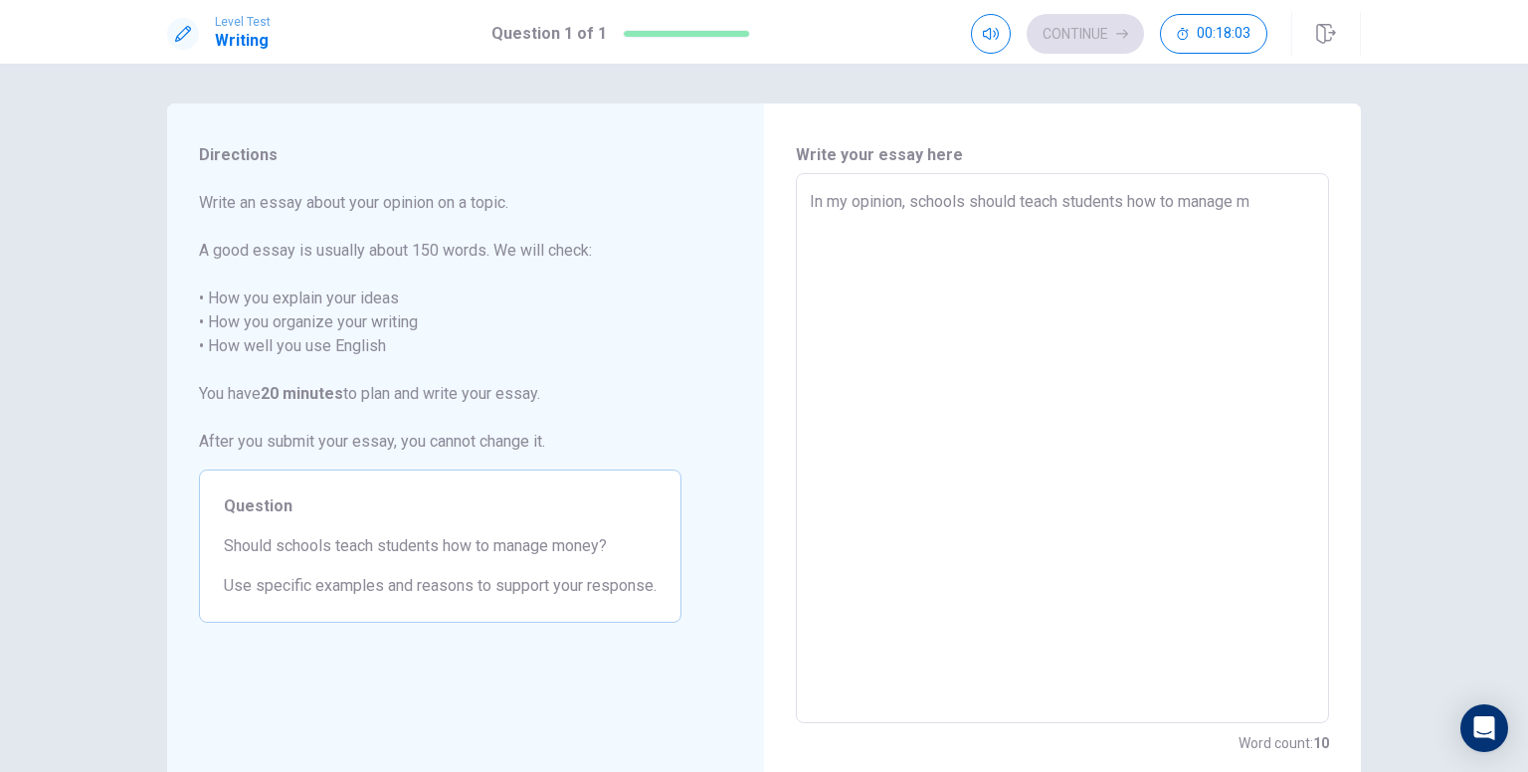
type textarea "x"
type textarea "In my opinion, schools should teach students how to manage mo"
type textarea "x"
type textarea "In my opinion, schools should teach students how to manage mon"
type textarea "x"
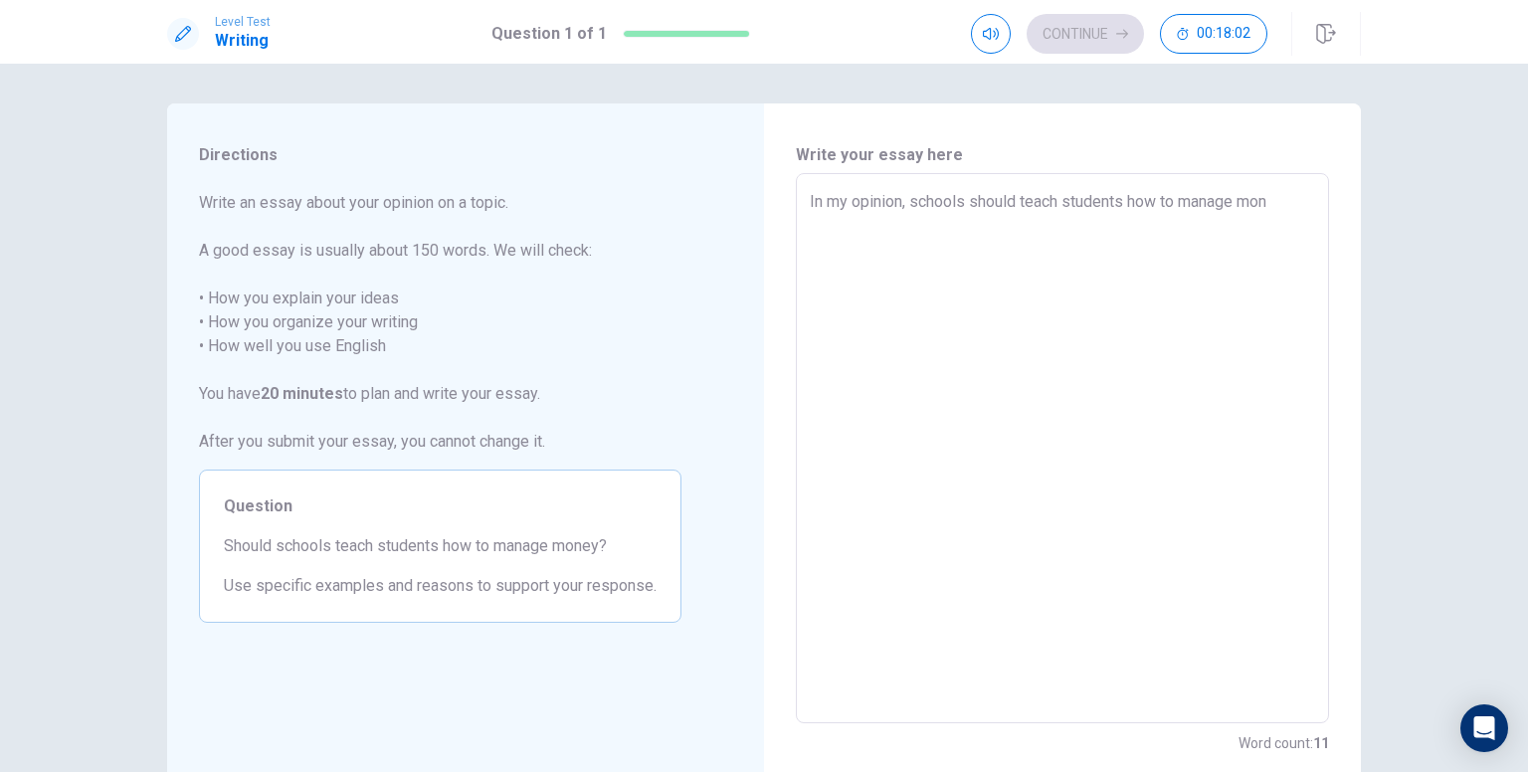
type textarea "In my opinion, schools should teach students how to manage mone"
type textarea "x"
type textarea "In my opinion, schools should teach students how to manage money"
type textarea "x"
type textarea "In my opinion, schools should teach students how to manage money"
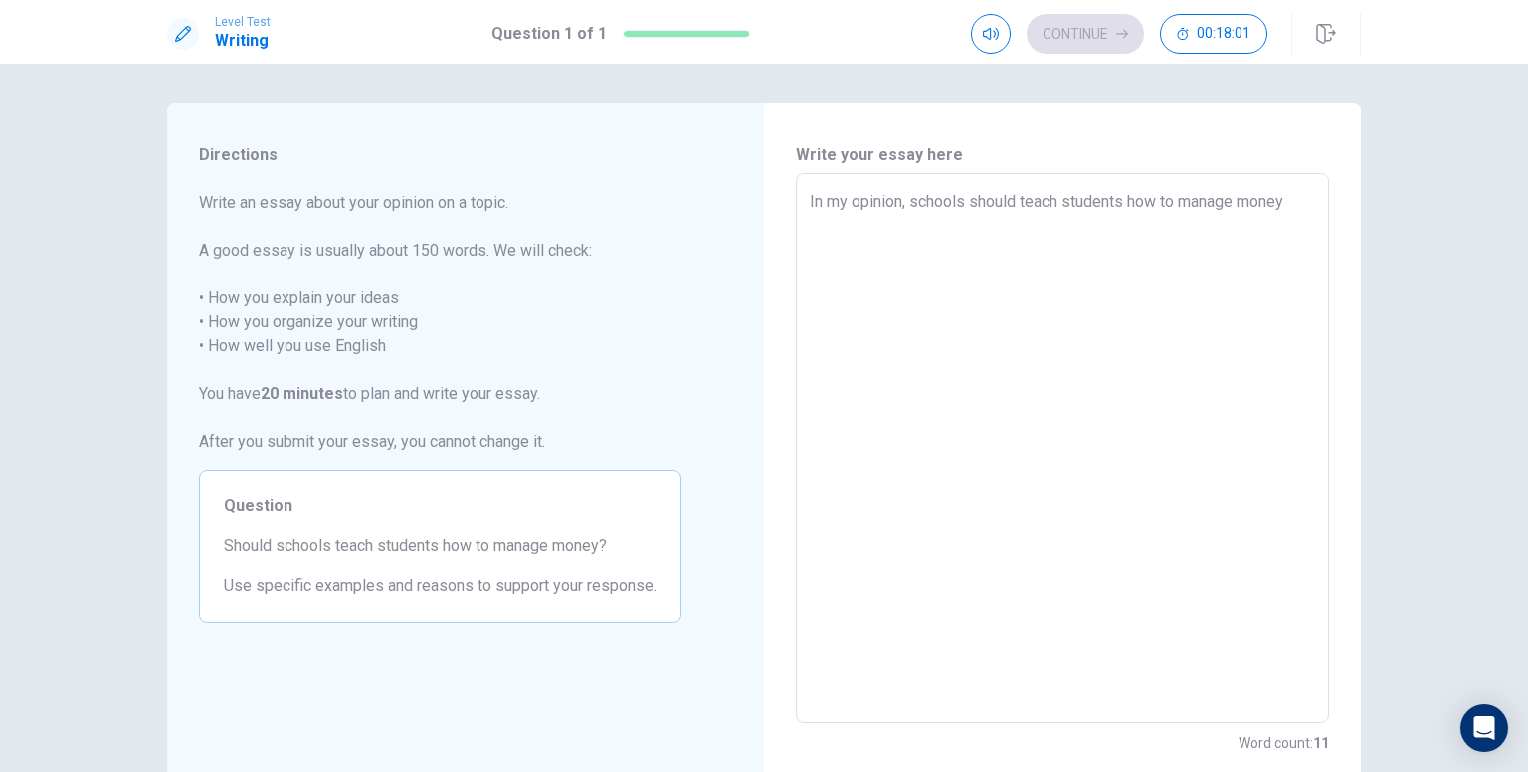
type textarea "x"
type textarea "In my opinion, schools should teach students how to manage money b"
type textarea "x"
type textarea "In my opinion, schools should teach students how to manage money be"
type textarea "x"
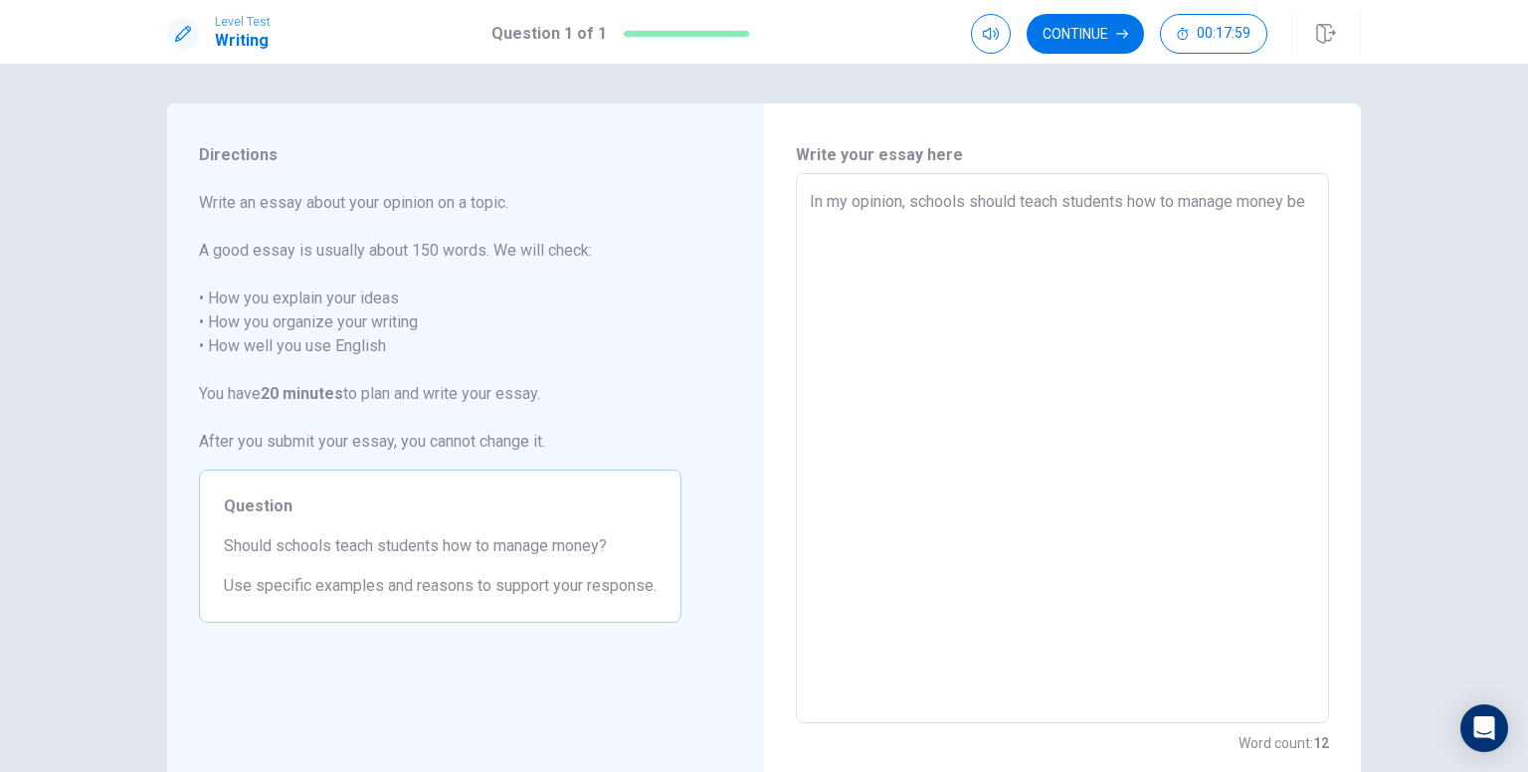
type textarea "In my opinion, schools should teach students how to manage money bec"
type textarea "x"
type textarea "In my opinion, schools should teach students how to manage money beca"
type textarea "x"
type textarea "In my opinion, schools should teach students how to manage money becau"
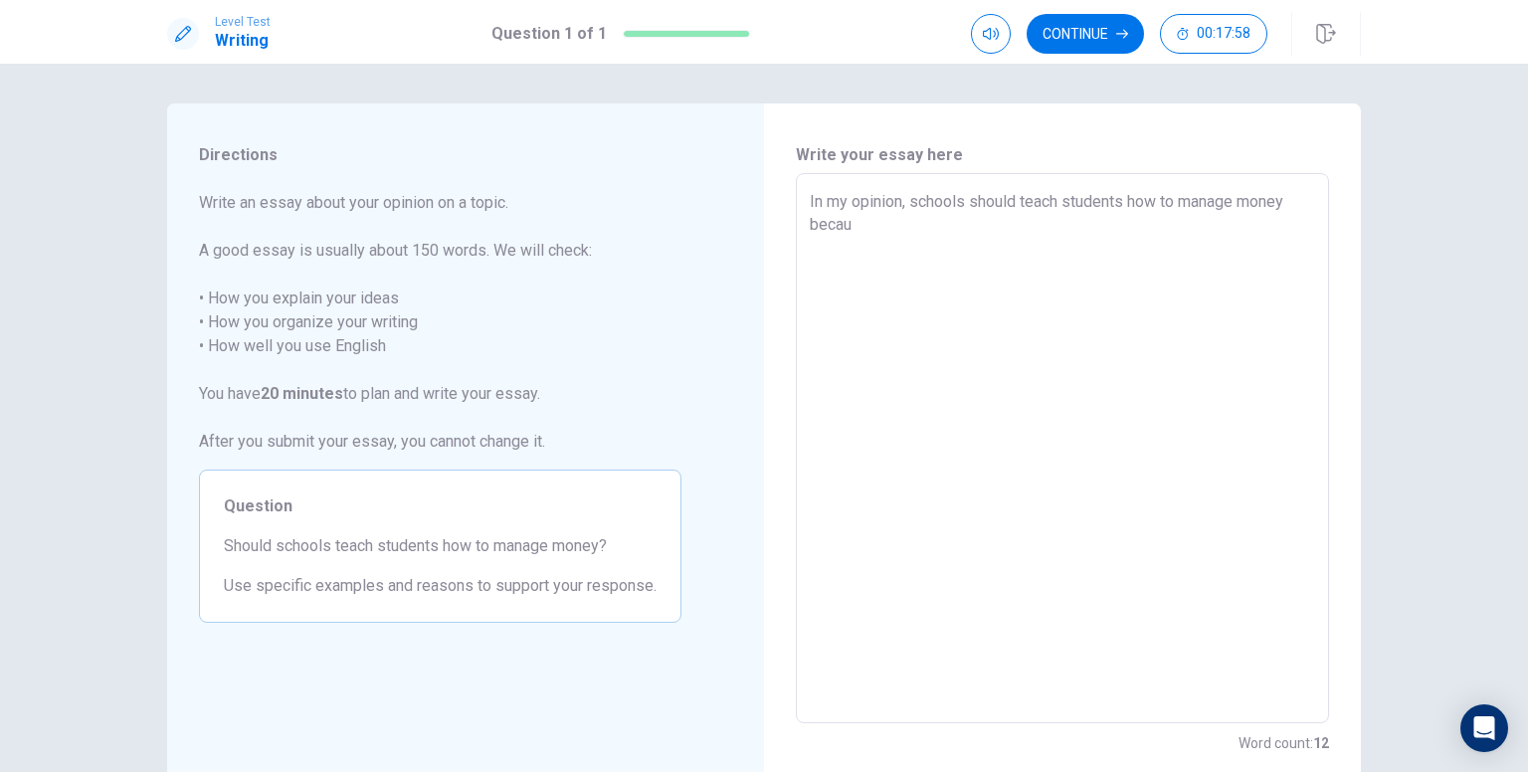
type textarea "x"
type textarea "In my opinion, schools should teach students how to manage money becaus"
type textarea "x"
type textarea "In my opinion, schools should teach students how to manage money because"
type textarea "x"
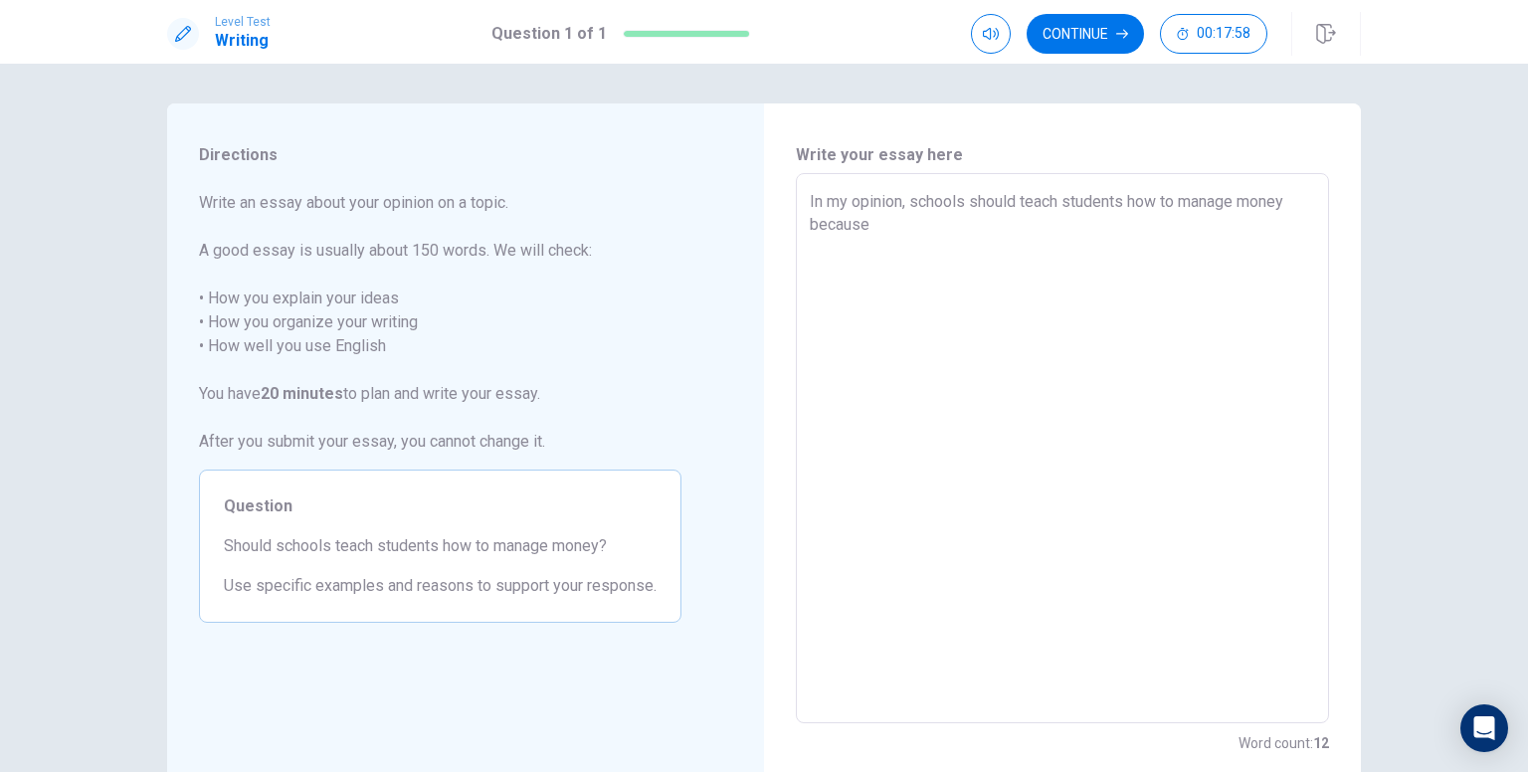
type textarea "In my opinion, schools should teach students how to manage money because"
type textarea "x"
type textarea "In my opinion, schools should teach students how to manage money because f"
type textarea "x"
type textarea "In my opinion, schools should teach students how to manage money because fi"
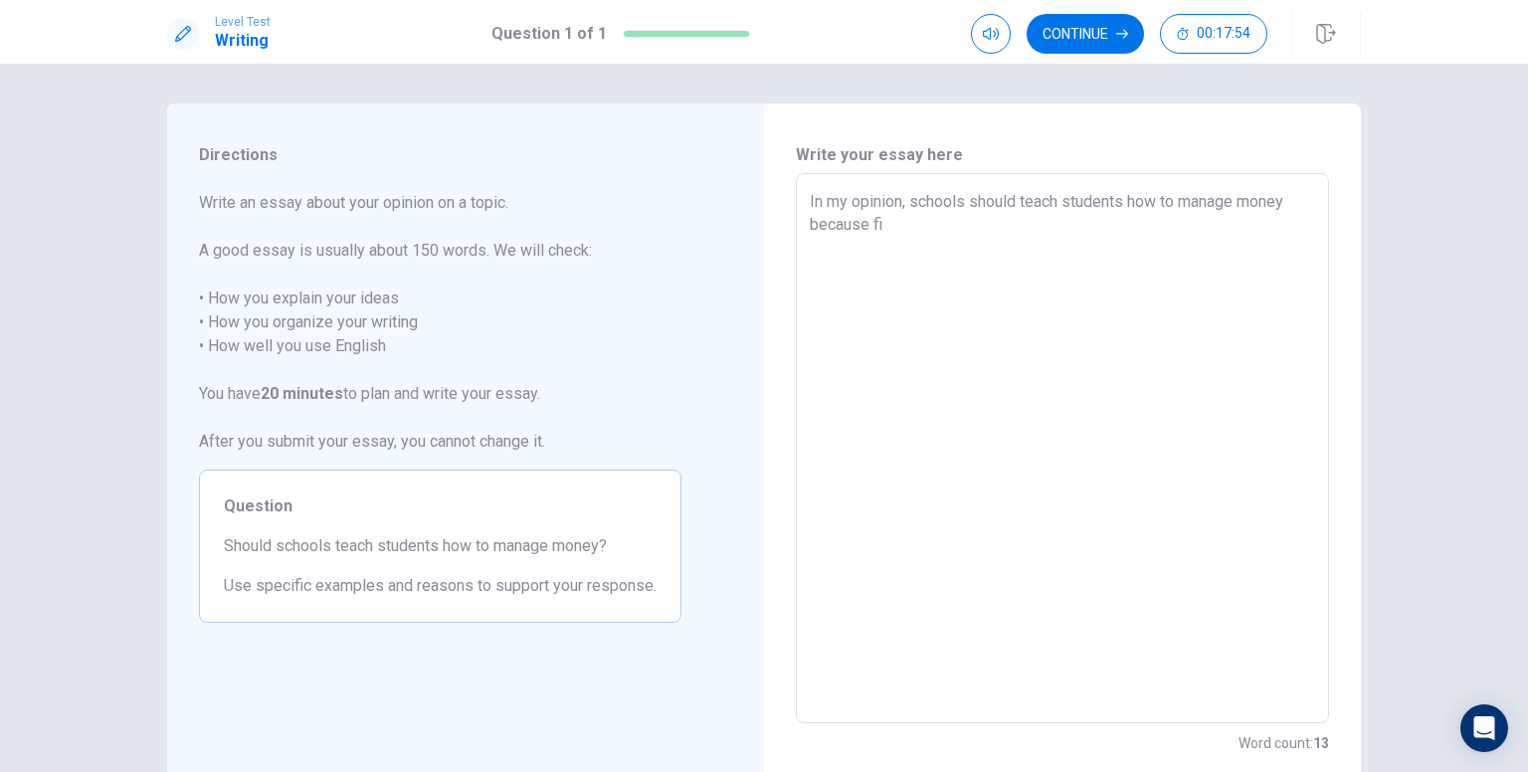
type textarea "x"
type textarea "In my opinion, schools should teach students how to manage money because fin"
type textarea "x"
type textarea "In my opinion, schools should teach students how to manage money because fina"
type textarea "x"
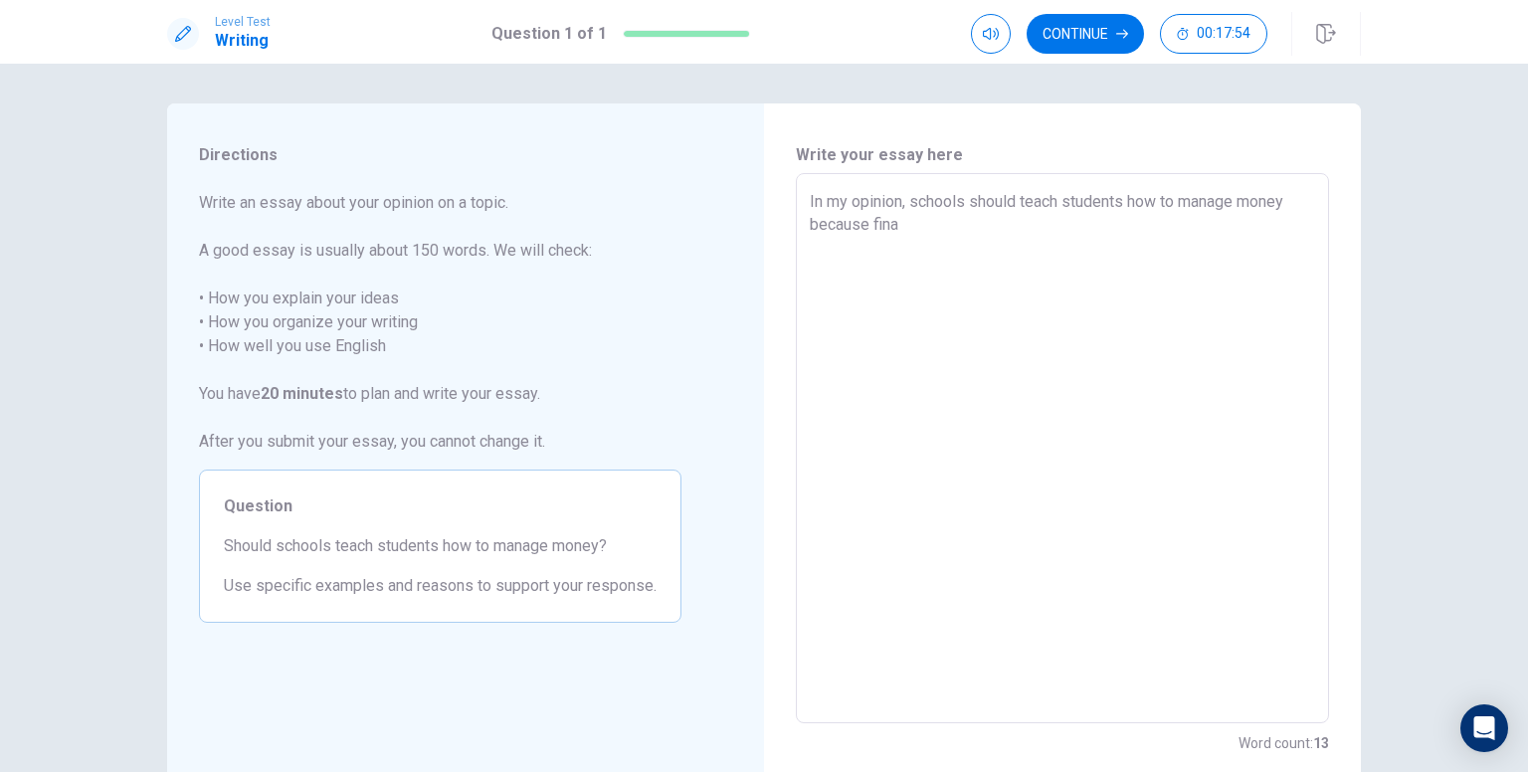
type textarea "In my opinion, schools should teach students how to manage money because [PERSO…"
type textarea "x"
type textarea "In my opinion, schools should teach students how to manage money because financ"
type textarea "x"
type textarea "In my opinion, schools should teach students how to manage money because financi"
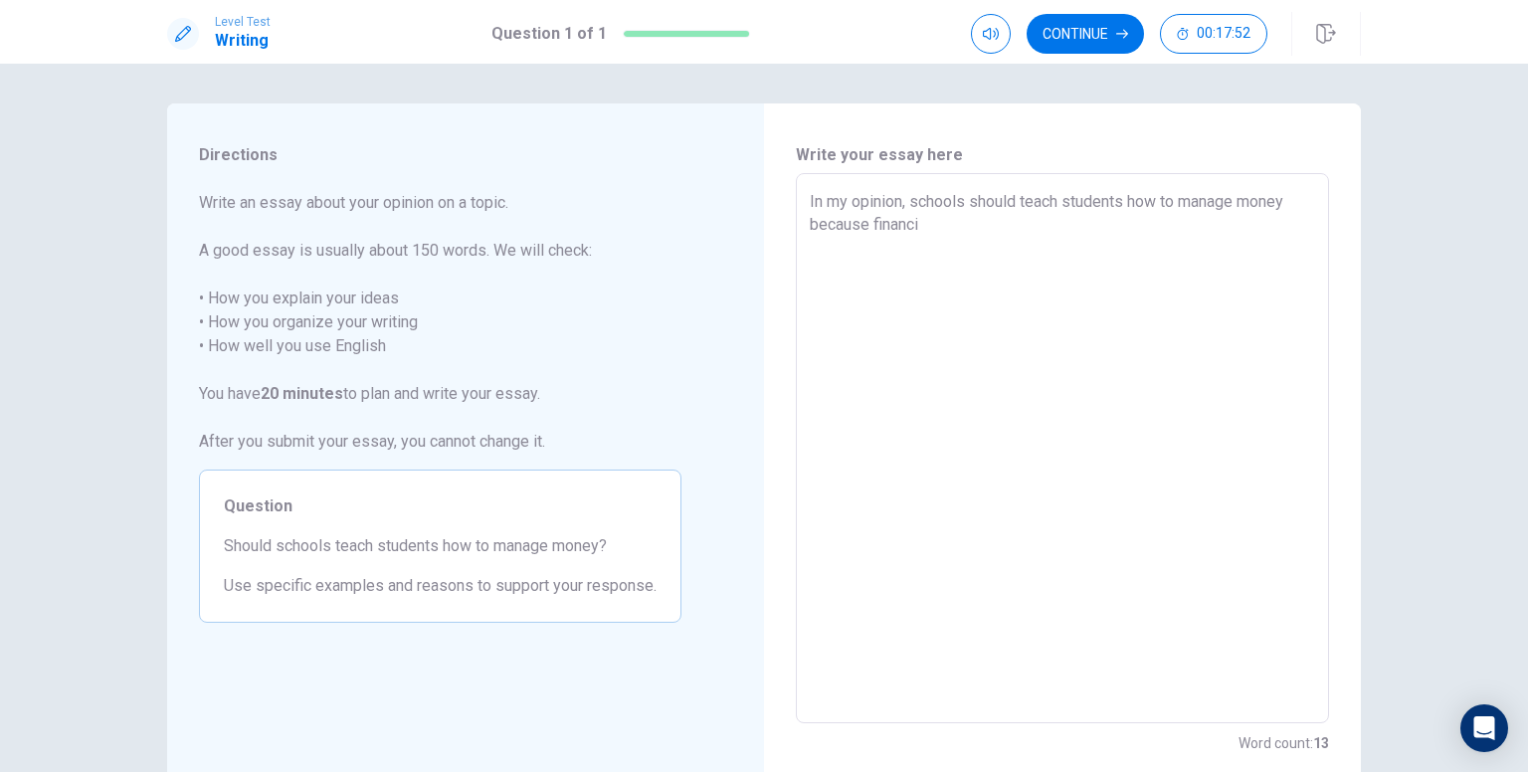
type textarea "x"
type textarea "In my opinion, schools should teach students how to manage money because financ…"
type textarea "x"
type textarea "In my opinion, schools should teach students how to manage money because financ…"
type textarea "x"
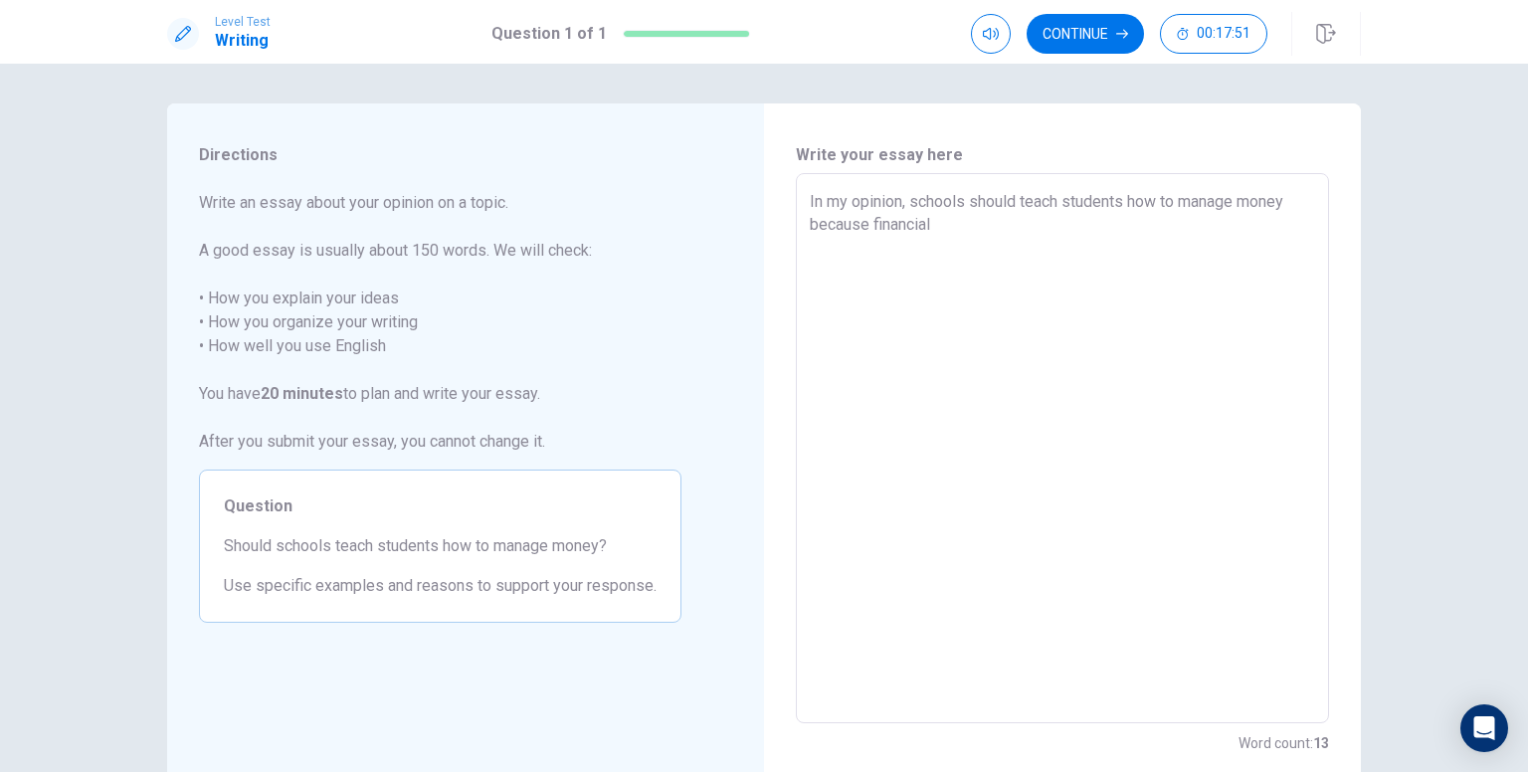
type textarea "In my opinion, schools should teach students how to manage money because financ…"
type textarea "x"
type textarea "In my opinion, schools should teach students how to manage money because financ…"
type textarea "x"
type textarea "In my opinion, schools should teach students how to manage money because financ…"
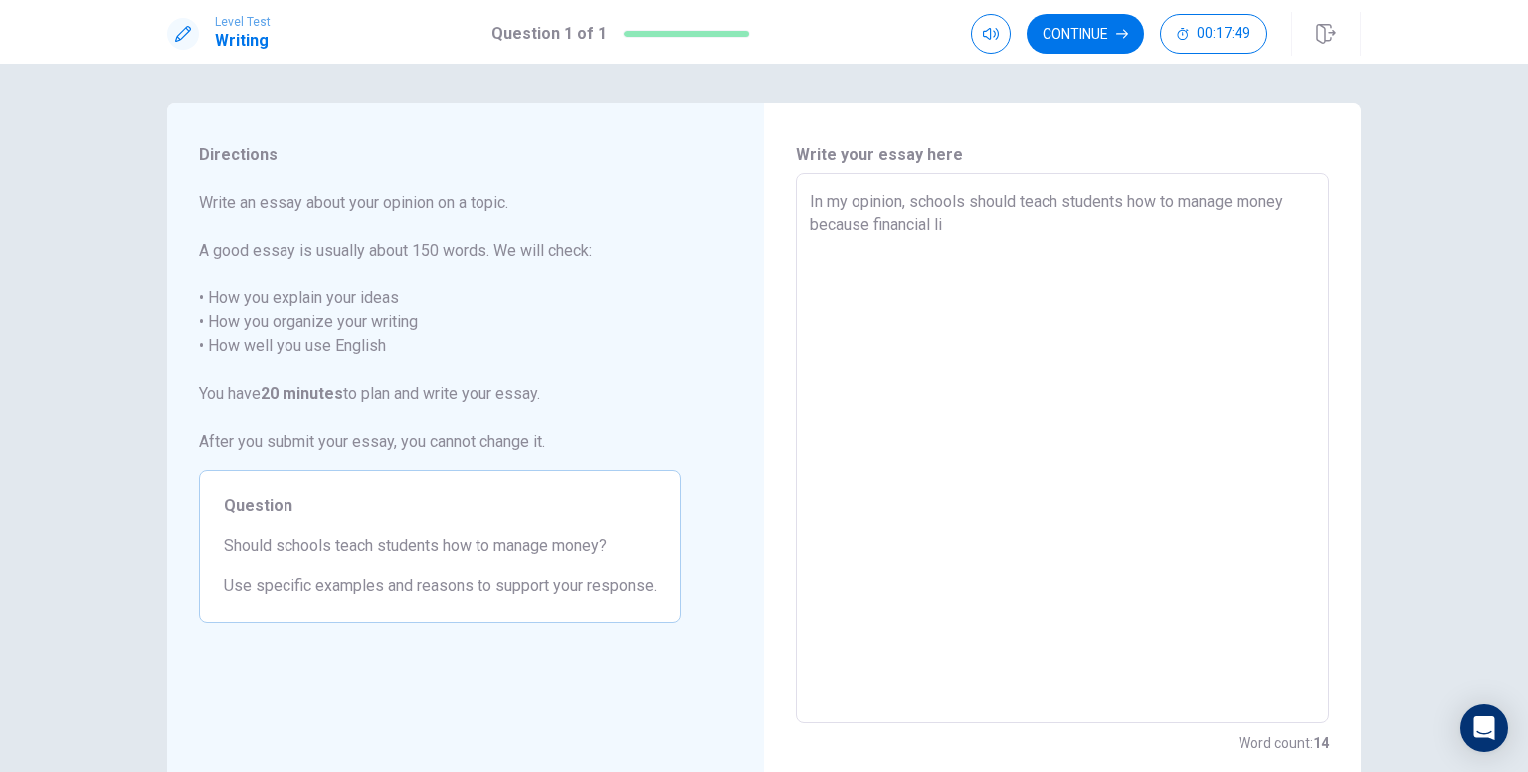
type textarea "x"
type textarea "In my opinion, schools should teach students how to manage money because financ…"
type textarea "x"
type textarea "In my opinion, schools should teach students how to manage money because financ…"
type textarea "x"
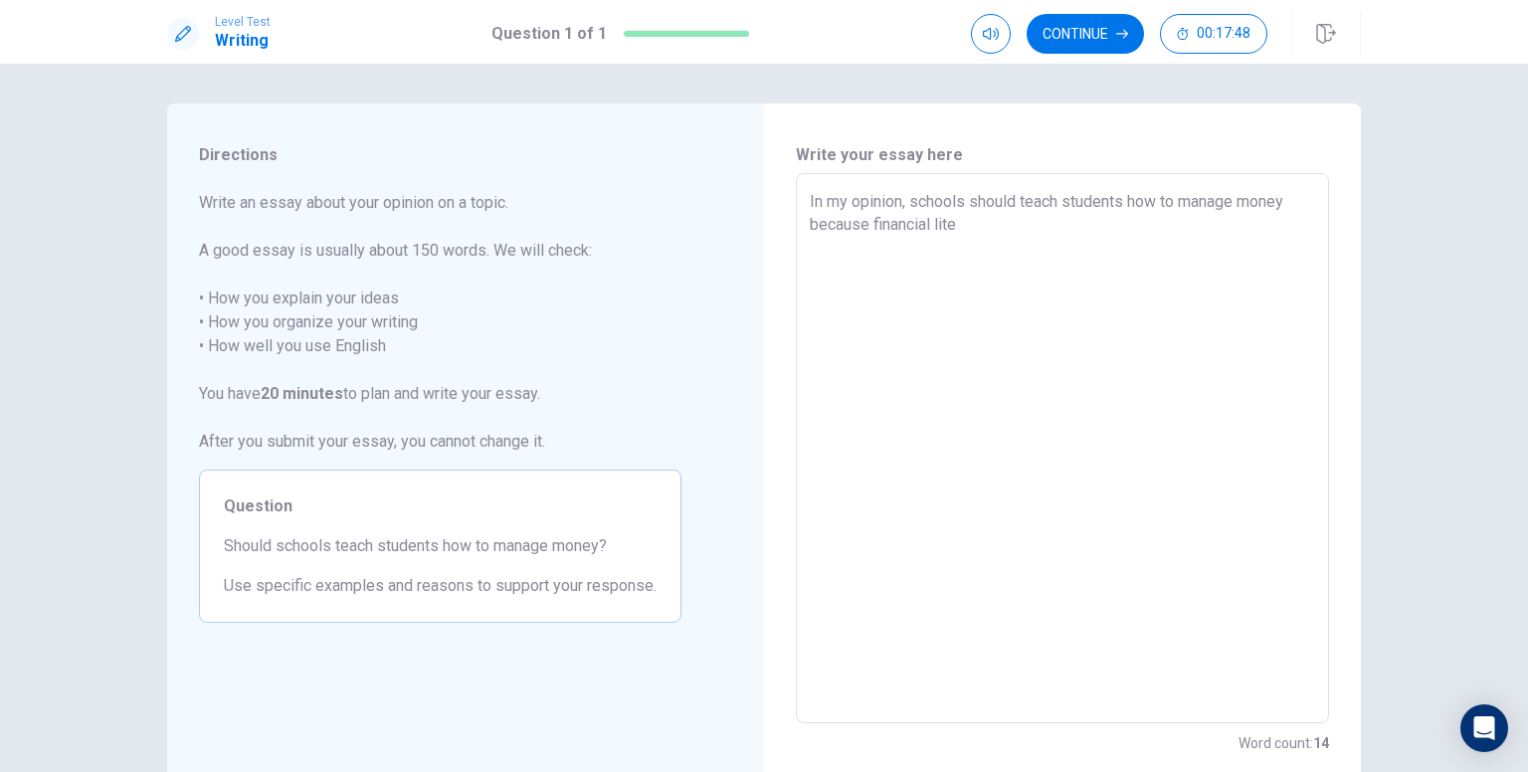
type textarea "In my opinion, schools should teach students how to manage money because financ…"
type textarea "x"
type textarea "In my opinion, schools should teach students how to manage money because financ…"
type textarea "x"
type textarea "In my opinion, schools should teach students how to manage money because financ…"
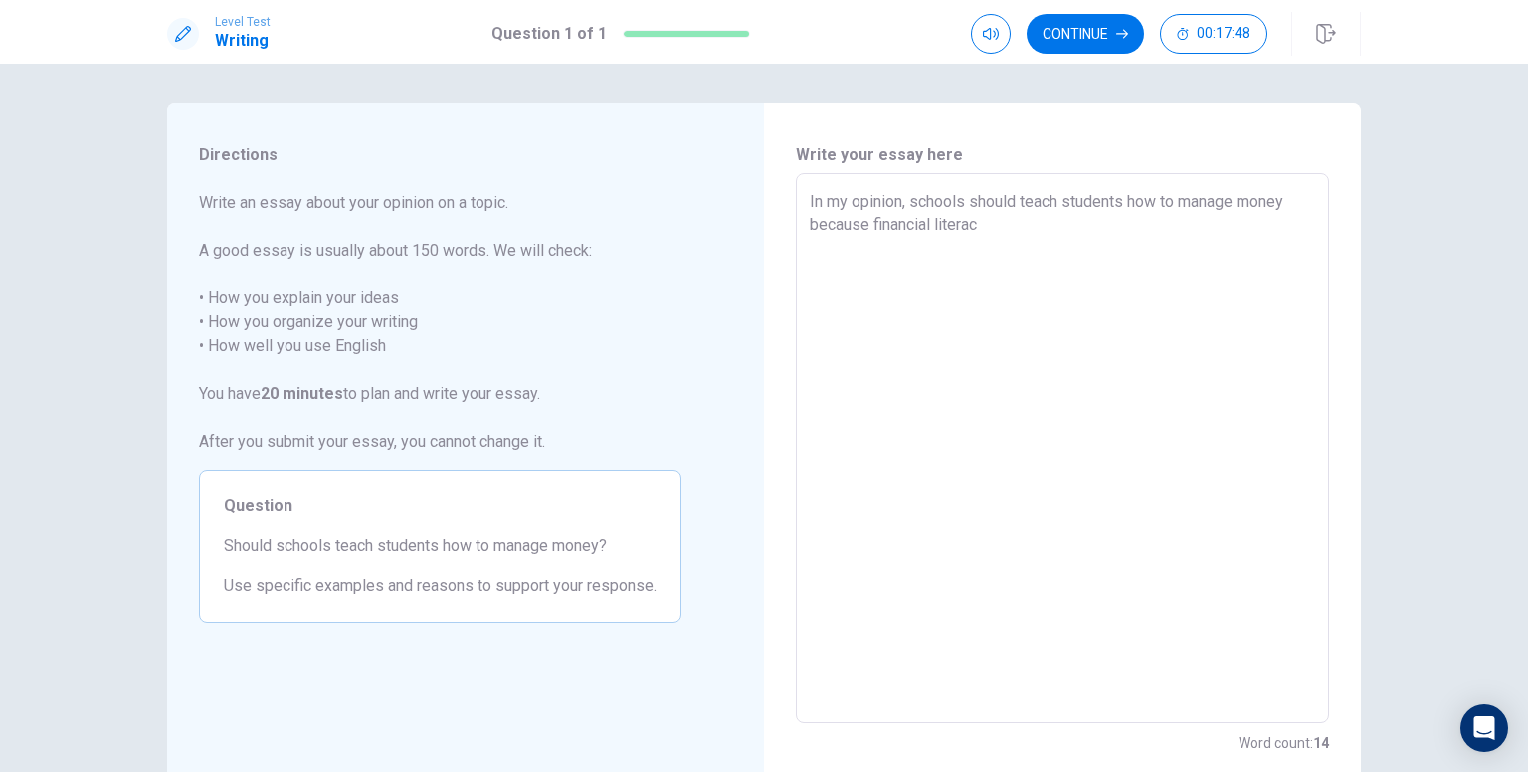
type textarea "x"
type textarea "In my opinion, schools should teach students how to manage money because financ…"
type textarea "x"
type textarea "In my opinion, schools should teach students how to manage money because financ…"
type textarea "x"
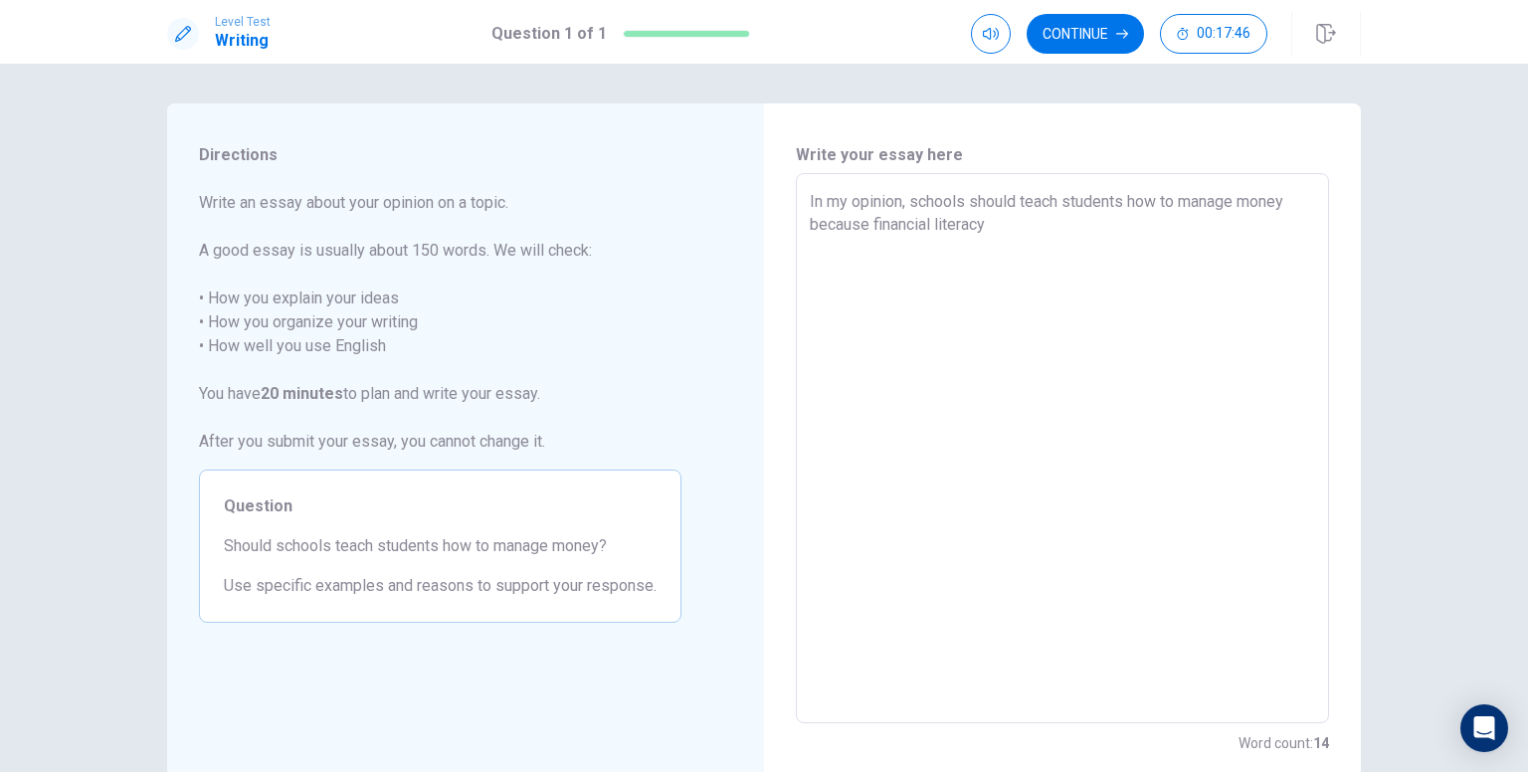
type textarea "In my opinion, schools should teach students how to manage money because financ…"
type textarea "x"
type textarea "In my opinion, schools should teach students how to manage money because financ…"
type textarea "x"
type textarea "In my opinion, schools should teach students how to manage money because financ…"
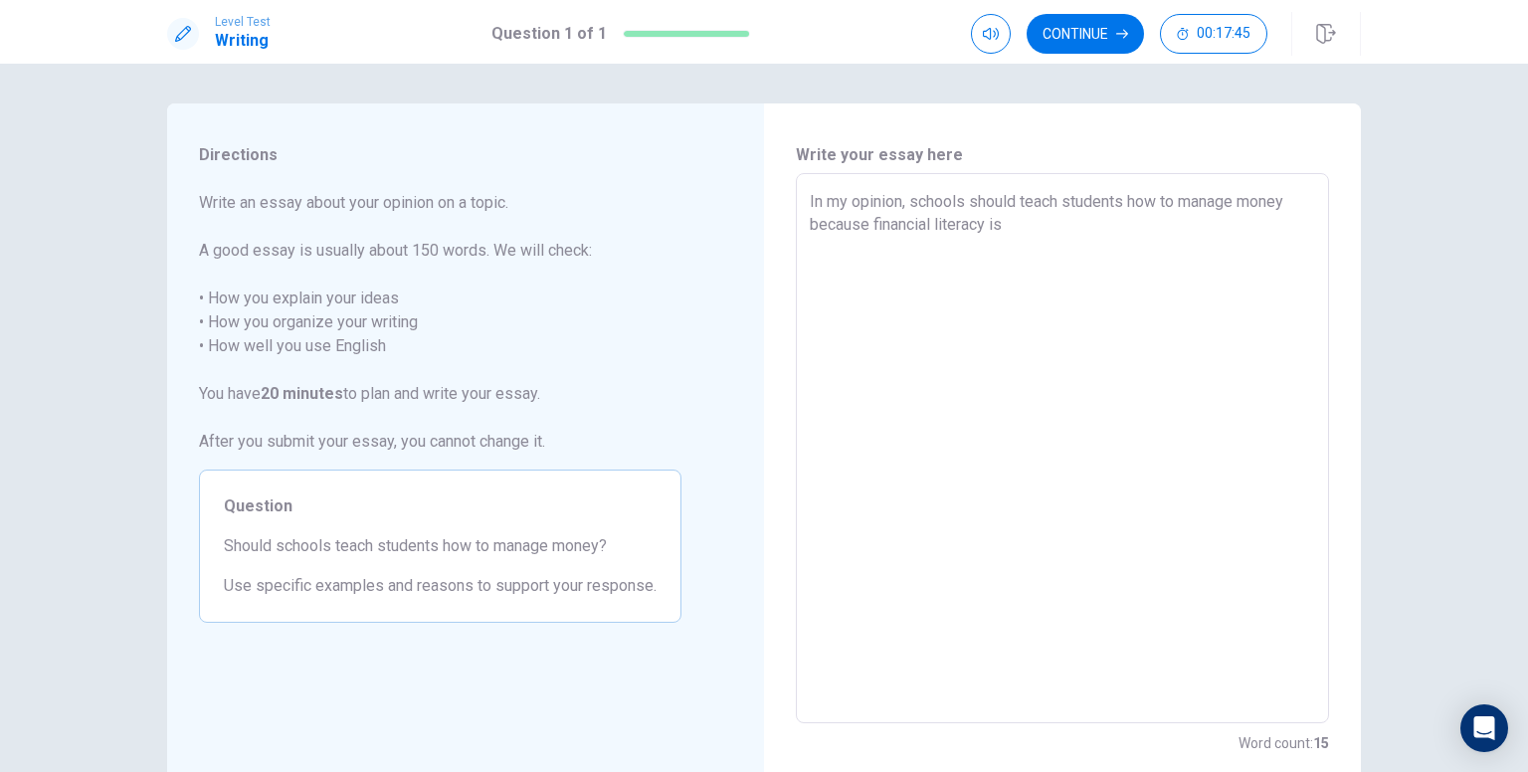
type textarea "x"
type textarea "In my opinion, schools should teach students how to manage money because financ…"
type textarea "x"
type textarea "In my opinion, schools should teach students how to manage money because financ…"
type textarea "x"
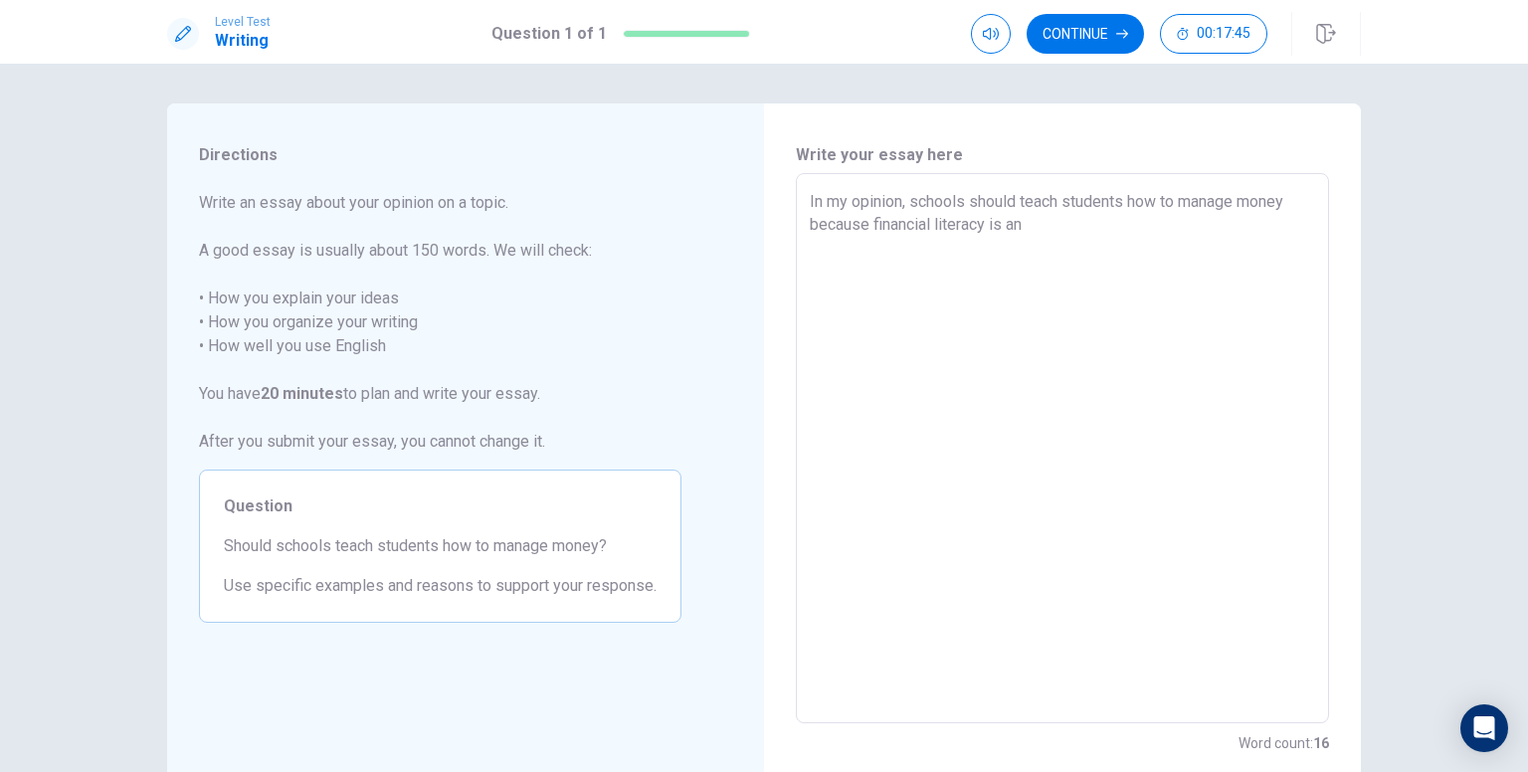
type textarea "In my opinion, schools should teach students how to manage money because financ…"
type textarea "x"
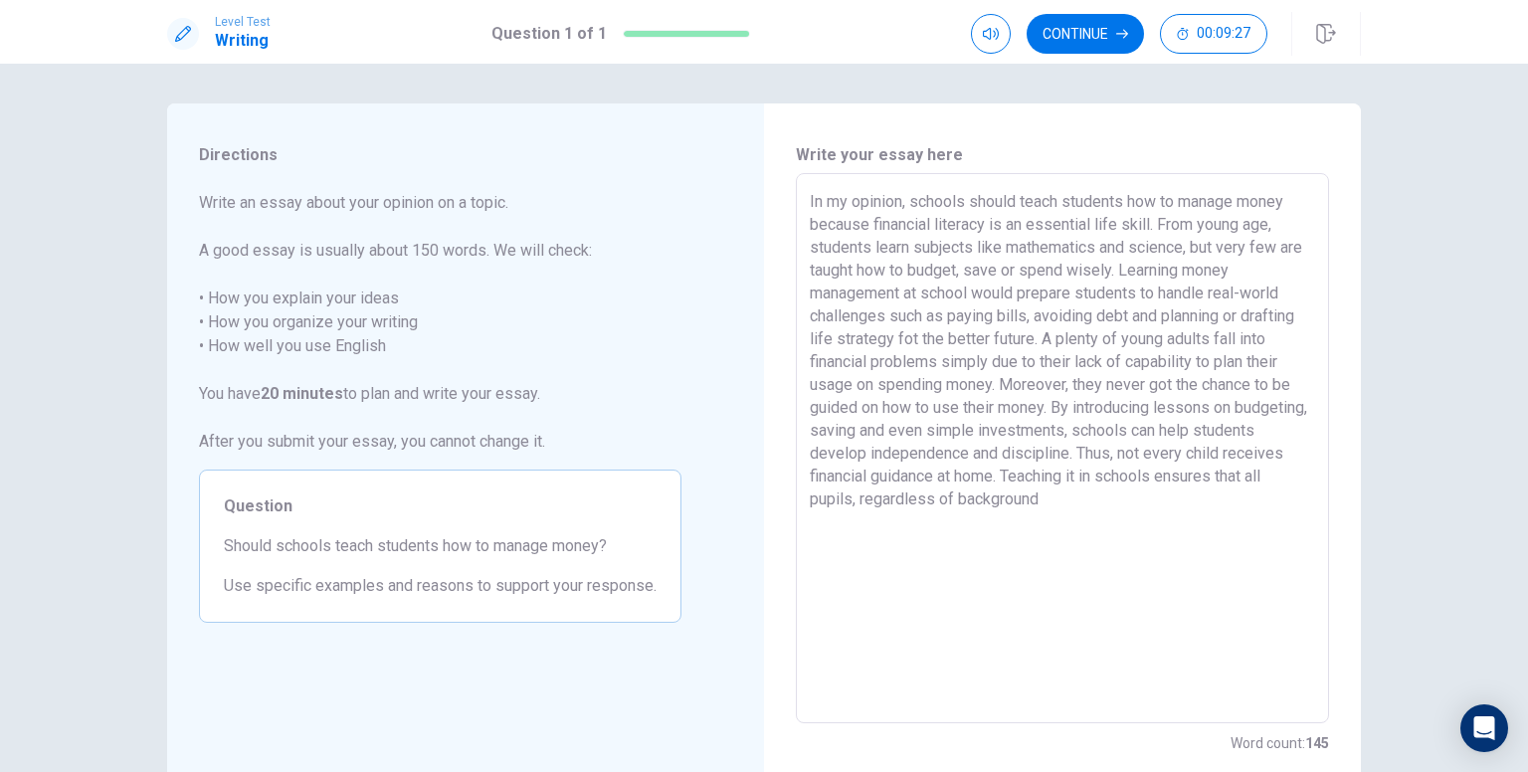
click at [903, 502] on textarea "In my opinion, schools should teach students how to manage money because financ…" at bounding box center [1062, 448] width 505 height 517
click at [1148, 501] on textarea "In my opinion, schools should teach students how to manage money because financ…" at bounding box center [1062, 448] width 505 height 517
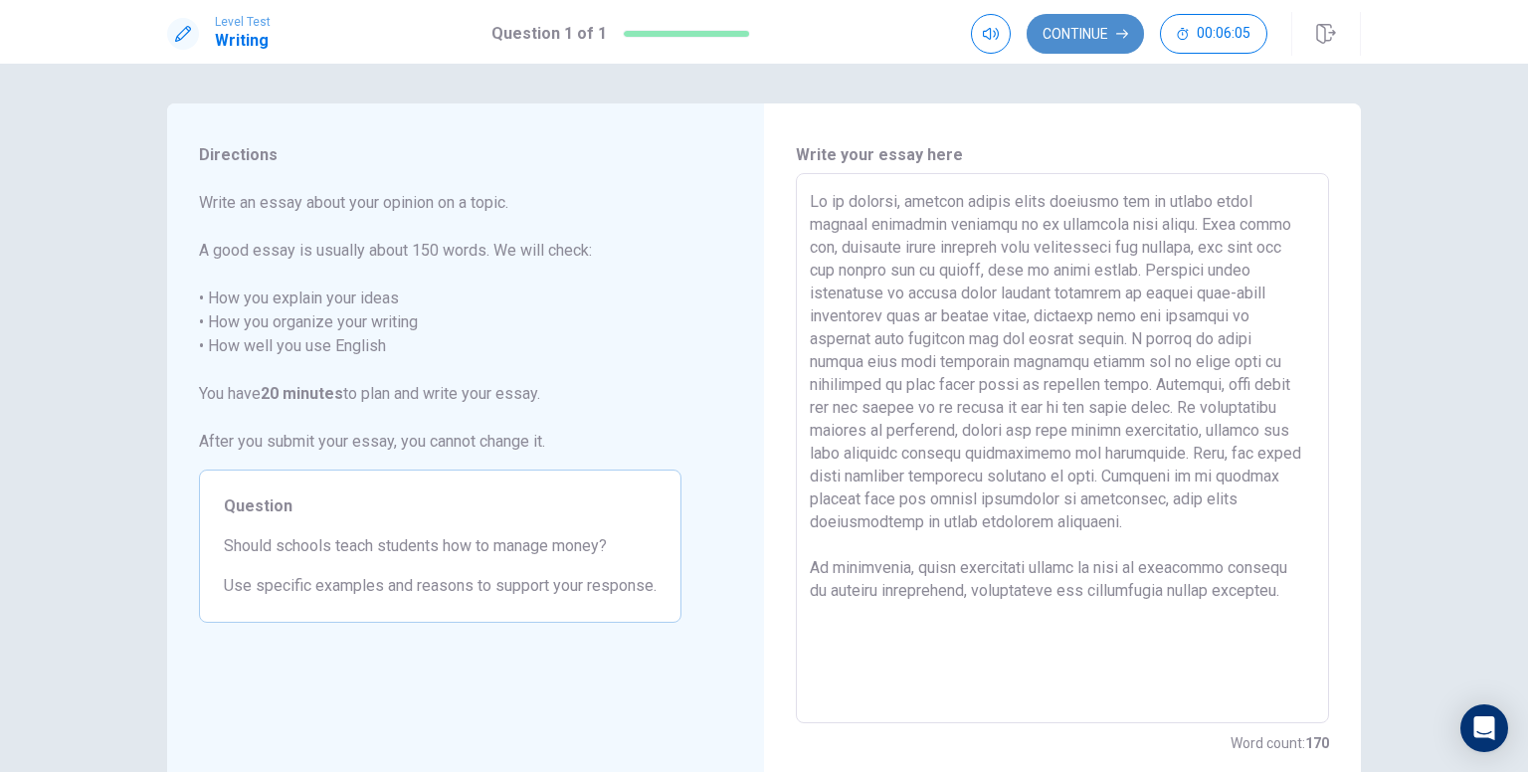
click at [1123, 39] on icon "button" at bounding box center [1122, 34] width 12 height 12
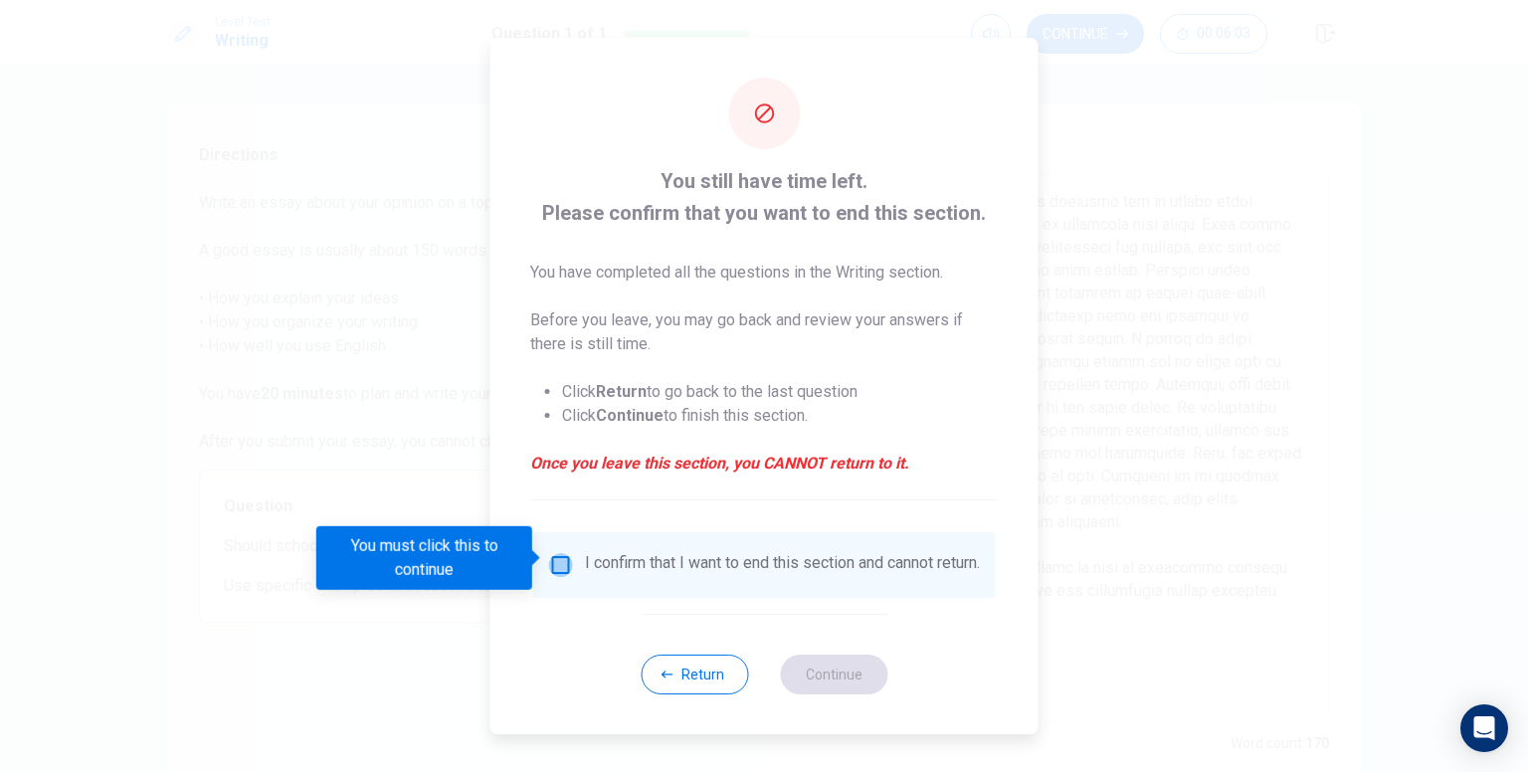
click at [561, 558] on input "You must click this to continue" at bounding box center [561, 565] width 24 height 24
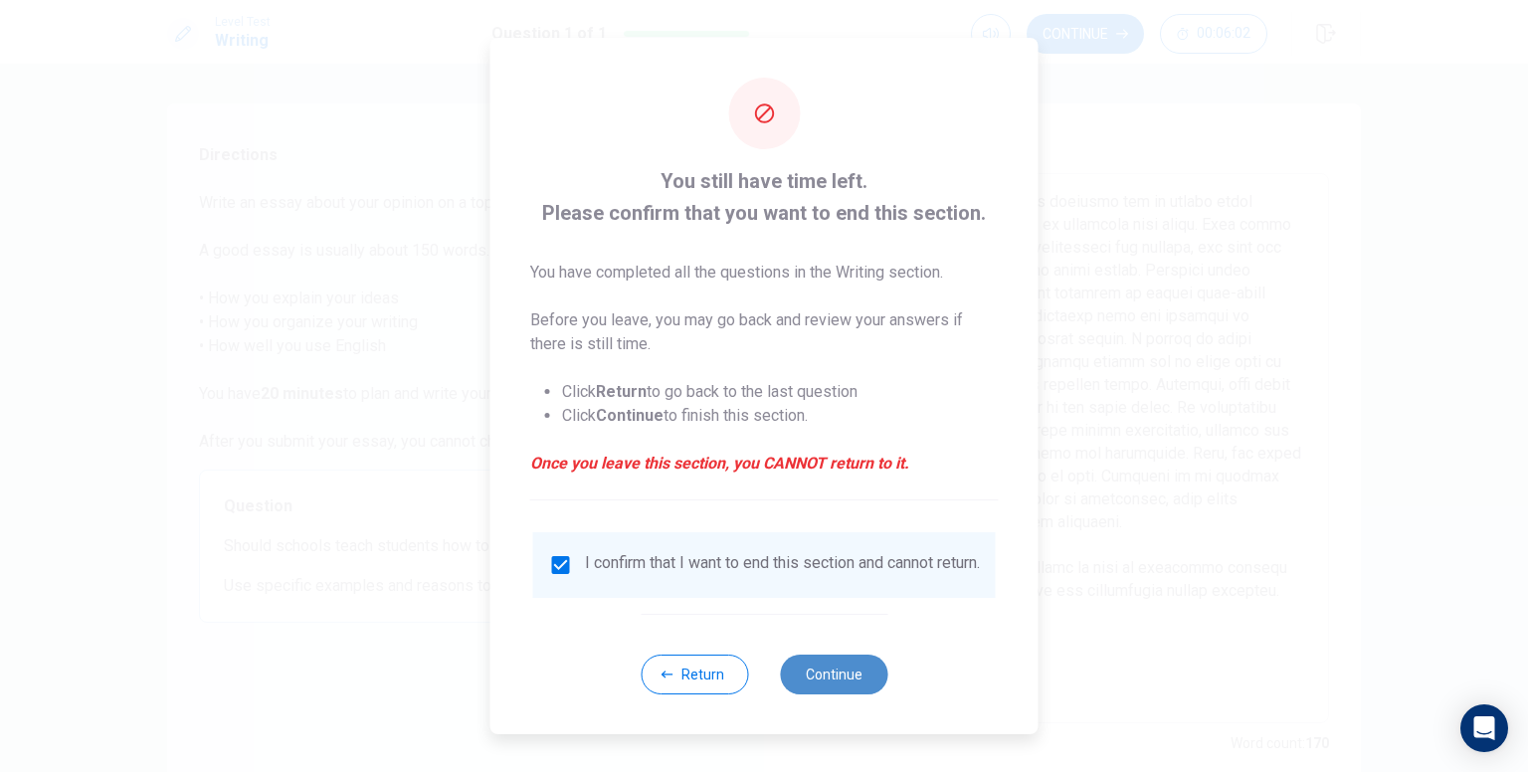
click at [859, 678] on button "Continue" at bounding box center [833, 675] width 107 height 40
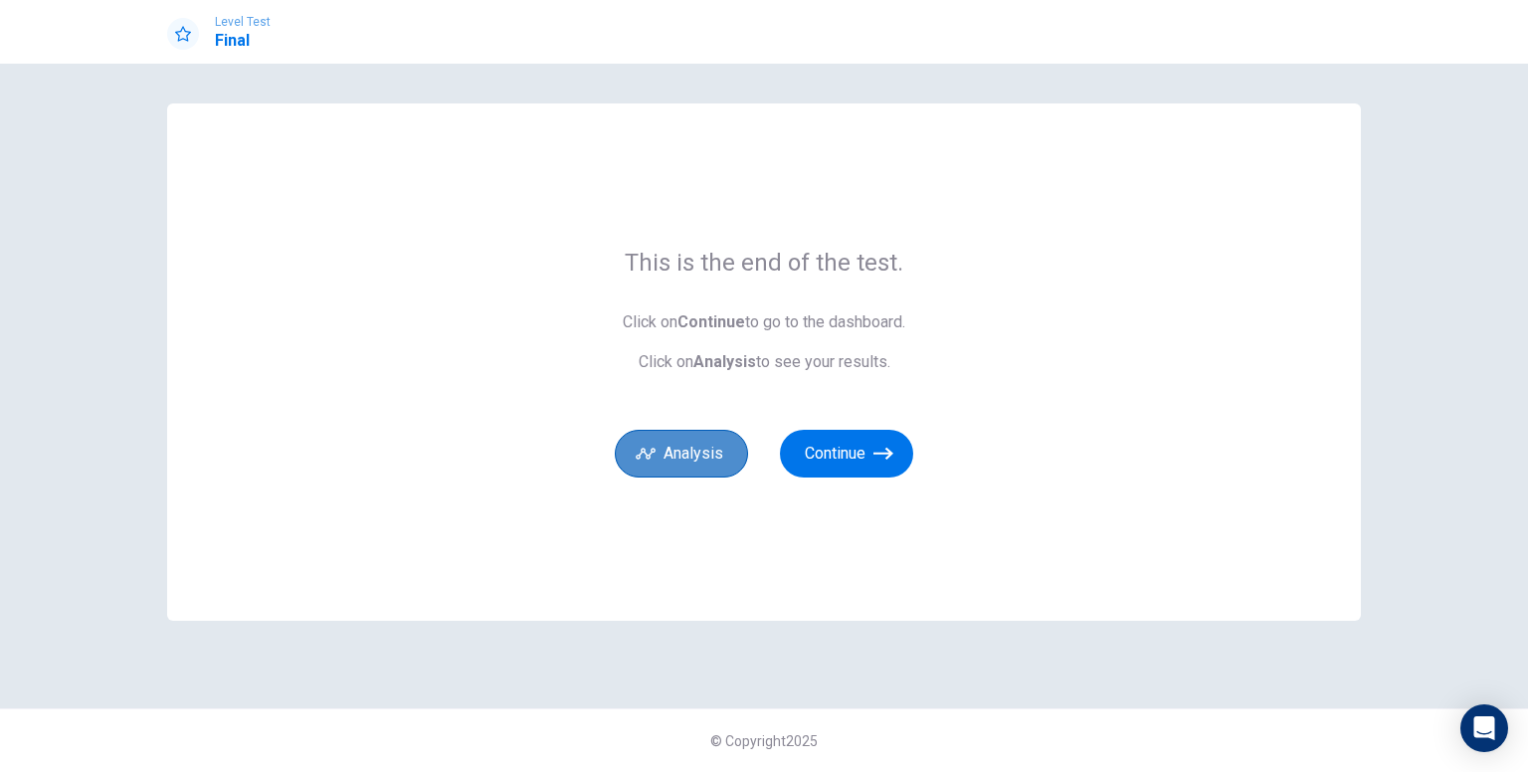
click at [731, 453] on button "Analysis" at bounding box center [681, 454] width 133 height 48
